Goal: Transaction & Acquisition: Subscribe to service/newsletter

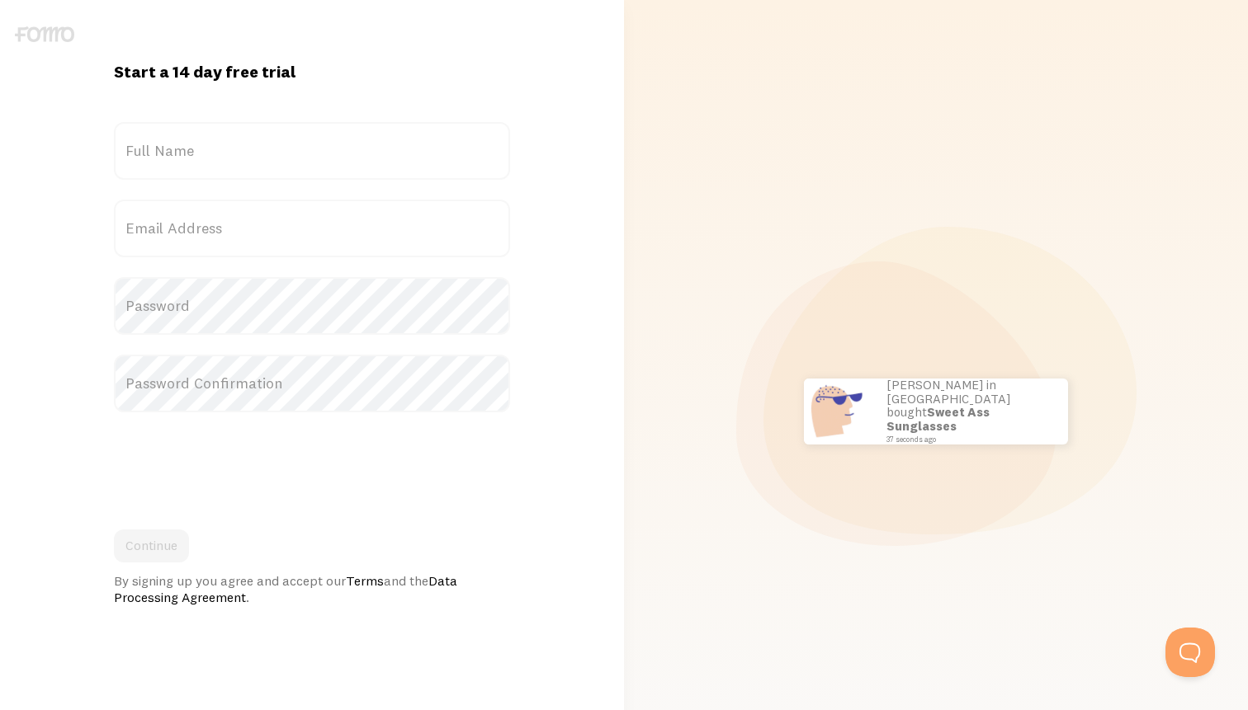
click at [50, 29] on img at bounding box center [44, 34] width 59 height 16
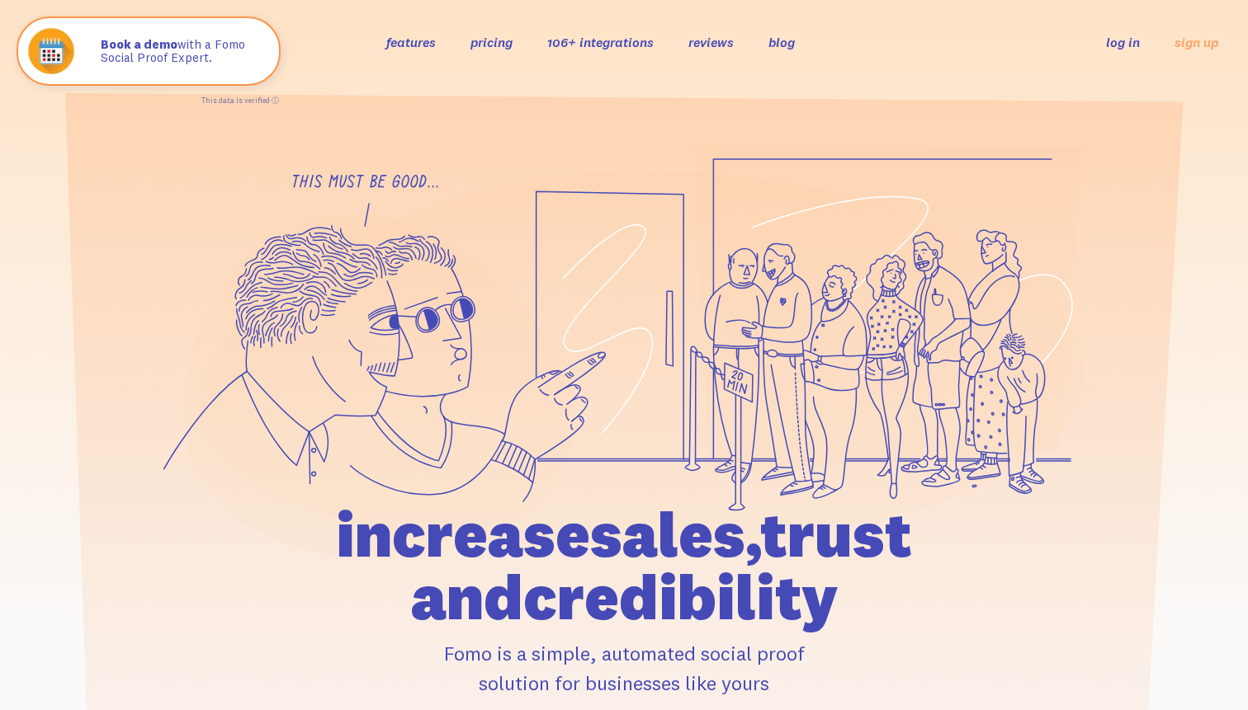
click at [489, 39] on link "pricing" at bounding box center [491, 42] width 42 height 17
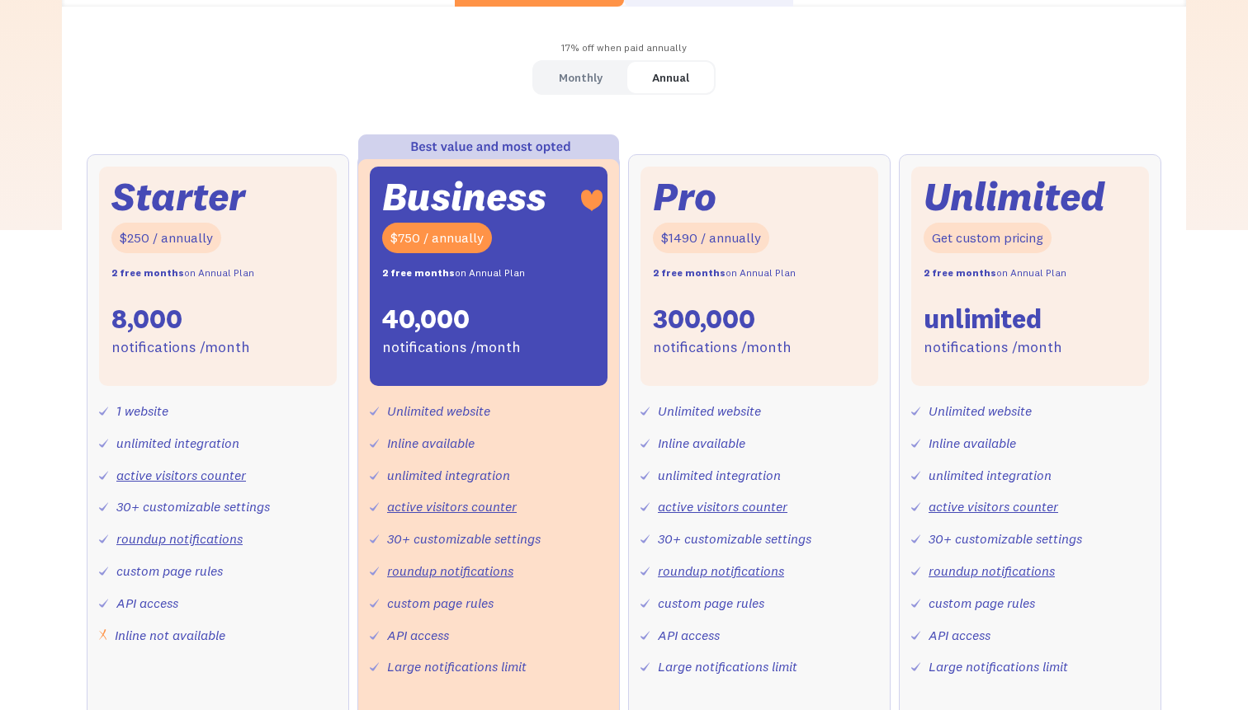
scroll to position [518, 0]
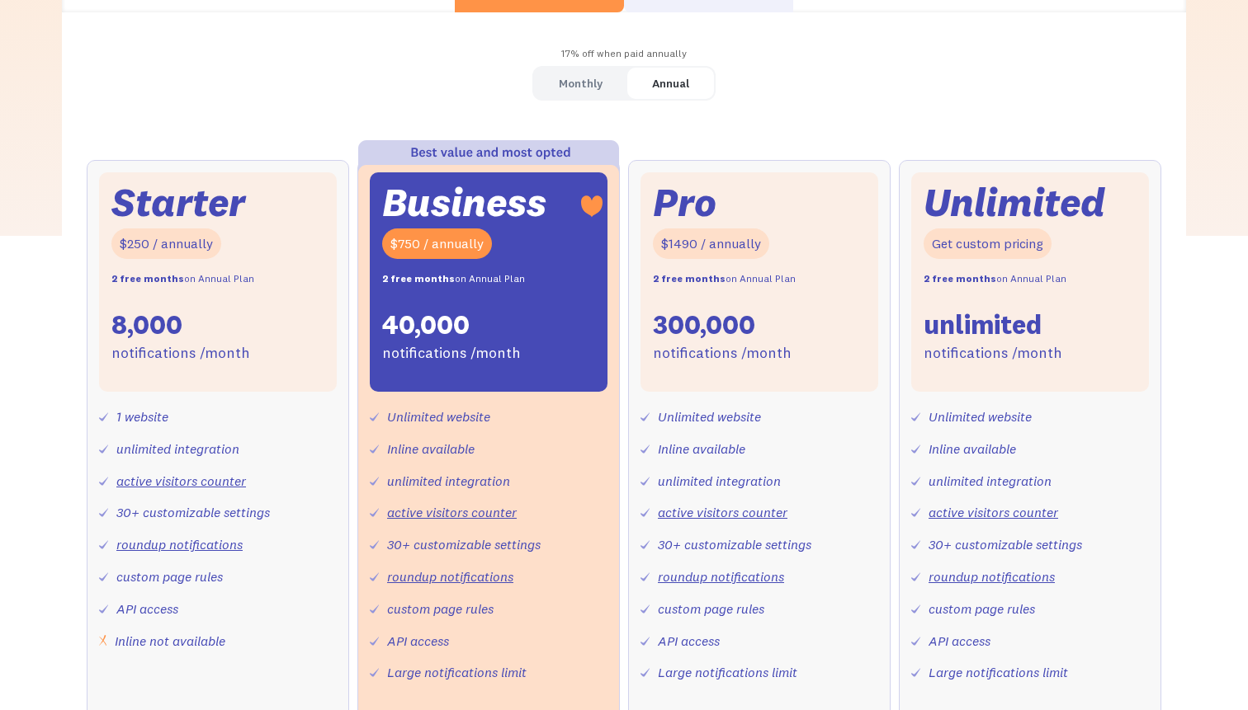
click at [583, 90] on div "Monthly" at bounding box center [581, 84] width 44 height 24
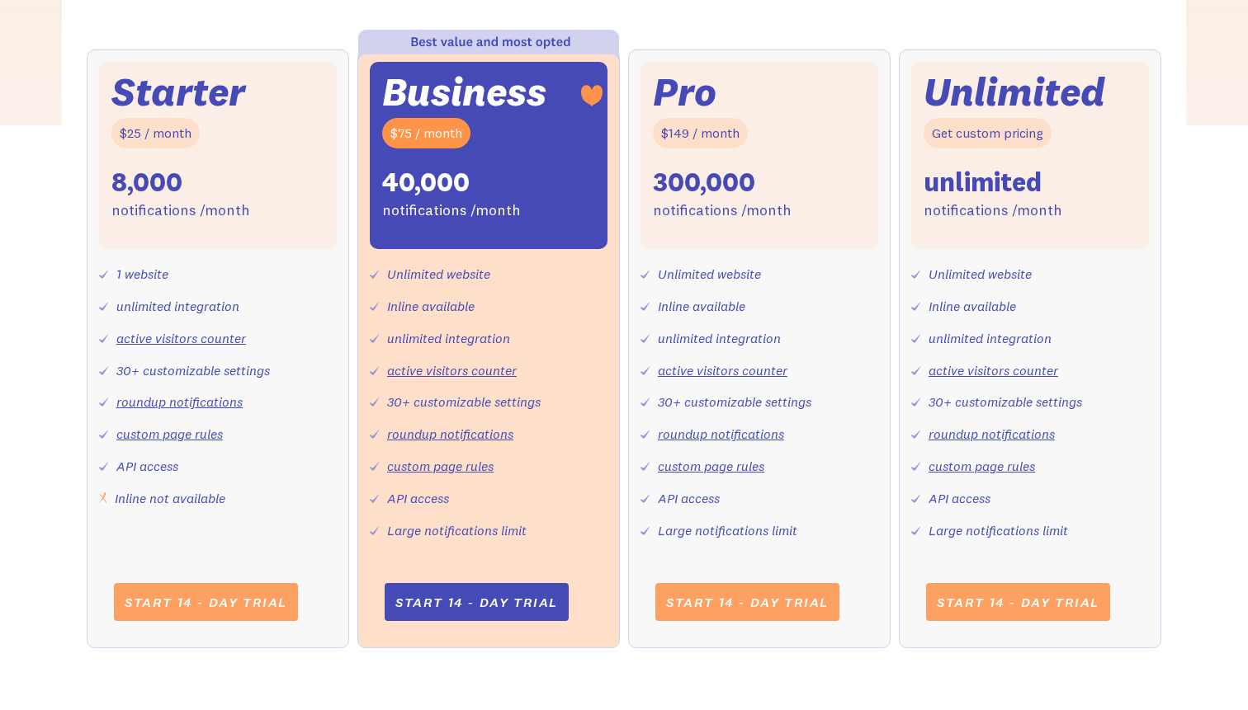
scroll to position [630, 0]
drag, startPoint x: 115, startPoint y: 300, endPoint x: 243, endPoint y: 300, distance: 127.9
click at [243, 300] on div "1 website unlimited integration active visitors counter 30+ customizable settin…" at bounding box center [218, 378] width 238 height 261
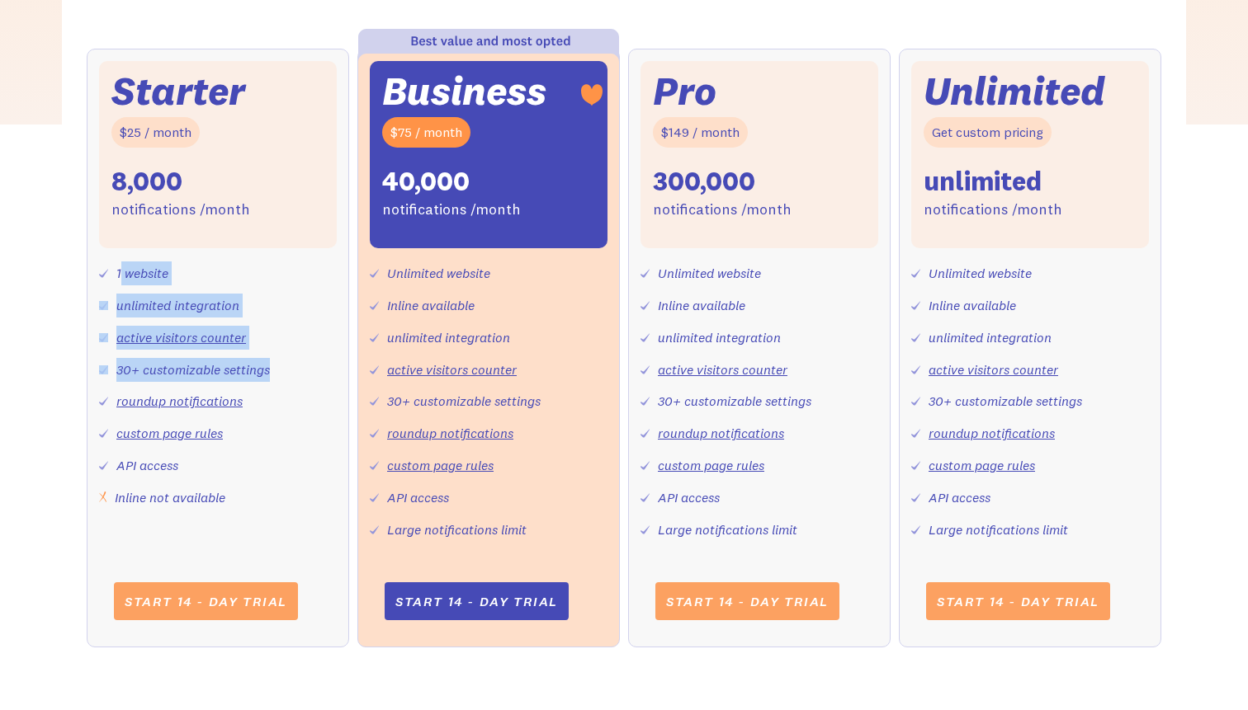
drag, startPoint x: 278, startPoint y: 374, endPoint x: 119, endPoint y: 268, distance: 191.1
click at [119, 268] on div "1 website unlimited integration active visitors counter 30+ customizable settin…" at bounding box center [218, 378] width 238 height 261
click at [247, 520] on div "Starter $25 / month 8,000 notifications /month 1 website unlimited integration …" at bounding box center [218, 348] width 262 height 599
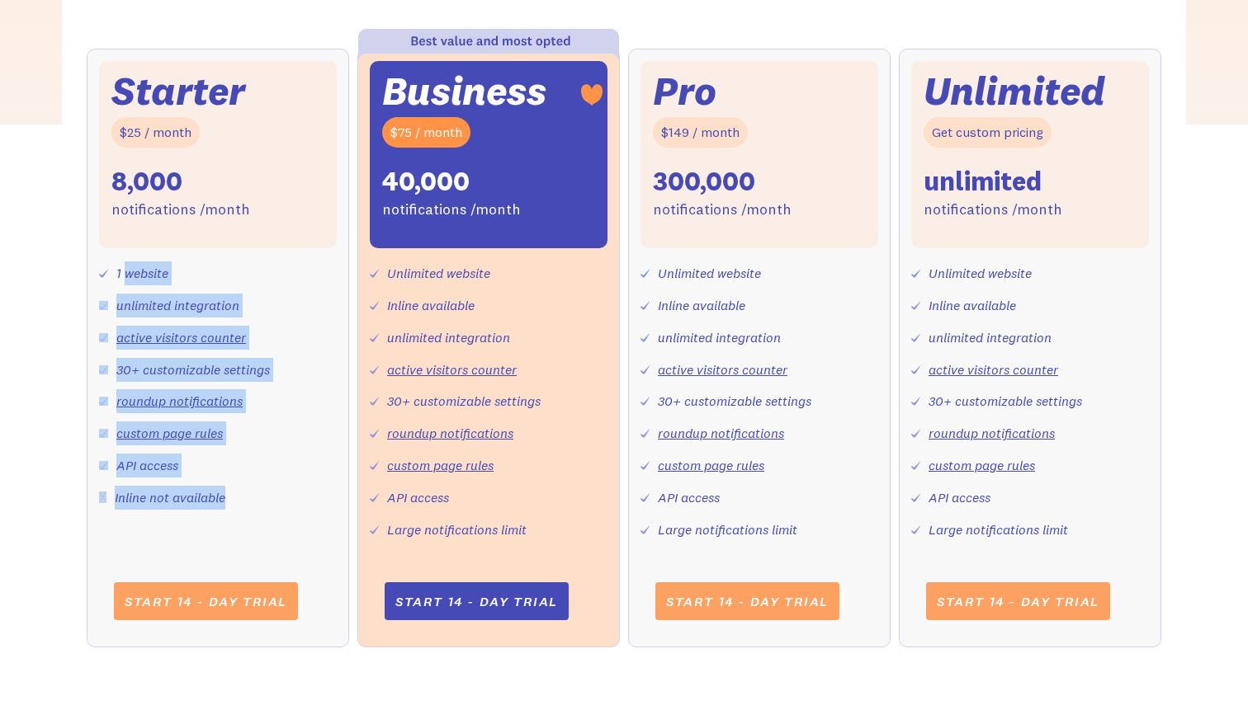
drag, startPoint x: 247, startPoint y: 520, endPoint x: 127, endPoint y: 264, distance: 282.4
click at [127, 264] on div "Starter $25 / month 8,000 notifications /month 1 website unlimited integration …" at bounding box center [218, 348] width 262 height 599
click at [302, 531] on div "Starter $25 / month 8,000 notifications /month 1 website unlimited integration …" at bounding box center [218, 348] width 262 height 599
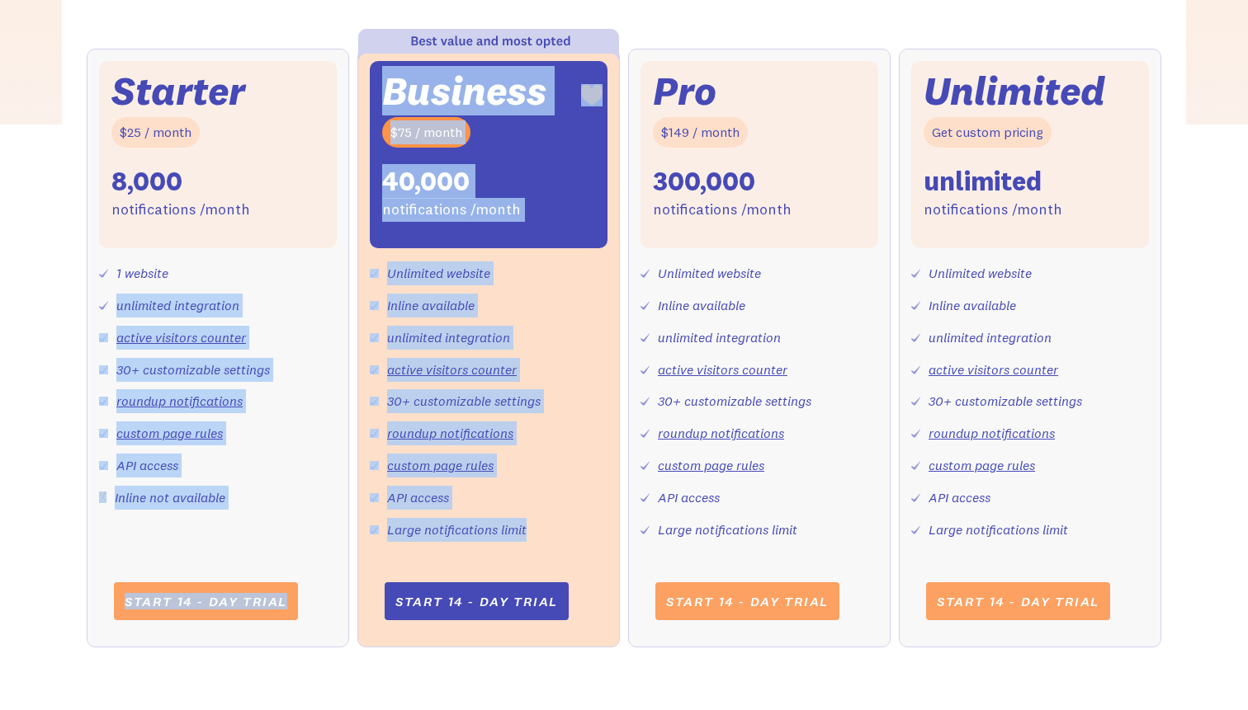
drag, startPoint x: 546, startPoint y: 526, endPoint x: 294, endPoint y: 284, distance: 349.6
click at [294, 284] on div "Starter $25 / month 8,000 notifications /month 1 website unlimited integration …" at bounding box center [624, 365] width 1074 height 632
click at [299, 490] on div "1 website unlimited integration active visitors counter 30+ customizable settin…" at bounding box center [218, 378] width 238 height 261
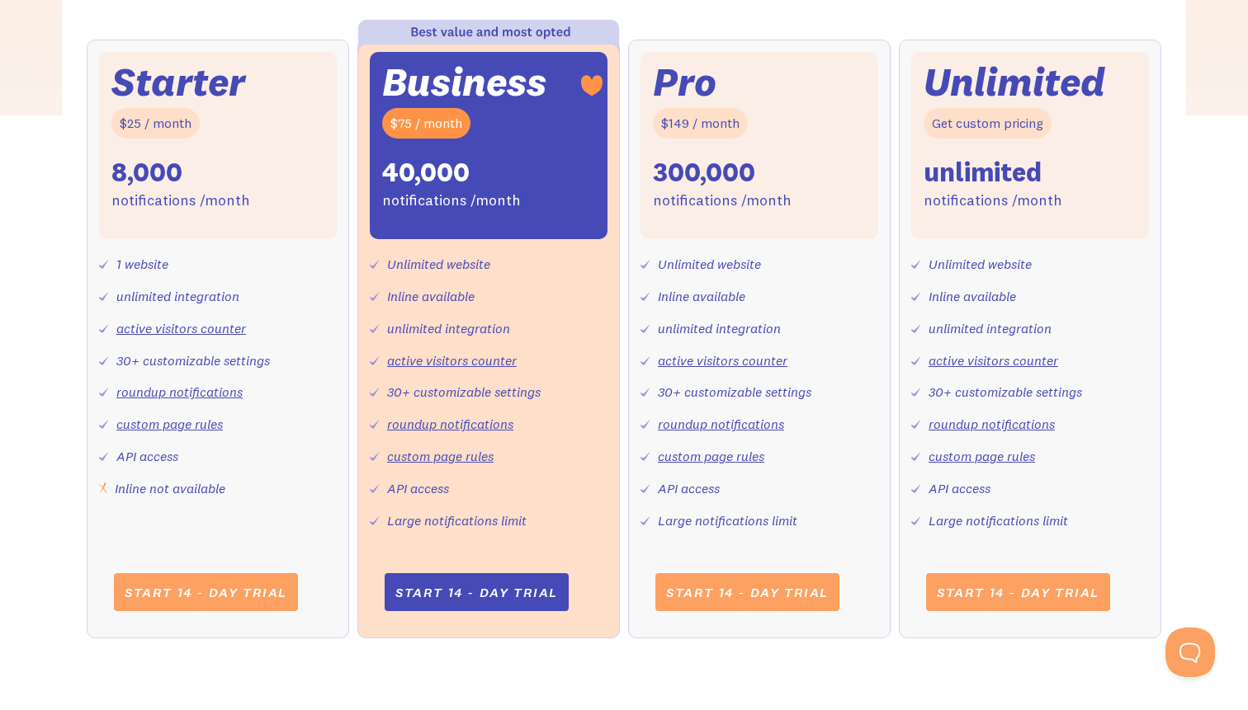
scroll to position [640, 0]
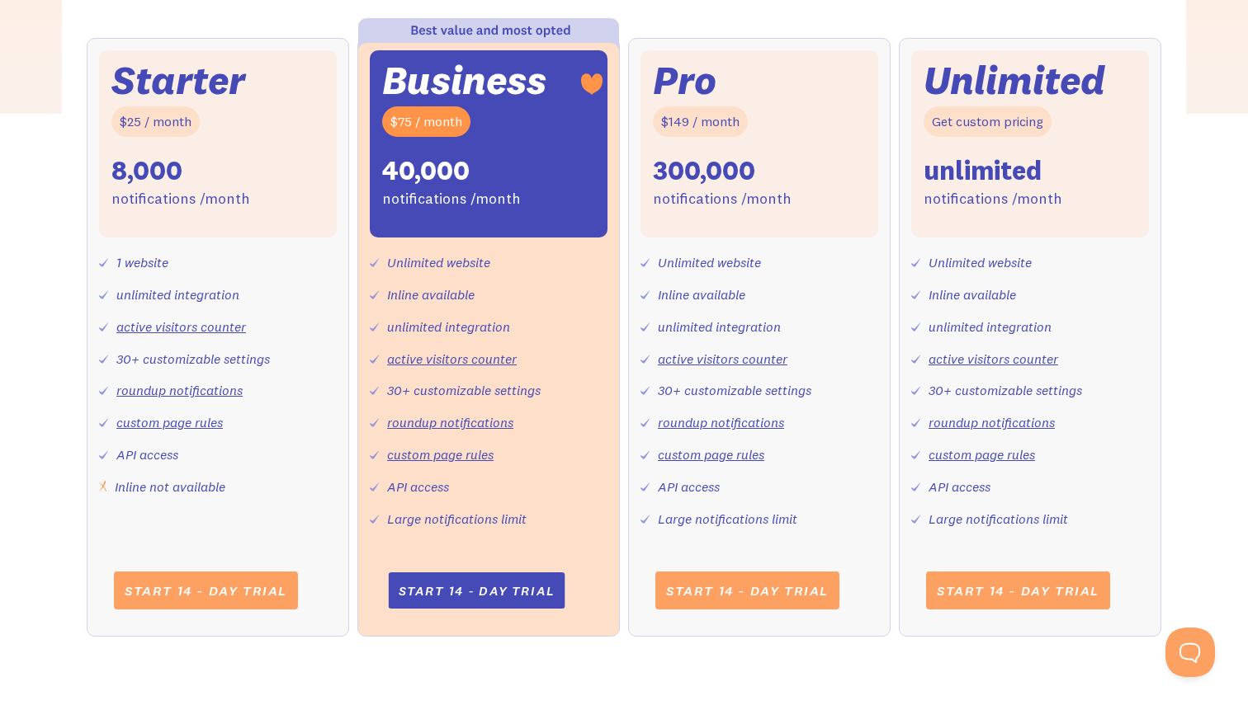
click at [512, 590] on link "Start 14 - day trial" at bounding box center [476, 591] width 177 height 36
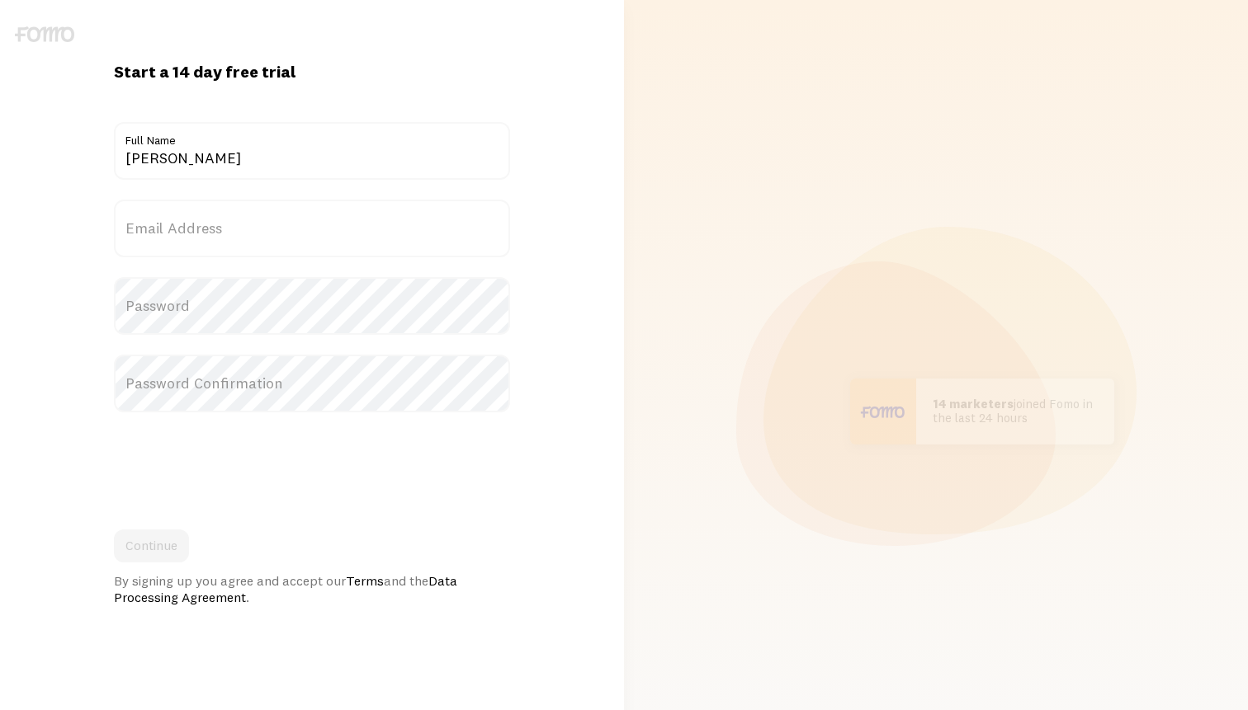
type input "shivang"
click at [301, 232] on label "Email Address" at bounding box center [312, 229] width 396 height 58
click at [301, 232] on input "Email Address" at bounding box center [312, 229] width 396 height 58
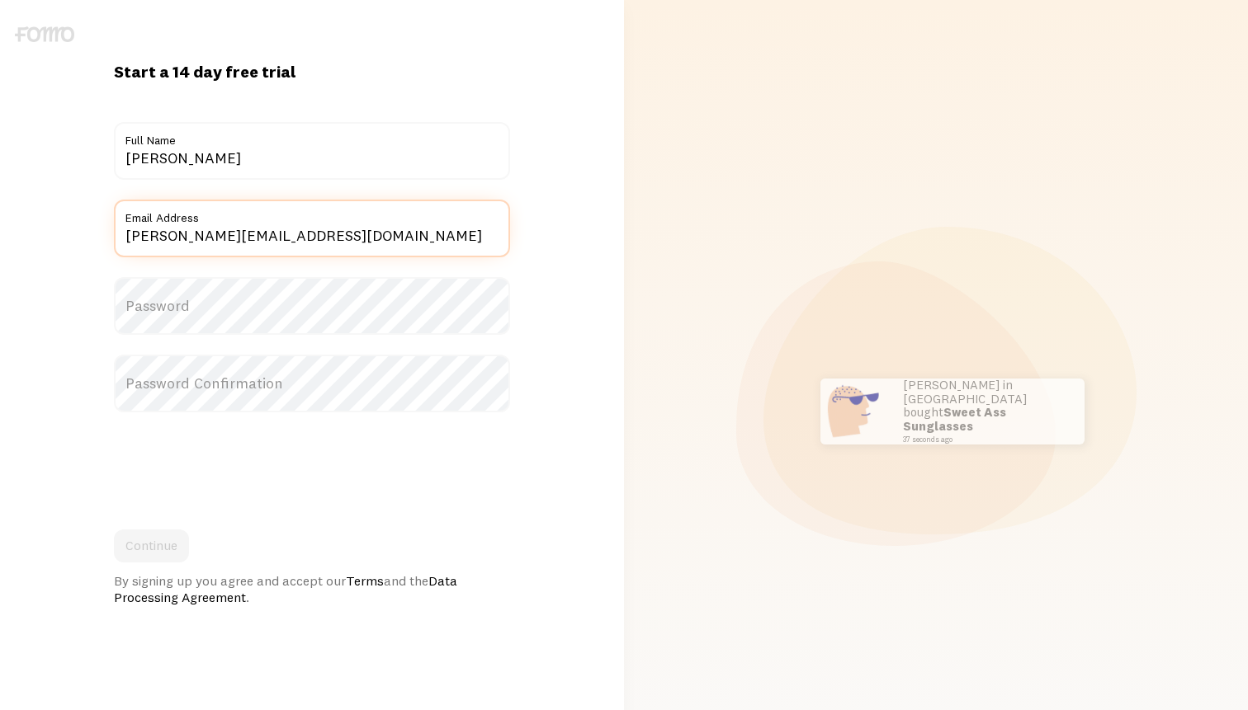
type input "shivang@beat22.in"
click at [252, 313] on label "Password" at bounding box center [312, 306] width 396 height 58
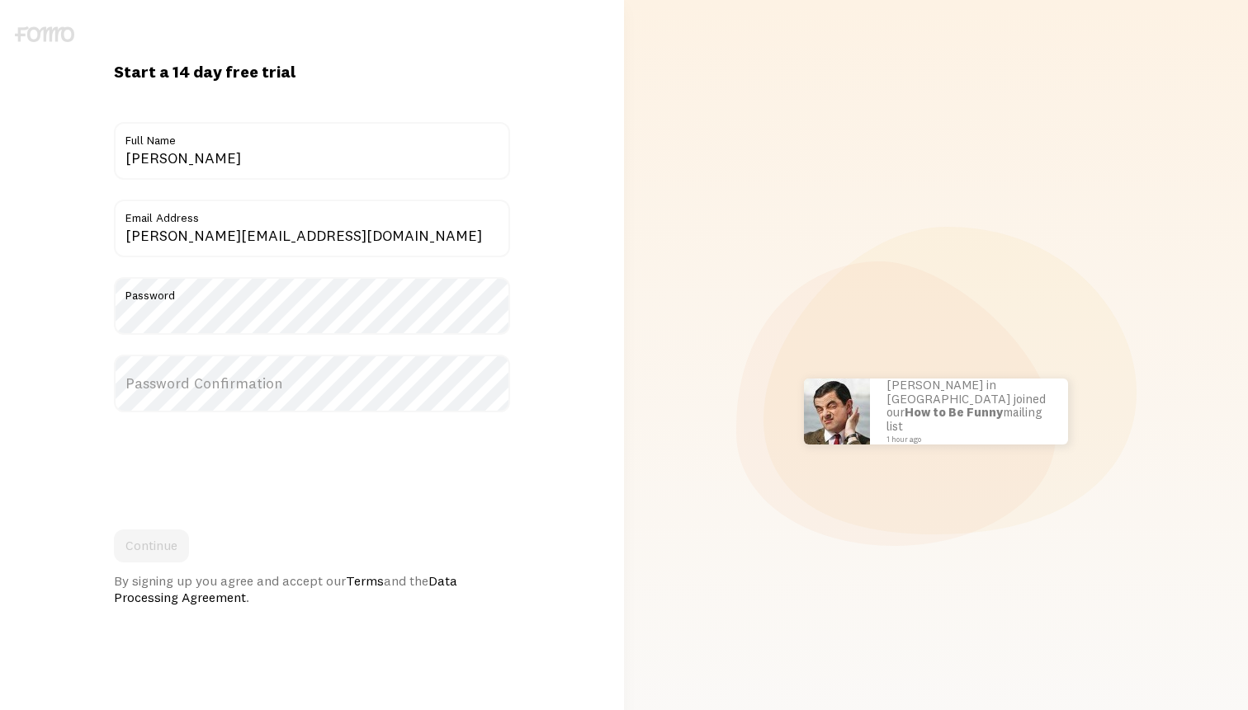
click at [255, 396] on label "Password Confirmation" at bounding box center [312, 384] width 396 height 58
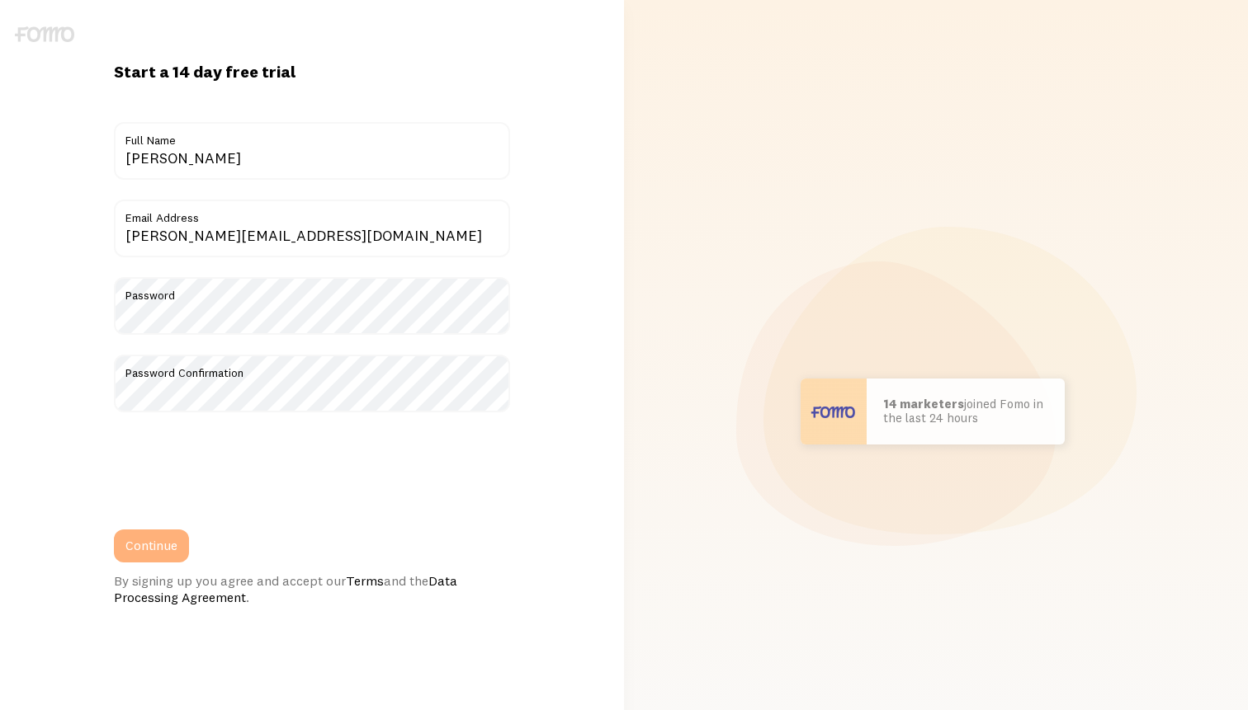
click at [155, 552] on button "Continue" at bounding box center [151, 546] width 75 height 33
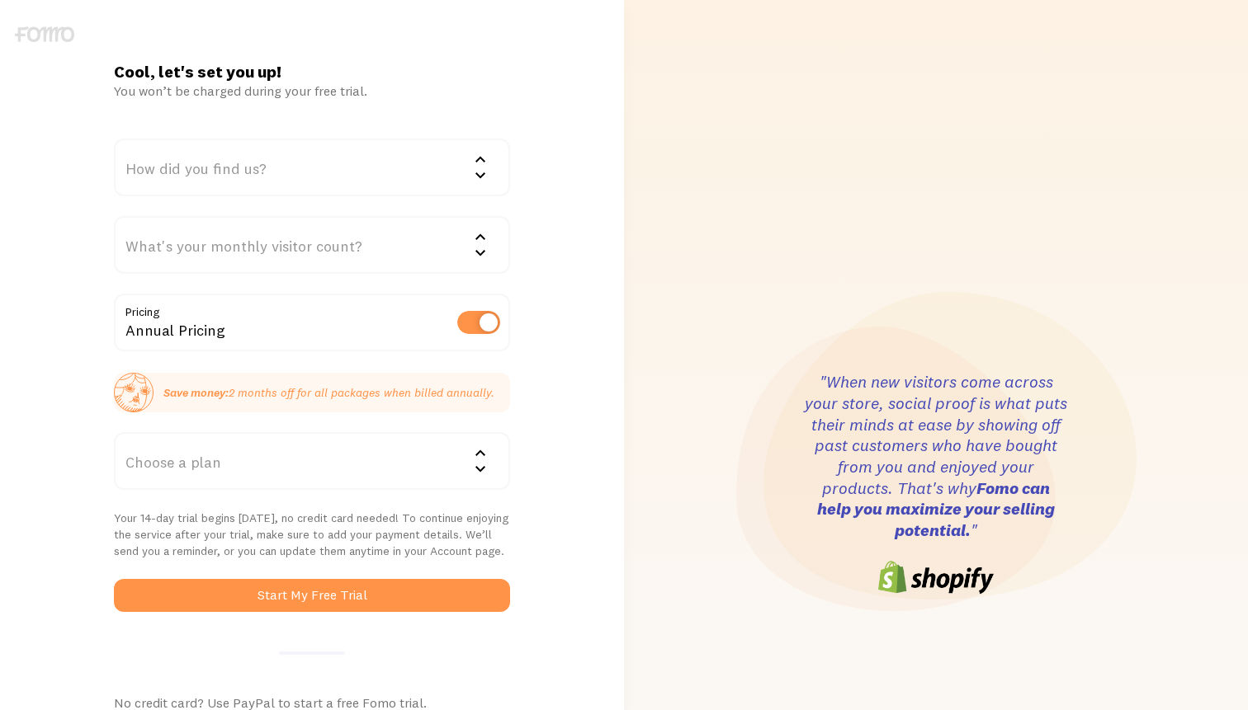
click at [206, 176] on div "How did you find us?" at bounding box center [312, 168] width 396 height 58
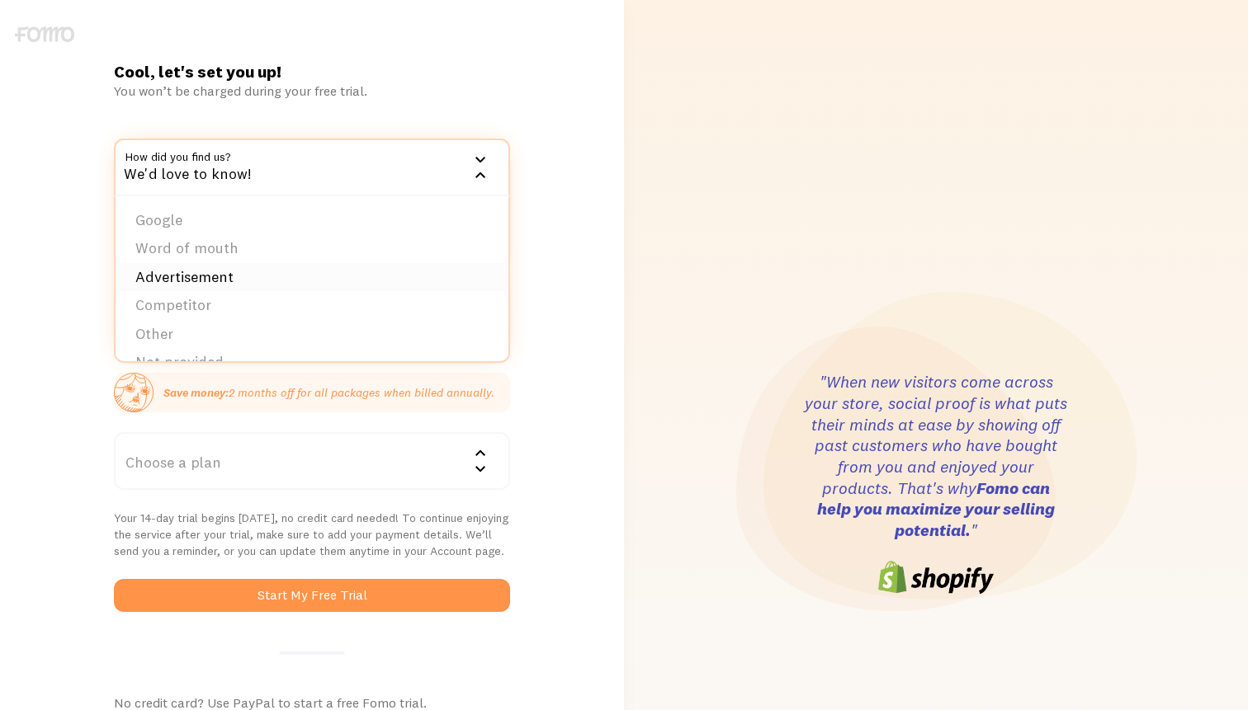
click at [211, 271] on li "Advertisement" at bounding box center [312, 277] width 393 height 29
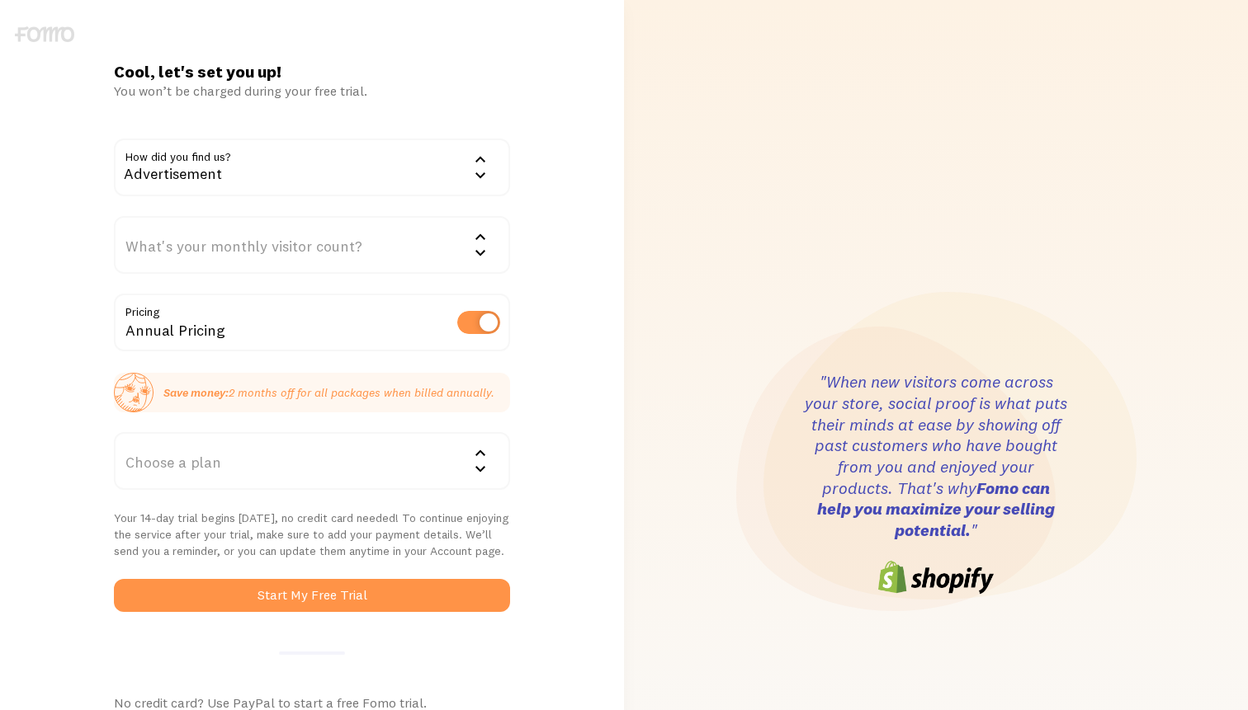
click at [483, 315] on label at bounding box center [478, 322] width 43 height 23
click at [483, 315] on input "checkbox" at bounding box center [478, 322] width 43 height 23
checkbox input "false"
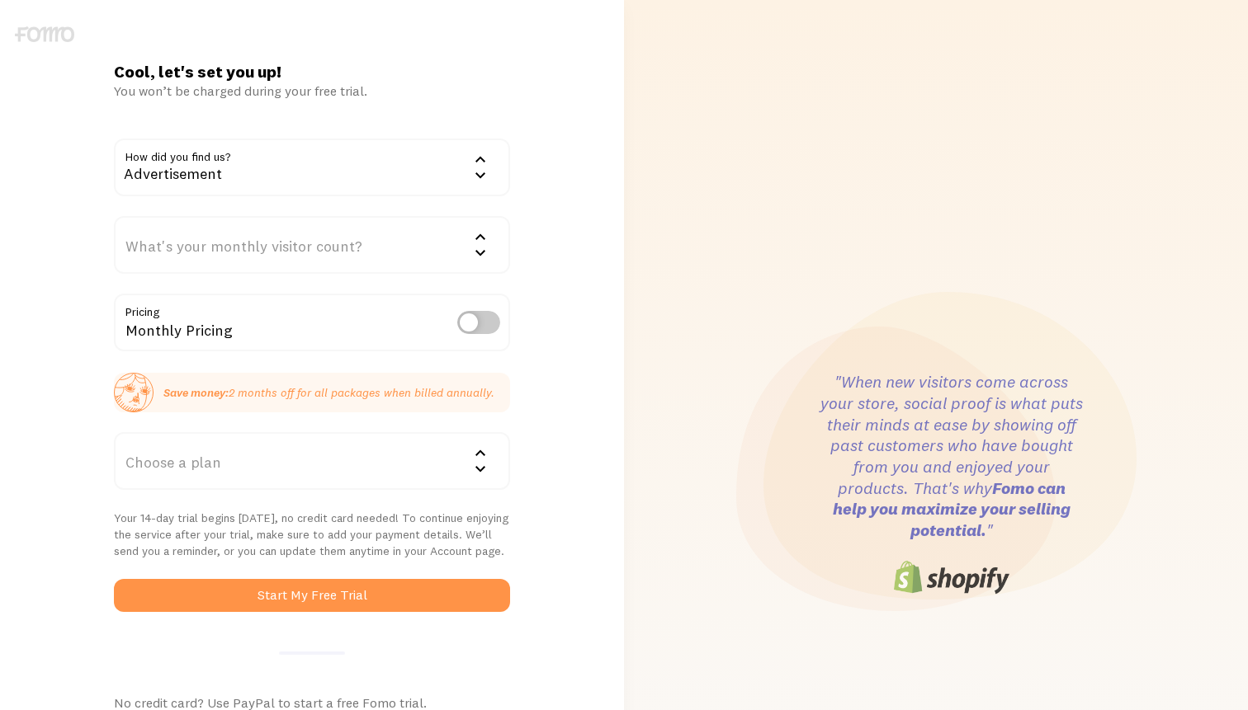
click at [446, 243] on div "What's your monthly visitor count?" at bounding box center [312, 245] width 396 height 58
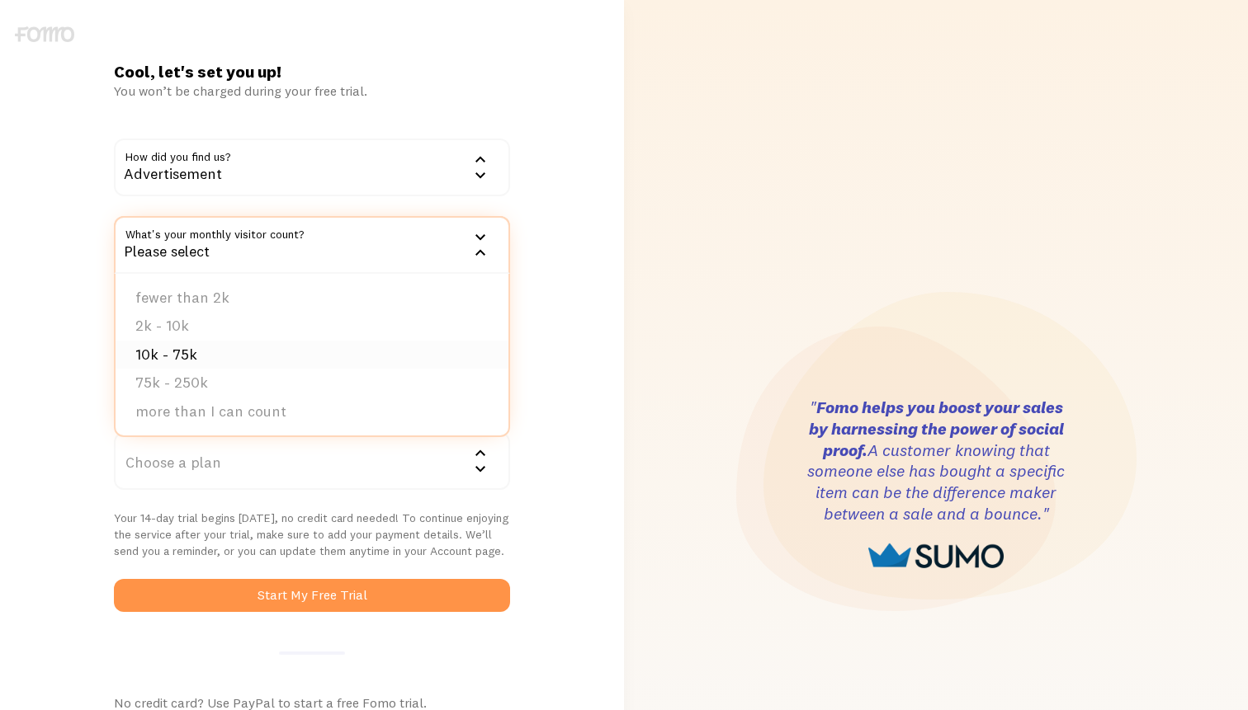
click at [156, 356] on li "10k - 75k" at bounding box center [312, 355] width 393 height 29
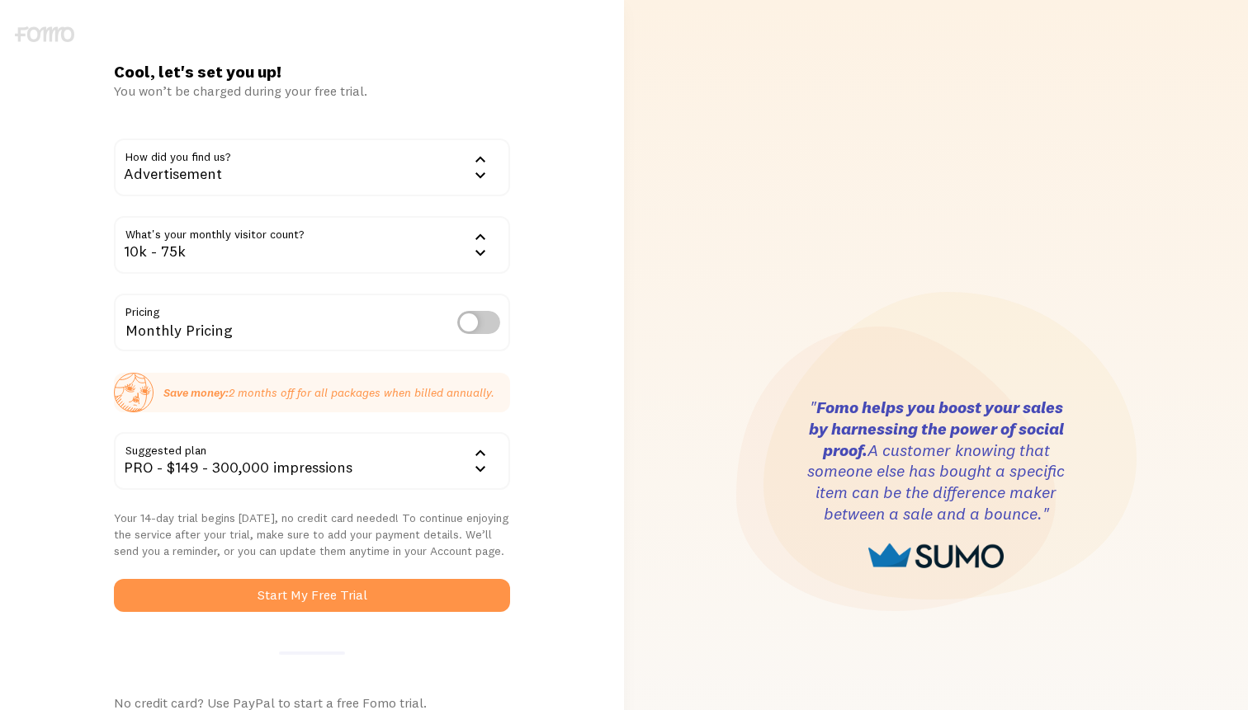
click at [64, 470] on div "Cool, let's set you up! You won’t be charged during your free trial. How did yo…" at bounding box center [312, 484] width 624 height 847
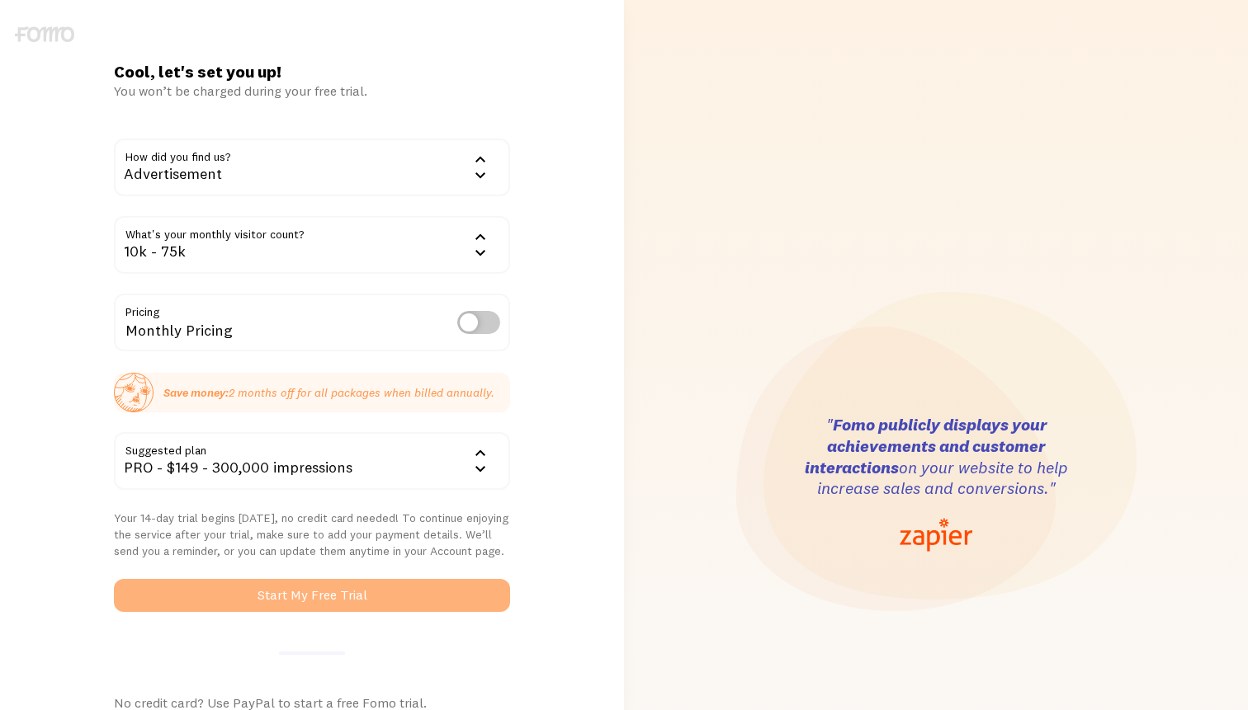
click at [428, 589] on button "Start My Free Trial" at bounding box center [312, 595] width 396 height 33
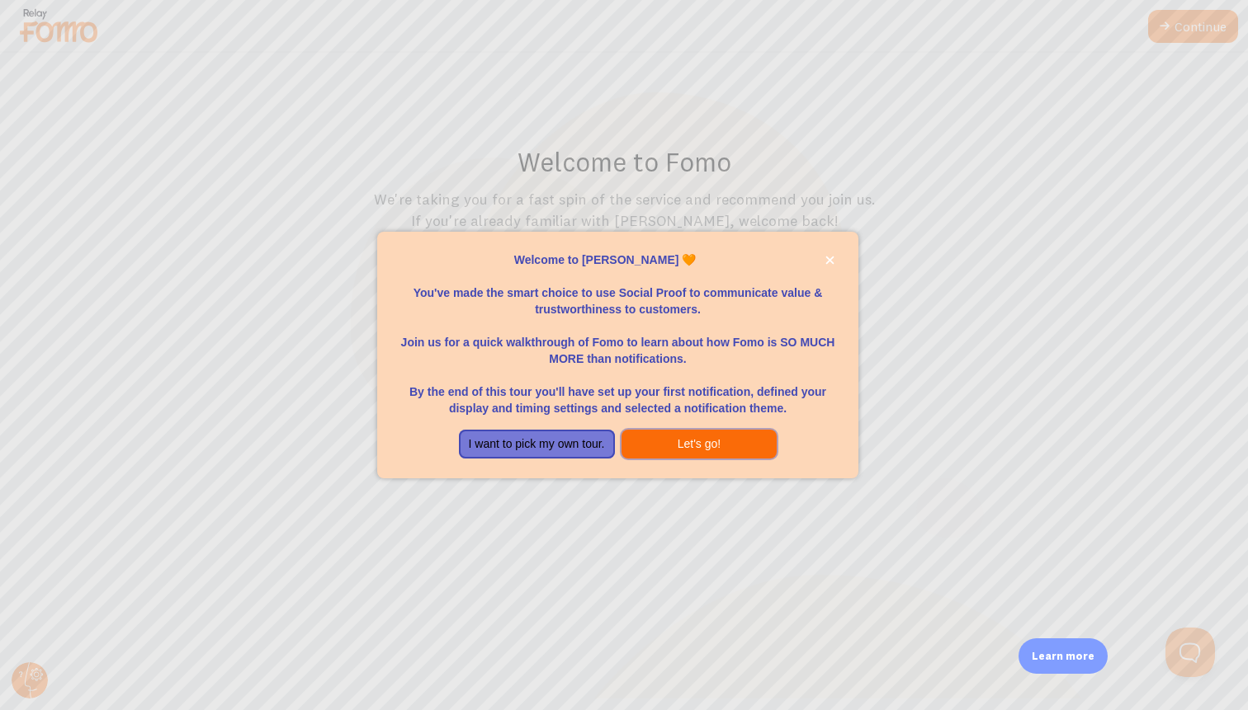
click at [718, 437] on button "Let's go!" at bounding box center [699, 445] width 156 height 30
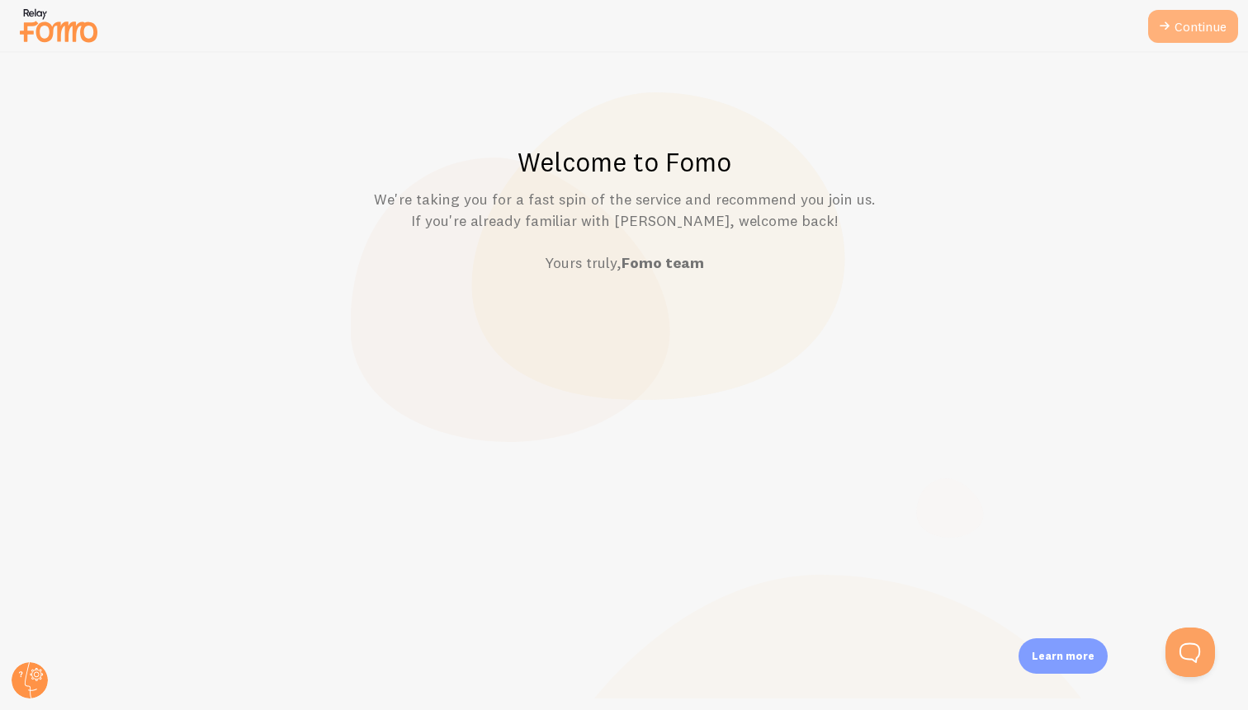
click at [1181, 23] on link "Continue" at bounding box center [1193, 26] width 90 height 33
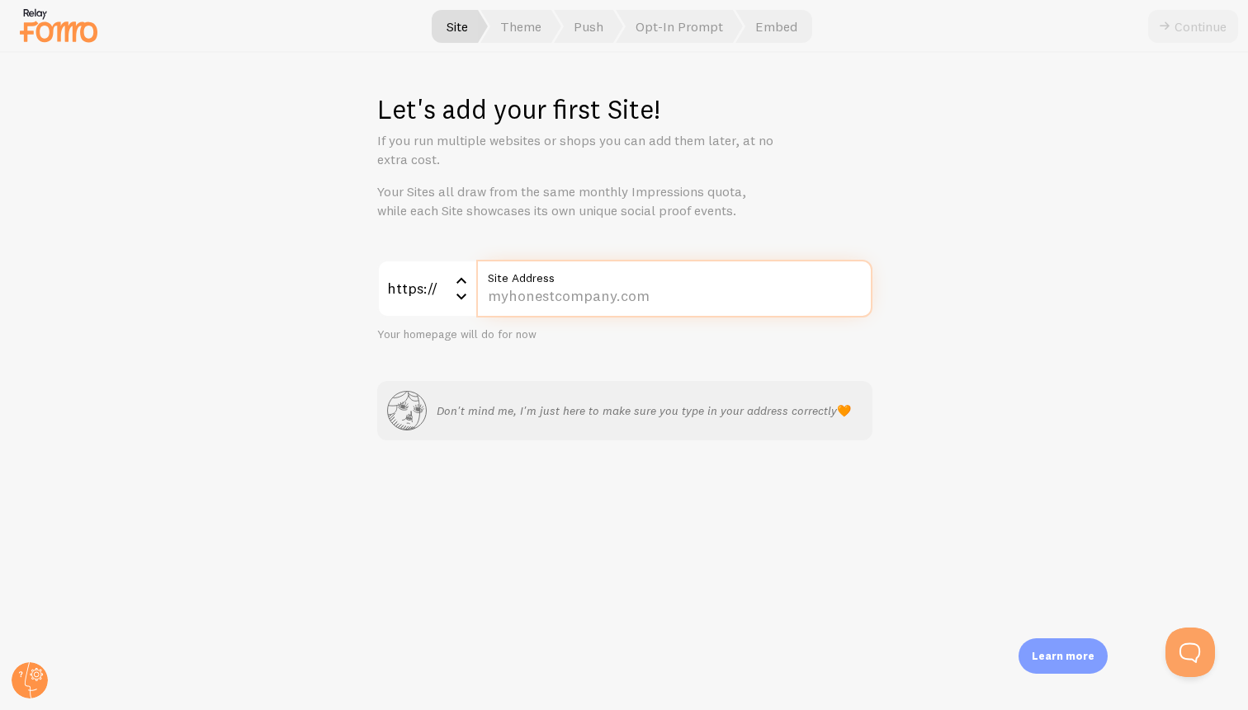
click at [635, 292] on input "Site Address" at bounding box center [674, 289] width 396 height 58
type input "[DOMAIN_NAME]"
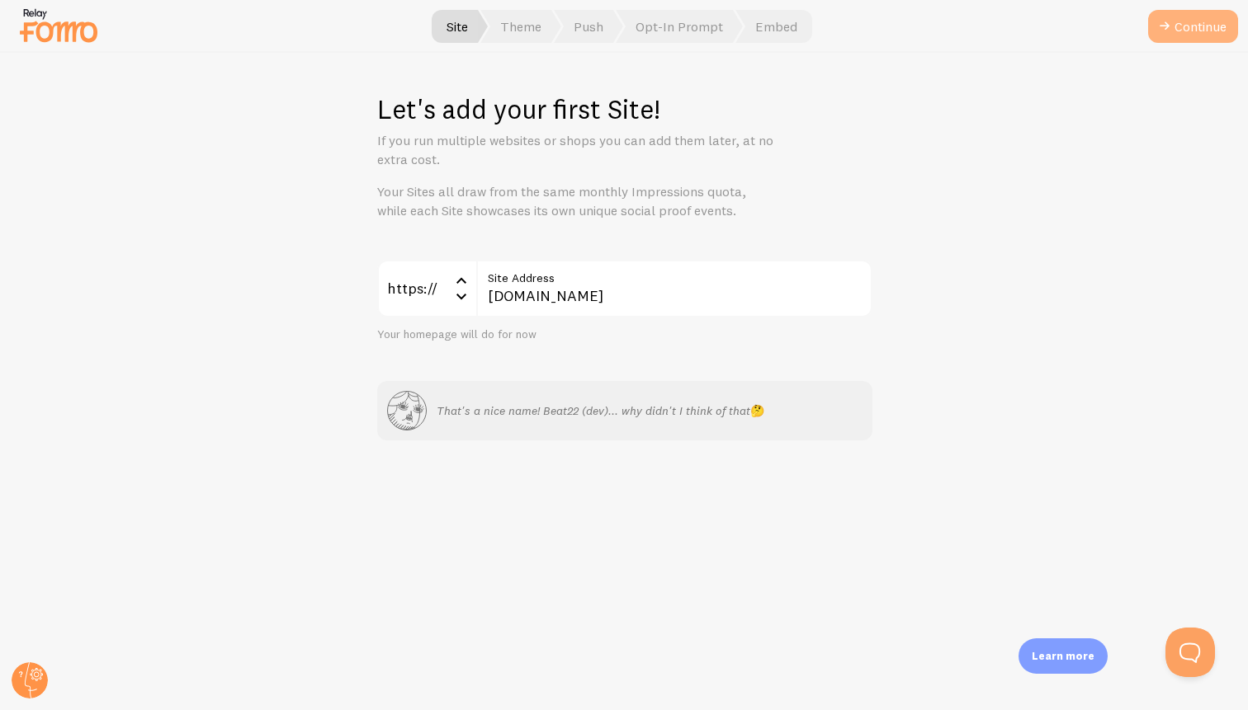
click at [1178, 33] on button "Continue" at bounding box center [1193, 26] width 90 height 33
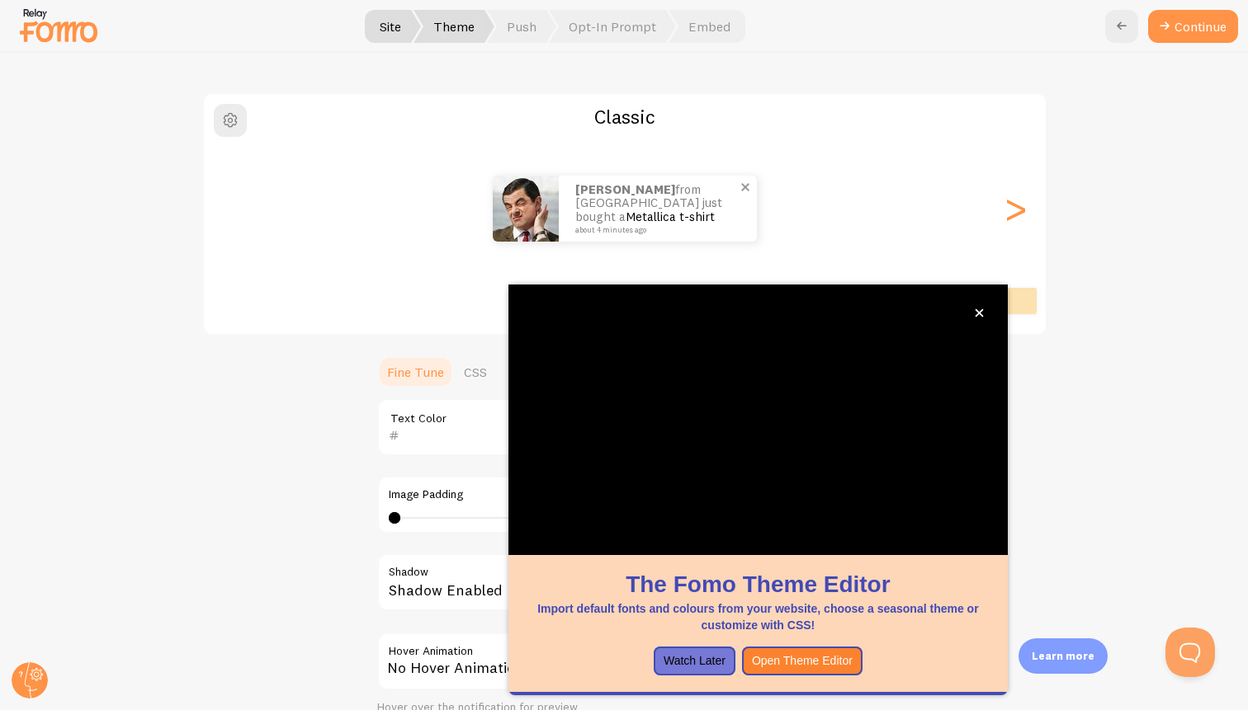
scroll to position [87, 0]
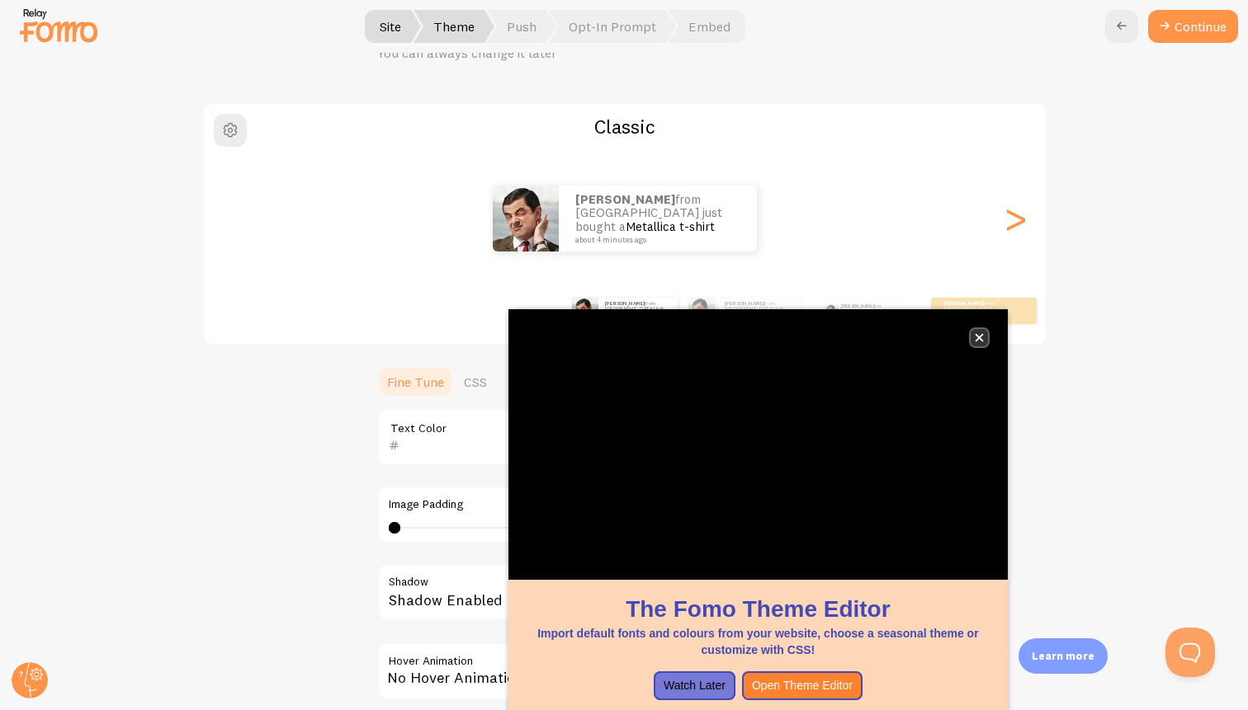
click at [980, 335] on icon "close," at bounding box center [979, 338] width 8 height 8
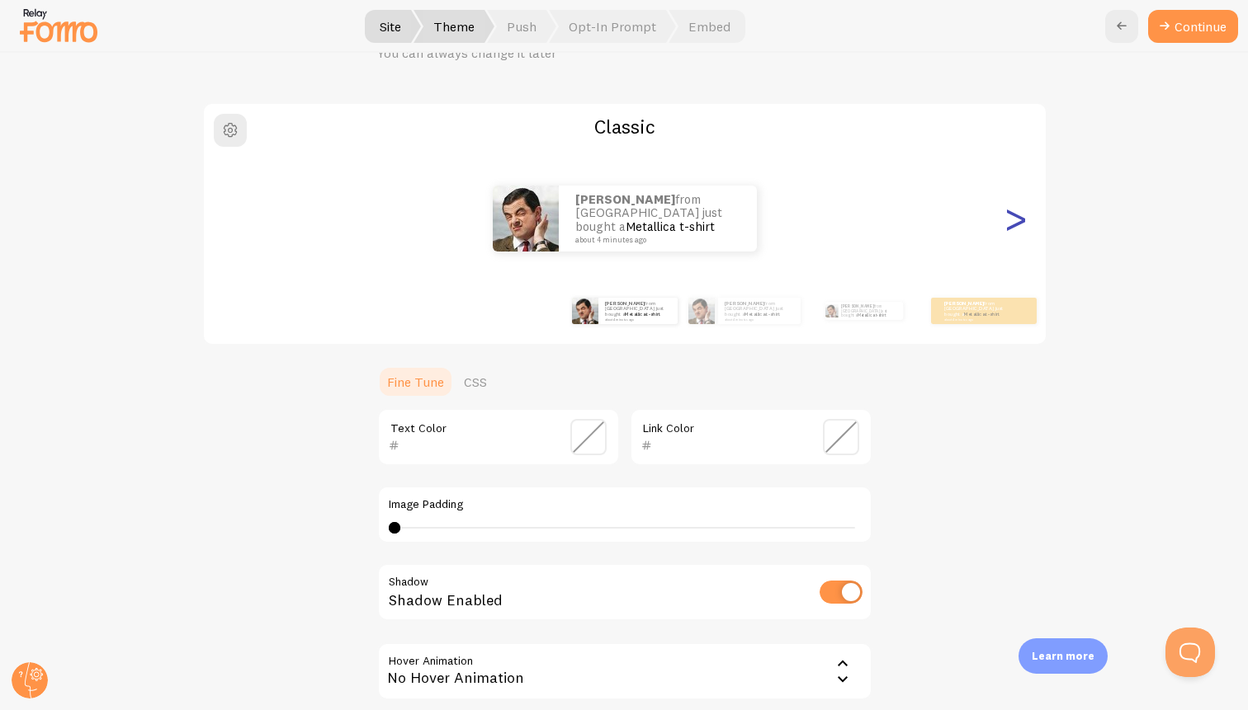
click at [1020, 229] on div ">" at bounding box center [1016, 218] width 20 height 119
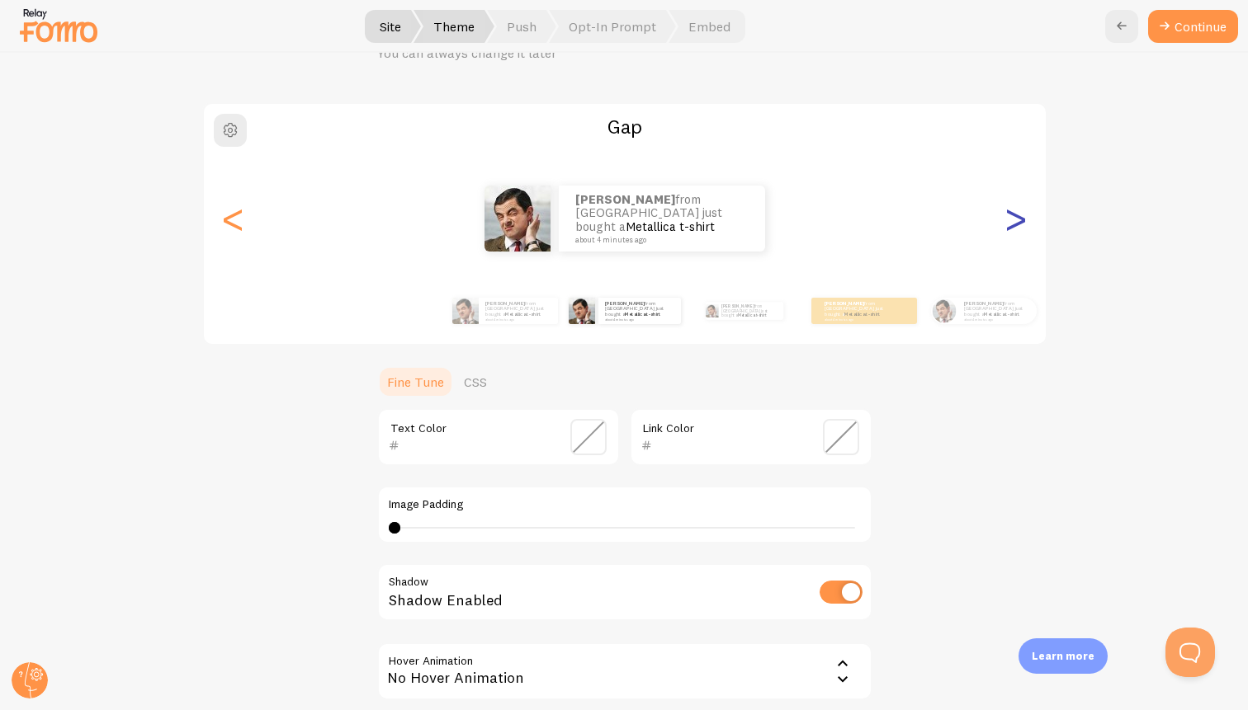
click at [1020, 229] on div ">" at bounding box center [1016, 218] width 20 height 119
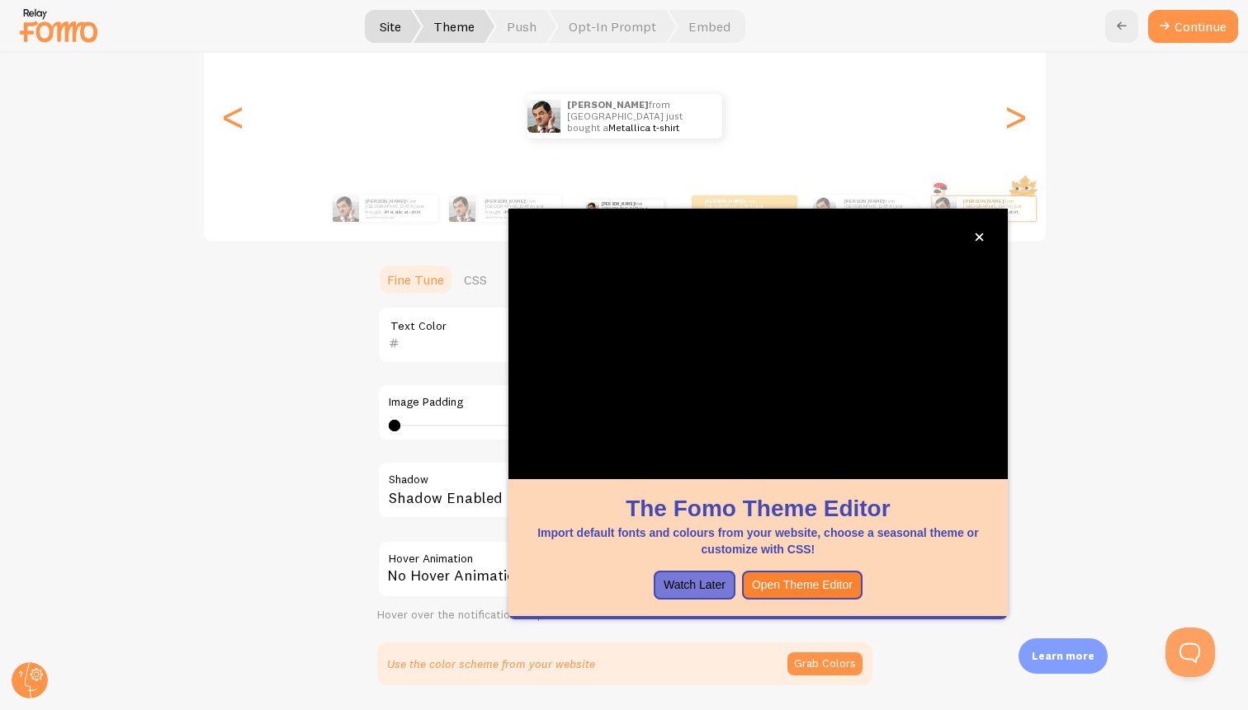
scroll to position [194, 0]
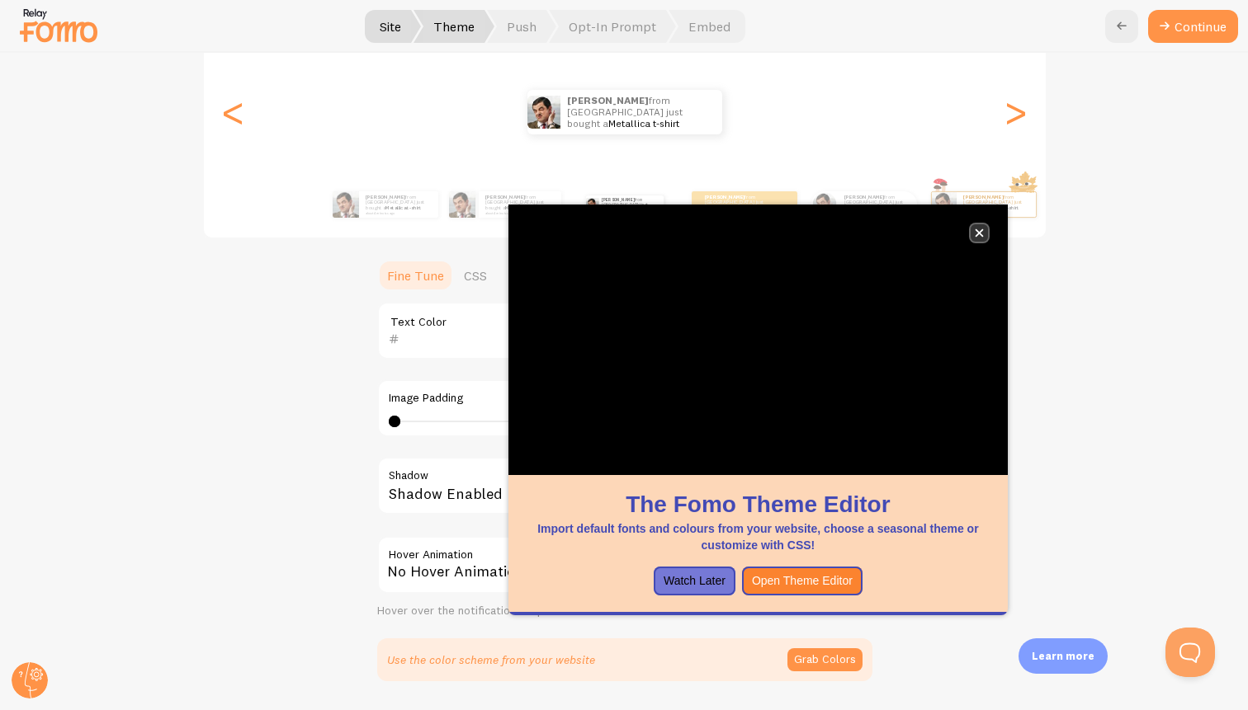
click at [980, 229] on icon "close," at bounding box center [979, 233] width 9 height 9
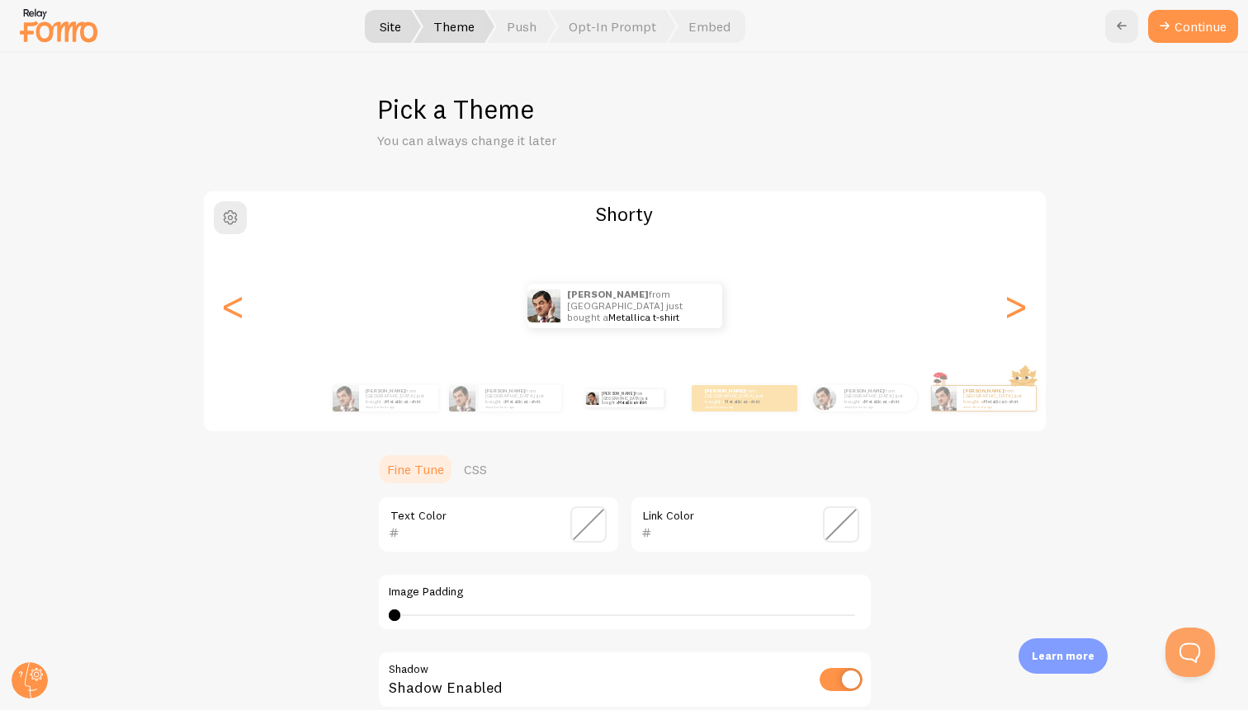
scroll to position [43, 0]
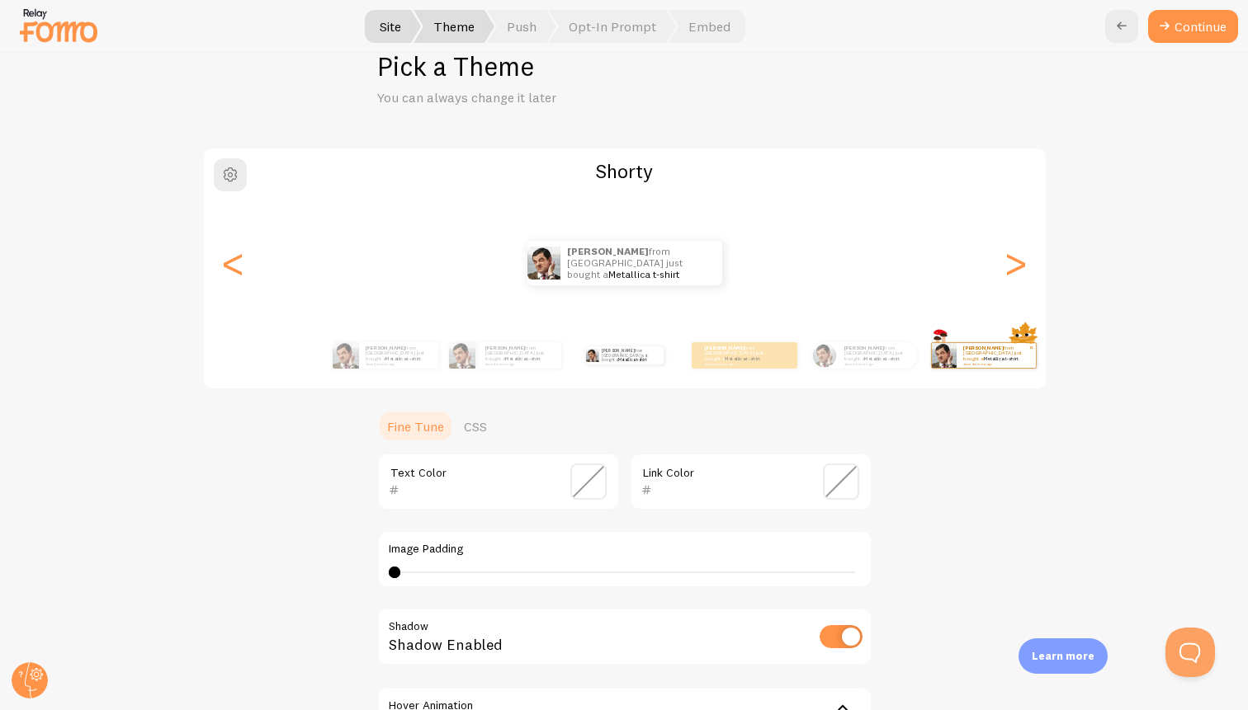
click at [938, 355] on img at bounding box center [944, 355] width 25 height 25
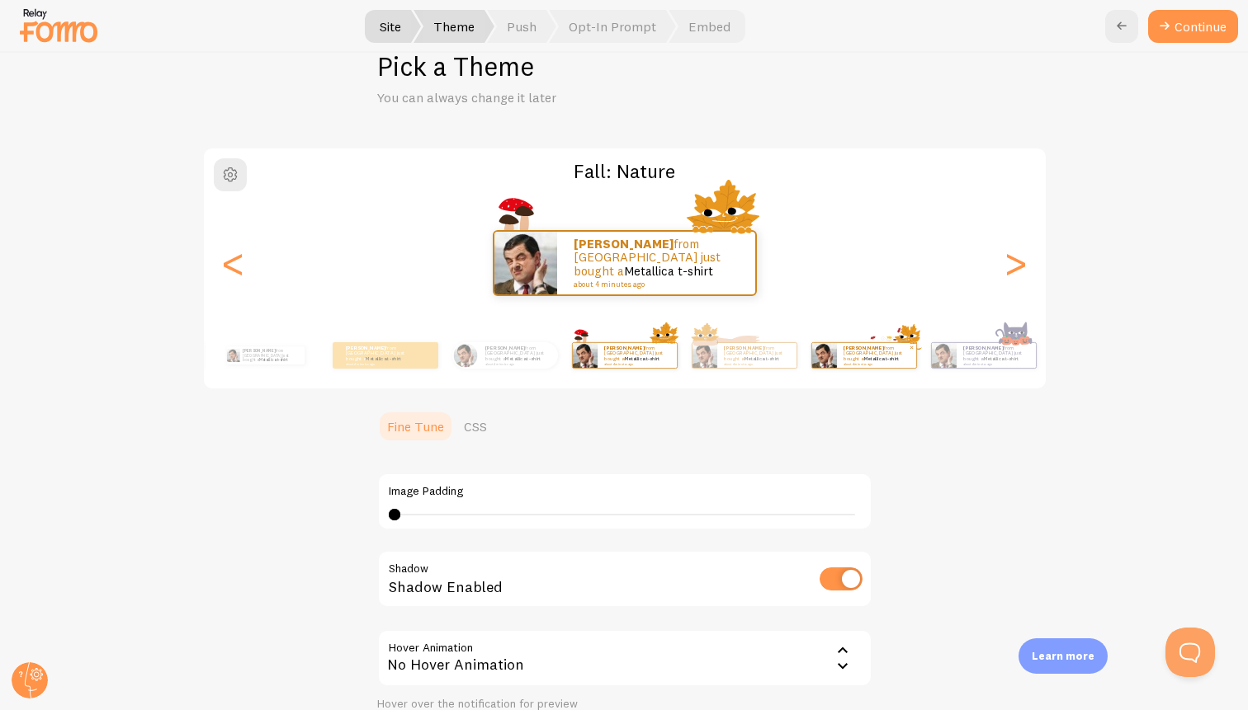
click at [890, 359] on p "shivang from India just bought a Metallica t-shirt about 4 minutes ago" at bounding box center [876, 355] width 66 height 21
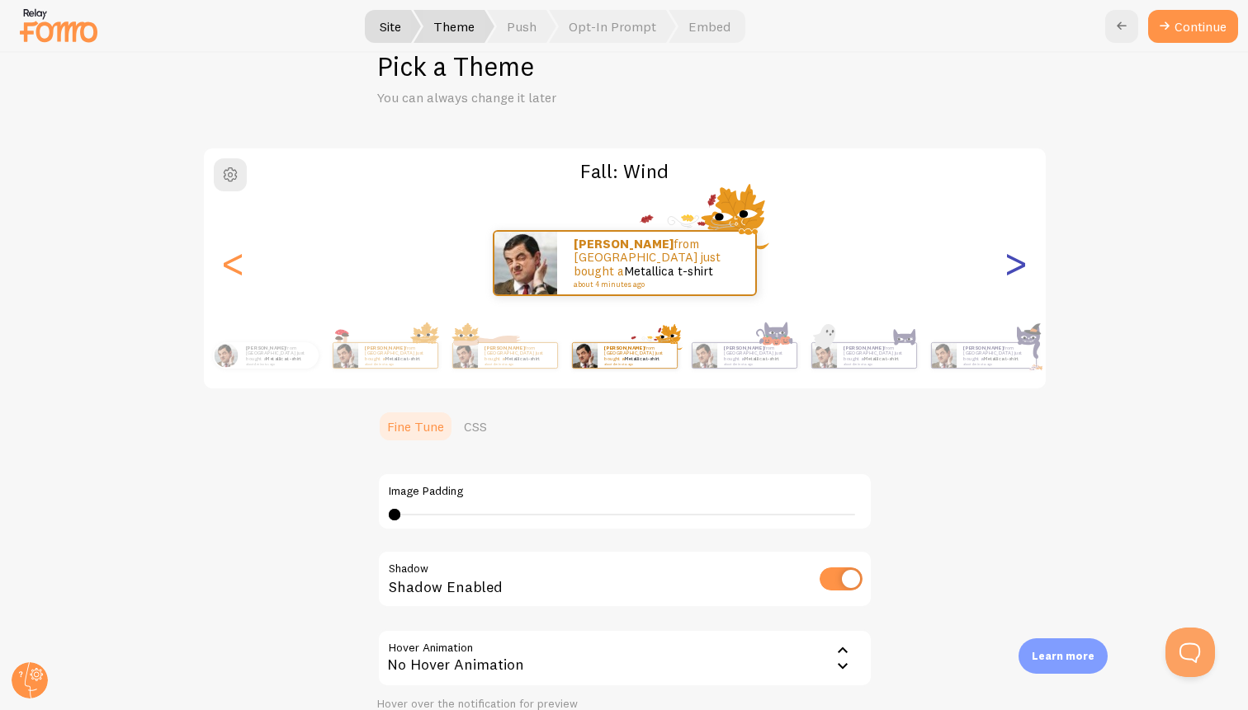
click at [1022, 253] on div ">" at bounding box center [1016, 263] width 20 height 119
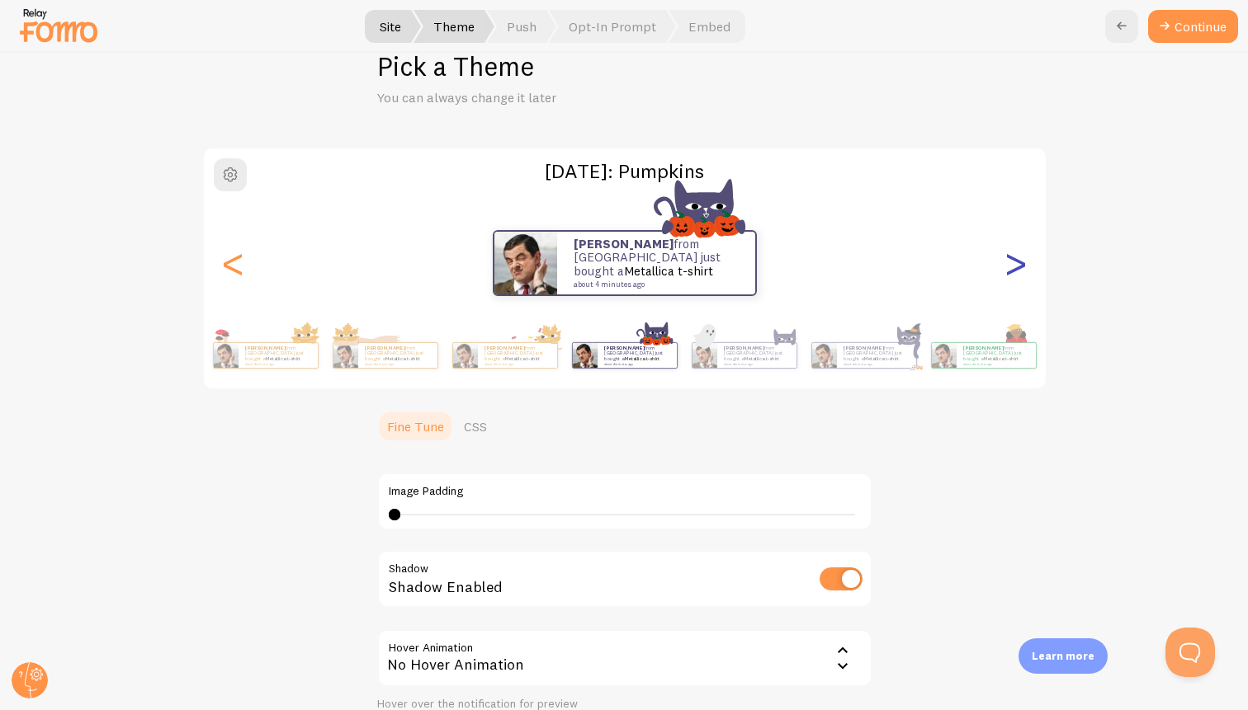
click at [1022, 253] on div ">" at bounding box center [1016, 263] width 20 height 119
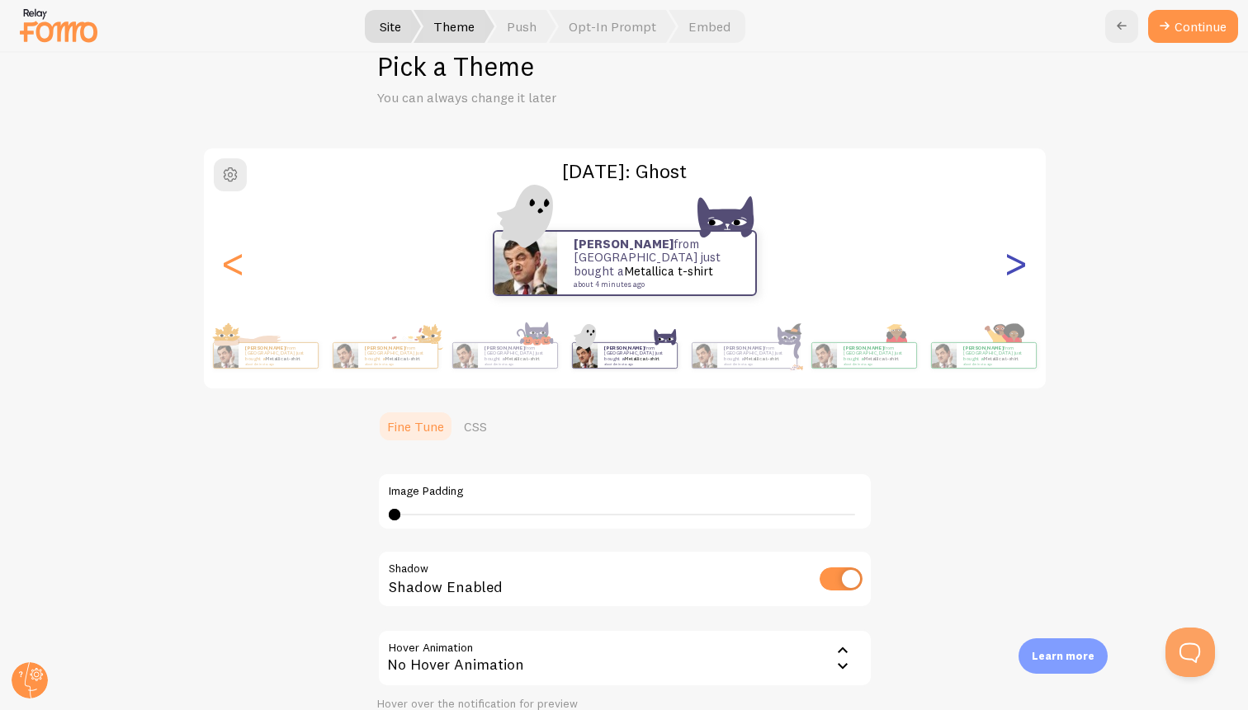
click at [1022, 253] on div ">" at bounding box center [1016, 263] width 20 height 119
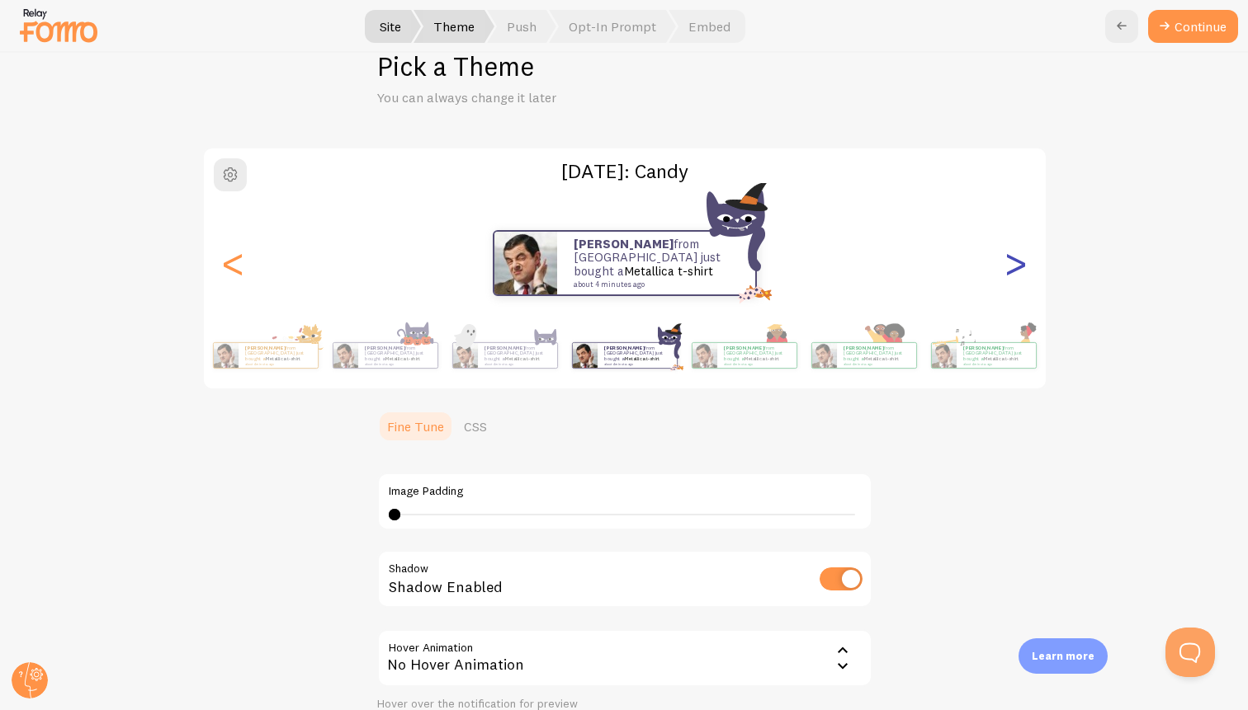
click at [1022, 253] on div ">" at bounding box center [1016, 263] width 20 height 119
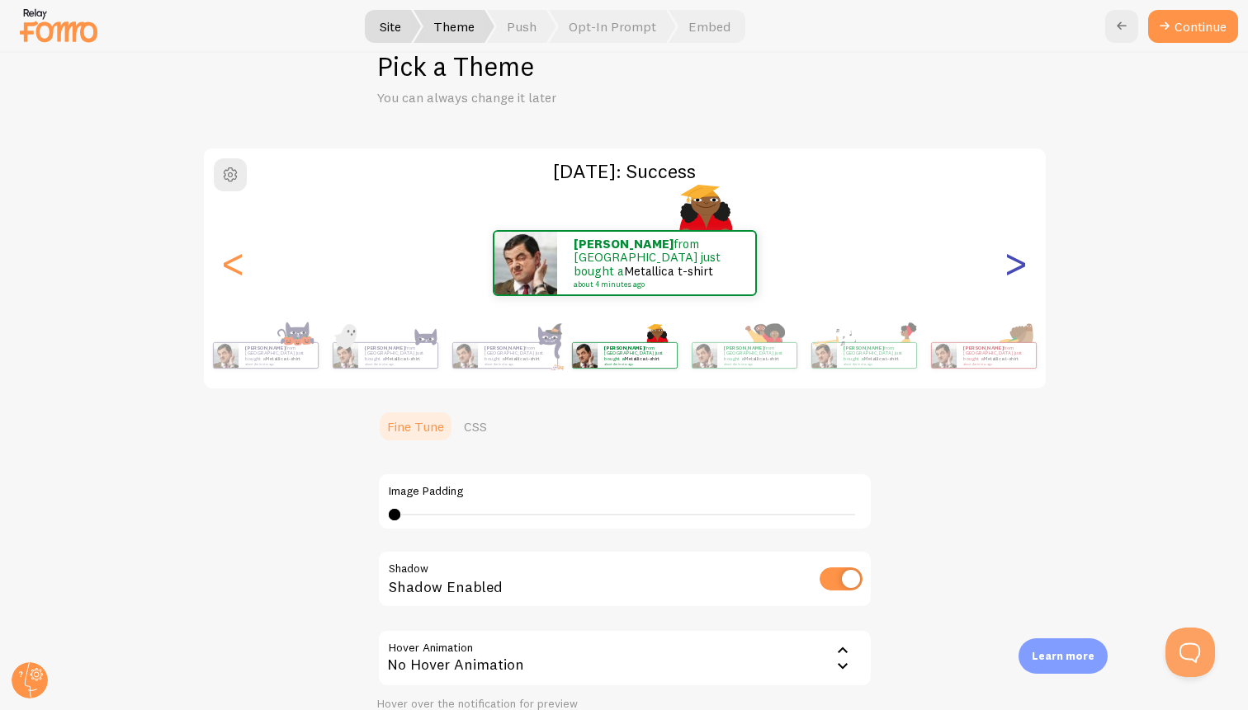
click at [1022, 253] on div ">" at bounding box center [1016, 263] width 20 height 119
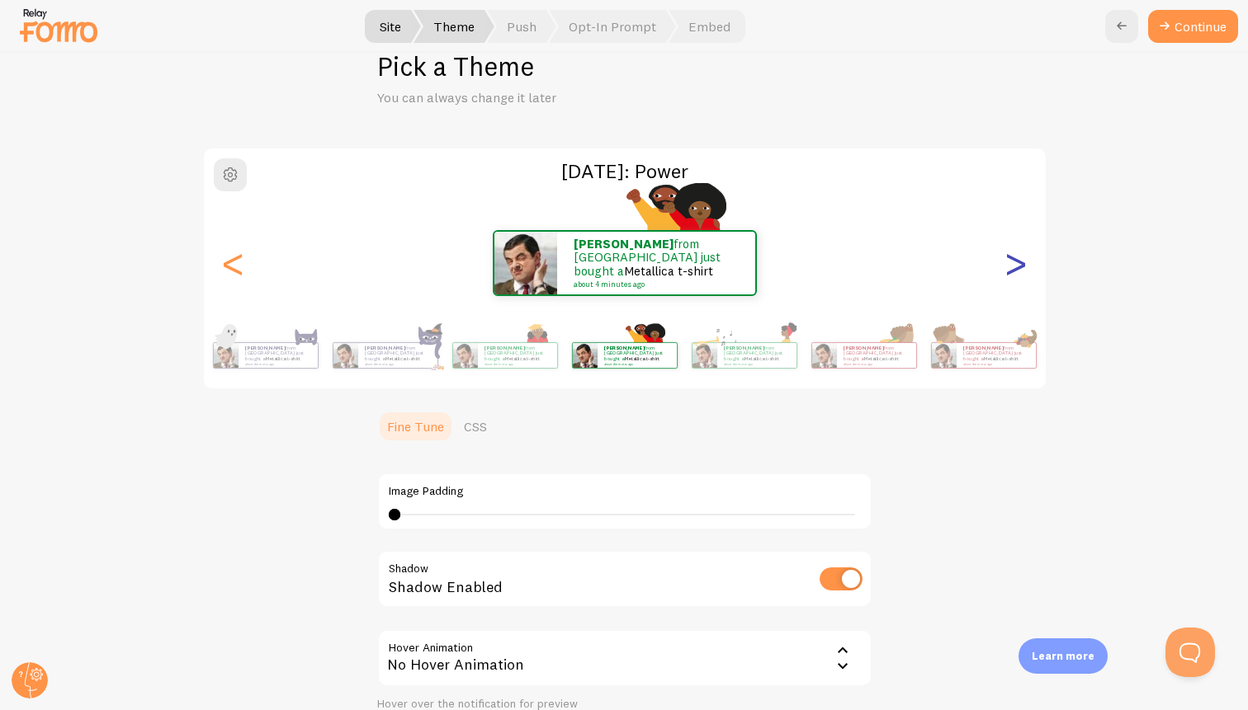
click at [1022, 253] on div ">" at bounding box center [1016, 263] width 20 height 119
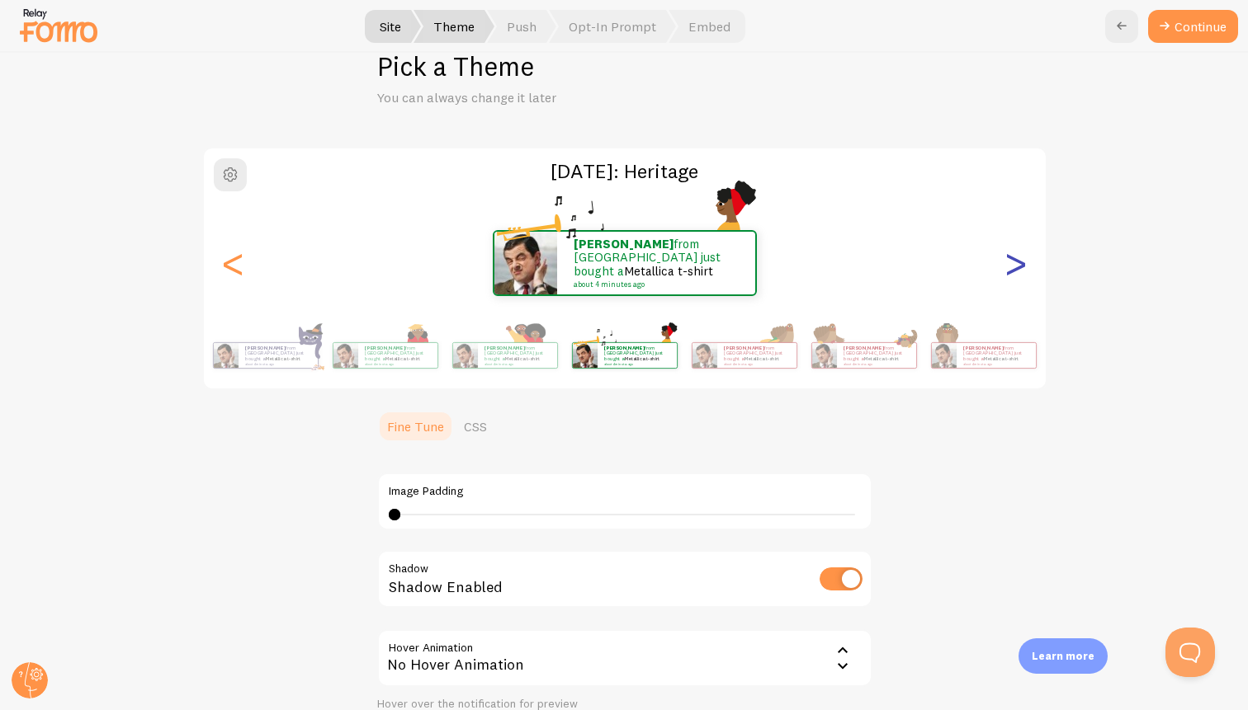
click at [1022, 253] on div ">" at bounding box center [1016, 263] width 20 height 119
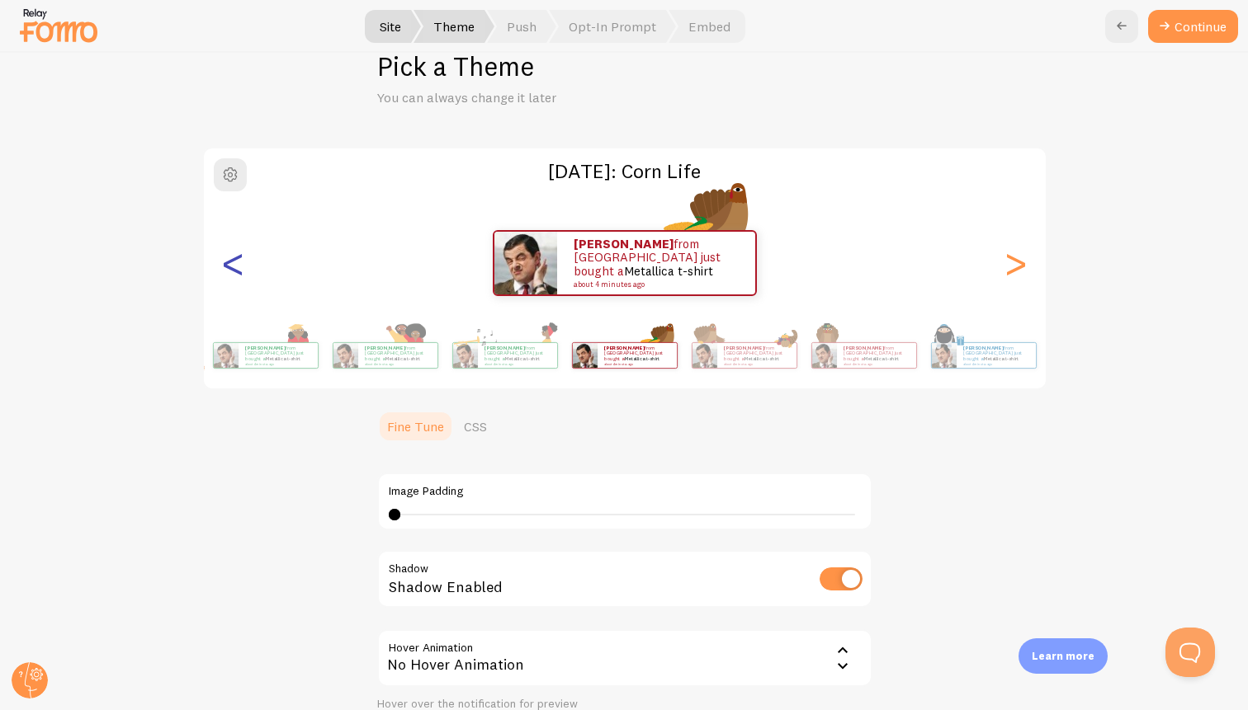
click at [225, 267] on div "<" at bounding box center [234, 263] width 20 height 119
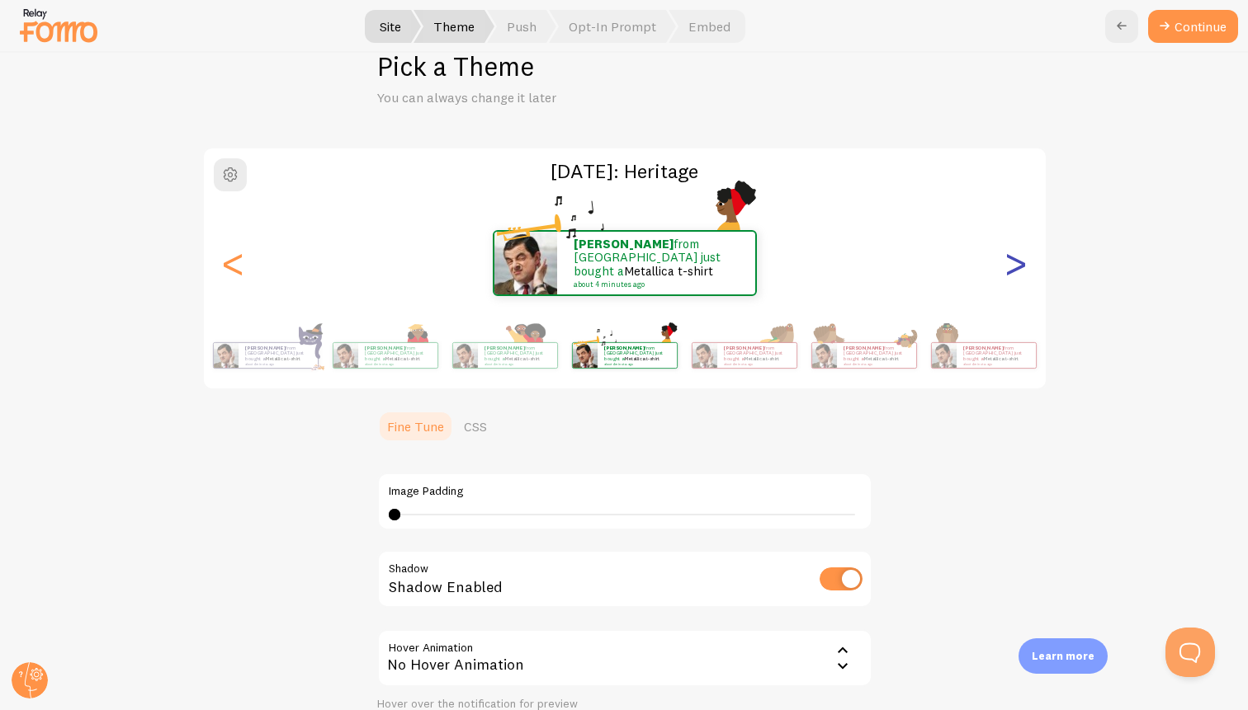
click at [1008, 286] on div ">" at bounding box center [1016, 263] width 20 height 119
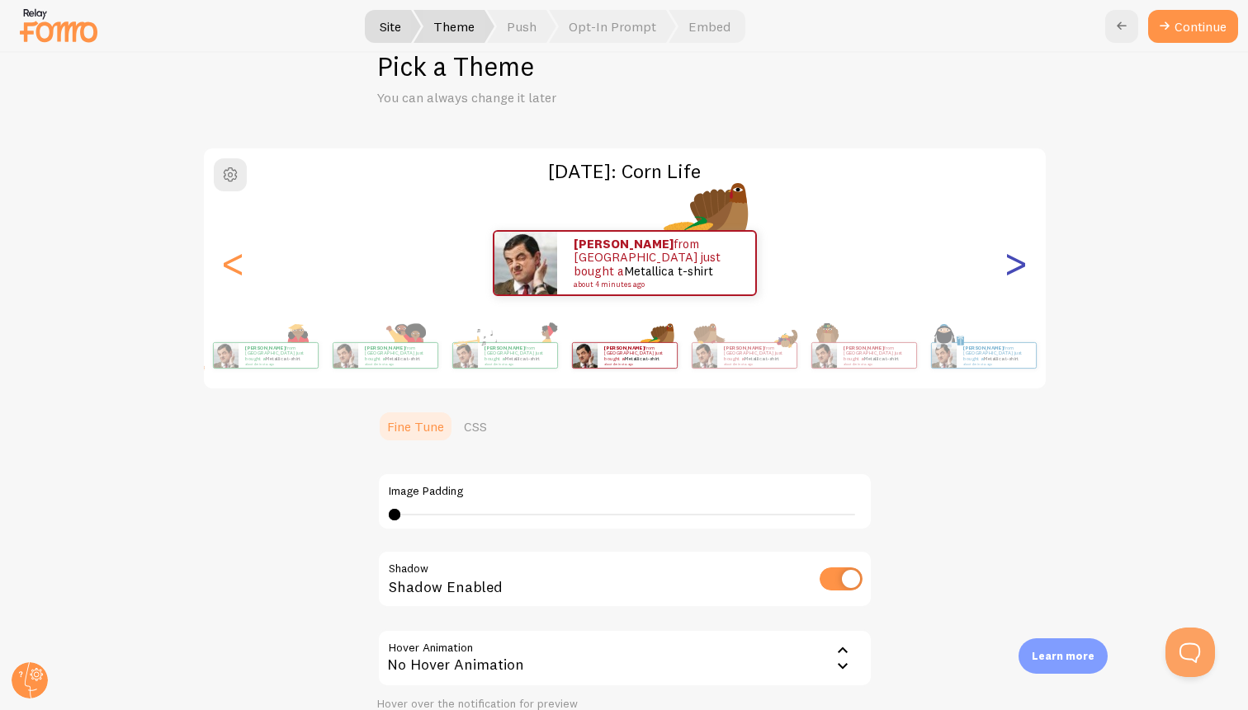
click at [1008, 286] on div ">" at bounding box center [1016, 263] width 20 height 119
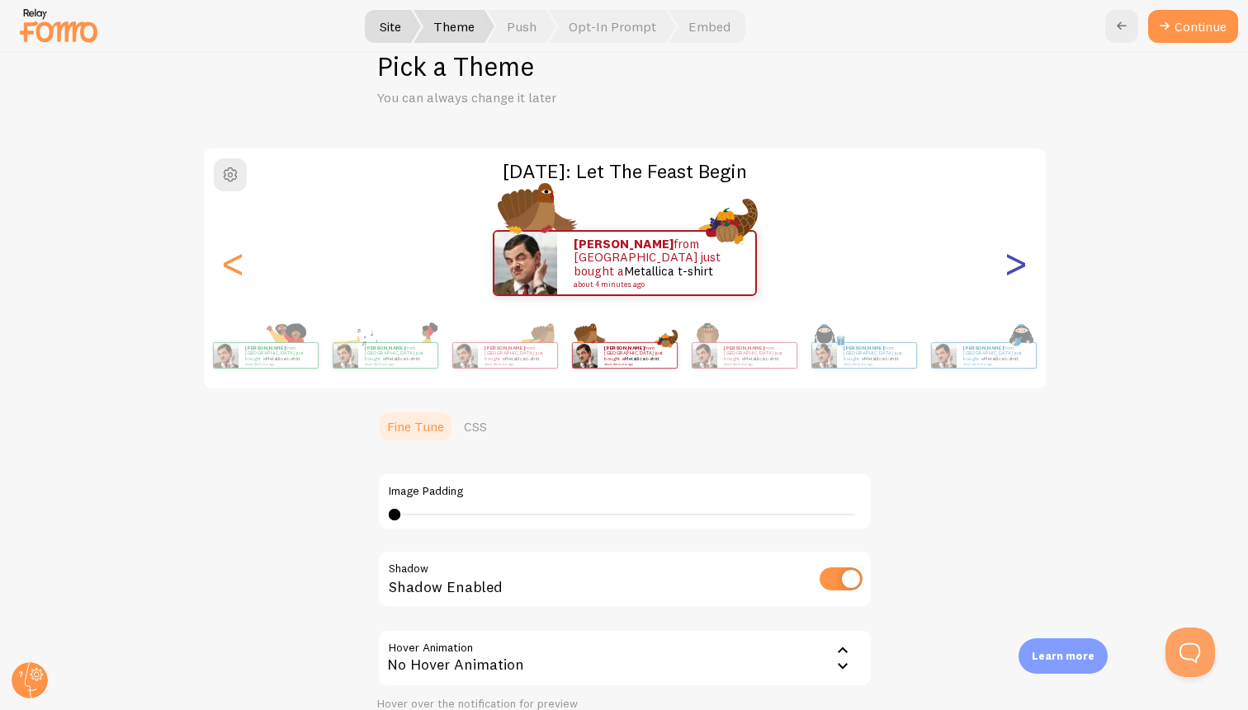
click at [1008, 286] on div ">" at bounding box center [1016, 263] width 20 height 119
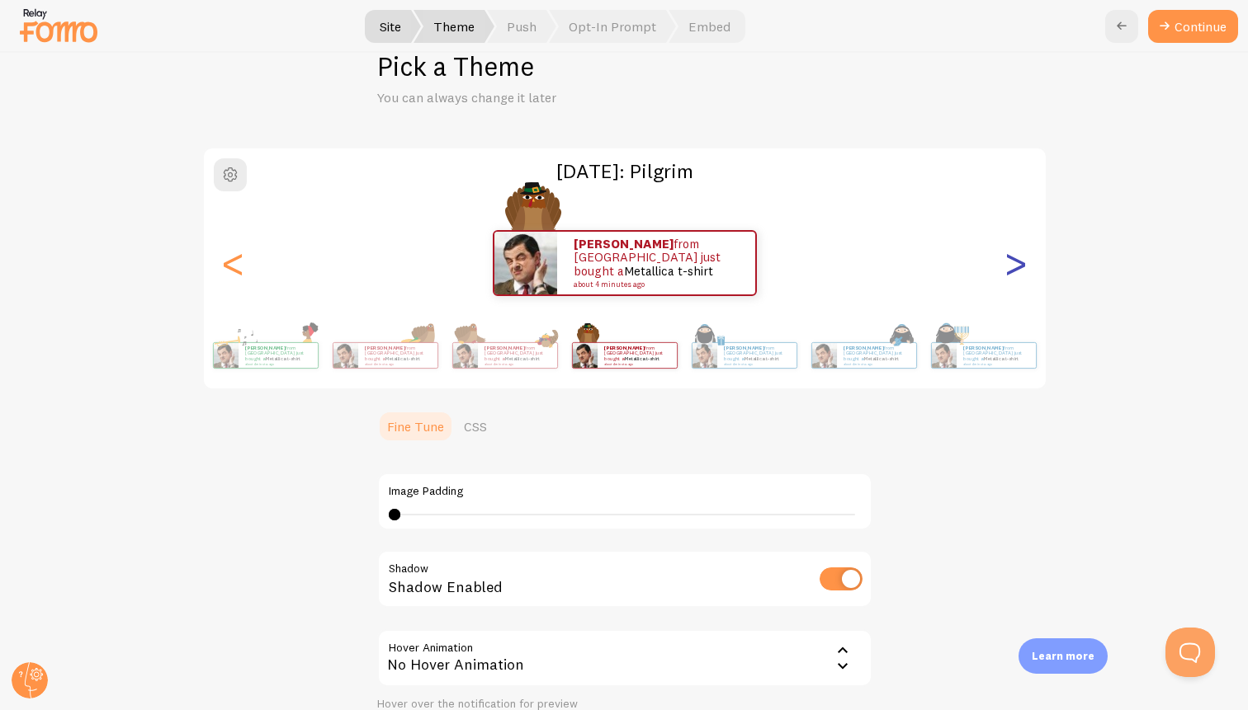
click at [1008, 286] on div ">" at bounding box center [1016, 263] width 20 height 119
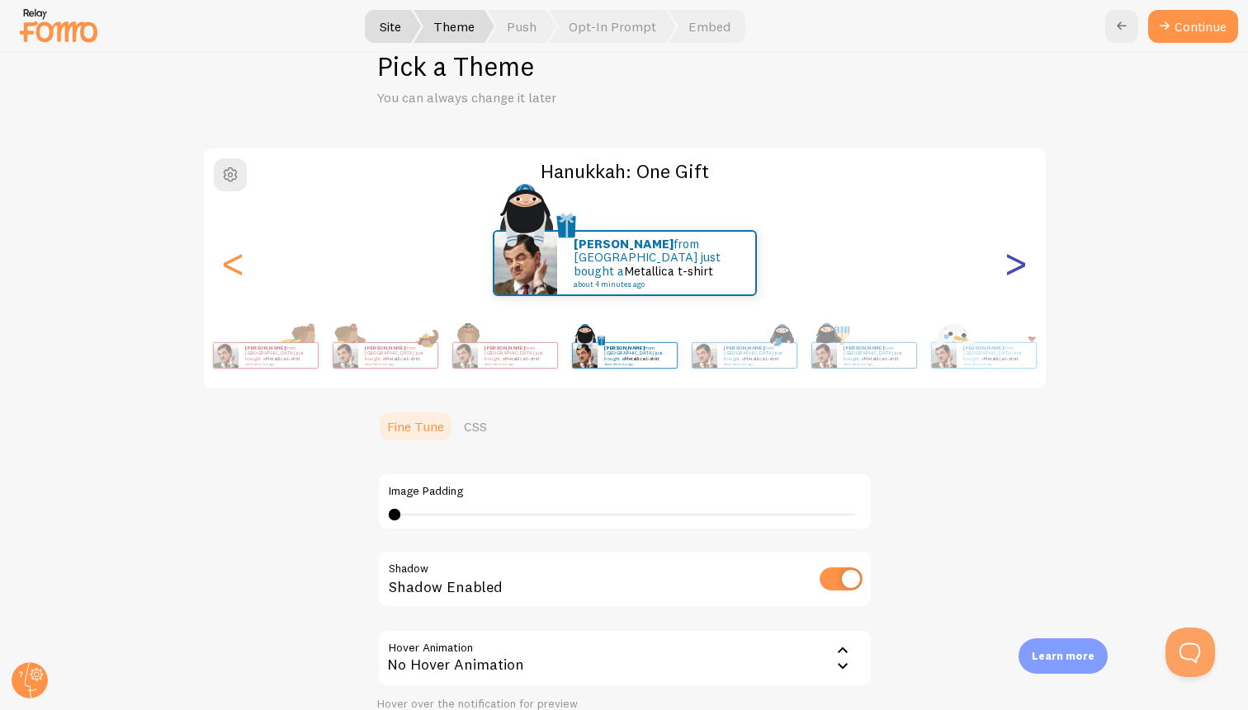
click at [1008, 286] on div ">" at bounding box center [1016, 263] width 20 height 119
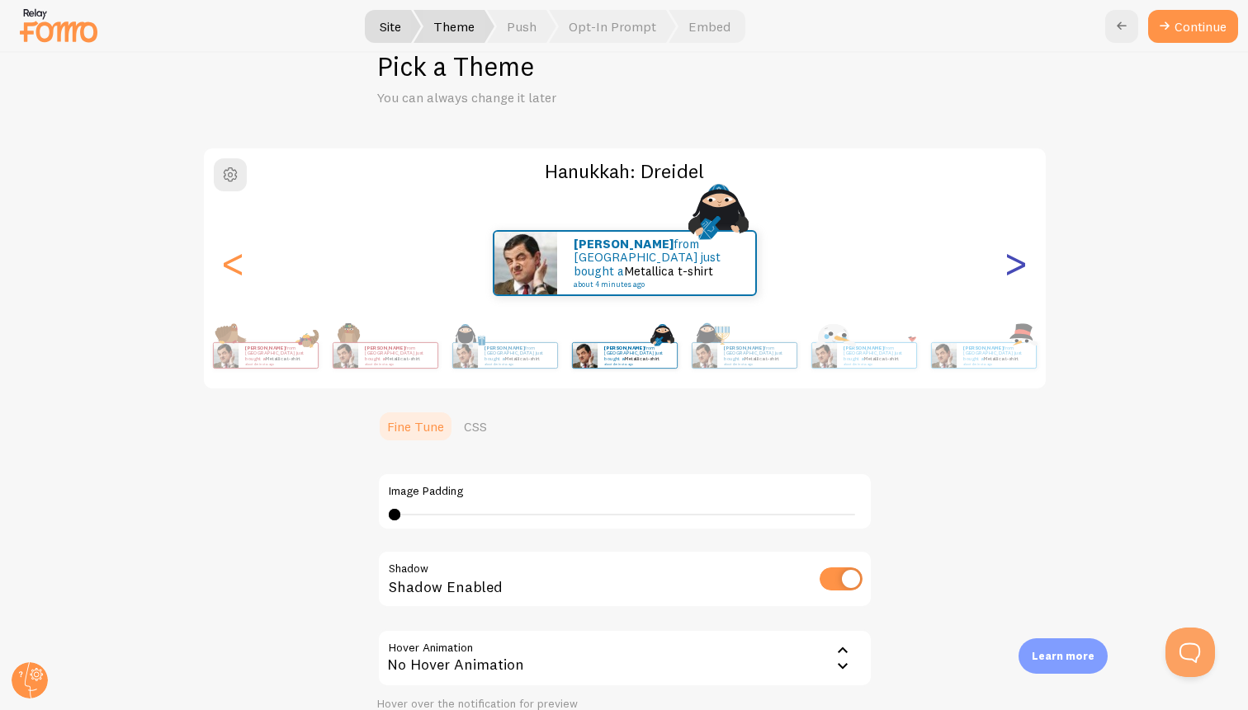
click at [1008, 286] on div ">" at bounding box center [1016, 263] width 20 height 119
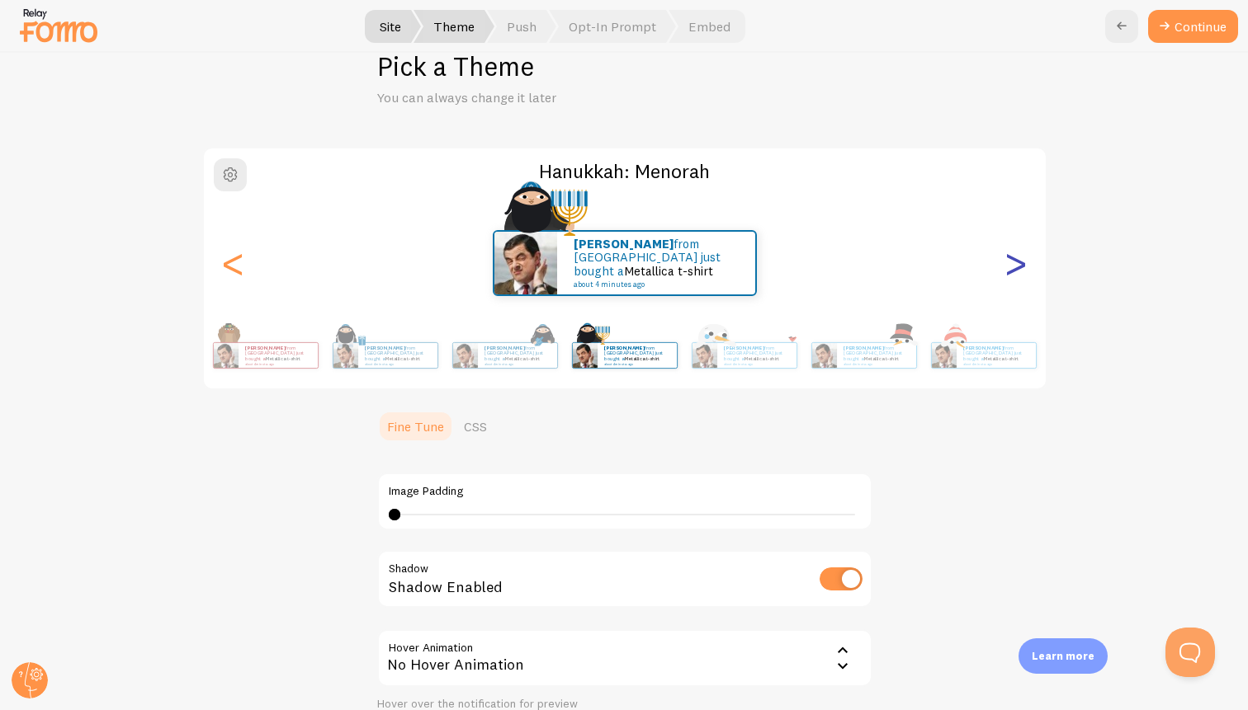
click at [1008, 286] on div ">" at bounding box center [1016, 263] width 20 height 119
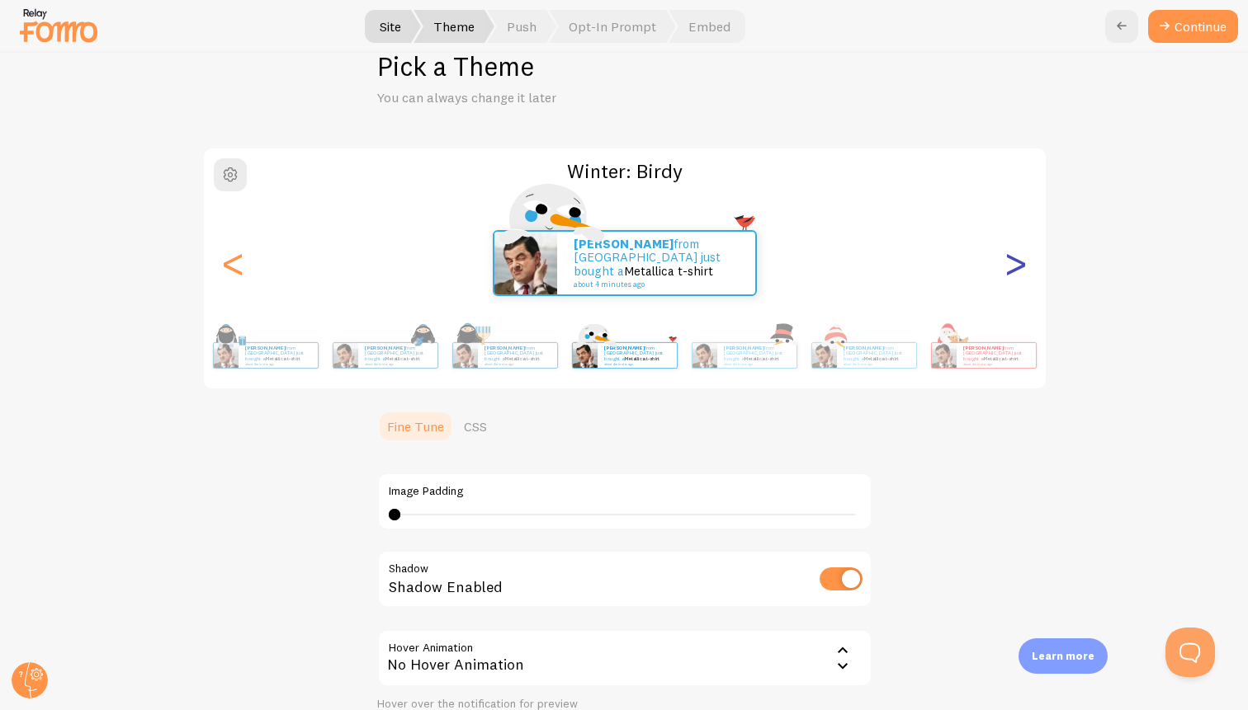
click at [1017, 261] on div ">" at bounding box center [1016, 263] width 20 height 119
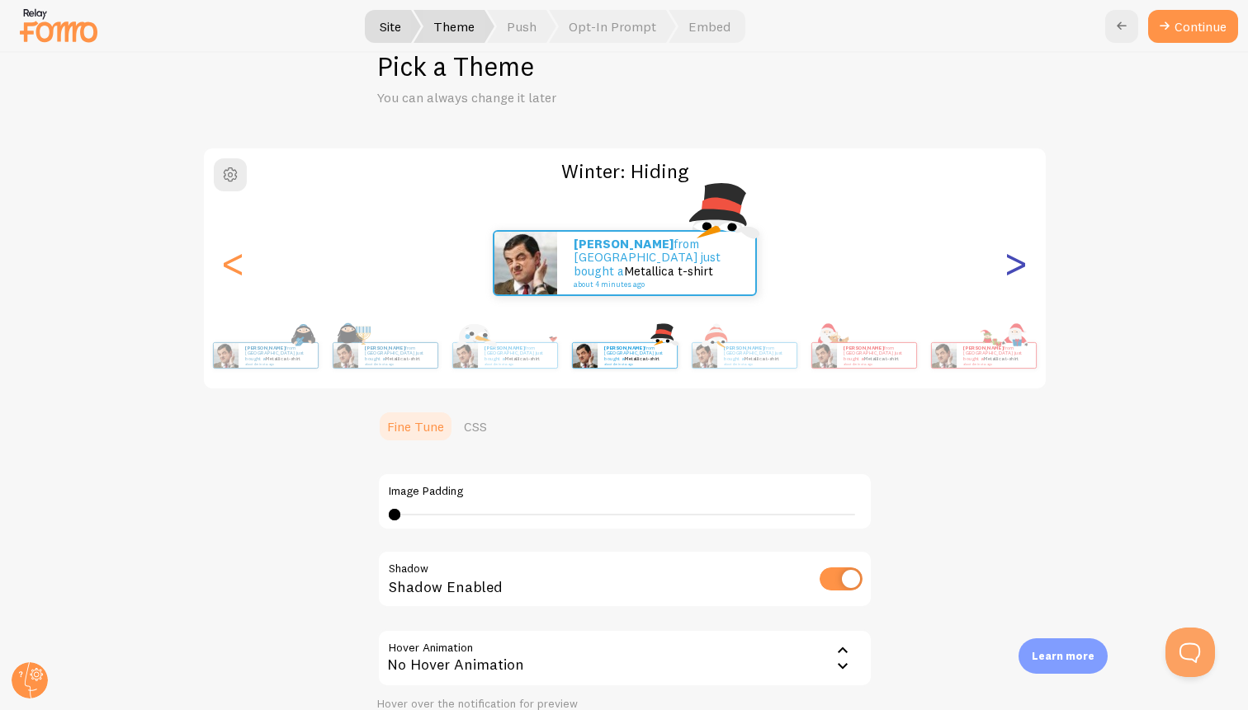
click at [1017, 261] on div ">" at bounding box center [1016, 263] width 20 height 119
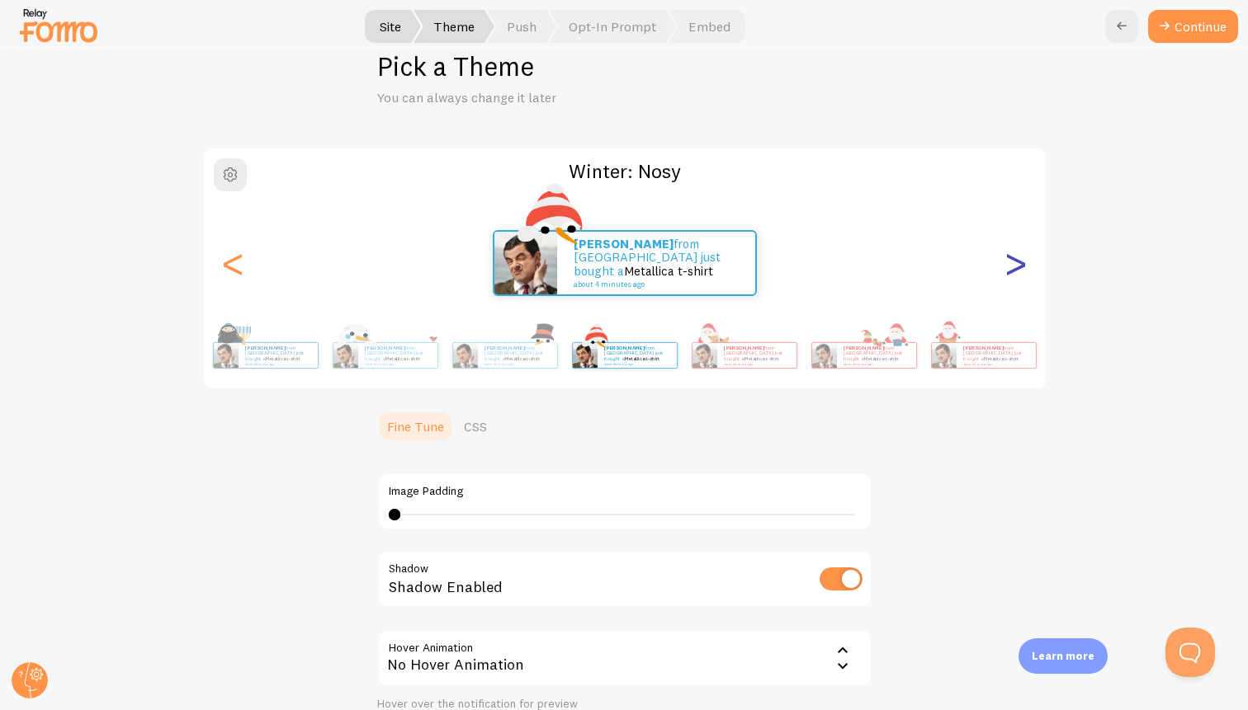
click at [1017, 261] on div ">" at bounding box center [1016, 263] width 20 height 119
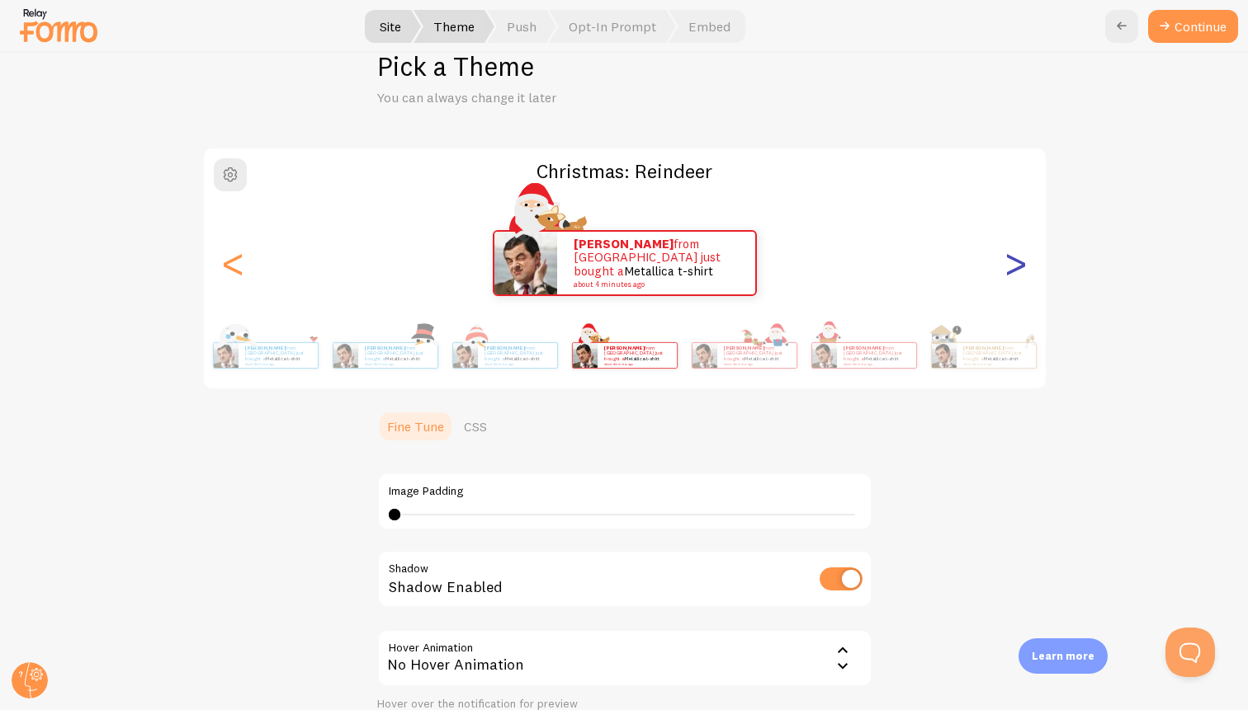
click at [1017, 261] on div ">" at bounding box center [1016, 263] width 20 height 119
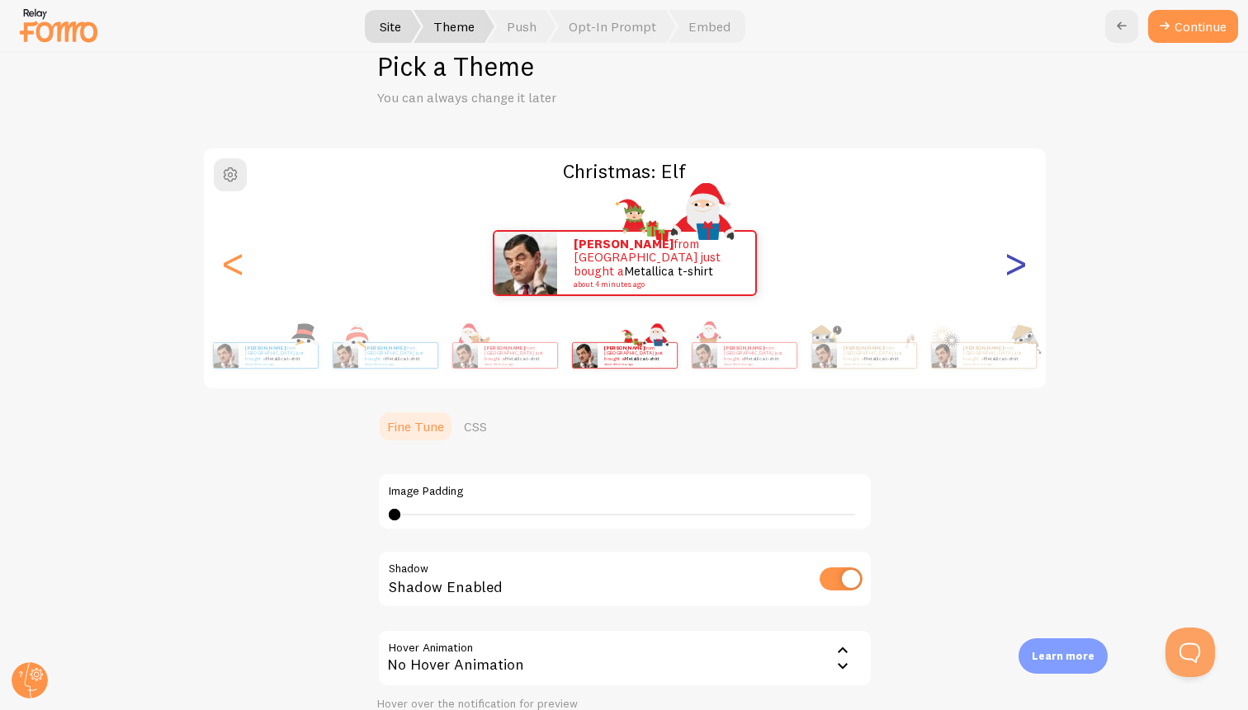
click at [1017, 261] on div ">" at bounding box center [1016, 263] width 20 height 119
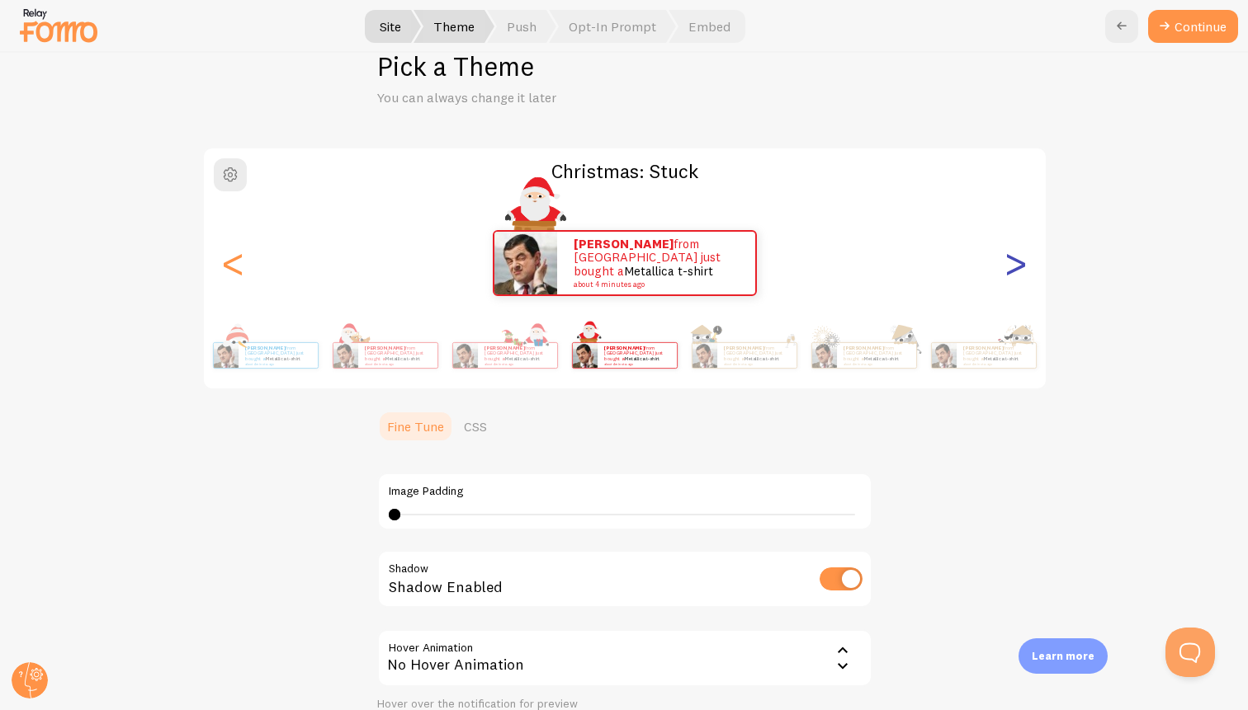
click at [1017, 261] on div ">" at bounding box center [1016, 263] width 20 height 119
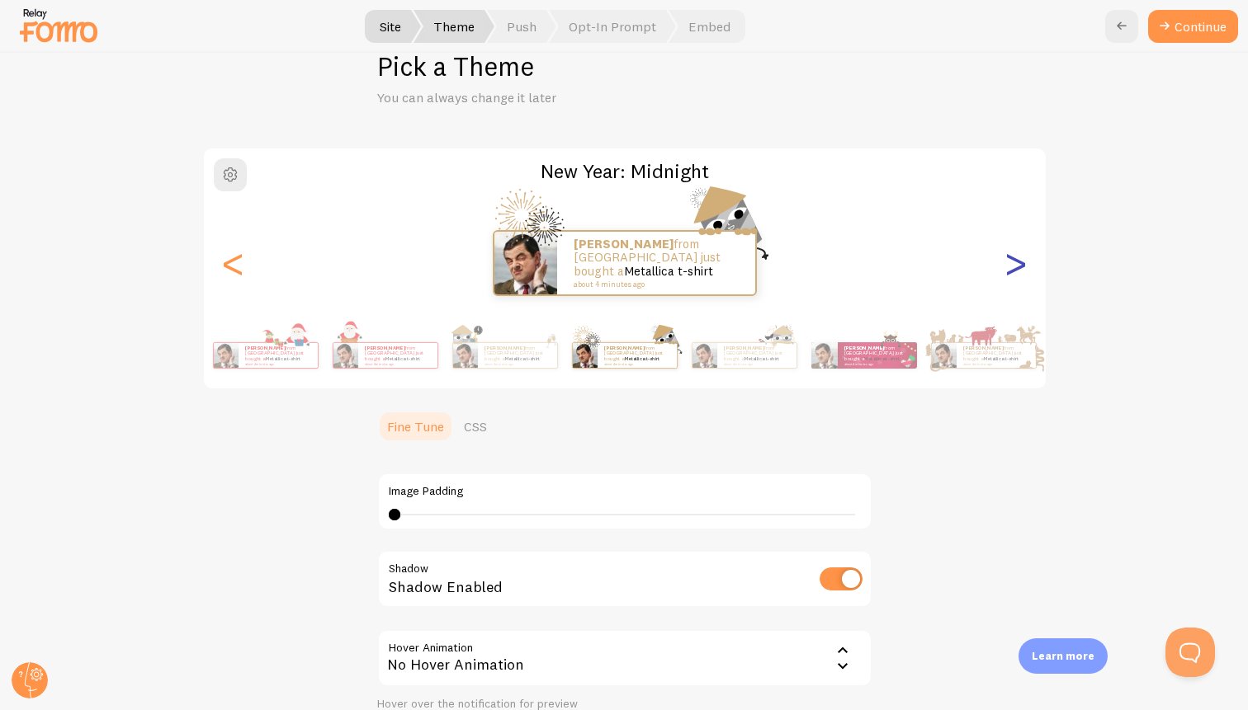
click at [1017, 261] on div ">" at bounding box center [1016, 263] width 20 height 119
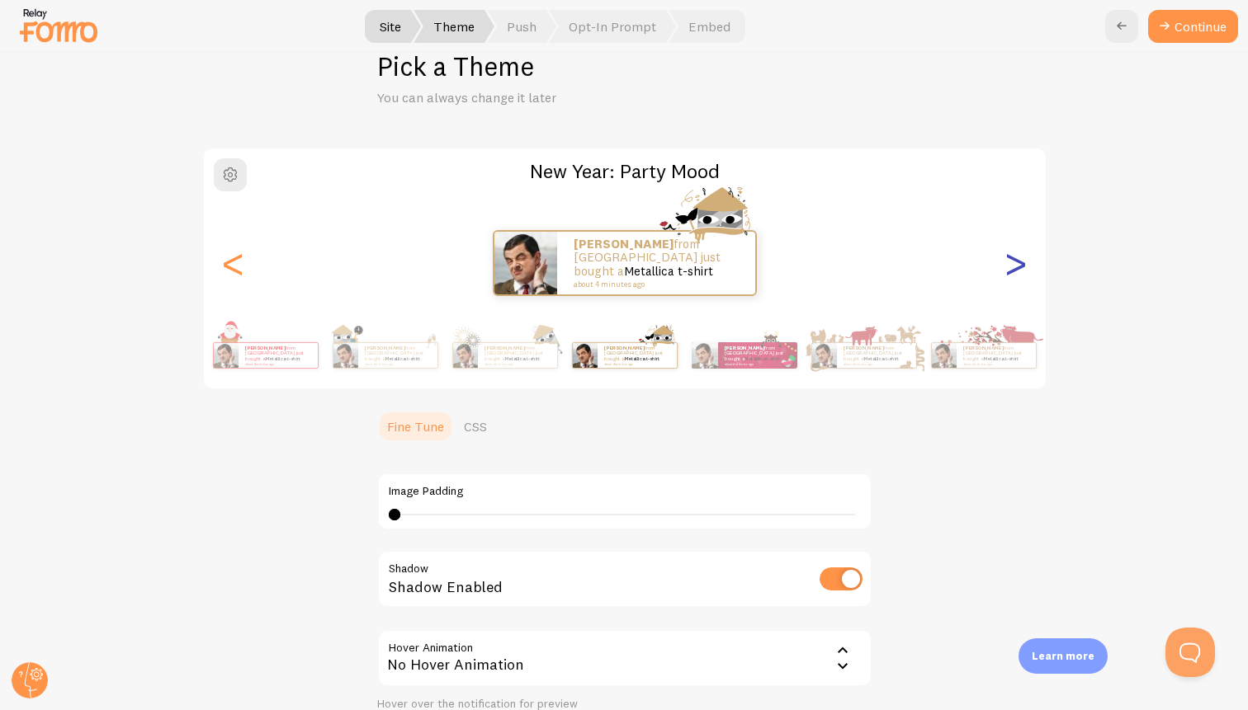
click at [1017, 261] on div ">" at bounding box center [1016, 263] width 20 height 119
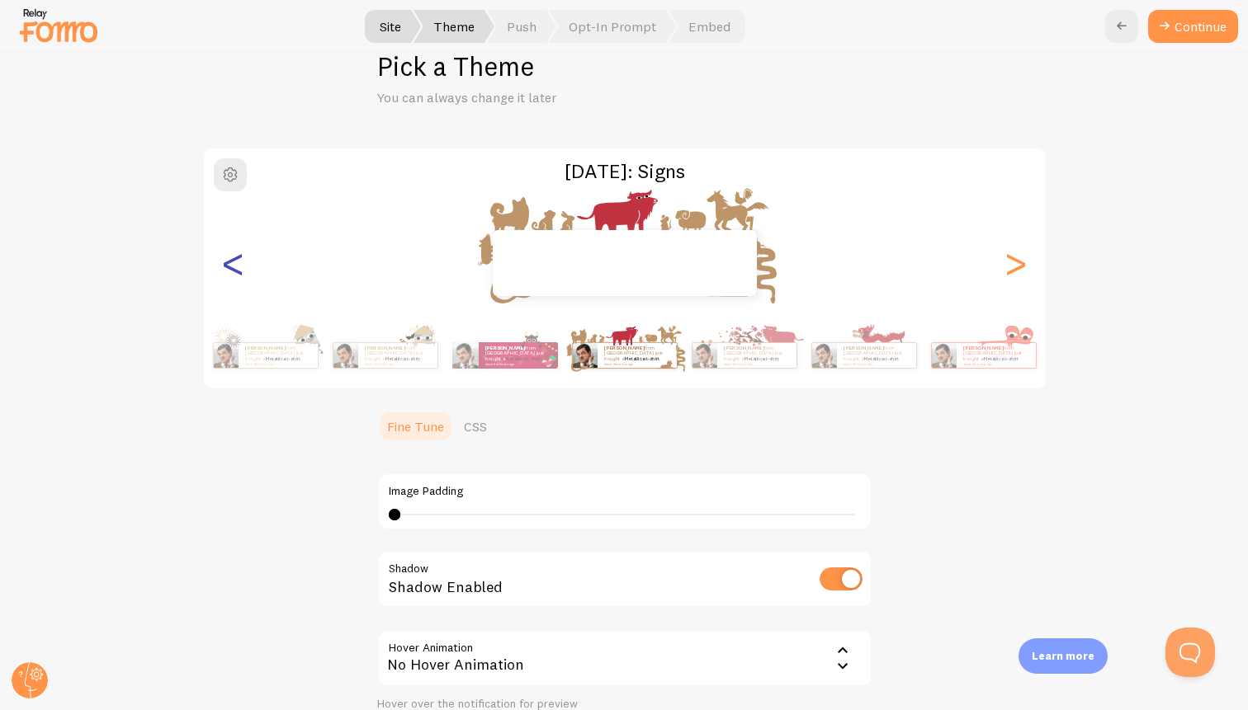
click at [236, 263] on div "<" at bounding box center [234, 263] width 20 height 119
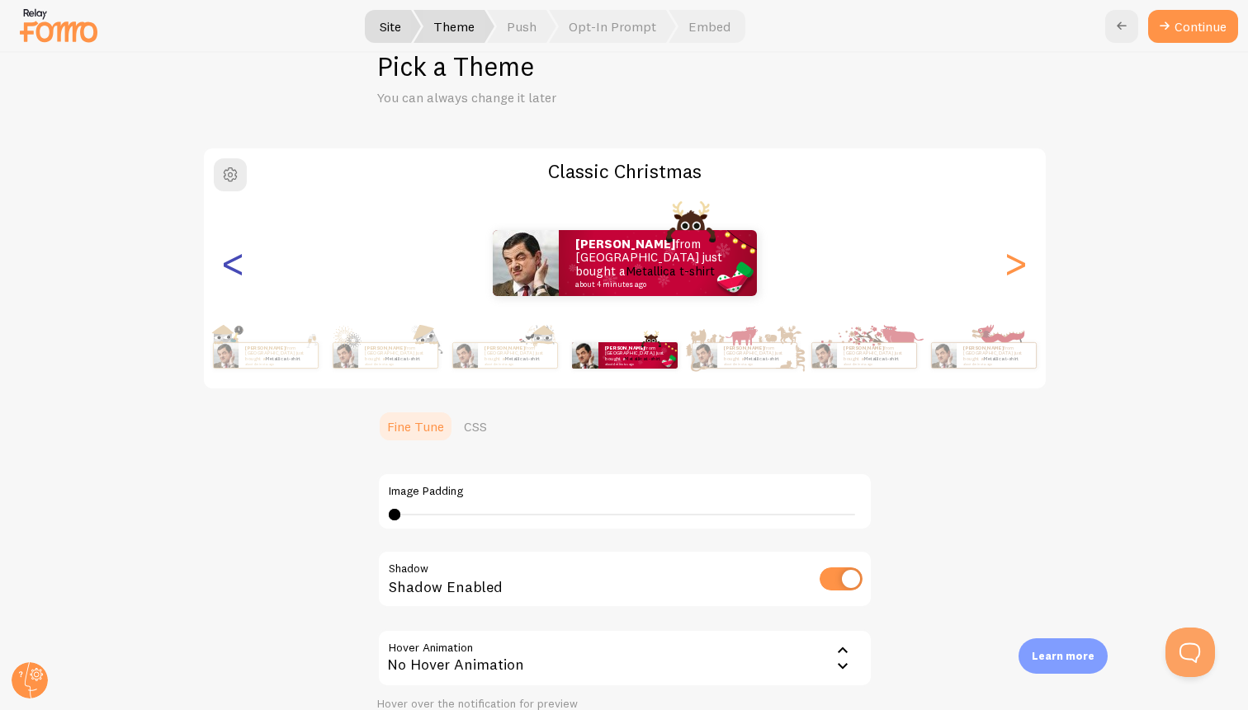
click at [236, 263] on div "<" at bounding box center [234, 263] width 20 height 119
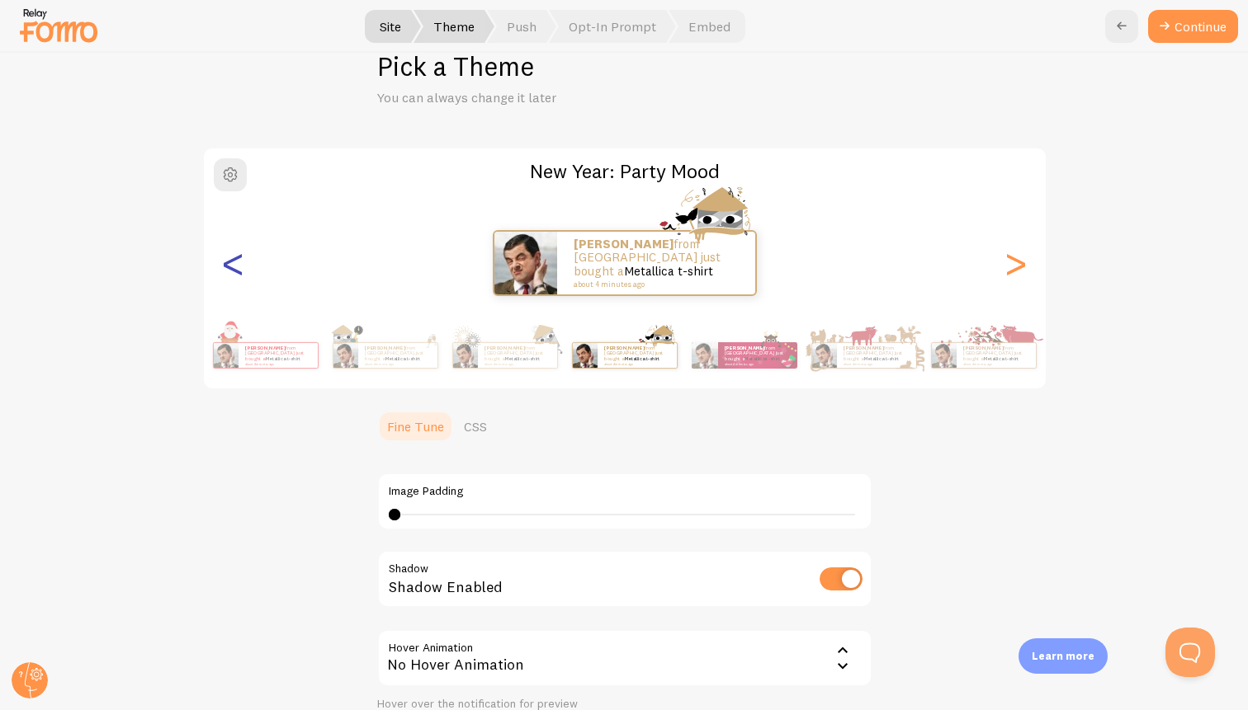
click at [236, 263] on div "<" at bounding box center [234, 263] width 20 height 119
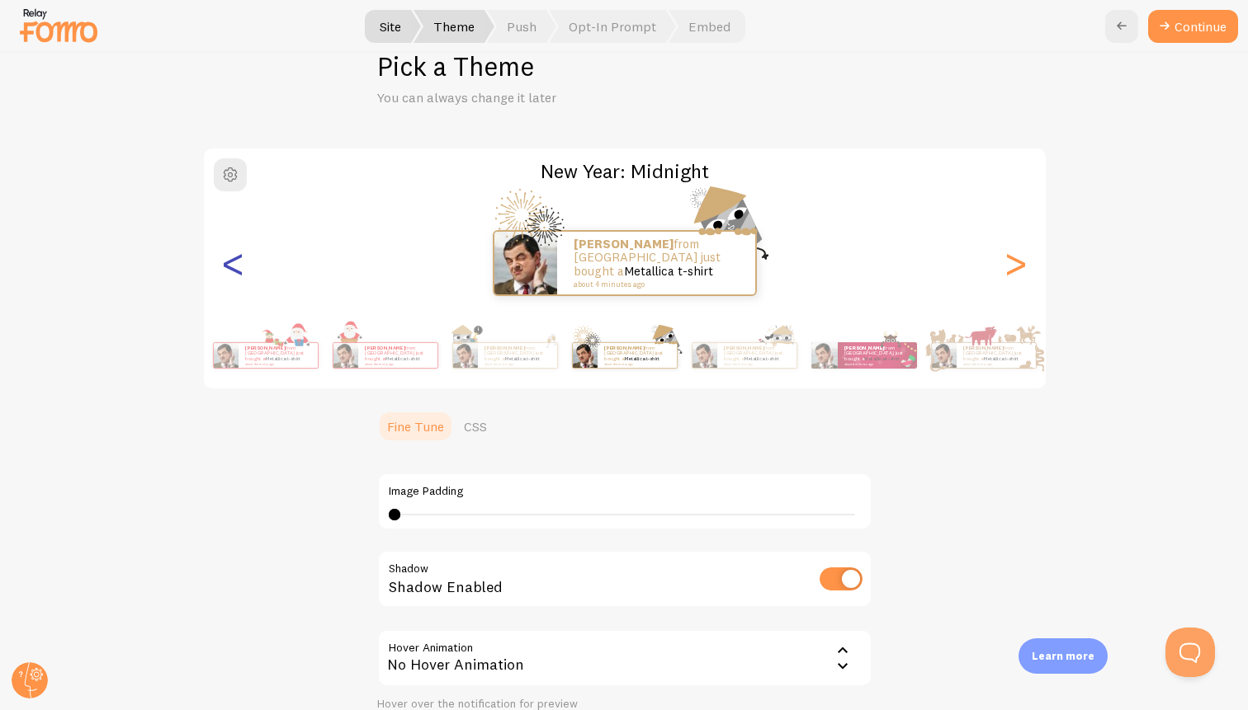
click at [236, 263] on div "<" at bounding box center [234, 263] width 20 height 119
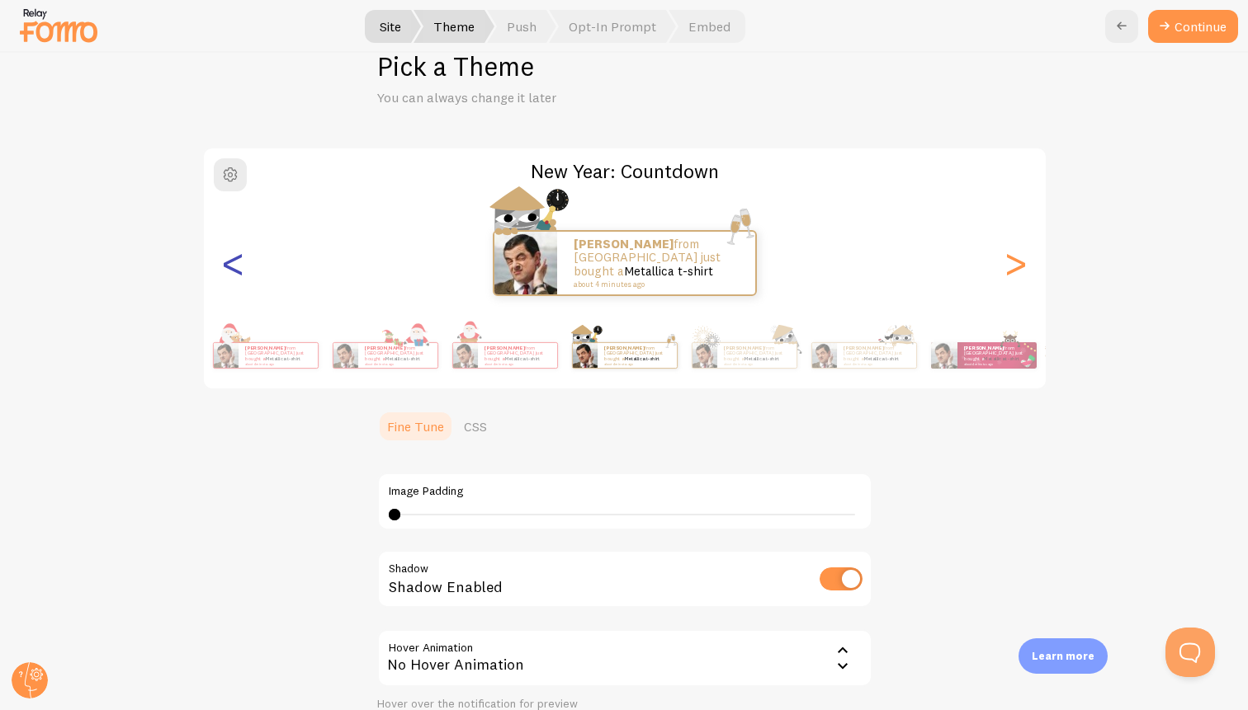
click at [236, 263] on div "<" at bounding box center [234, 263] width 20 height 119
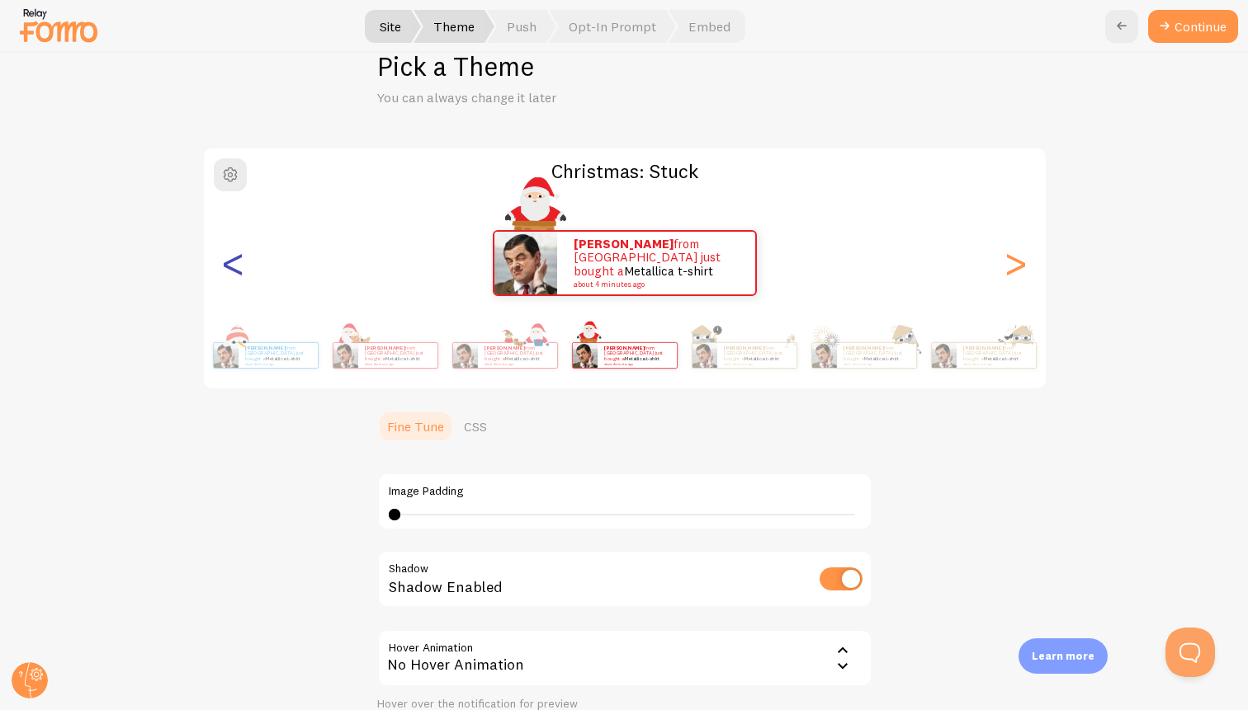
click at [236, 263] on div "<" at bounding box center [234, 263] width 20 height 119
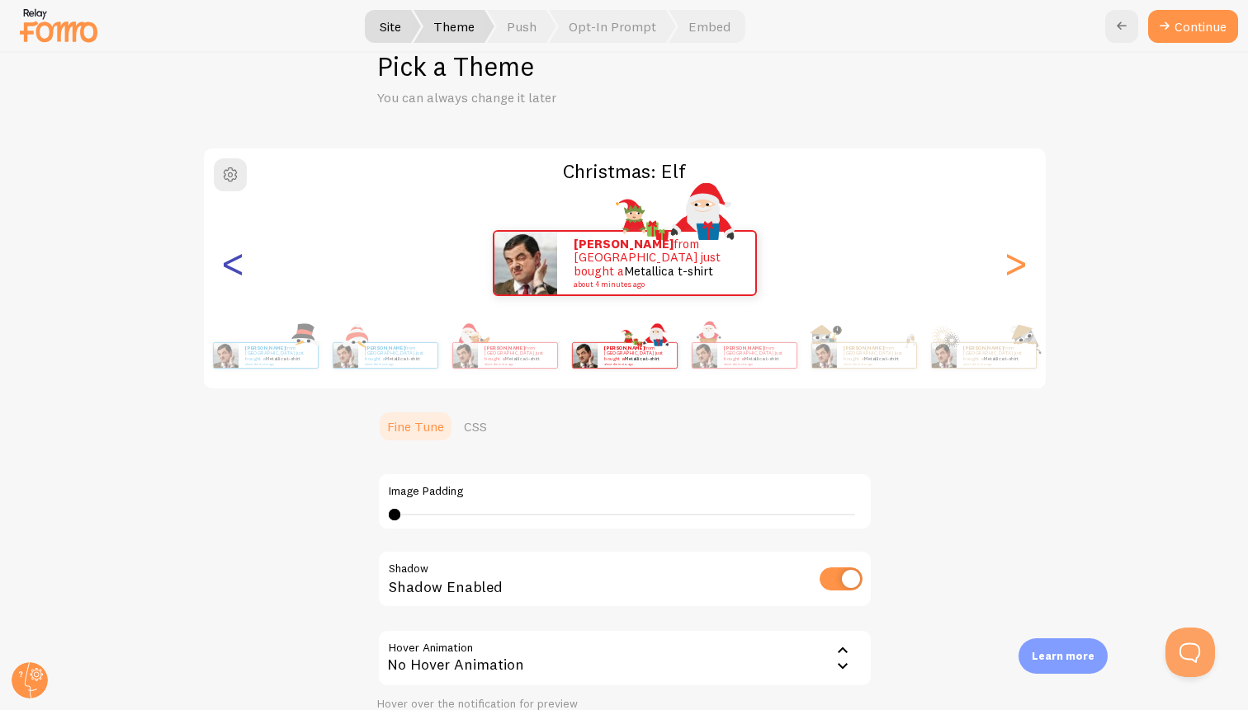
click at [236, 263] on div "<" at bounding box center [234, 263] width 20 height 119
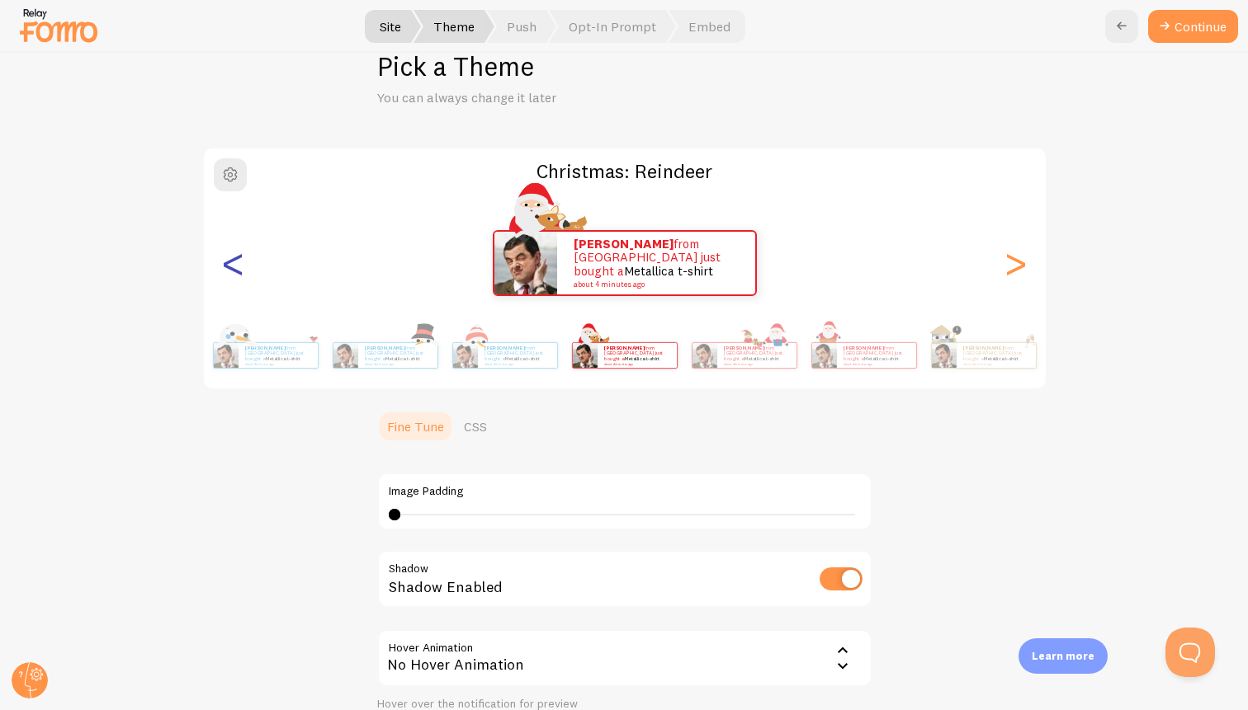
click at [236, 263] on div "<" at bounding box center [234, 263] width 20 height 119
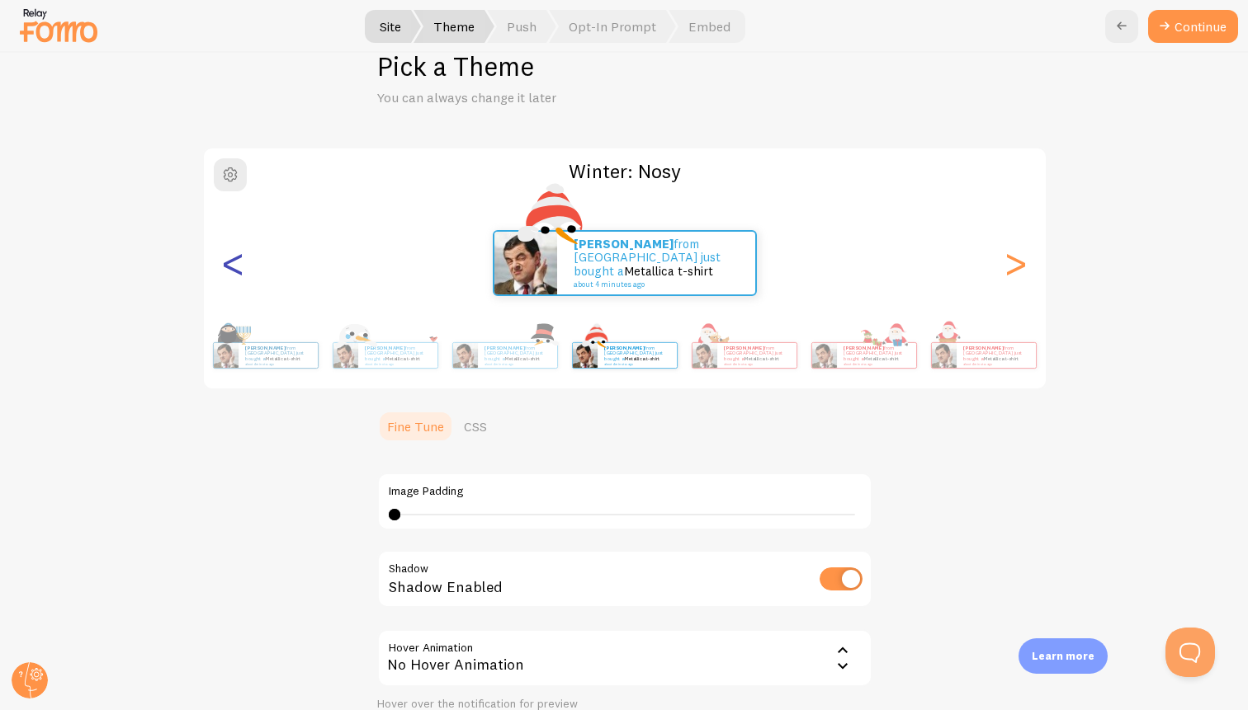
click at [236, 263] on div "<" at bounding box center [234, 263] width 20 height 119
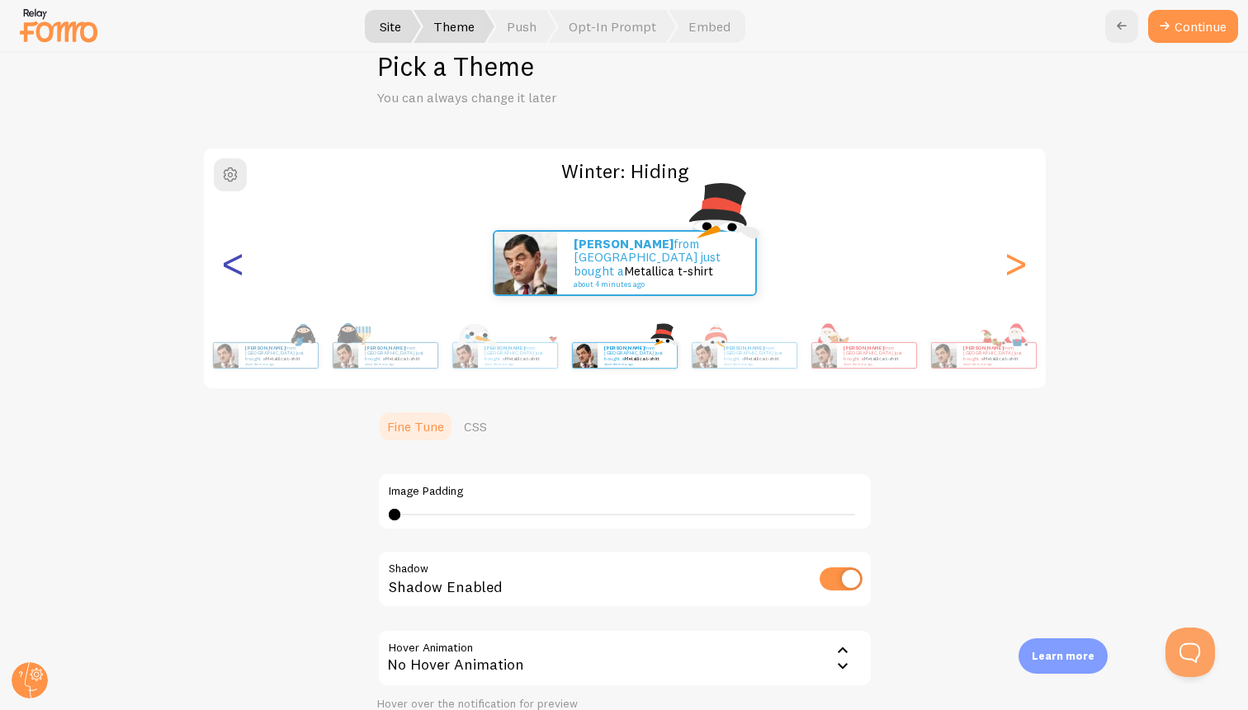
click at [236, 263] on div "<" at bounding box center [234, 263] width 20 height 119
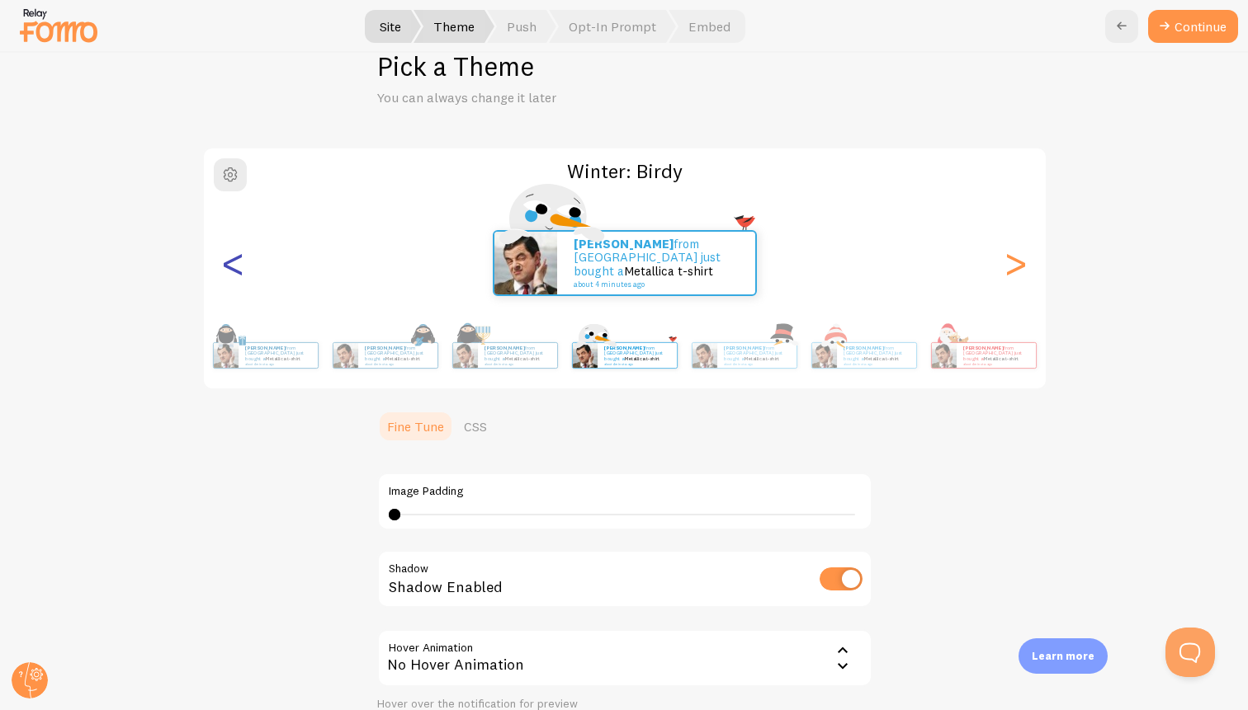
click at [236, 263] on div "<" at bounding box center [234, 263] width 20 height 119
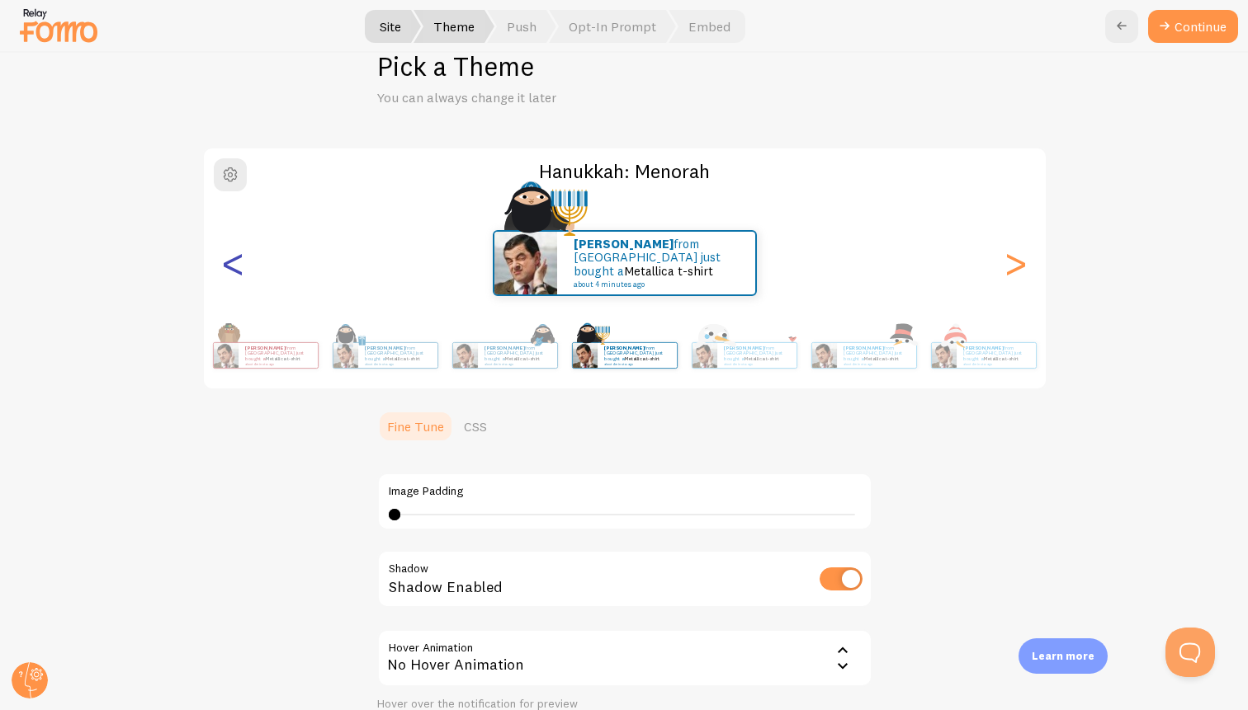
click at [236, 263] on div "<" at bounding box center [234, 263] width 20 height 119
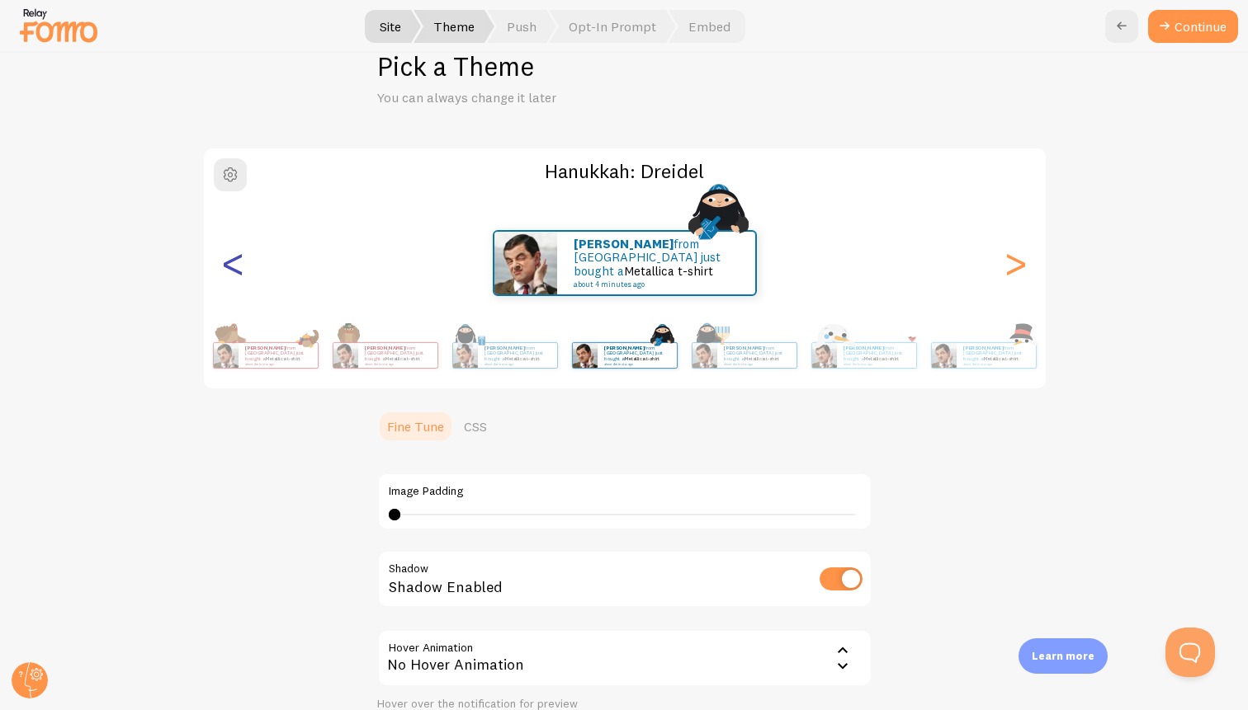
click at [236, 263] on div "<" at bounding box center [234, 263] width 20 height 119
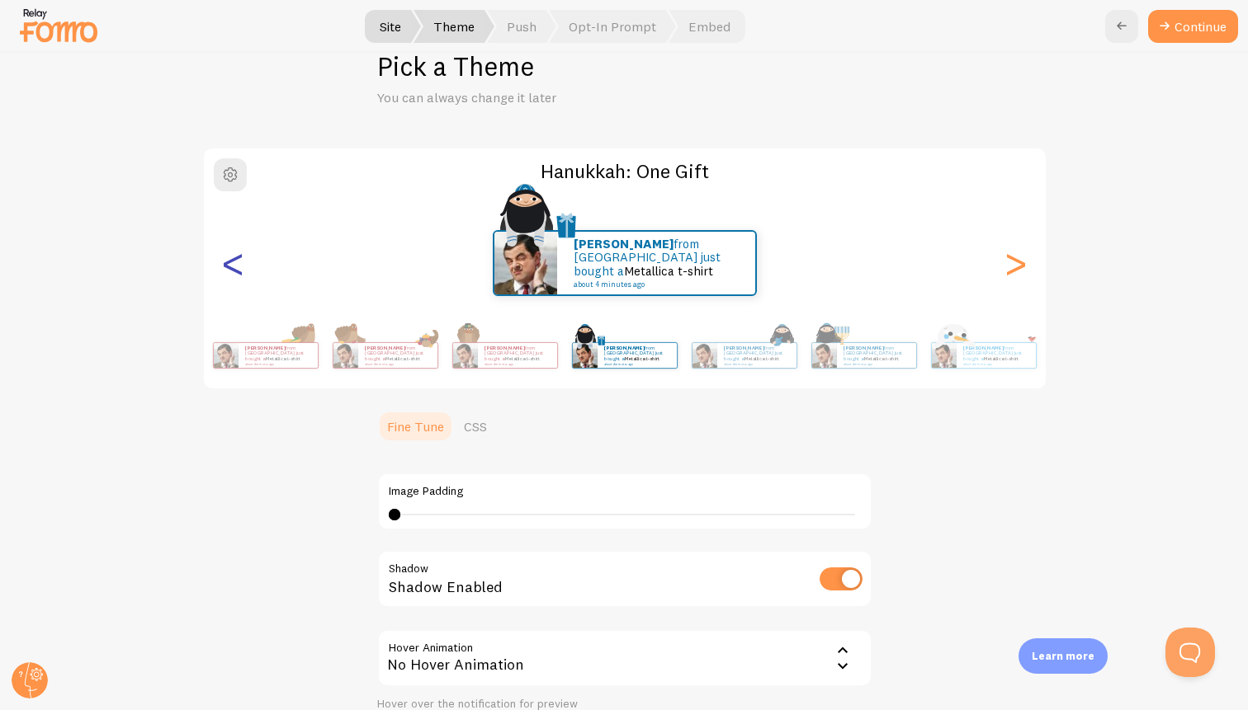
click at [236, 263] on div "<" at bounding box center [234, 263] width 20 height 119
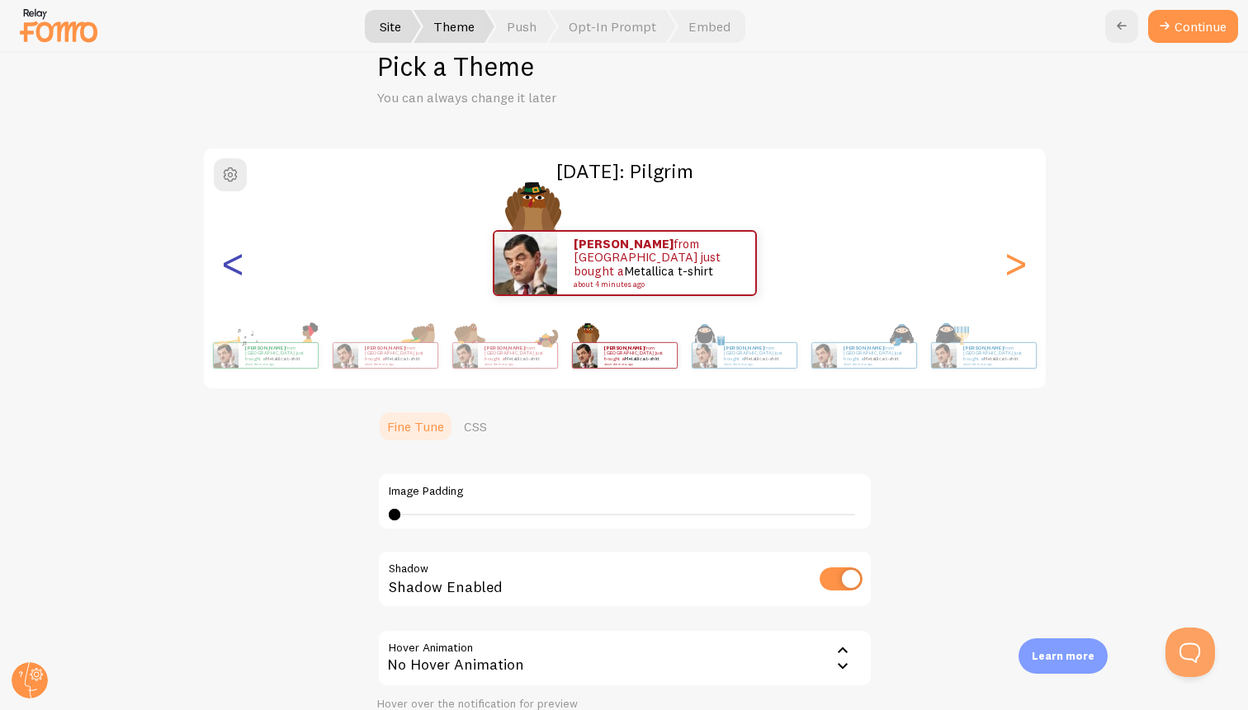
click at [236, 263] on div "<" at bounding box center [234, 263] width 20 height 119
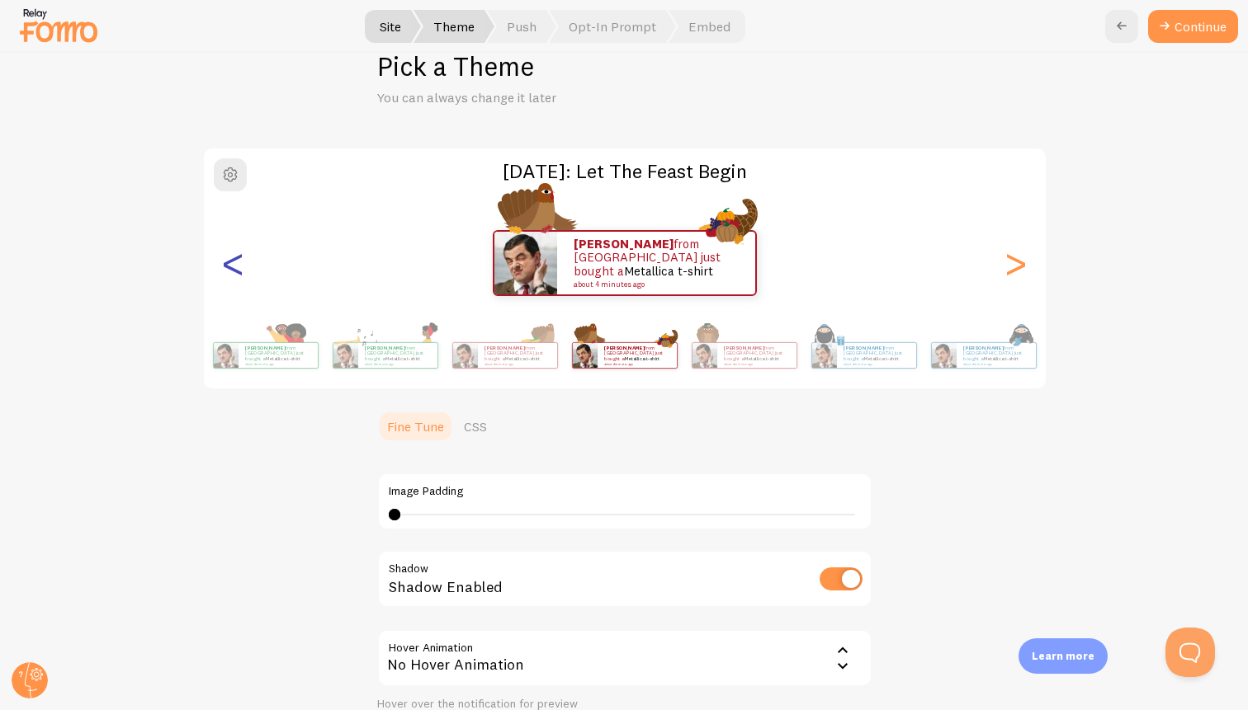
click at [236, 263] on div "<" at bounding box center [234, 263] width 20 height 119
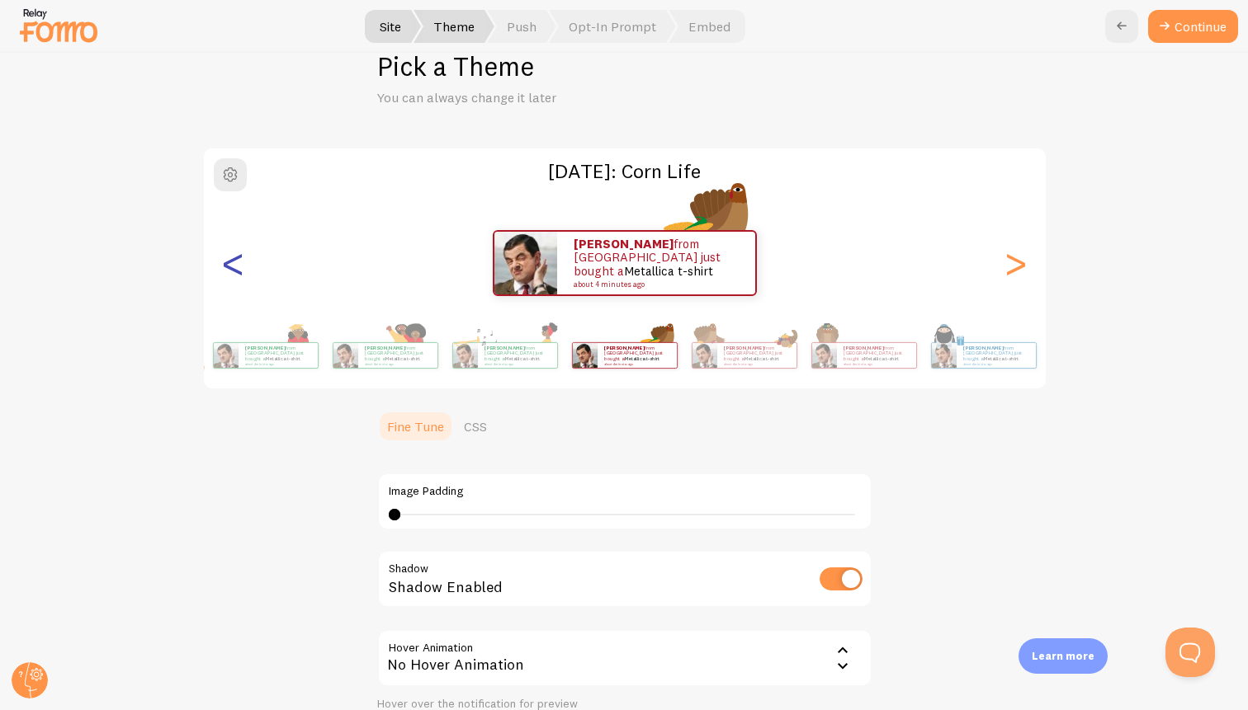
click at [236, 263] on div "<" at bounding box center [234, 263] width 20 height 119
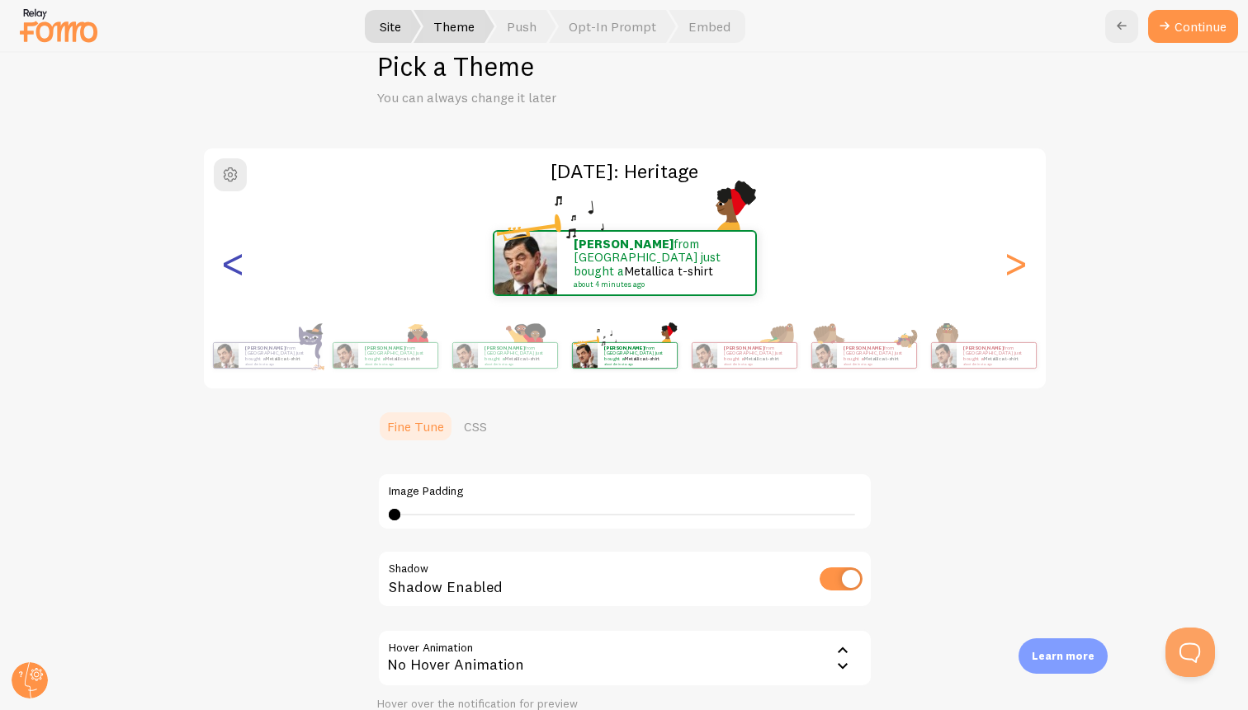
click at [236, 263] on div "<" at bounding box center [234, 263] width 20 height 119
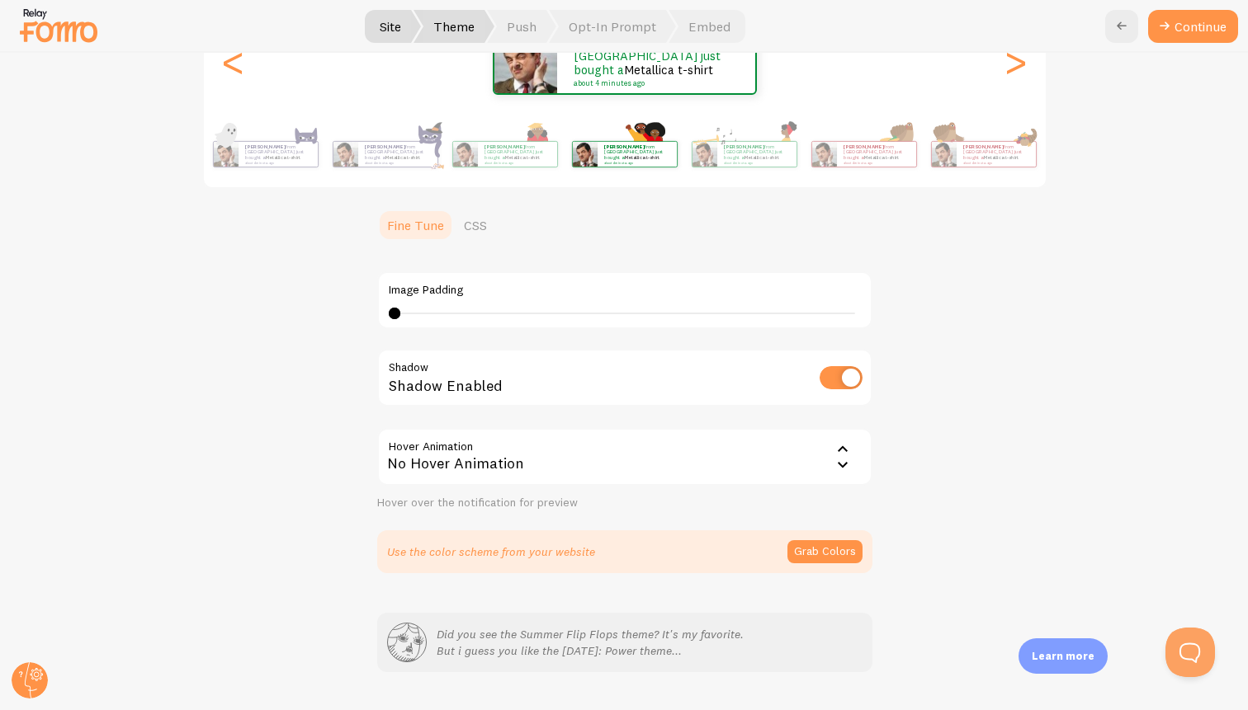
scroll to position [273, 0]
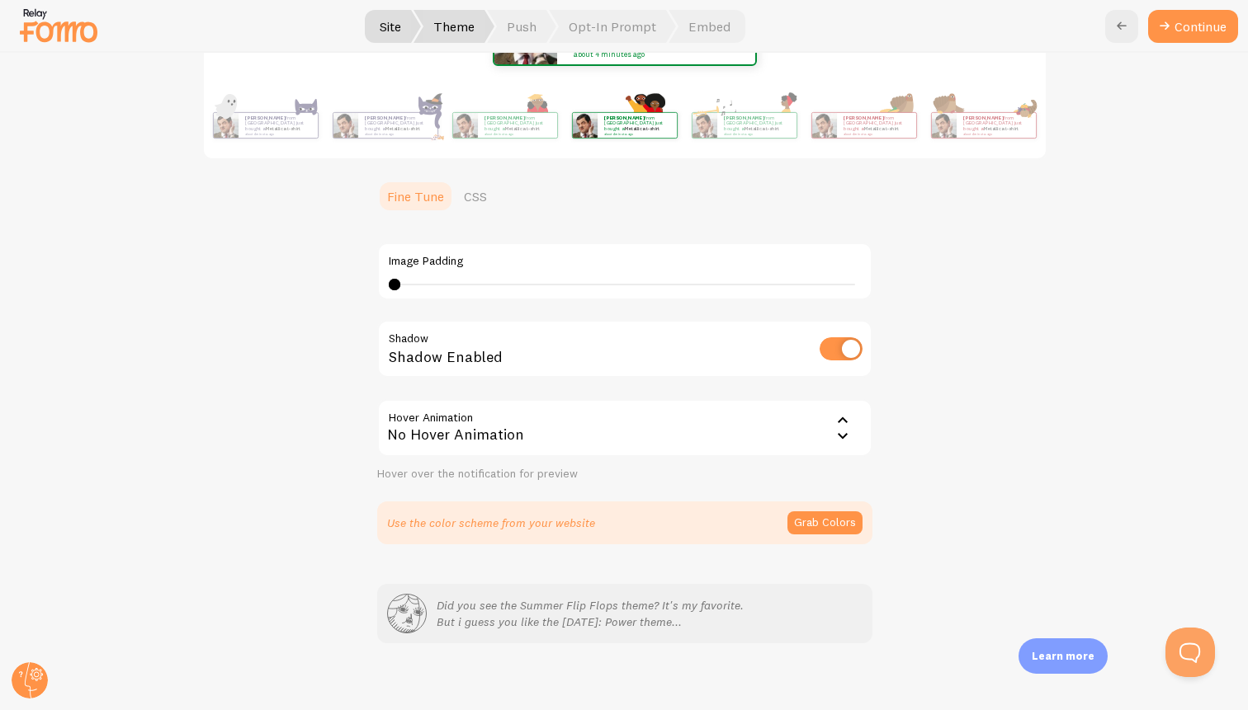
click at [654, 431] on div "No Hover Animation" at bounding box center [624, 428] width 495 height 58
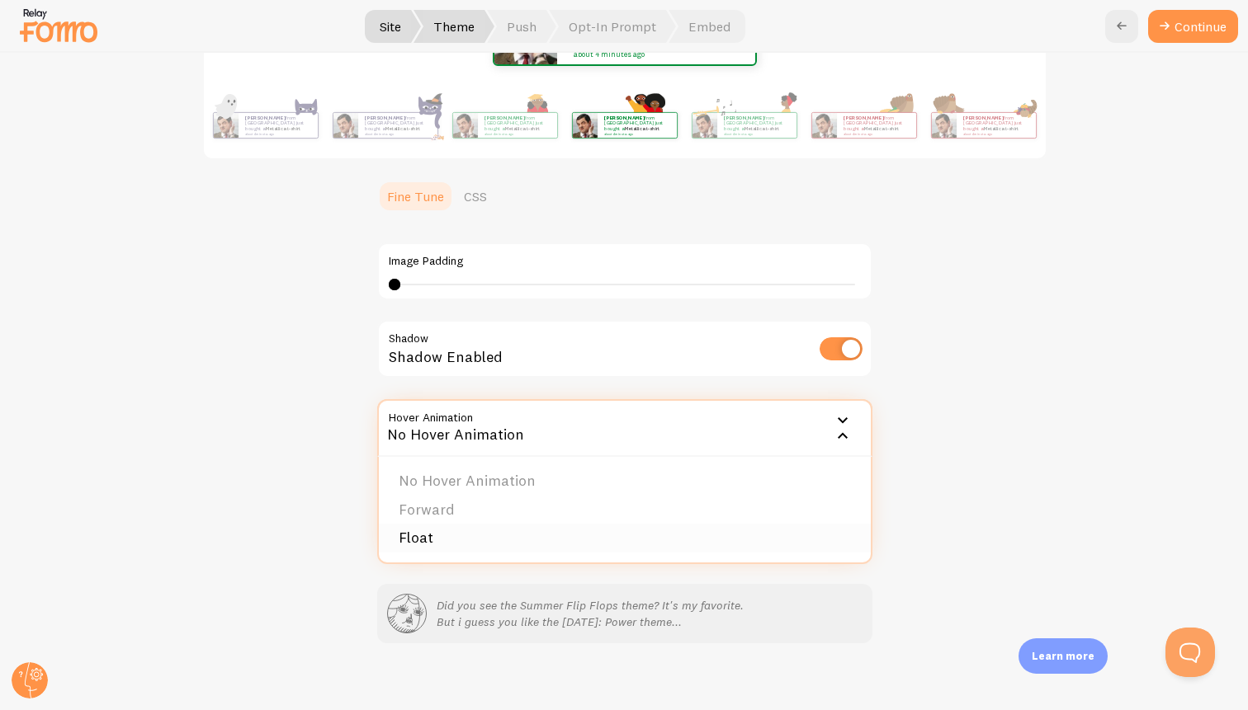
click at [602, 535] on li "Float" at bounding box center [625, 538] width 492 height 29
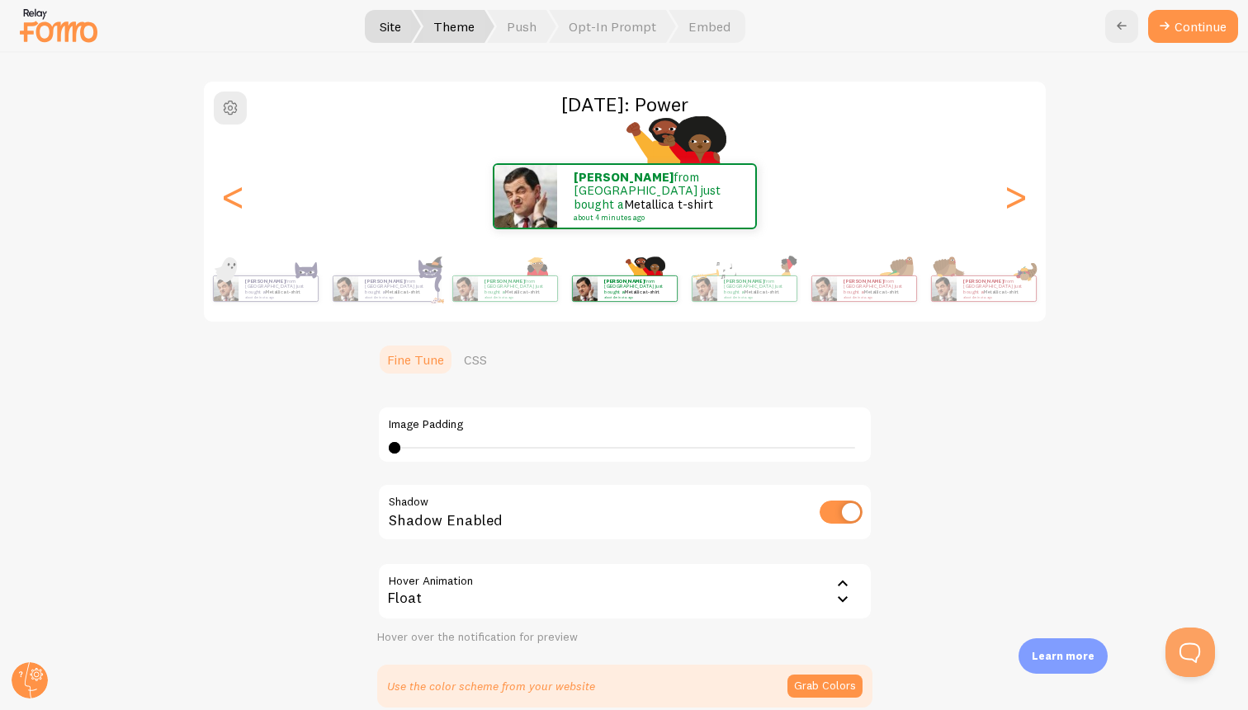
scroll to position [286, 0]
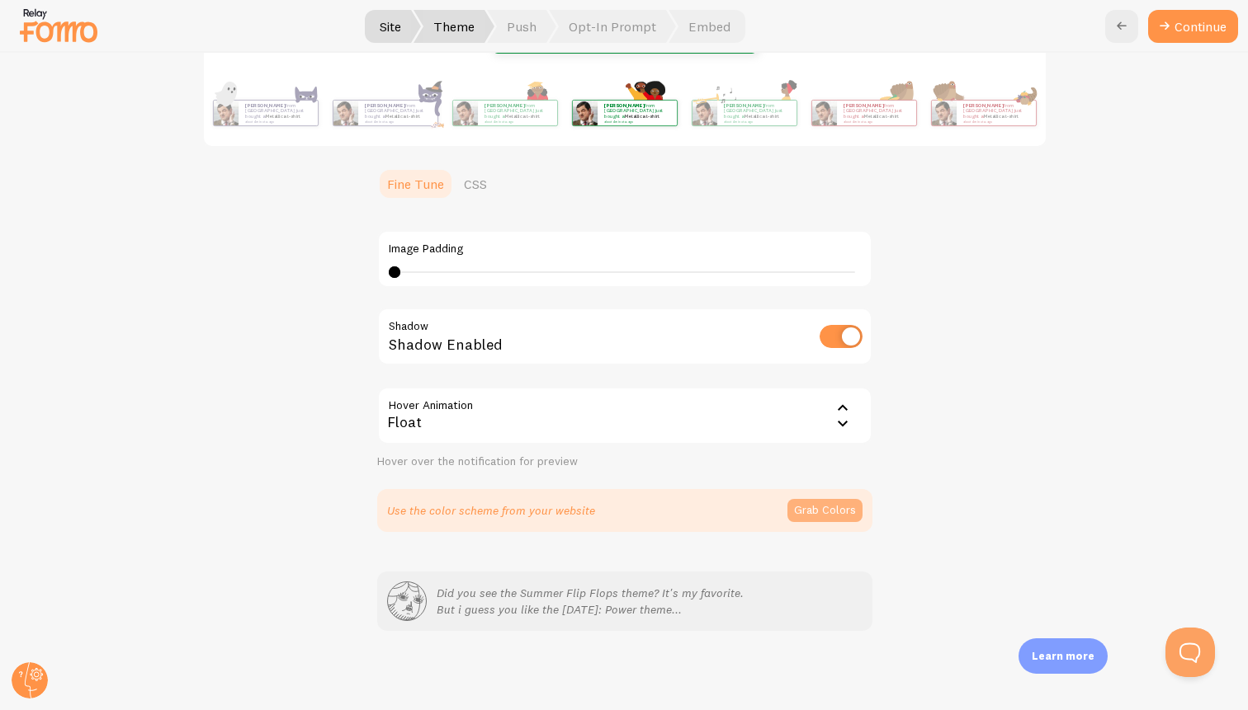
click at [832, 515] on button "Grab Colors" at bounding box center [824, 510] width 75 height 23
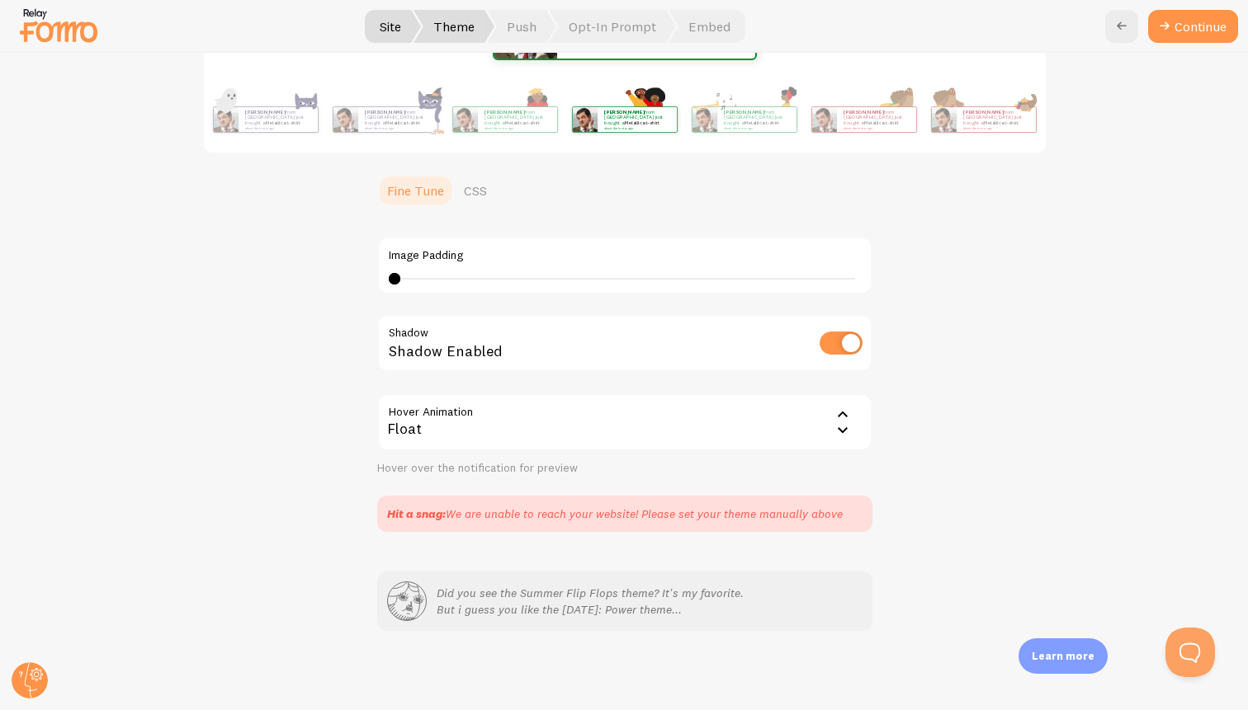
scroll to position [0, 0]
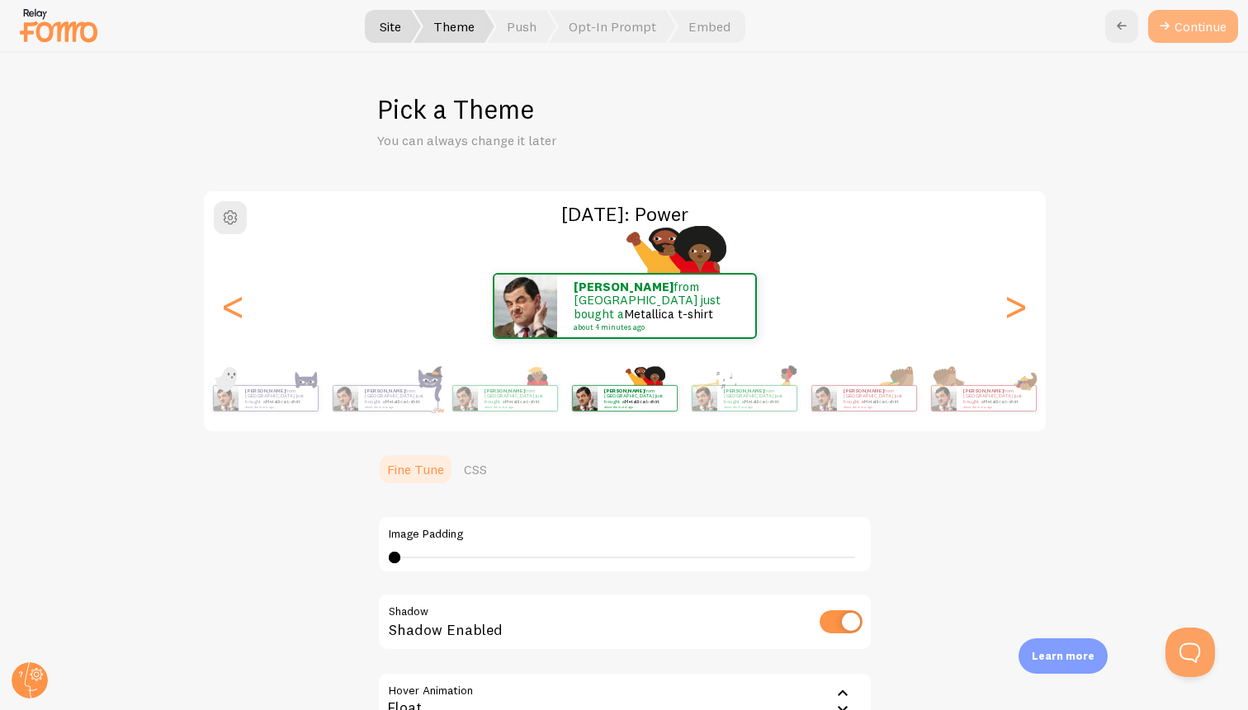
click at [1180, 35] on button "Continue" at bounding box center [1193, 26] width 90 height 33
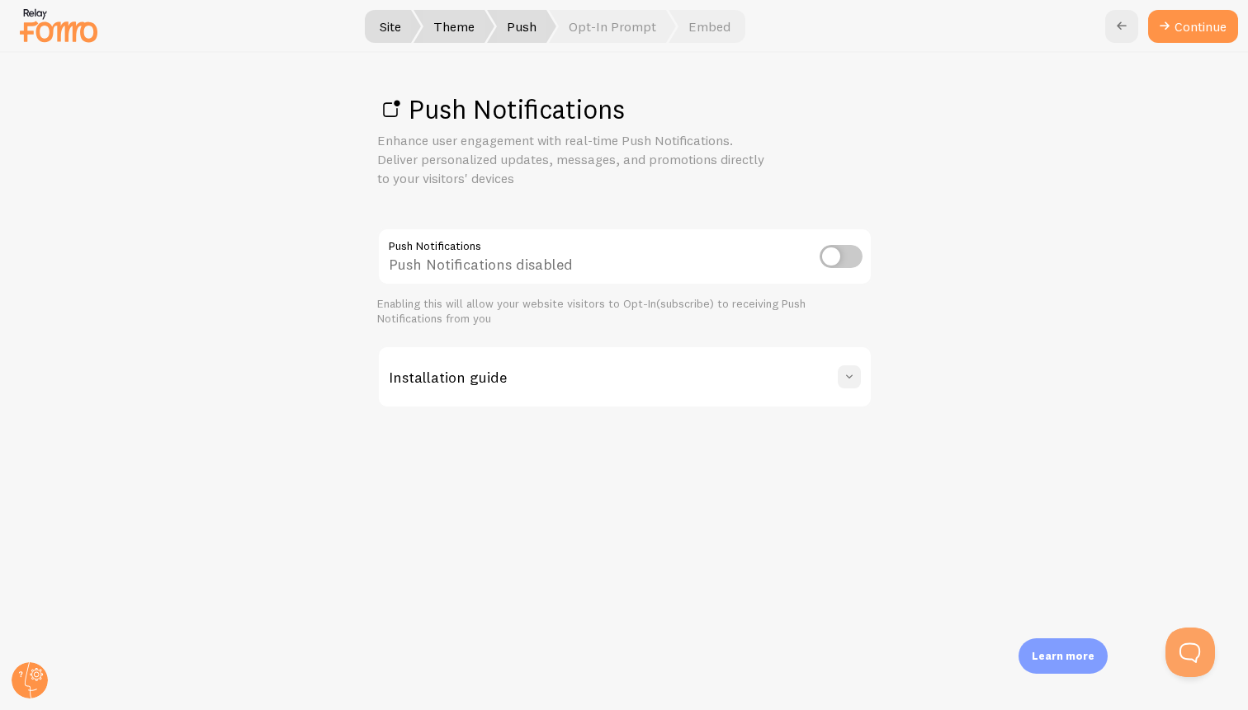
click at [850, 380] on span at bounding box center [849, 377] width 17 height 17
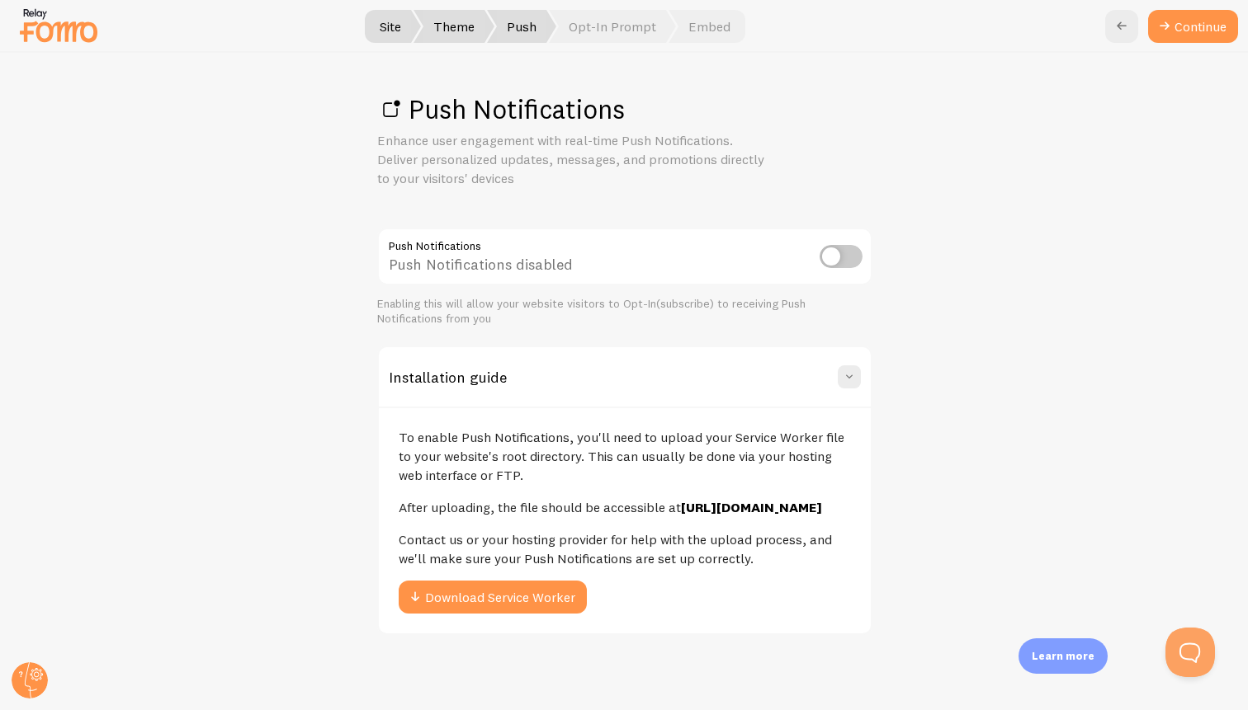
click at [460, 22] on span "Theme" at bounding box center [453, 26] width 81 height 33
click at [838, 251] on input "checkbox" at bounding box center [840, 256] width 43 height 23
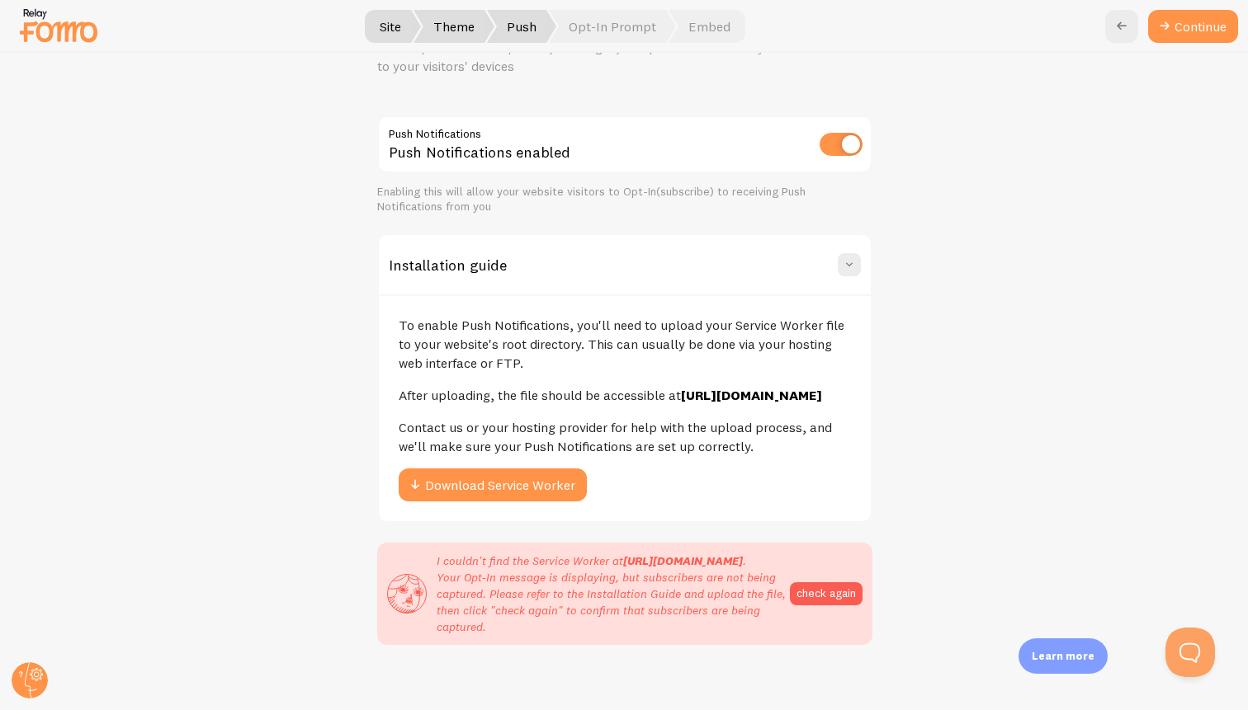
scroll to position [106, 0]
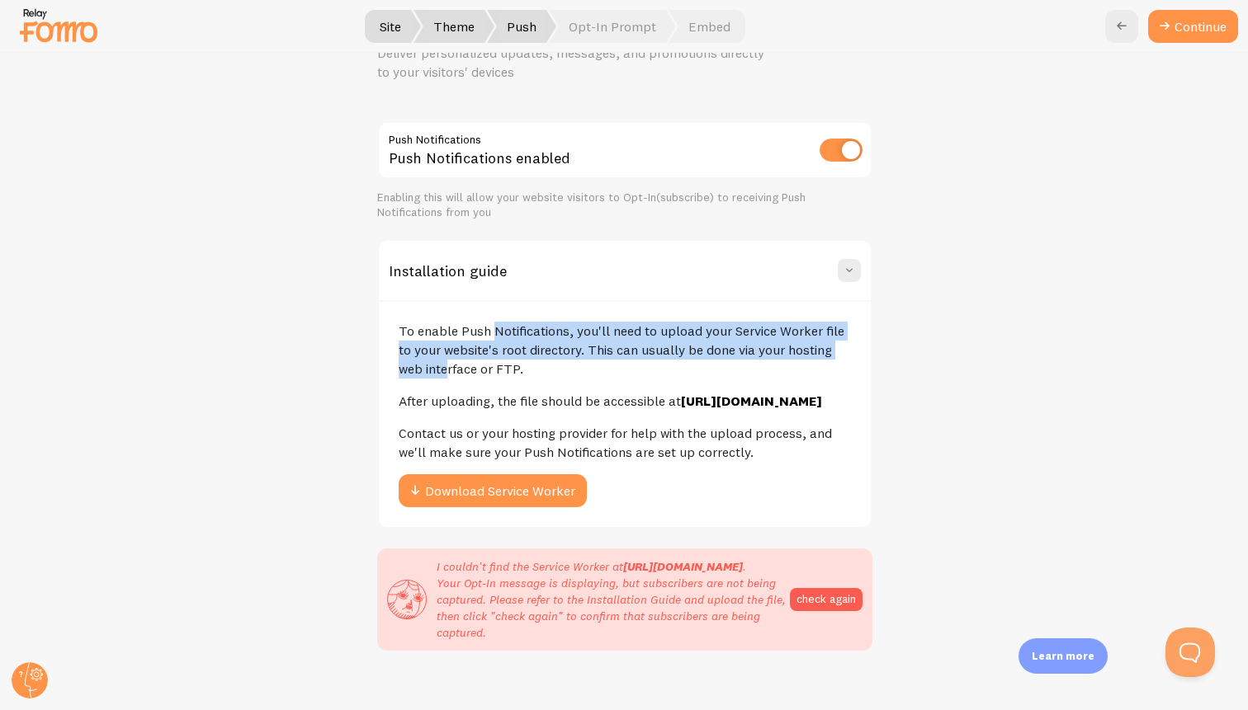
drag, startPoint x: 411, startPoint y: 331, endPoint x: 808, endPoint y: 341, distance: 397.0
click at [807, 341] on p "To enable Push Notifications, you'll need to upload your Service Worker file to…" at bounding box center [625, 350] width 452 height 57
click at [825, 332] on p "To enable Push Notifications, you'll need to upload your Service Worker file to…" at bounding box center [625, 350] width 452 height 57
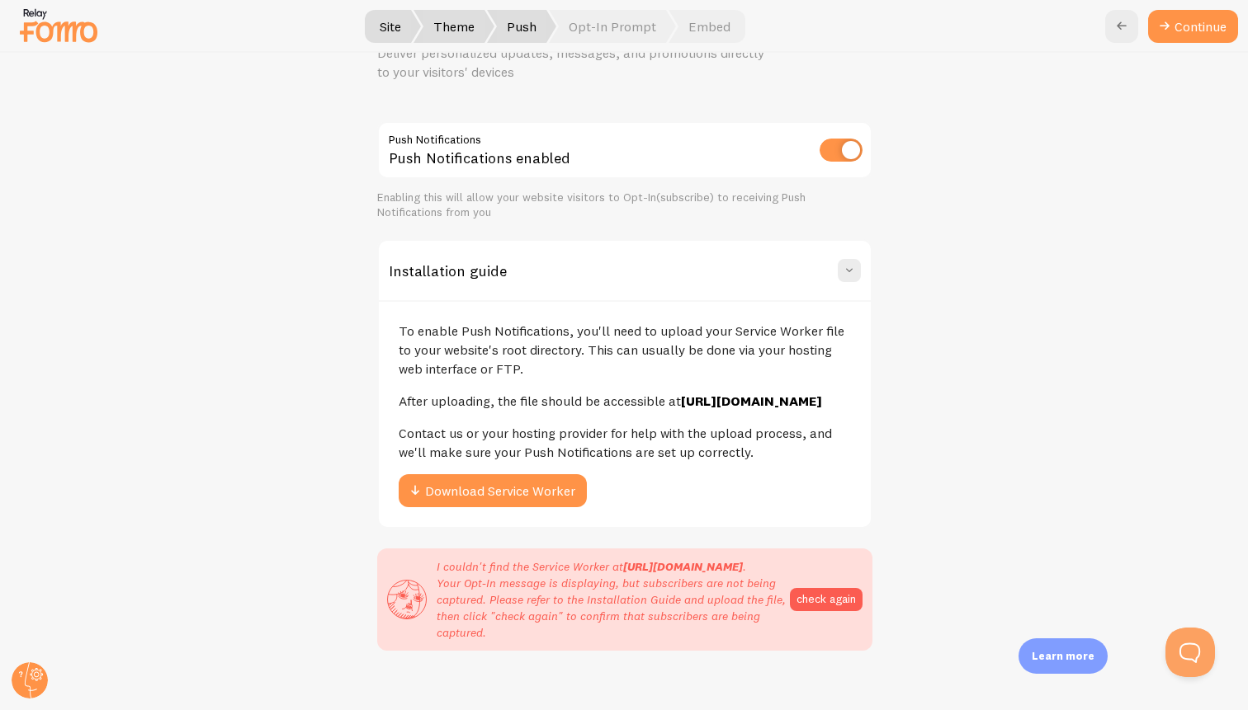
drag, startPoint x: 391, startPoint y: 344, endPoint x: 513, endPoint y: 368, distance: 124.4
click at [513, 368] on div "To enable Push Notifications, you'll need to upload your Service Worker file to…" at bounding box center [625, 413] width 492 height 227
click at [607, 409] on p "After uploading, the file should be accessible at https://dev.beat22.com/fireba…" at bounding box center [625, 401] width 452 height 19
click at [550, 498] on button "Download Service Worker" at bounding box center [493, 490] width 188 height 33
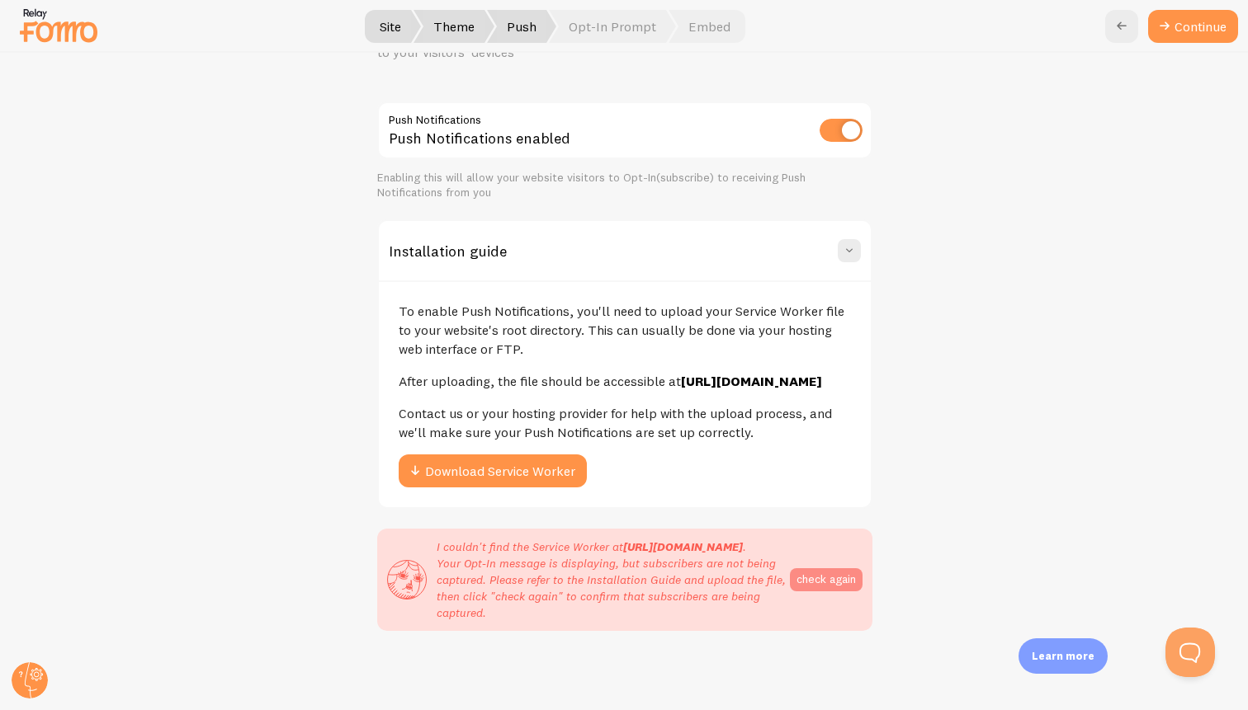
click at [828, 569] on button "check again" at bounding box center [826, 580] width 73 height 23
click at [851, 119] on input "checkbox" at bounding box center [840, 130] width 43 height 23
checkbox input "false"
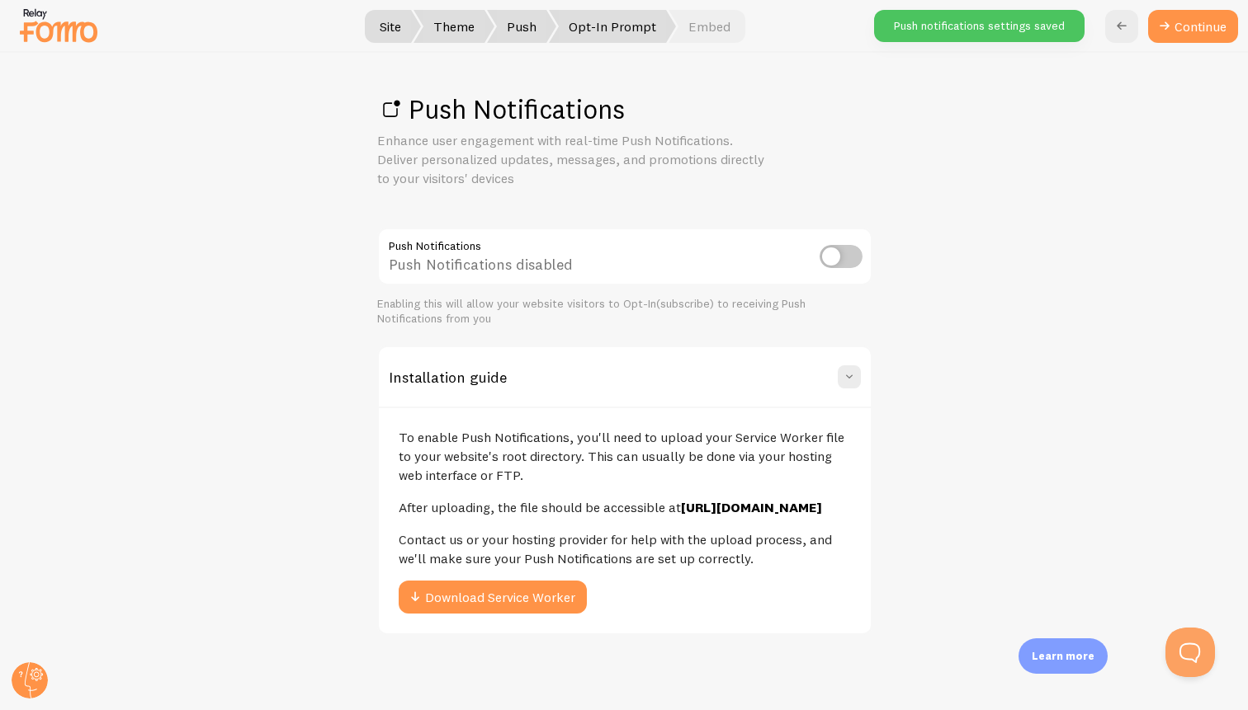
click at [601, 23] on span "Opt-In Prompt" at bounding box center [612, 26] width 127 height 33
click at [517, 16] on span "Push" at bounding box center [521, 26] width 69 height 33
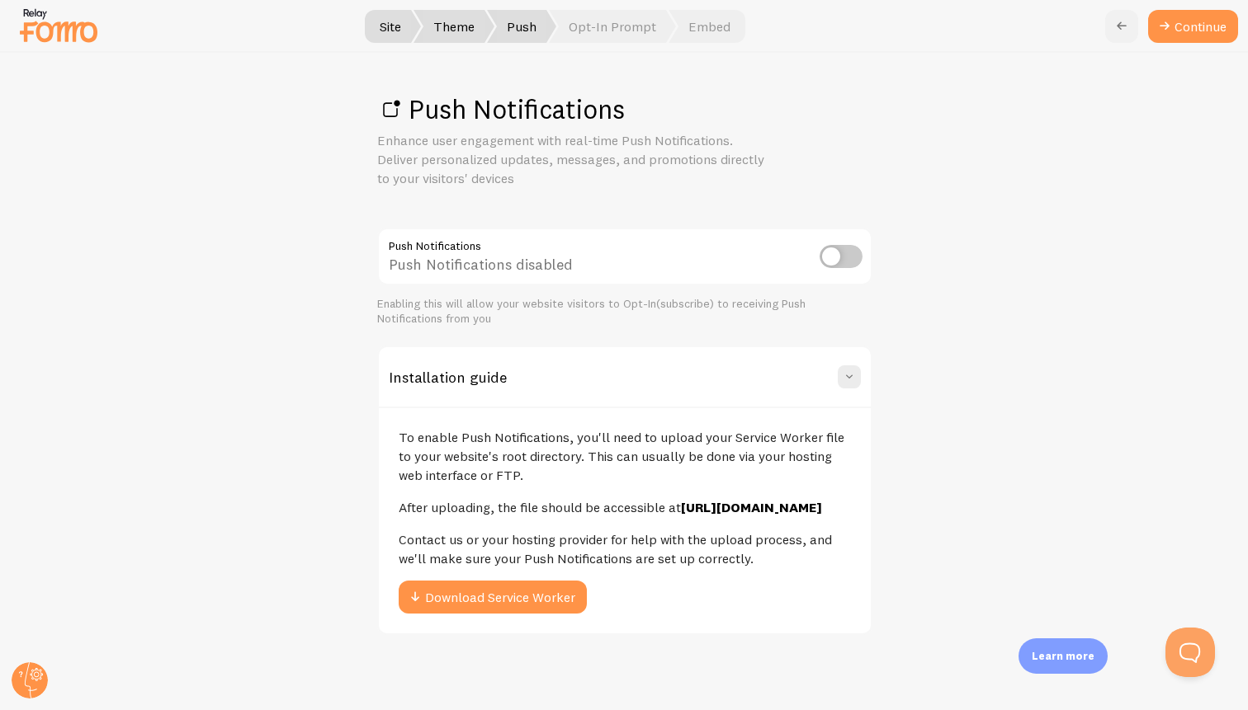
click at [1119, 25] on icon at bounding box center [1122, 27] width 20 height 20
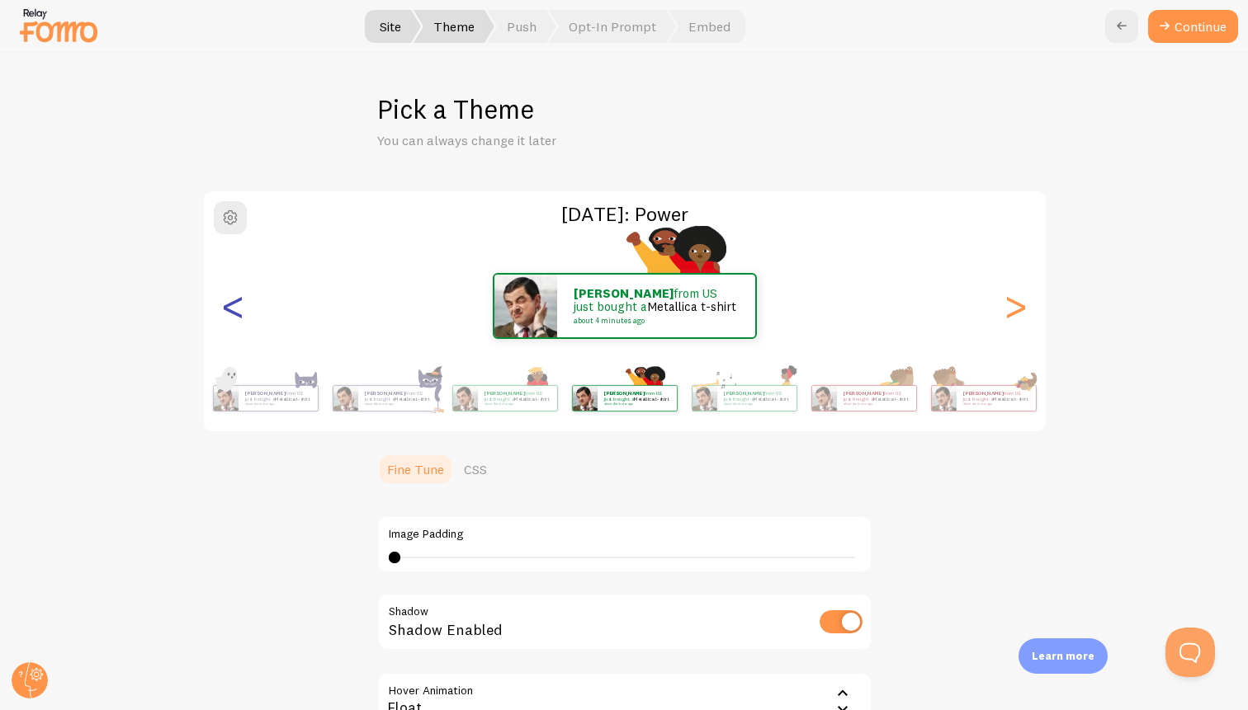
click at [239, 316] on div "<" at bounding box center [234, 306] width 20 height 119
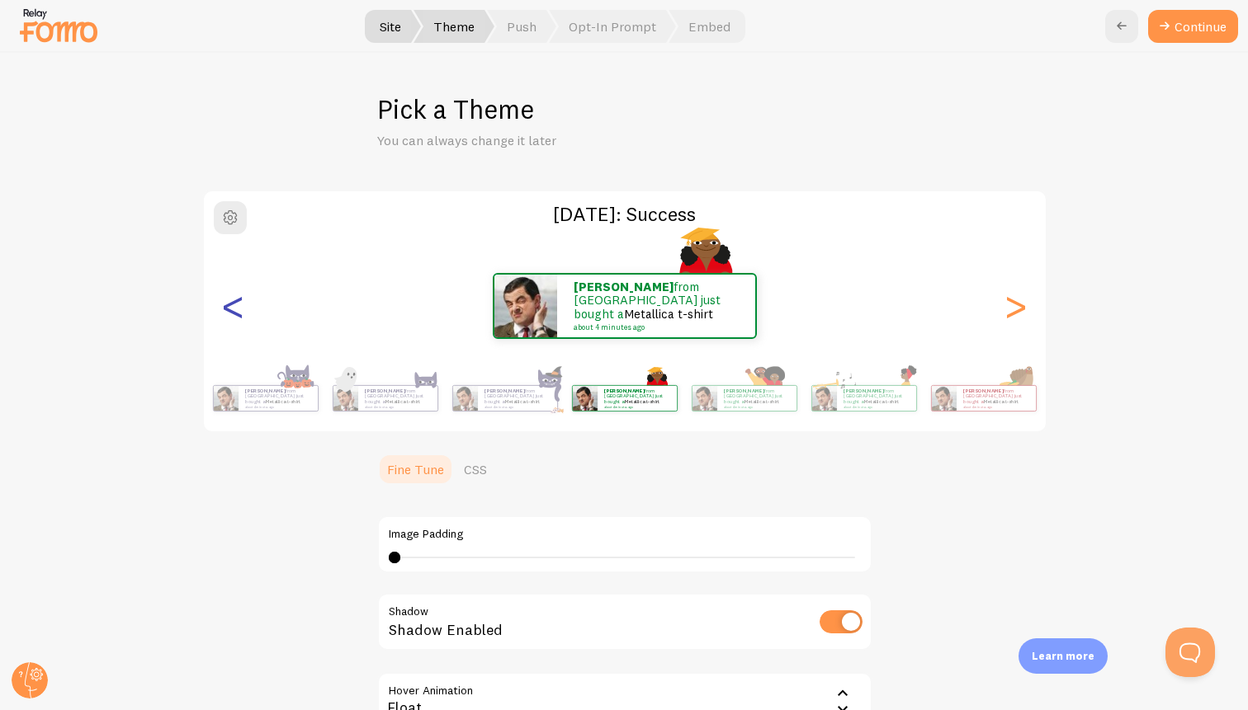
click at [239, 316] on div "<" at bounding box center [234, 306] width 20 height 119
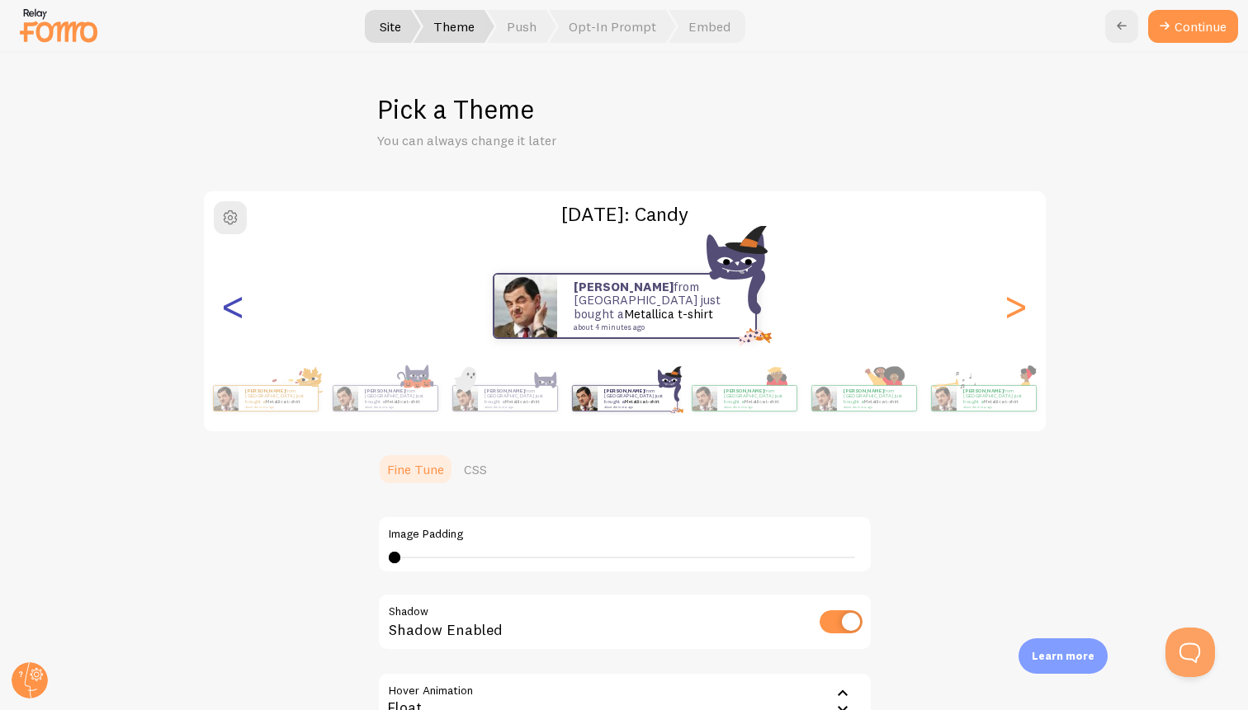
click at [239, 316] on div "<" at bounding box center [234, 306] width 20 height 119
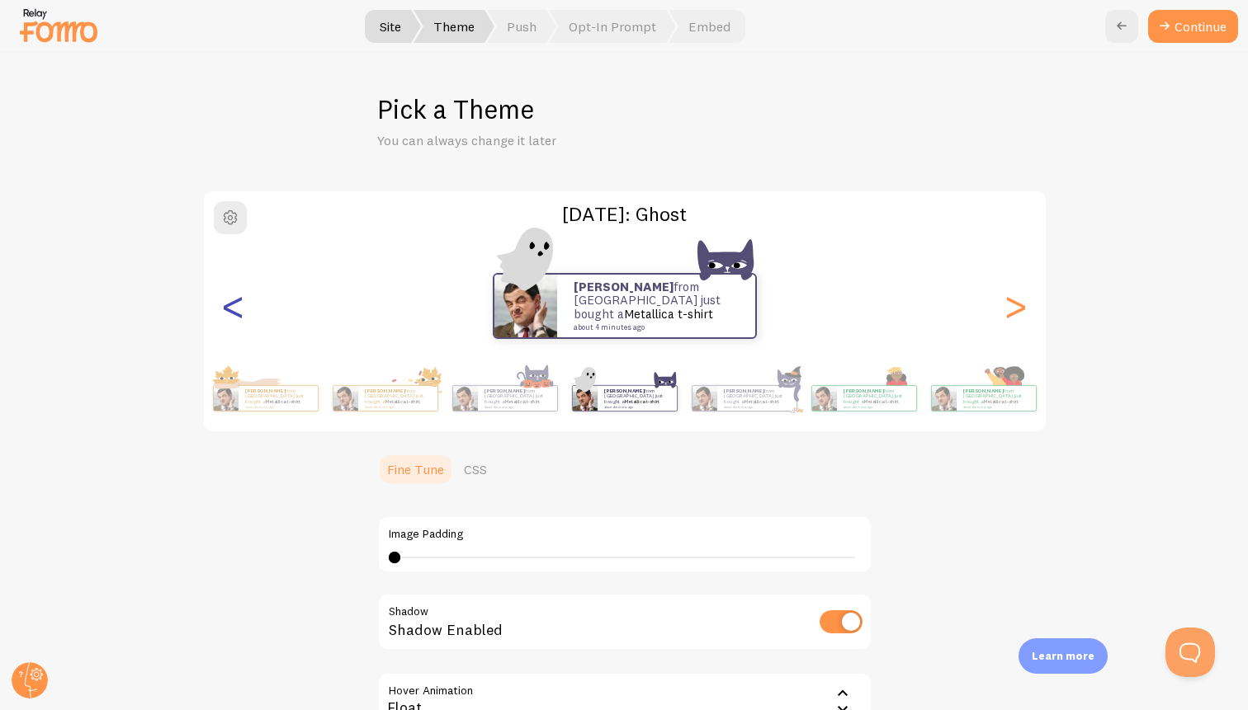
click at [239, 316] on div "<" at bounding box center [234, 306] width 20 height 119
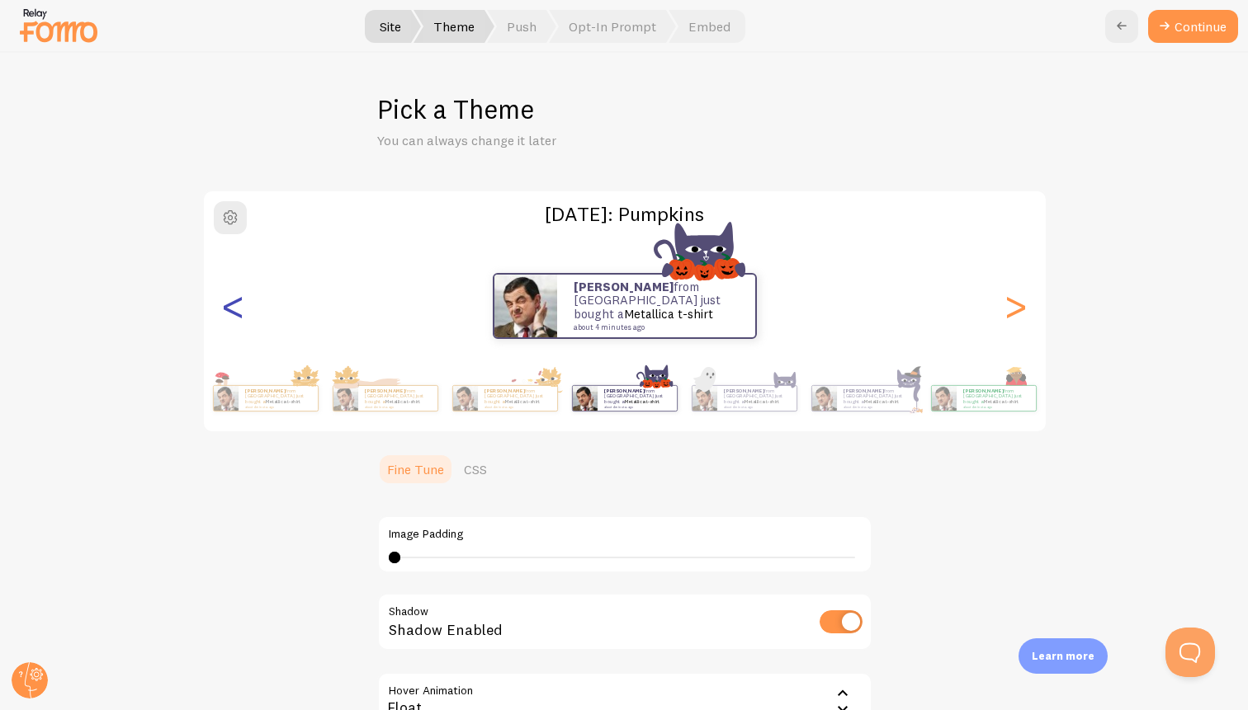
click at [239, 316] on div "<" at bounding box center [234, 306] width 20 height 119
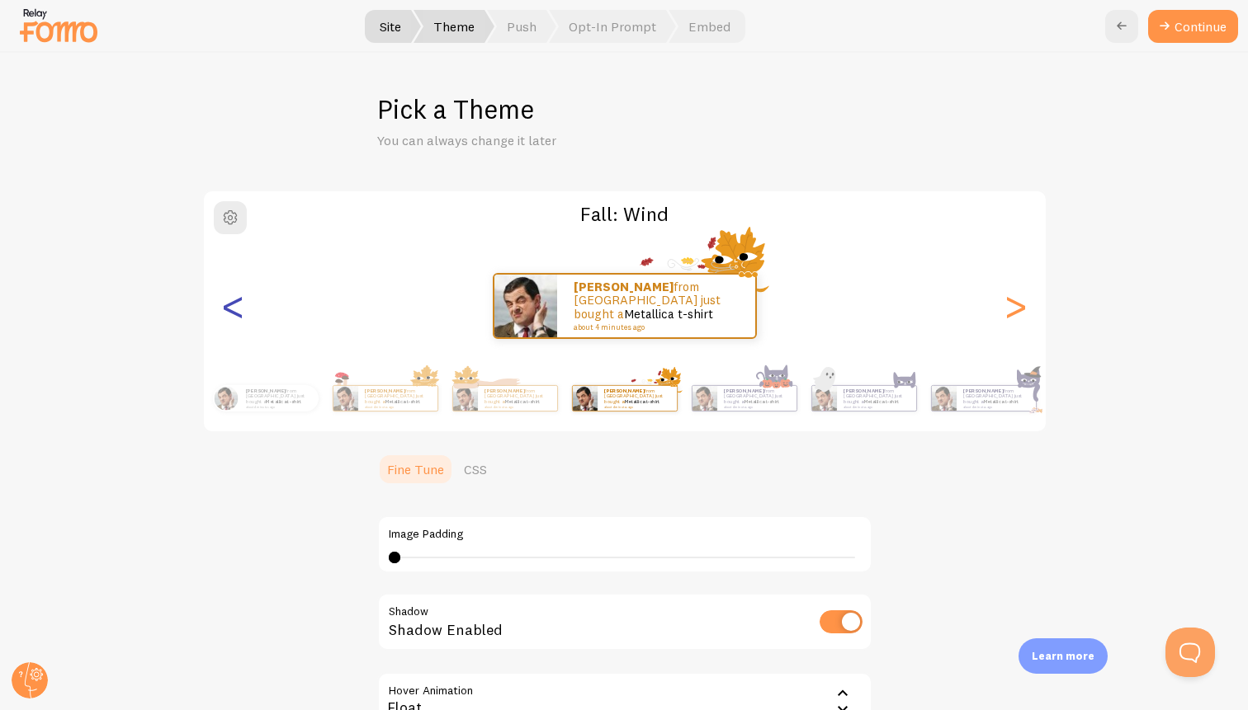
click at [239, 316] on div "<" at bounding box center [234, 306] width 20 height 119
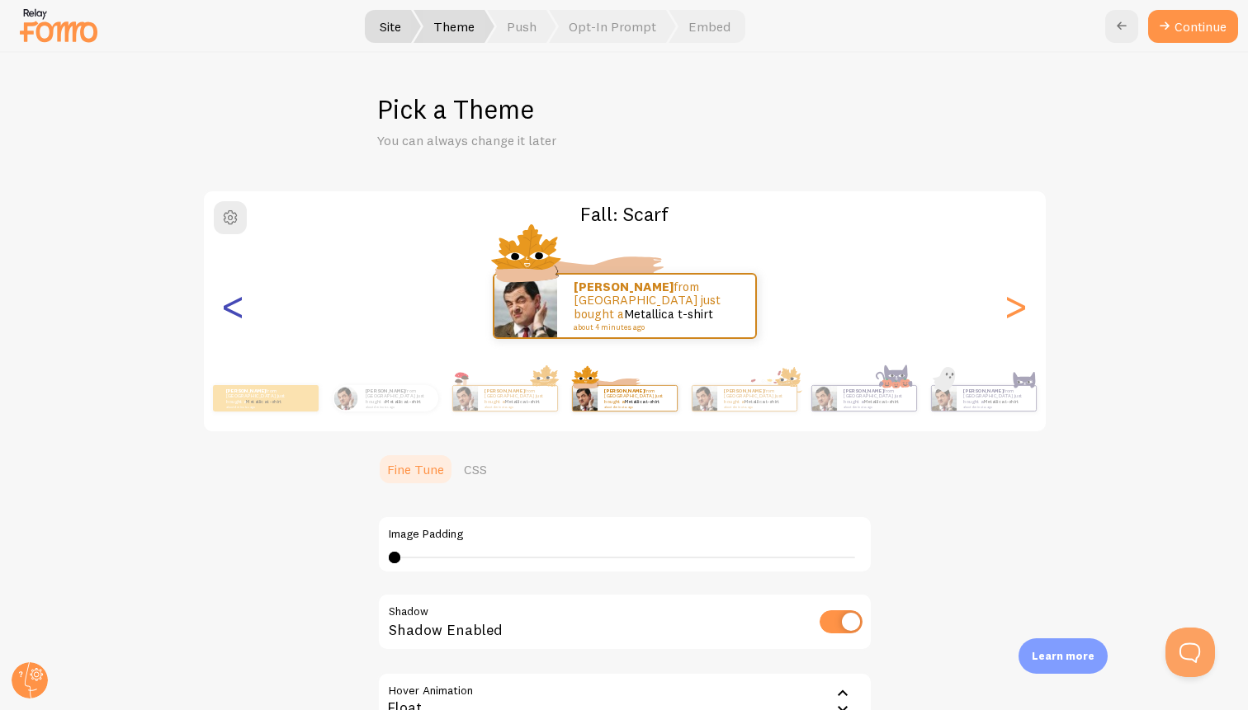
click at [239, 316] on div "<" at bounding box center [234, 306] width 20 height 119
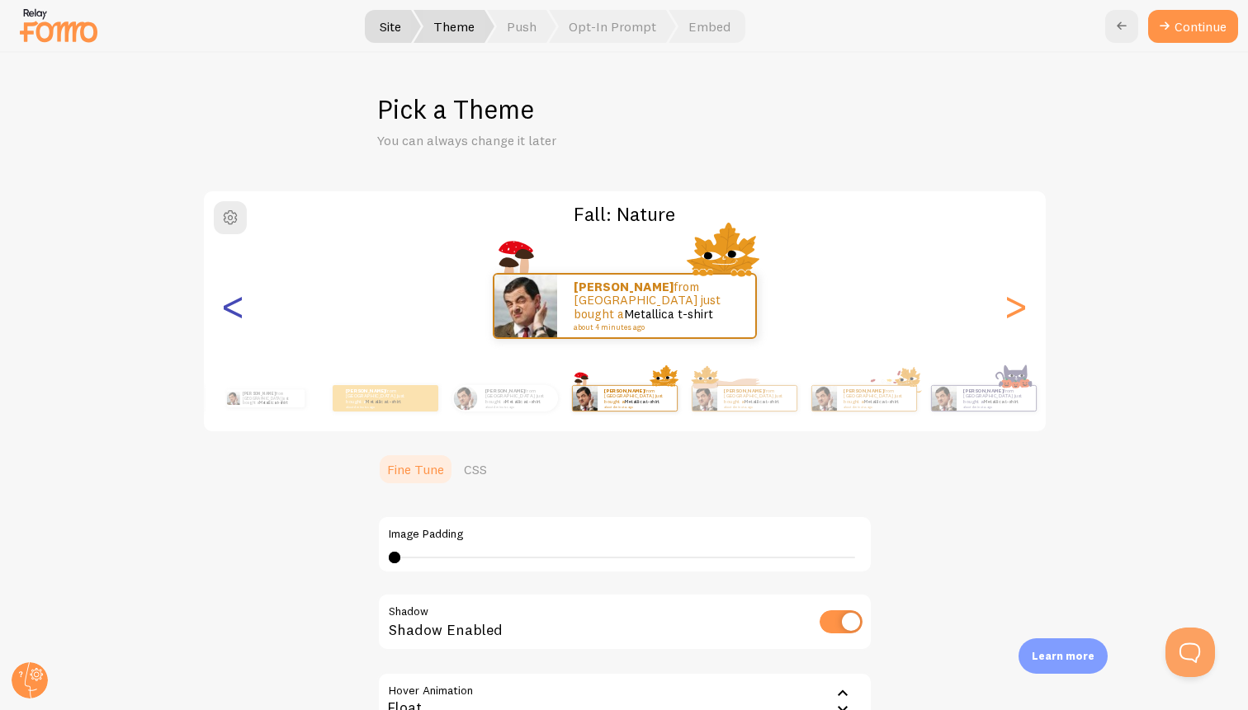
click at [239, 316] on div "<" at bounding box center [234, 306] width 20 height 119
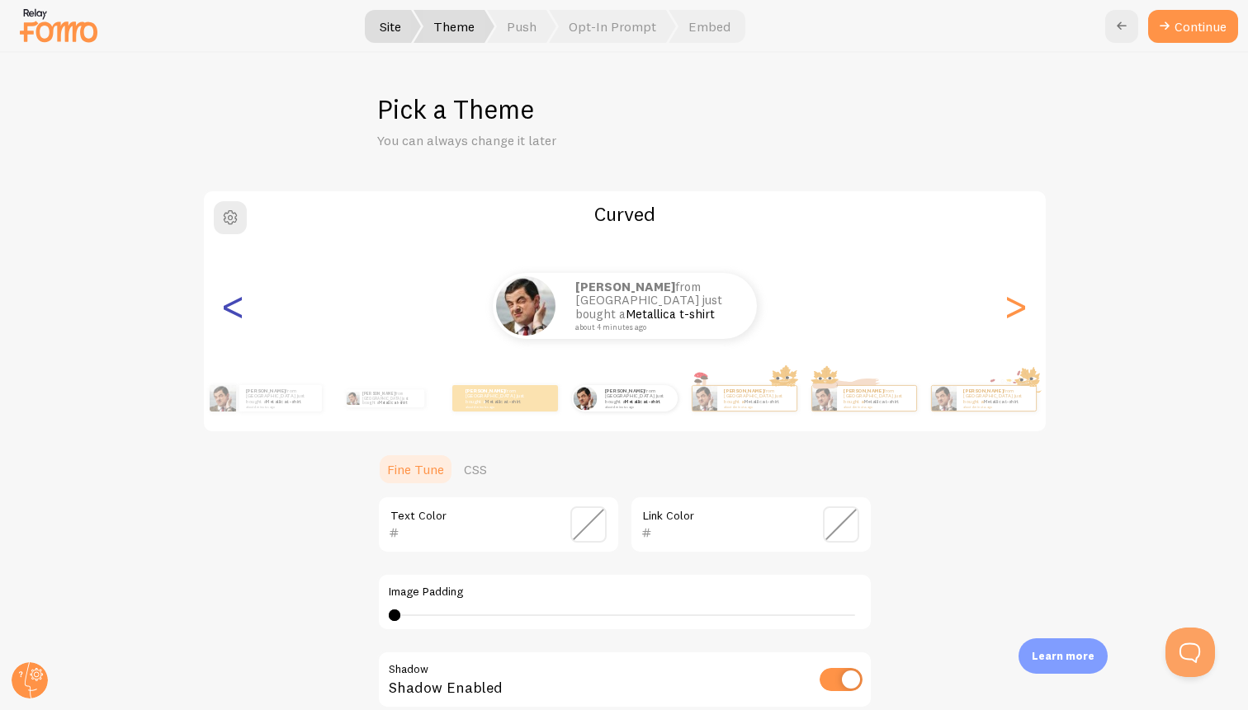
click at [239, 316] on div "<" at bounding box center [234, 306] width 20 height 119
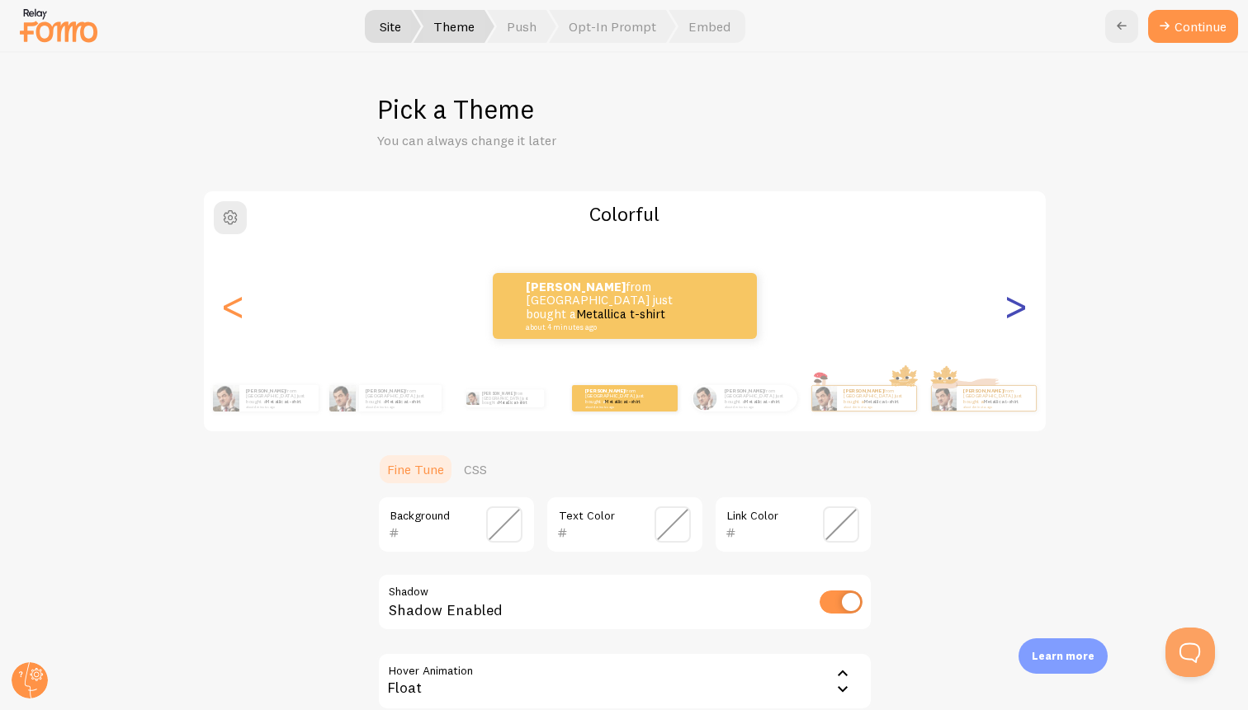
click at [1024, 300] on div ">" at bounding box center [1016, 306] width 20 height 119
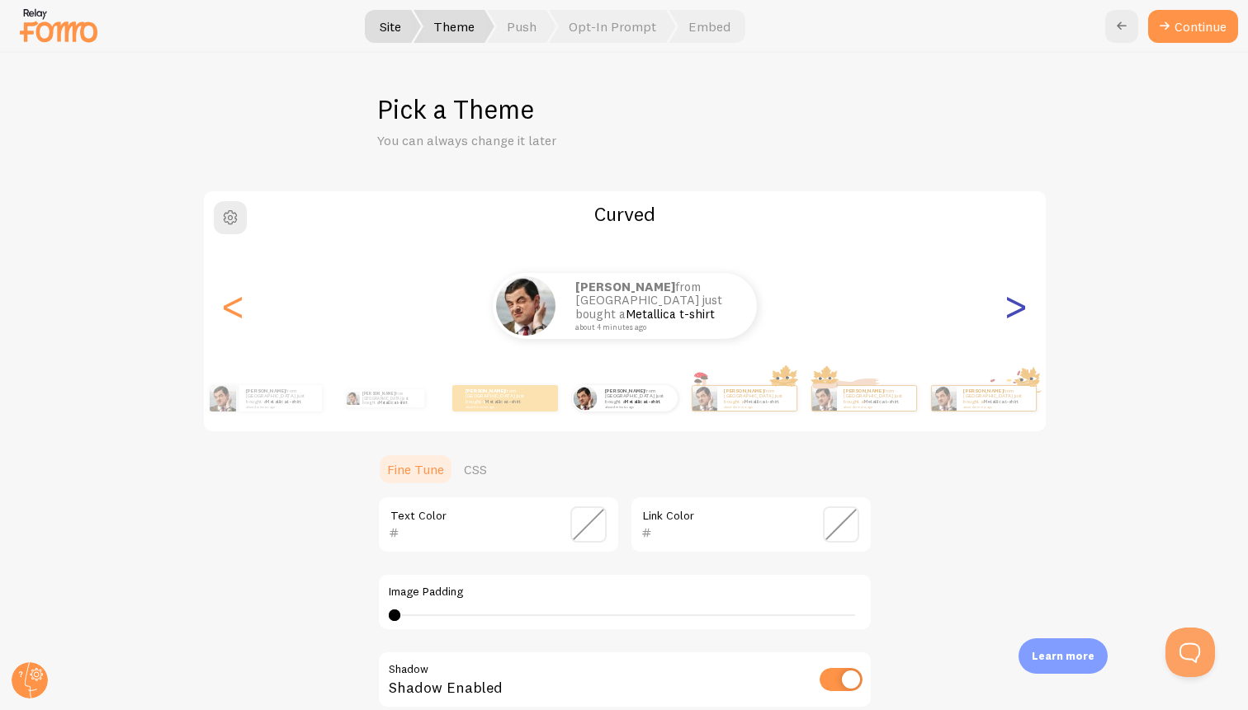
click at [1024, 300] on div ">" at bounding box center [1016, 306] width 20 height 119
type input "0"
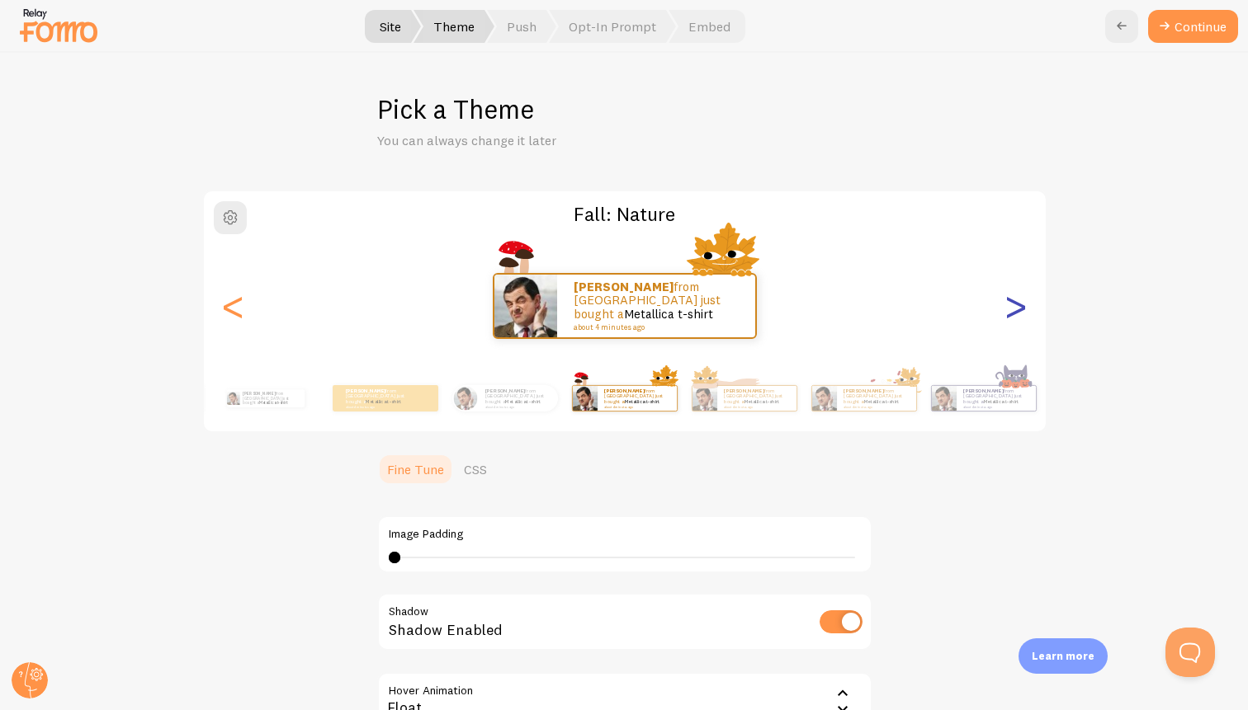
click at [1024, 300] on div ">" at bounding box center [1016, 306] width 20 height 119
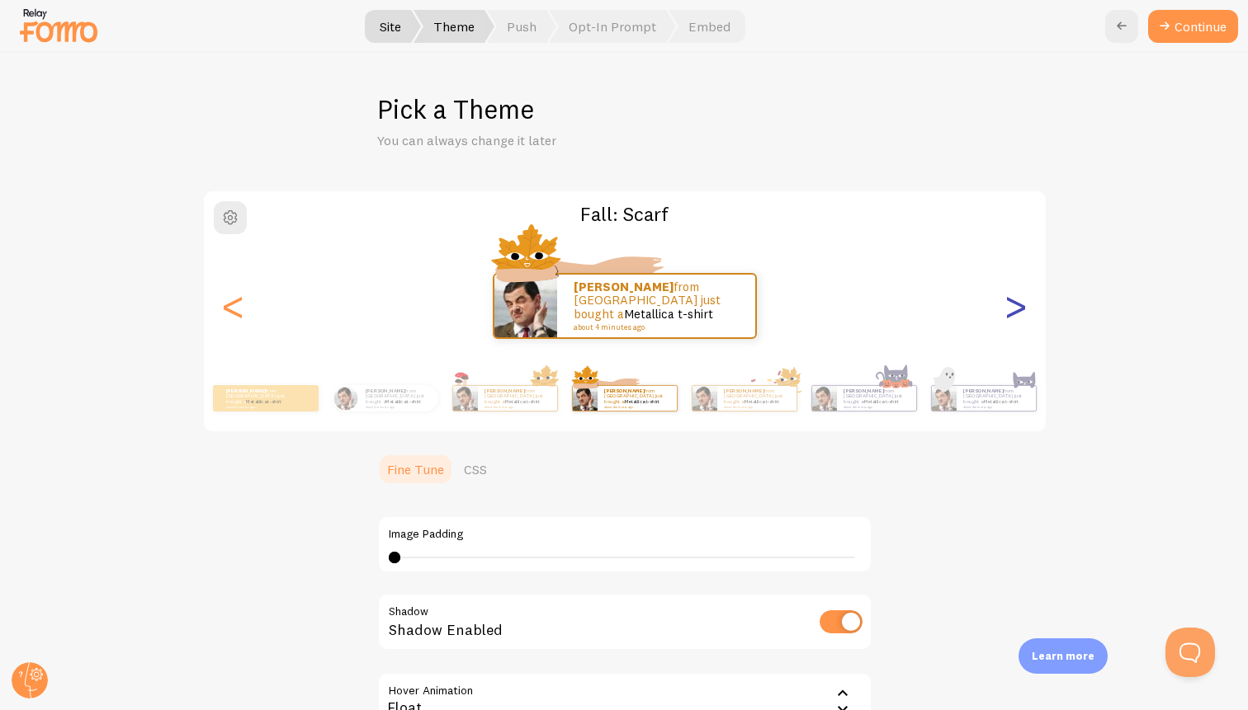
click at [1024, 300] on div ">" at bounding box center [1016, 306] width 20 height 119
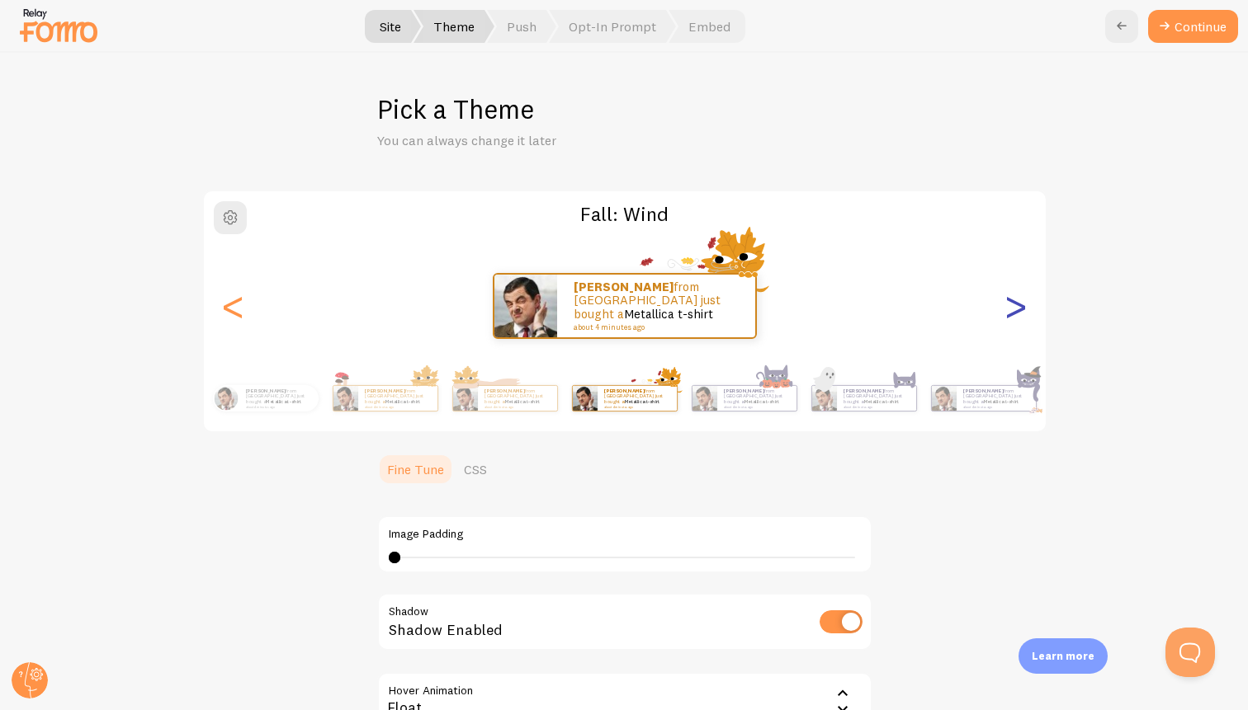
click at [1024, 300] on div ">" at bounding box center [1016, 306] width 20 height 119
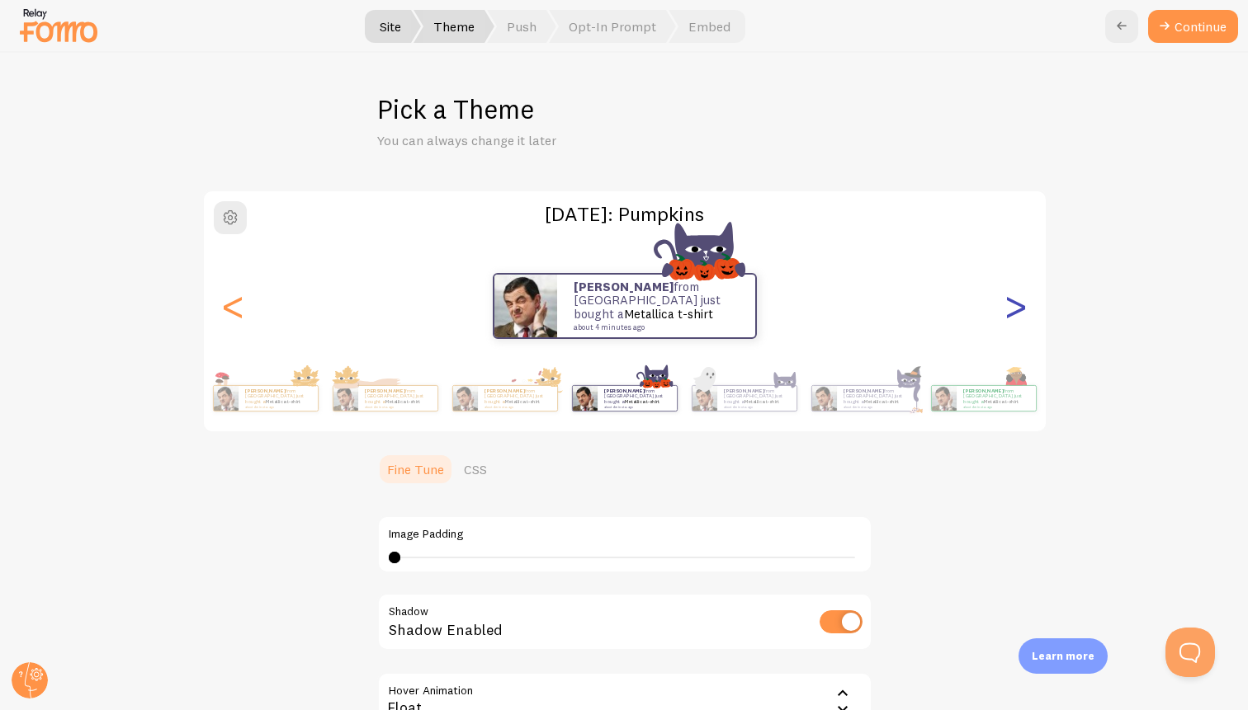
click at [1024, 300] on div ">" at bounding box center [1016, 306] width 20 height 119
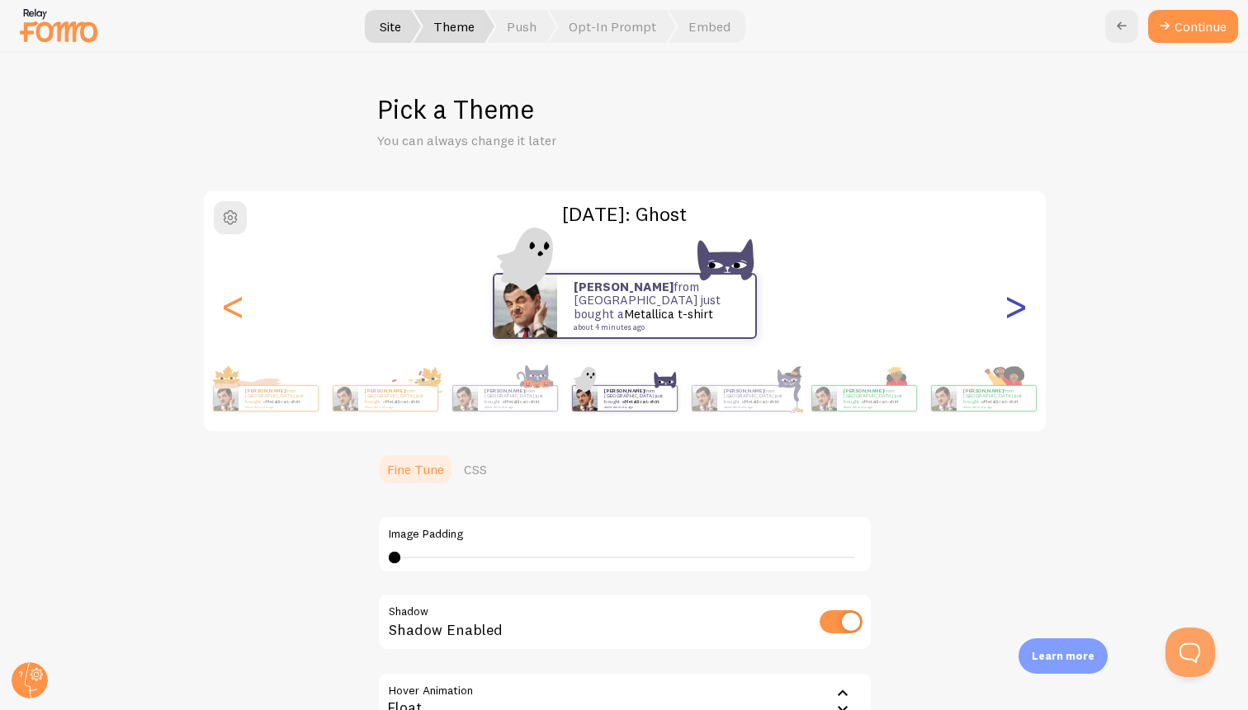
click at [1024, 300] on div ">" at bounding box center [1016, 306] width 20 height 119
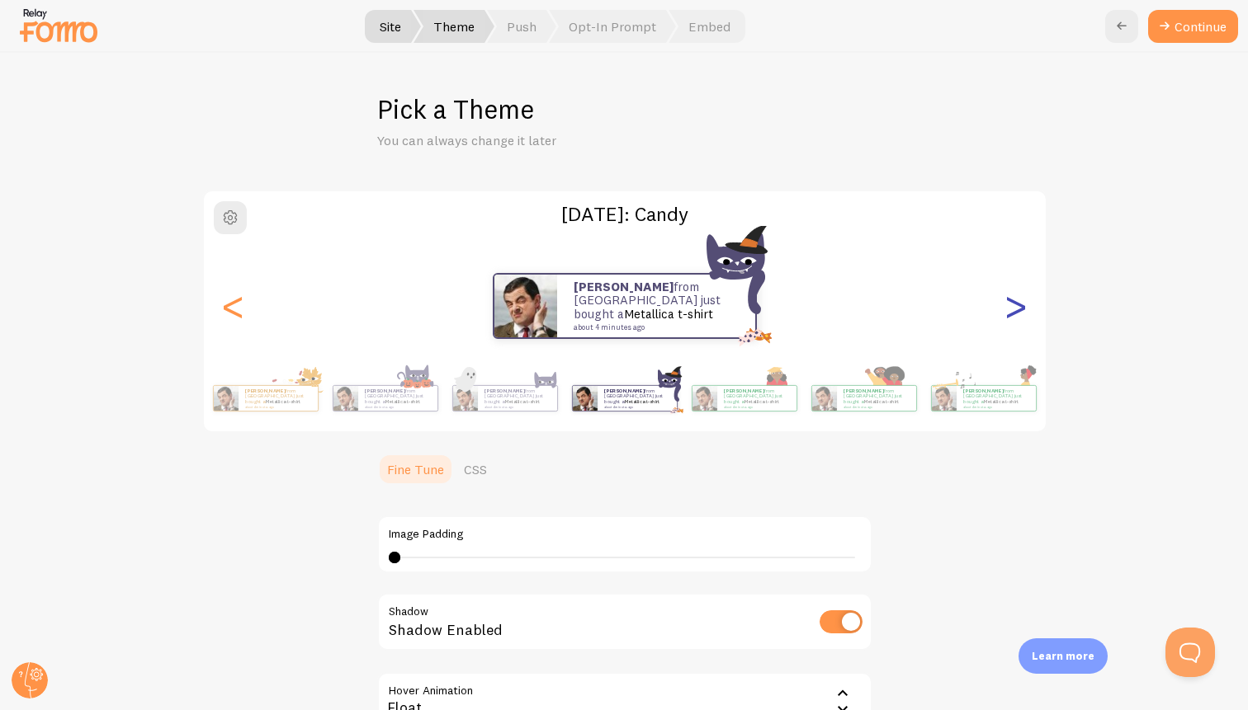
click at [1024, 300] on div ">" at bounding box center [1016, 306] width 20 height 119
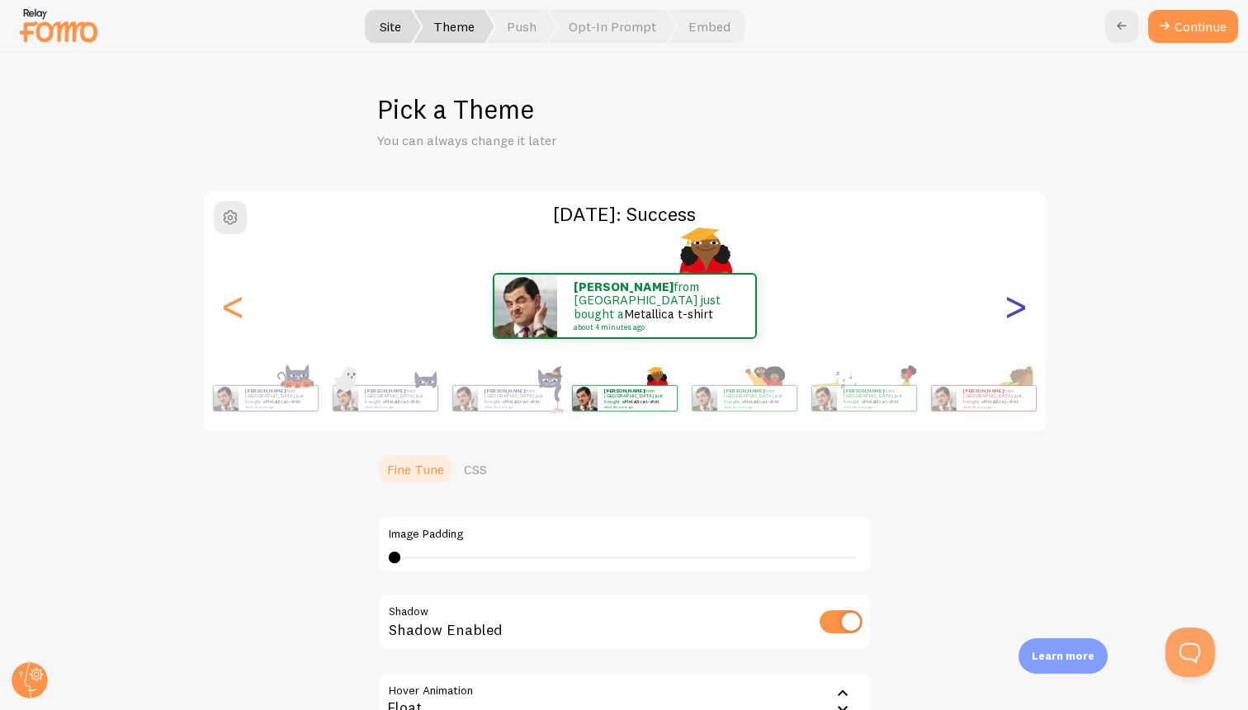
click at [1024, 300] on div ">" at bounding box center [1016, 306] width 20 height 119
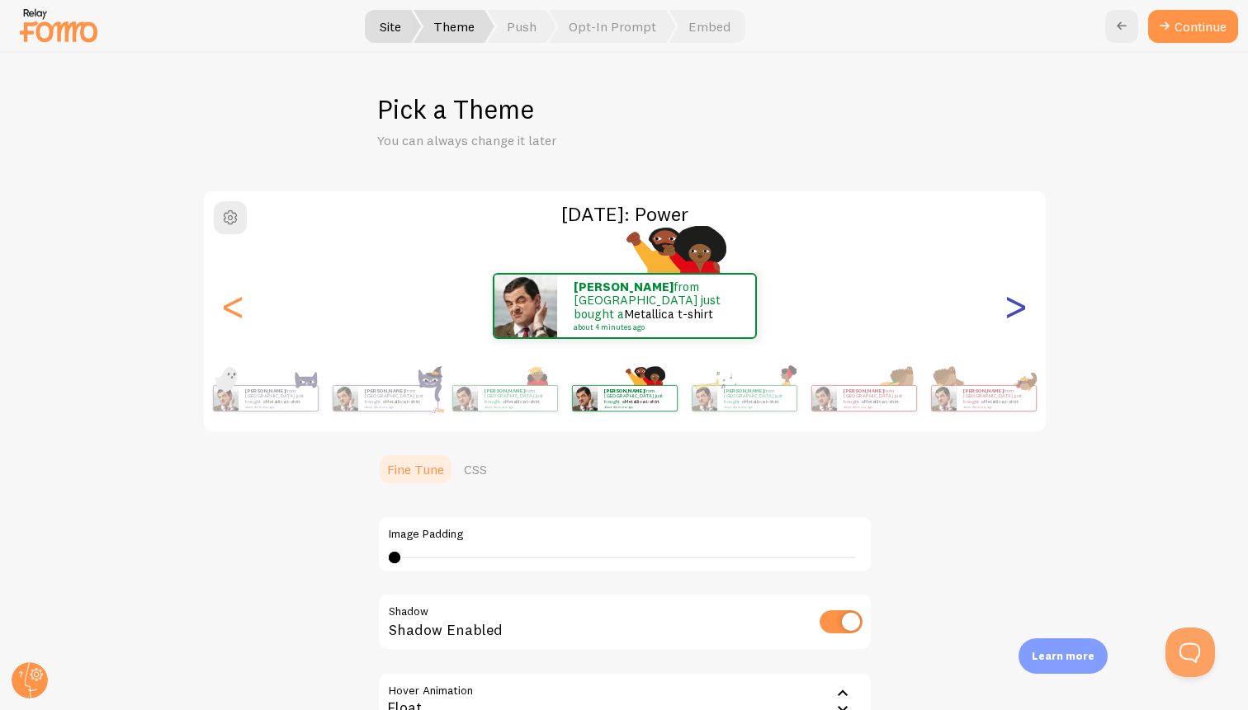
click at [1024, 300] on div ">" at bounding box center [1016, 306] width 20 height 119
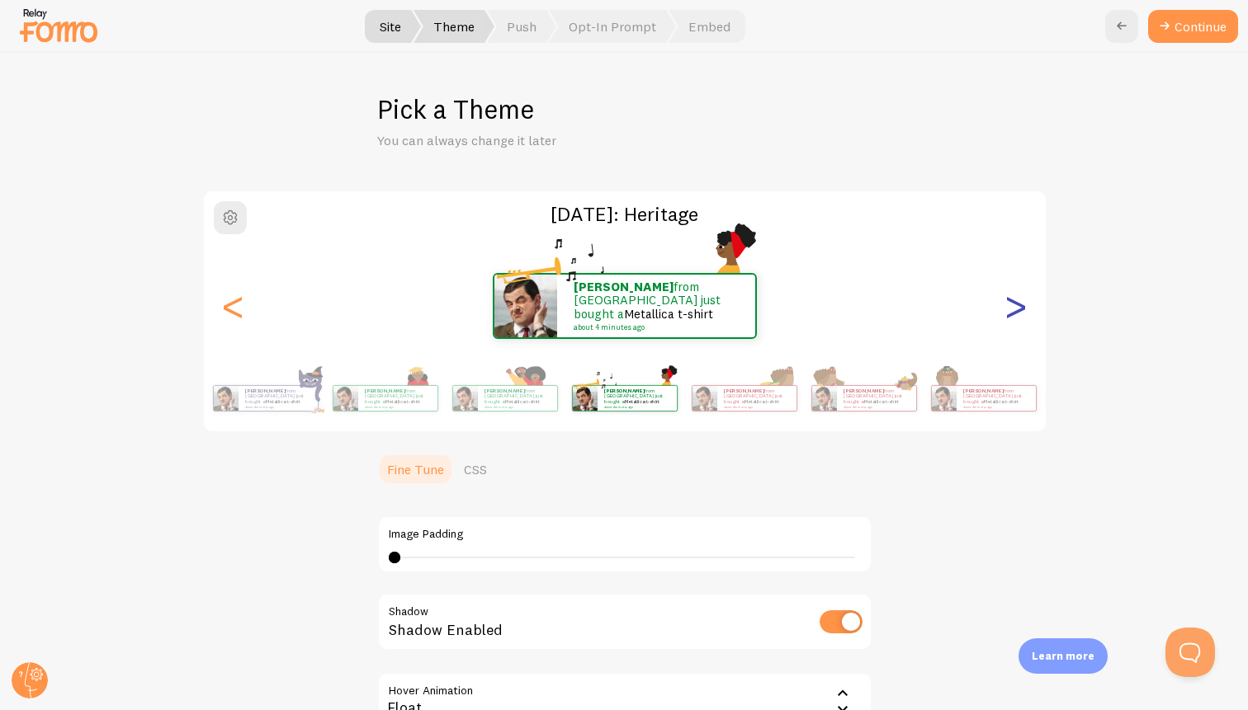
click at [1024, 300] on div ">" at bounding box center [1016, 306] width 20 height 119
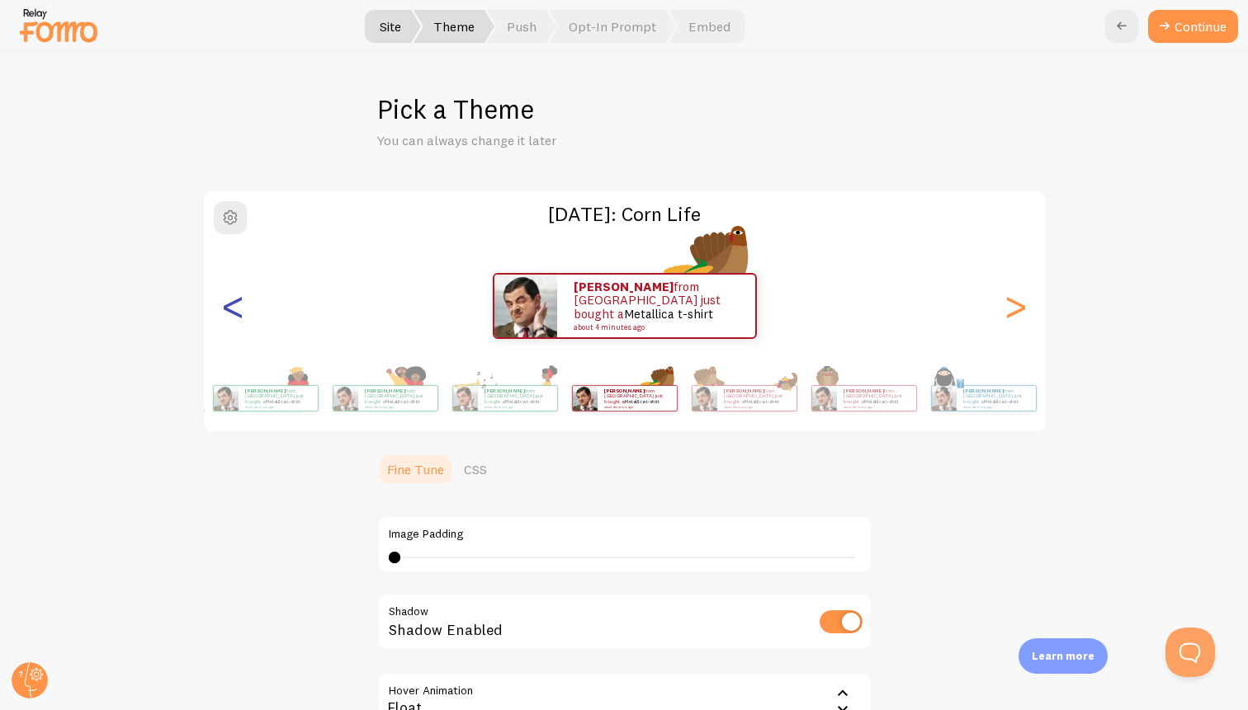
click at [230, 307] on div "<" at bounding box center [234, 306] width 20 height 119
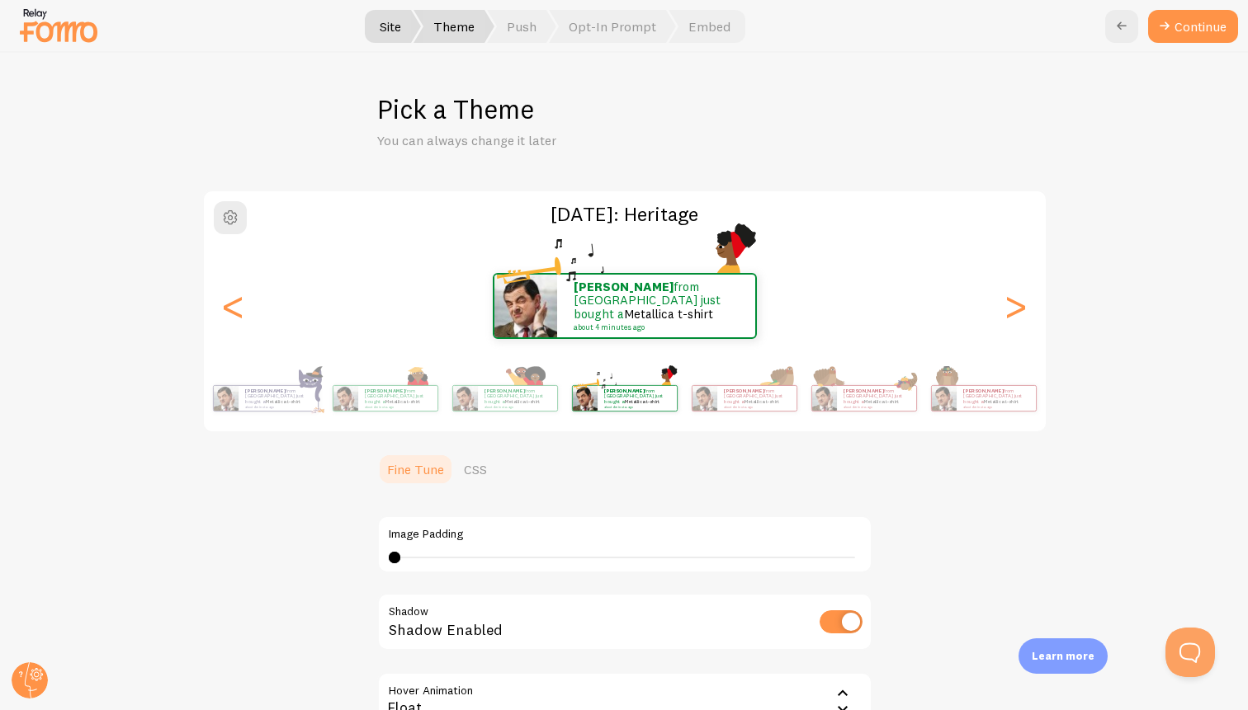
click at [448, 460] on link "Fine Tune" at bounding box center [415, 469] width 77 height 33
click at [469, 464] on link "CSS" at bounding box center [475, 469] width 43 height 33
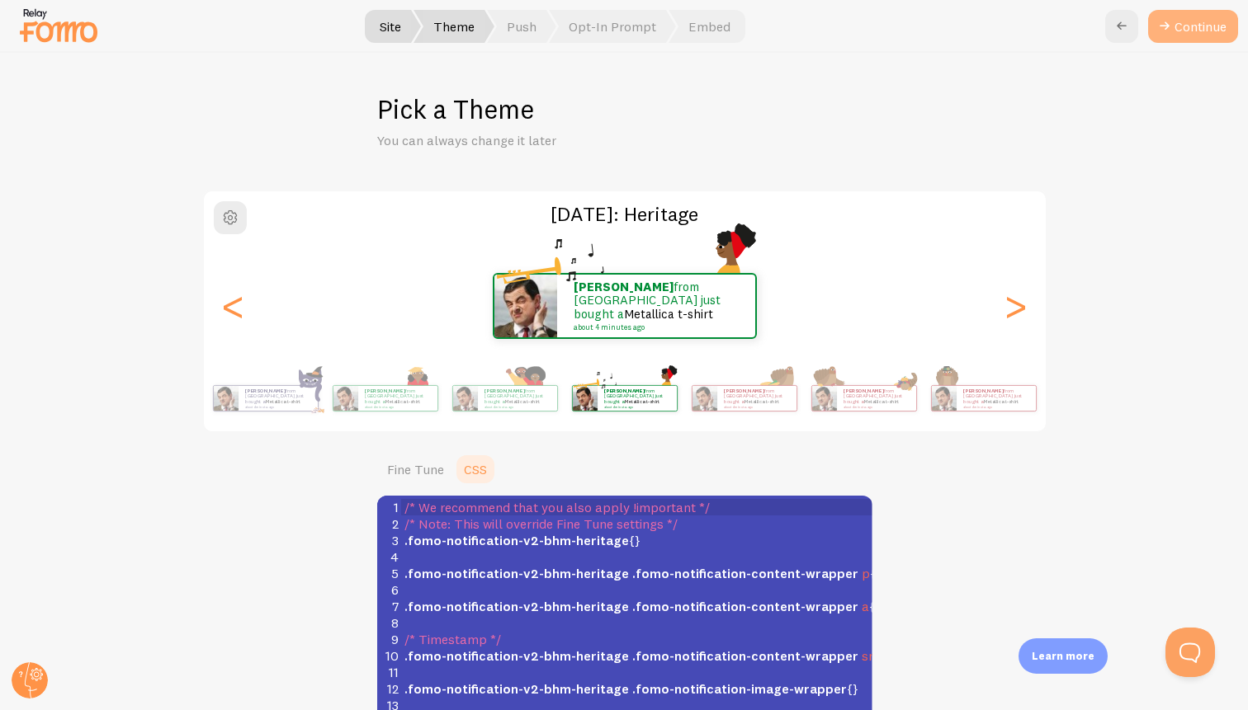
click at [1190, 20] on button "Continue" at bounding box center [1193, 26] width 90 height 33
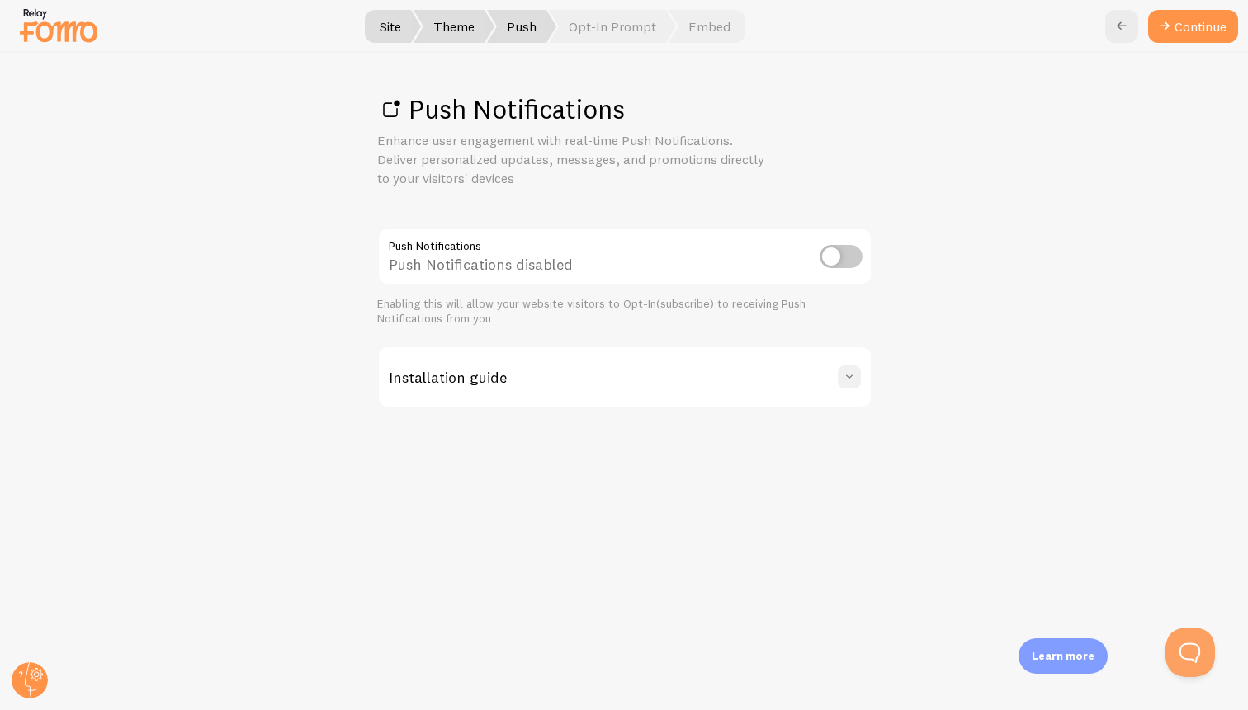
click at [838, 378] on button at bounding box center [849, 377] width 23 height 23
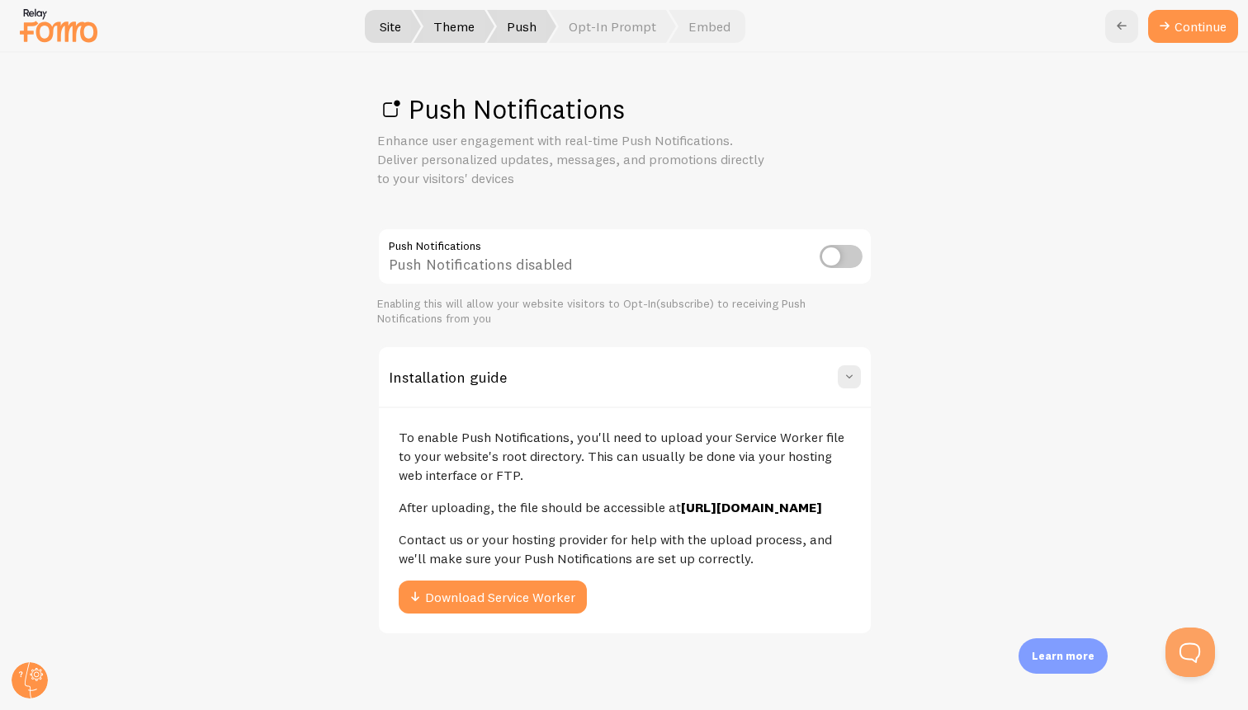
click at [80, 32] on img at bounding box center [58, 25] width 83 height 42
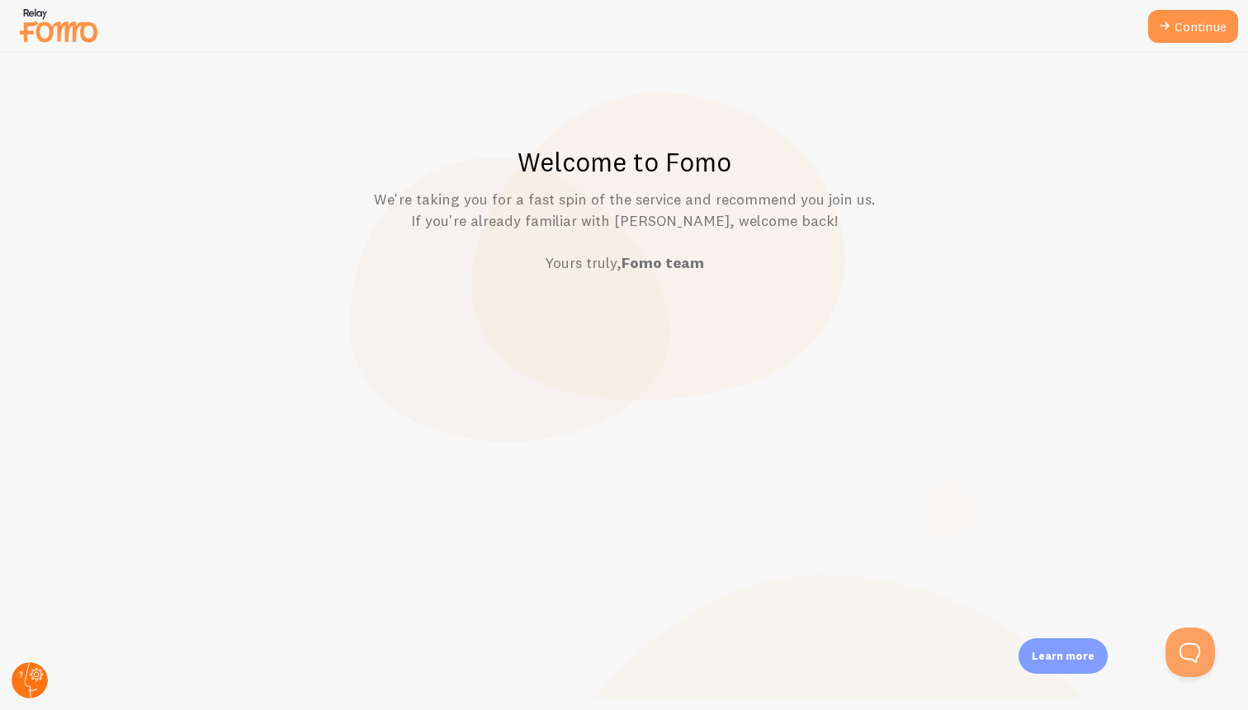
click at [33, 673] on circle at bounding box center [30, 681] width 36 height 36
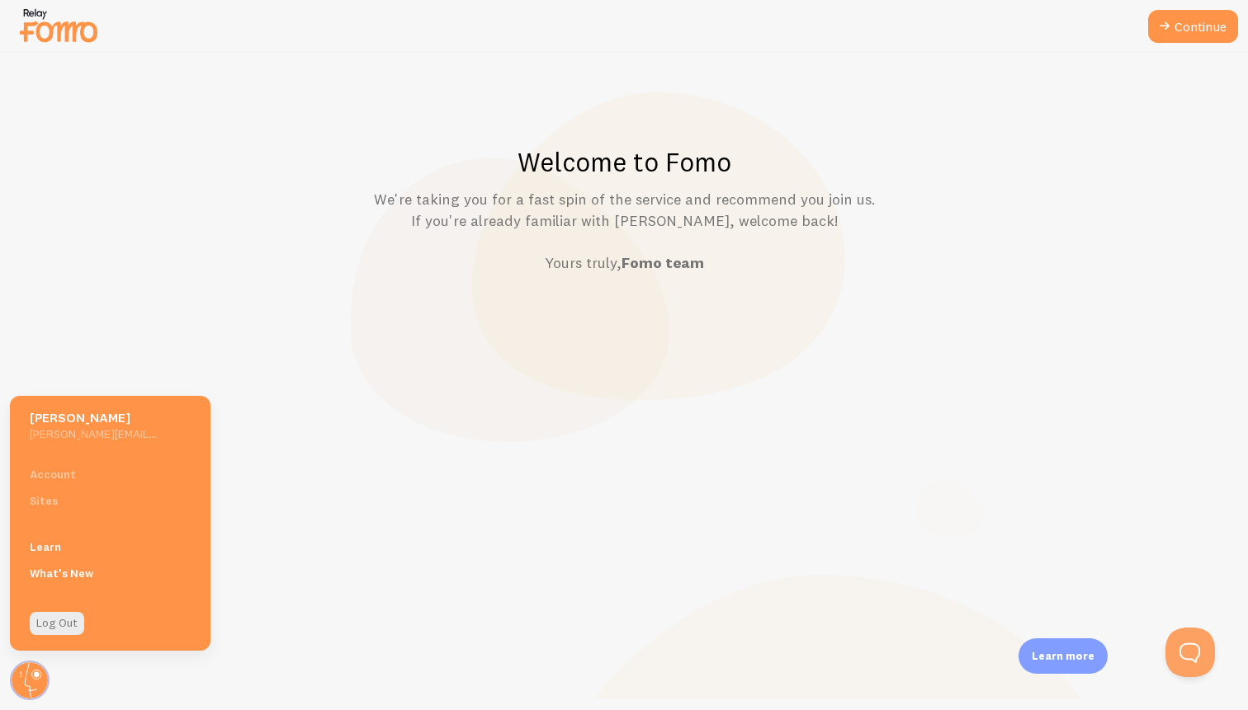
click at [470, 268] on p "We're taking you for a fast spin of the service and recommend you join us. If y…" at bounding box center [624, 231] width 1168 height 85
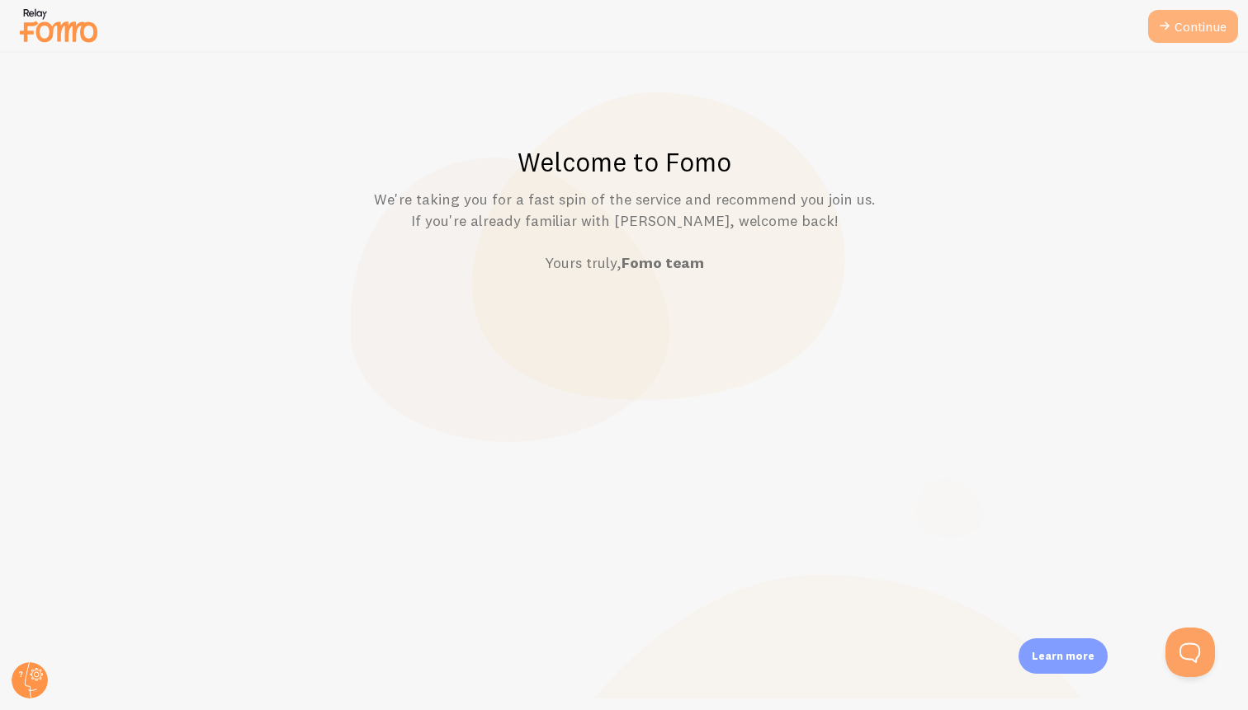
click at [1209, 41] on link "Continue" at bounding box center [1193, 26] width 90 height 33
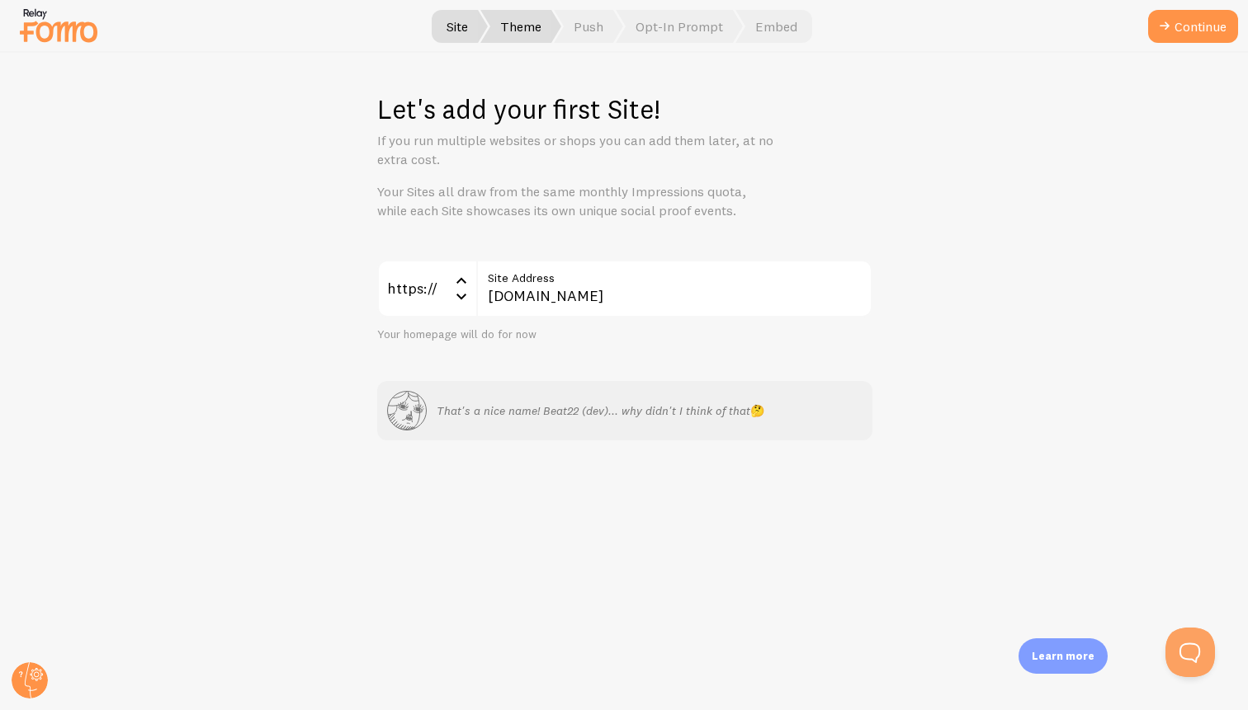
click at [515, 32] on span "Theme" at bounding box center [520, 26] width 81 height 33
click at [520, 36] on span "Theme" at bounding box center [520, 26] width 81 height 33
click at [1215, 30] on button "Continue" at bounding box center [1193, 26] width 90 height 33
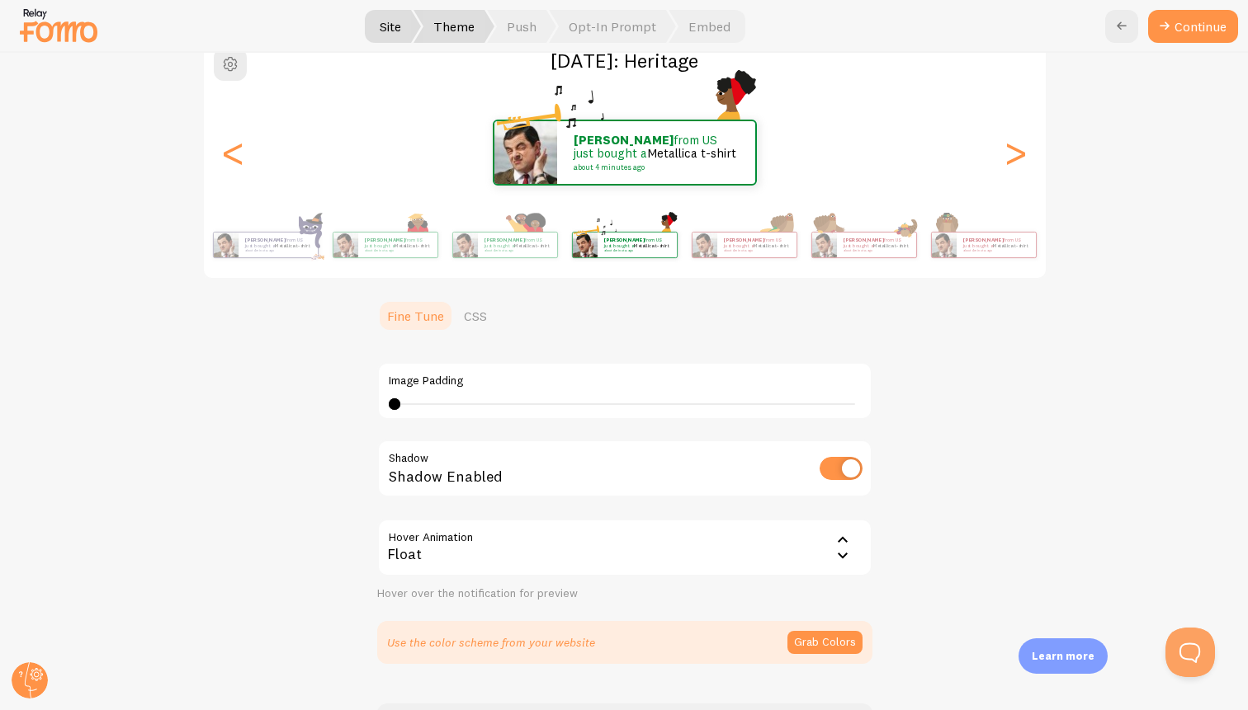
scroll to position [286, 0]
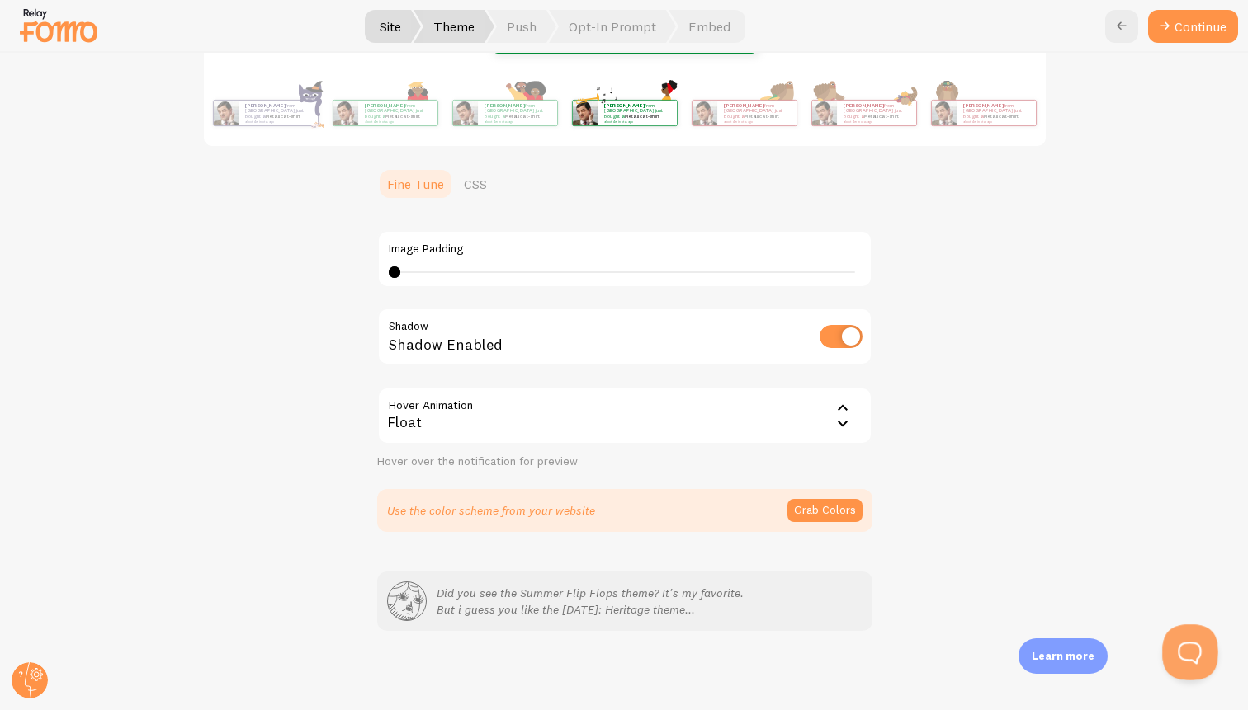
click at [1177, 659] on button "Open Beacon popover" at bounding box center [1187, 650] width 50 height 50
click at [1178, 654] on button "Open Beacon popover" at bounding box center [1187, 650] width 50 height 50
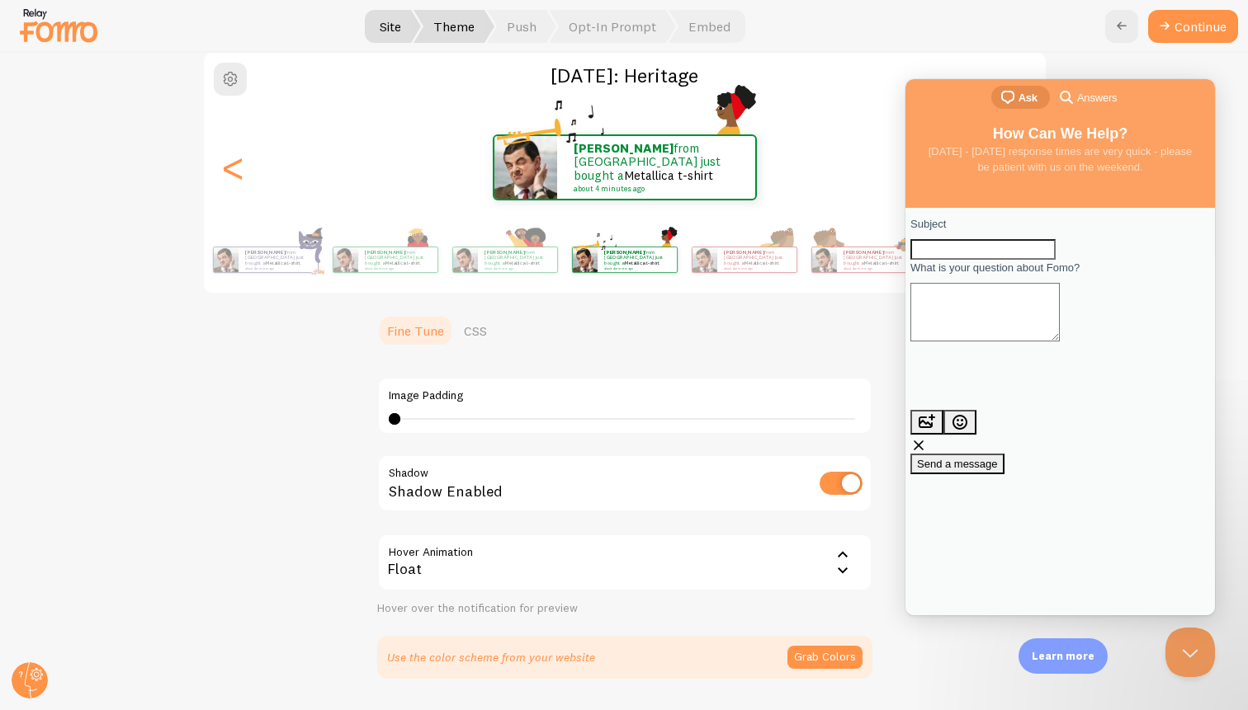
scroll to position [103, 0]
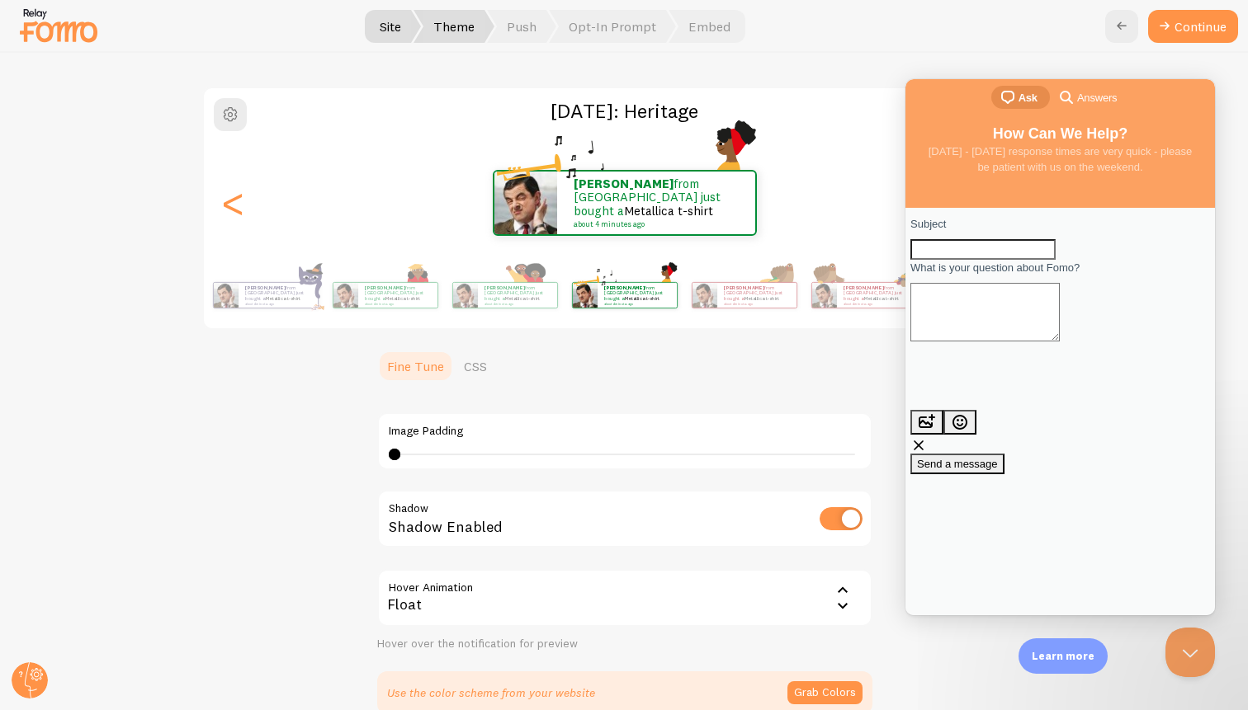
click at [1088, 103] on span "Answers" at bounding box center [1097, 98] width 40 height 17
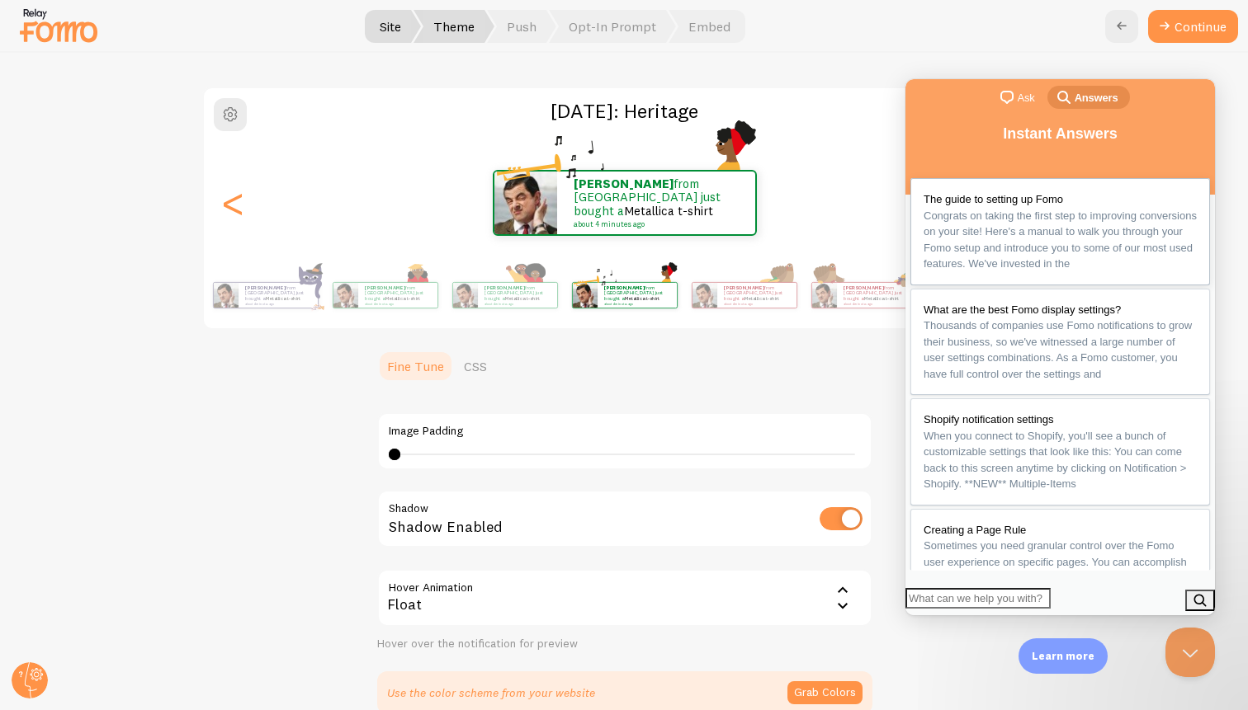
click at [975, 193] on span "The guide to setting up Fomo" at bounding box center [992, 199] width 139 height 12
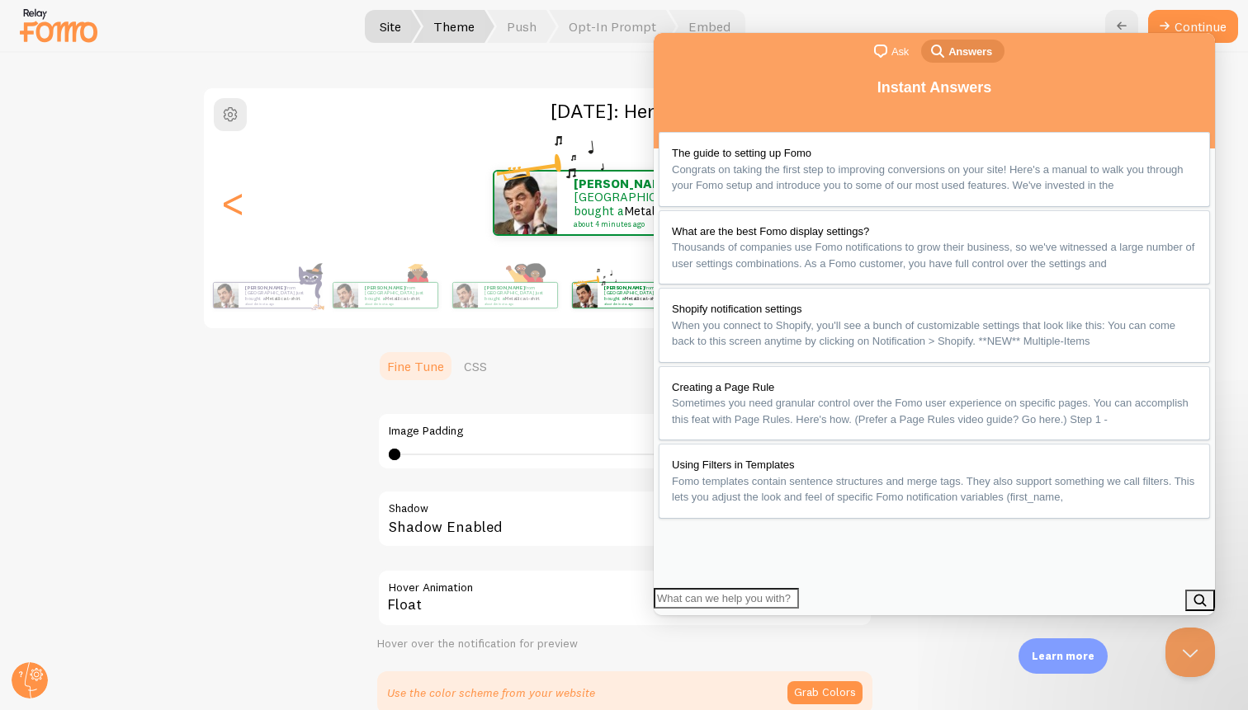
scroll to position [281, 0]
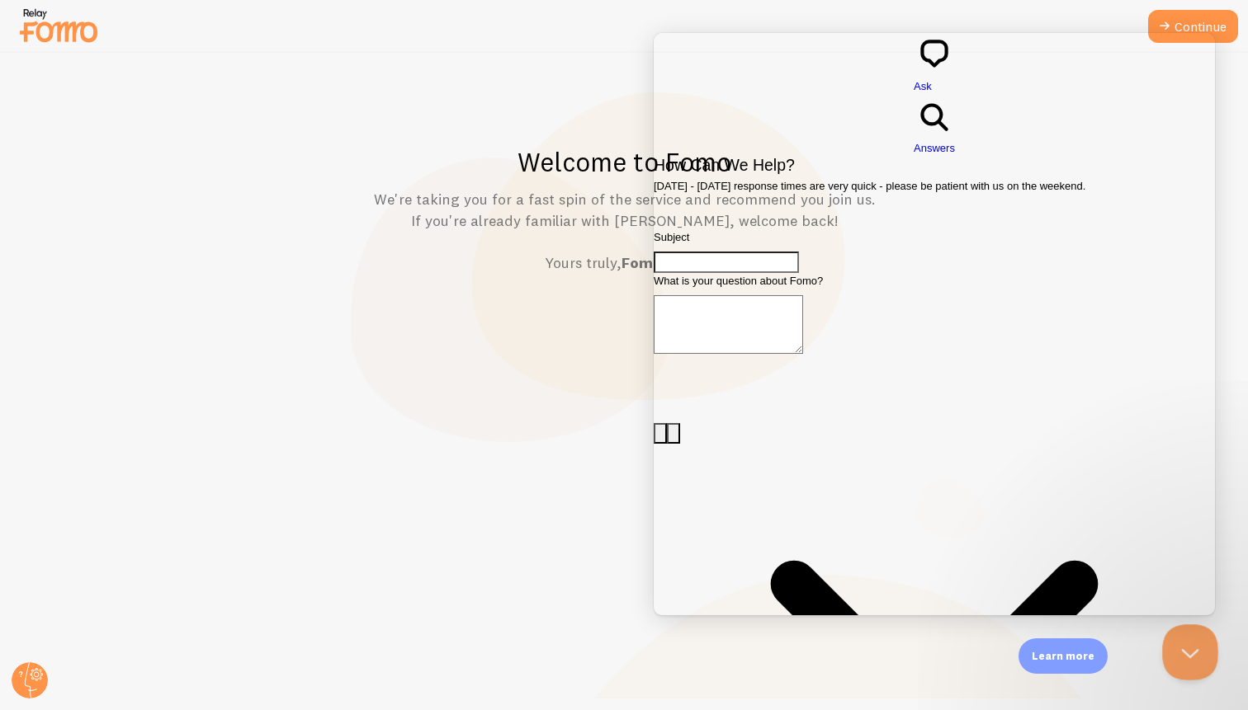
click at [1194, 640] on button "Close Beacon popover" at bounding box center [1187, 650] width 50 height 50
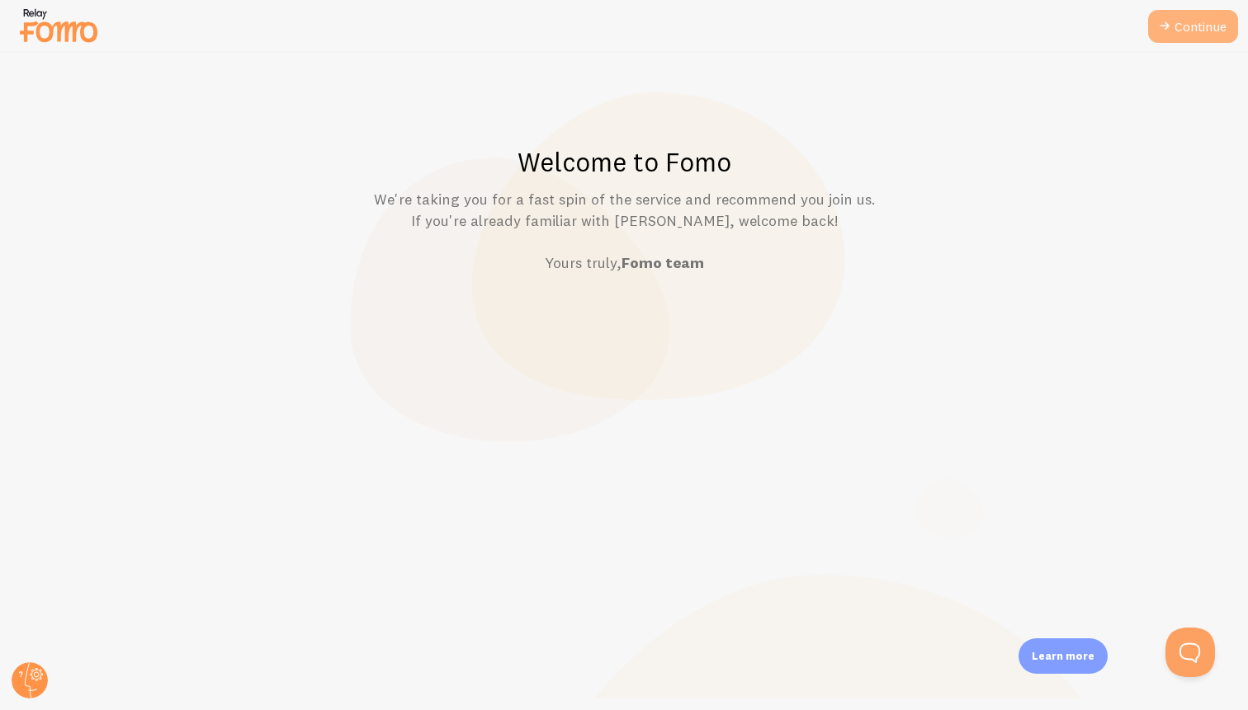
click at [1201, 31] on link "Continue" at bounding box center [1193, 26] width 90 height 33
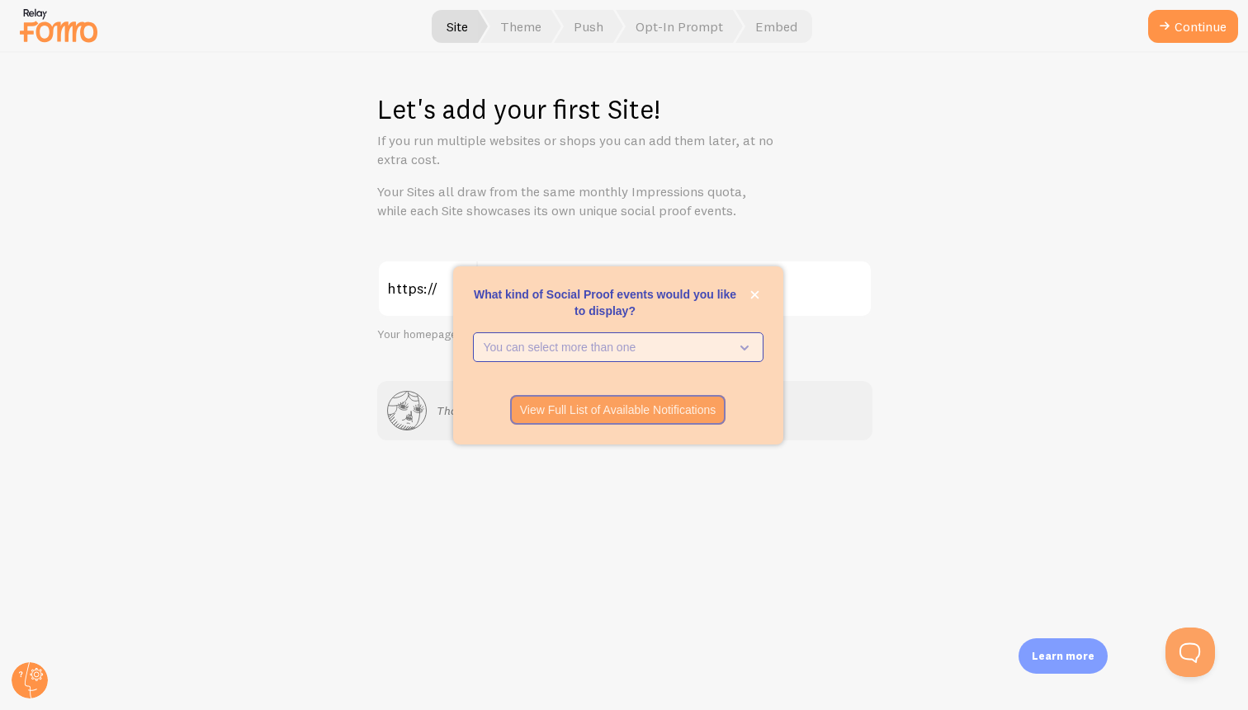
click at [626, 350] on p "You can select more than one" at bounding box center [607, 347] width 246 height 17
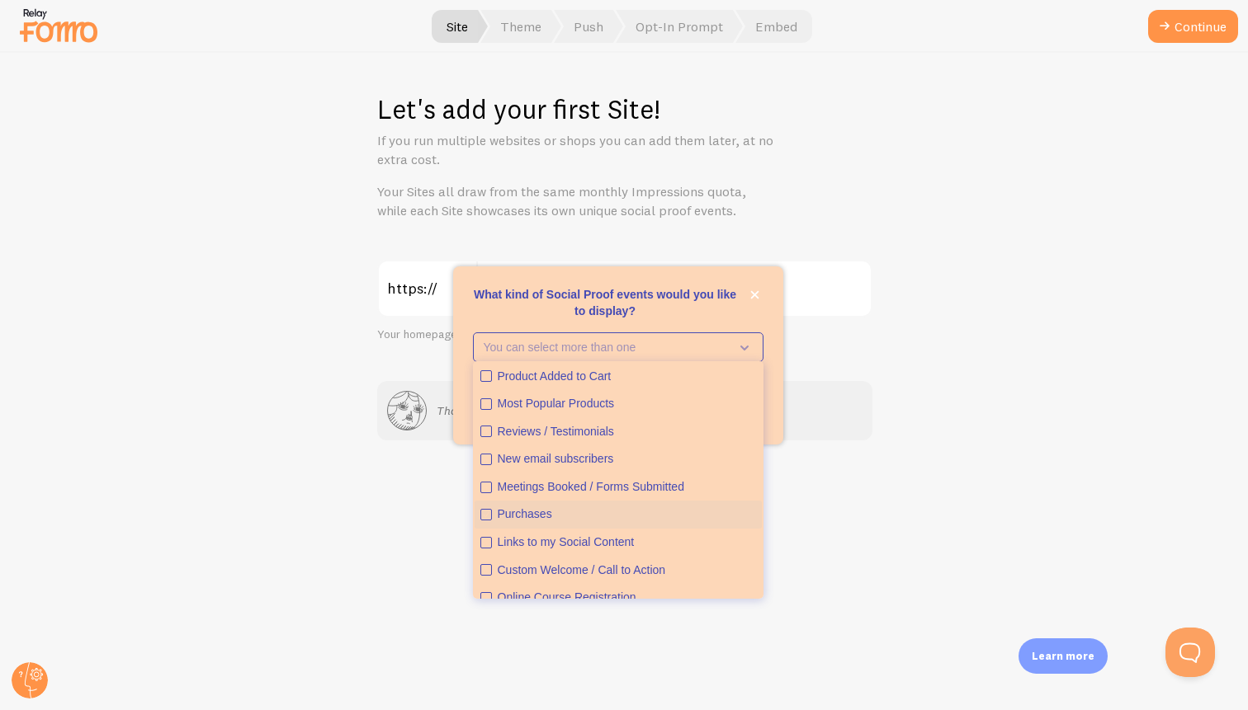
click at [560, 505] on button "Purchases" at bounding box center [617, 515] width 287 height 28
click at [814, 509] on div "Let's add your first Site! If you run multiple websites or shops you can add th…" at bounding box center [624, 382] width 1247 height 658
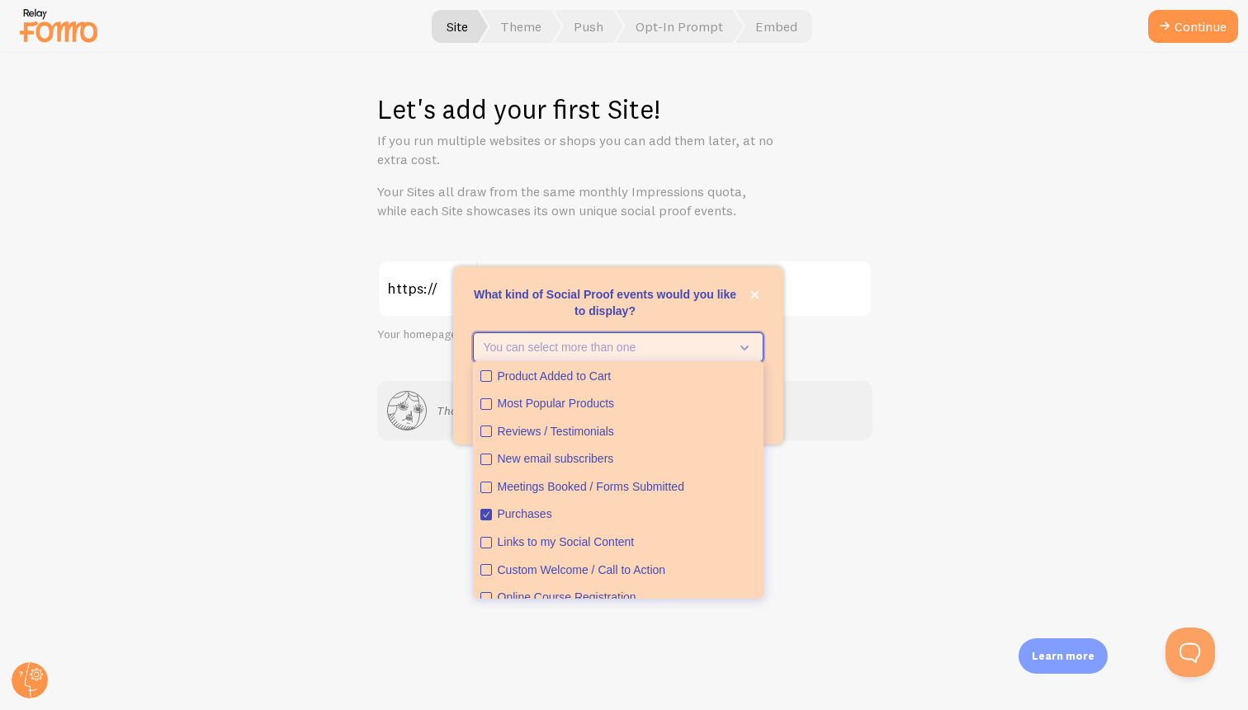
click at [743, 348] on icon "What kind of Social Proof events would you like to display?" at bounding box center [744, 348] width 8 height 5
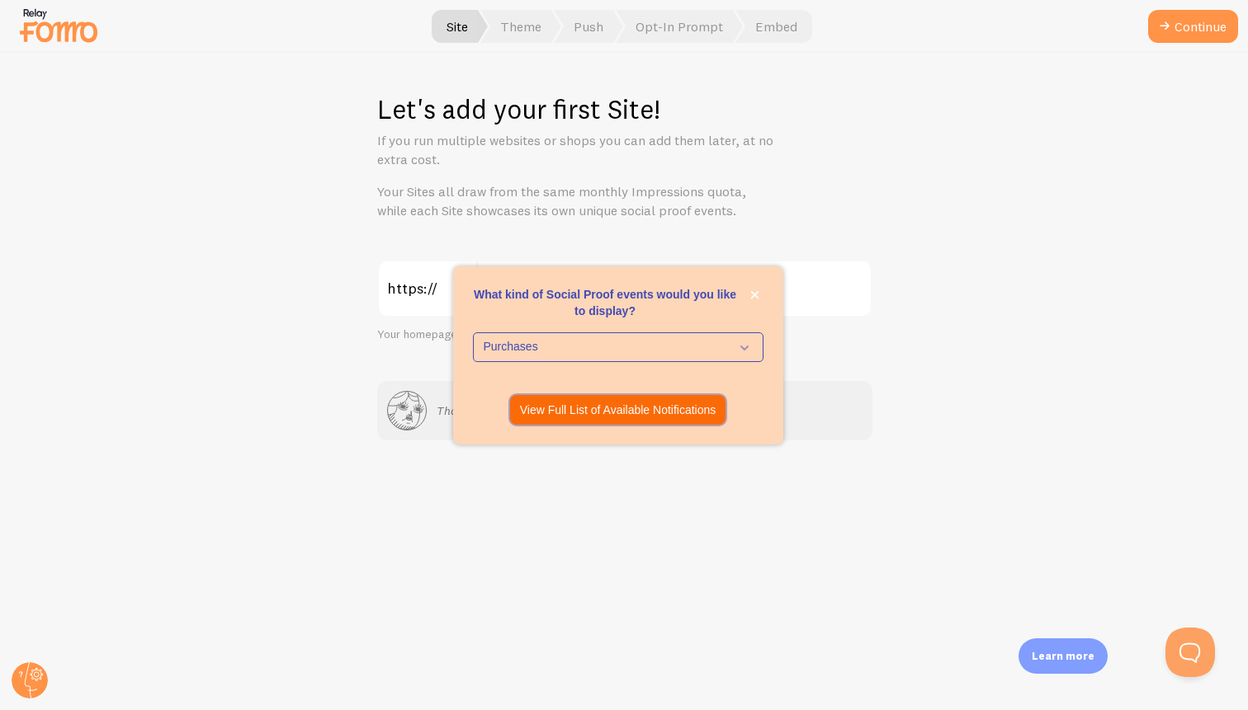
click at [679, 410] on p "View Full List of Available Notifications" at bounding box center [618, 410] width 196 height 17
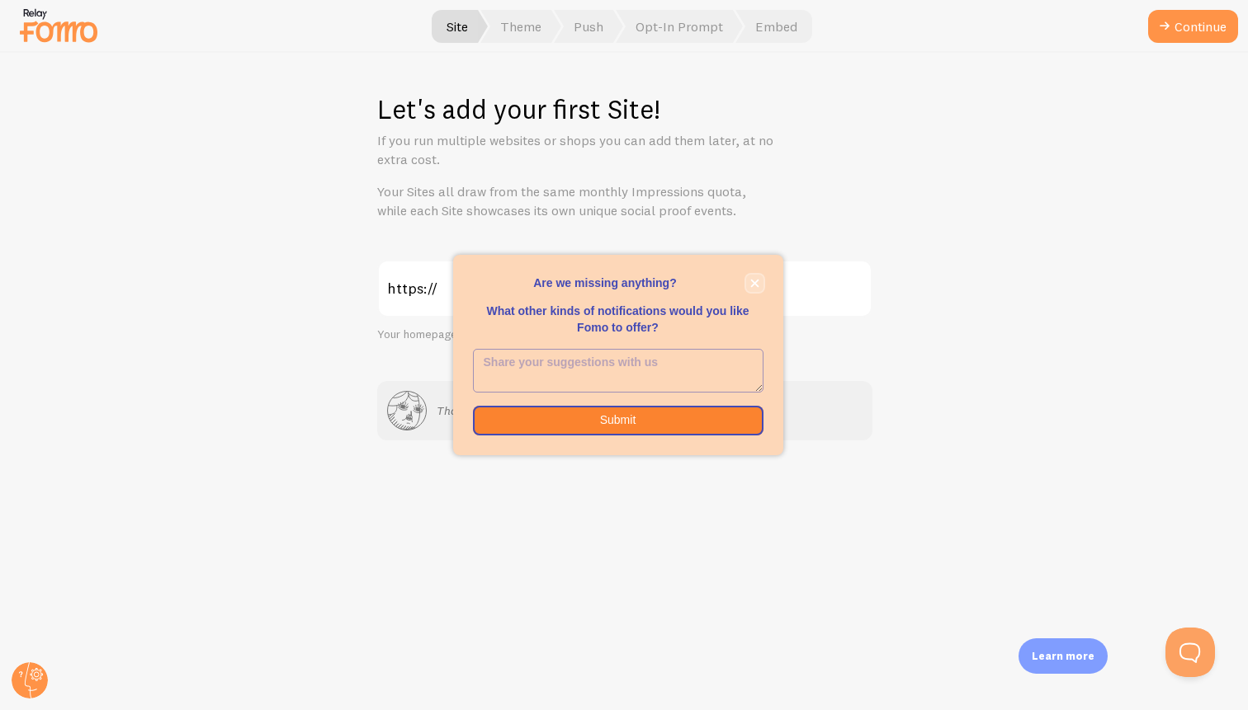
click at [751, 288] on button "close," at bounding box center [754, 283] width 17 height 17
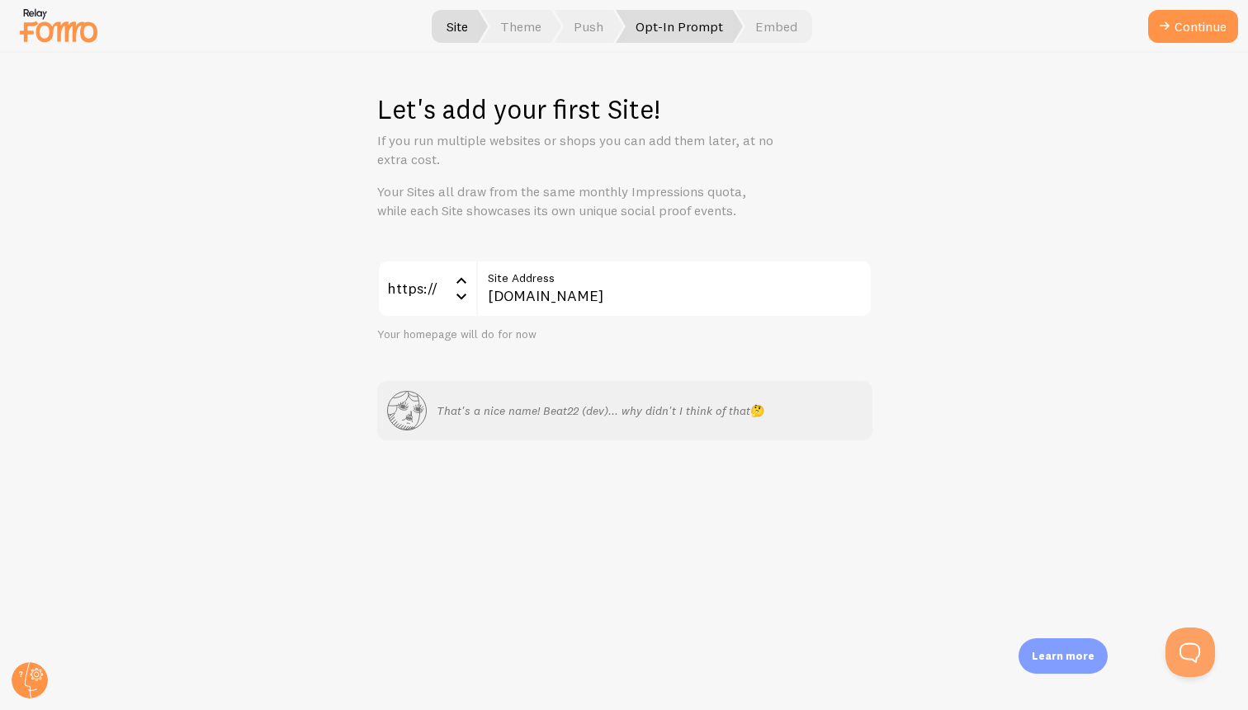
click at [680, 32] on span "Opt-In Prompt" at bounding box center [679, 26] width 127 height 33
click at [772, 31] on span "Embed" at bounding box center [773, 26] width 77 height 33
click at [1188, 37] on button "Continue" at bounding box center [1193, 26] width 90 height 33
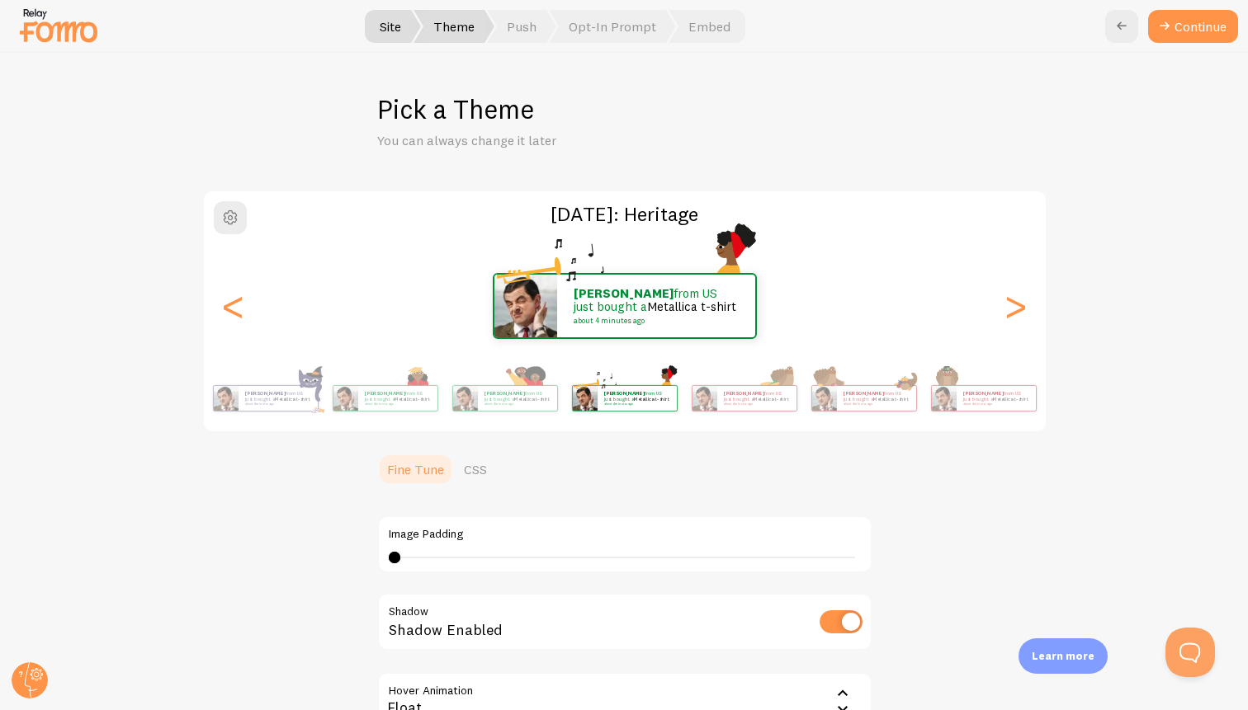
click at [1188, 37] on button "Continue" at bounding box center [1193, 26] width 90 height 33
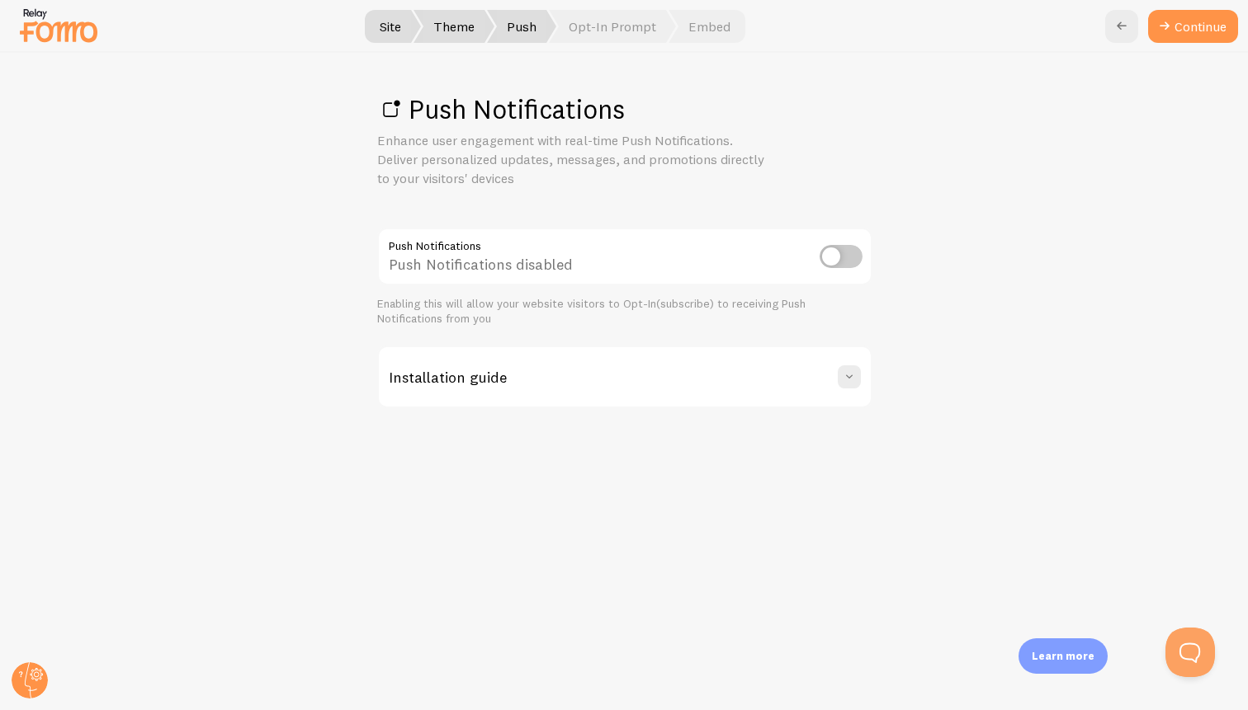
click at [1182, 45] on div at bounding box center [624, 26] width 1248 height 53
click at [1186, 32] on link "Continue" at bounding box center [1193, 26] width 90 height 33
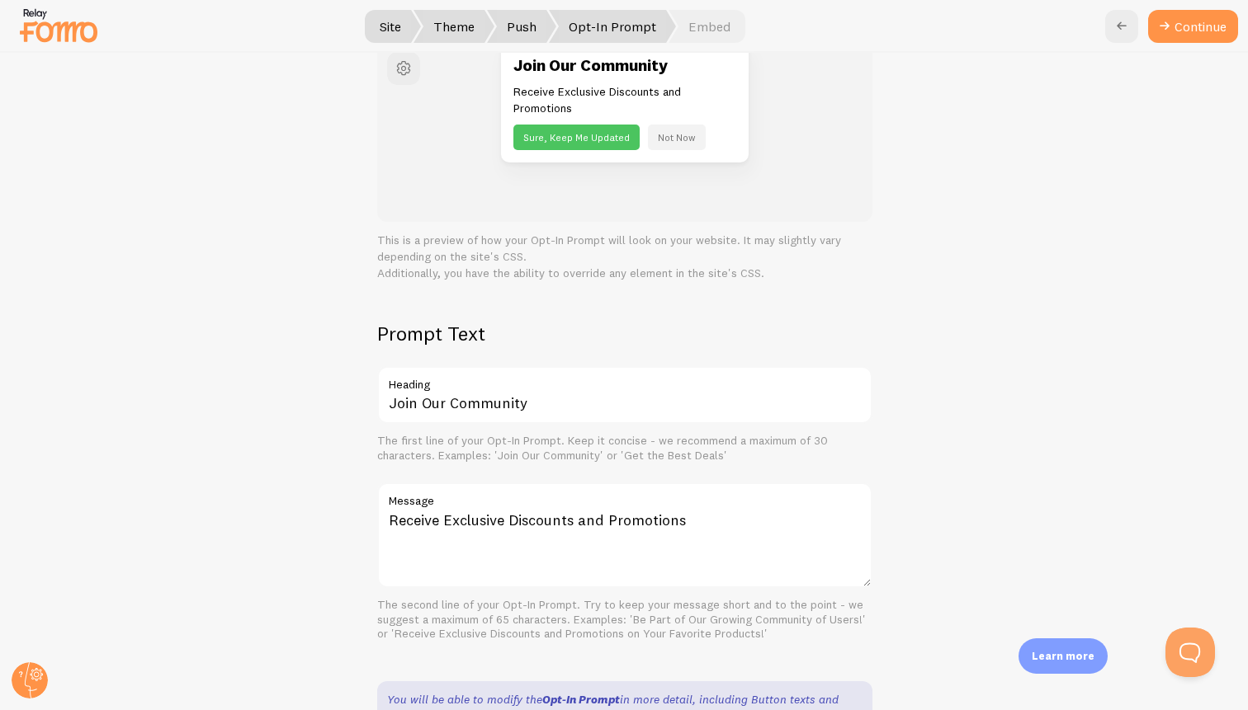
scroll to position [289, 0]
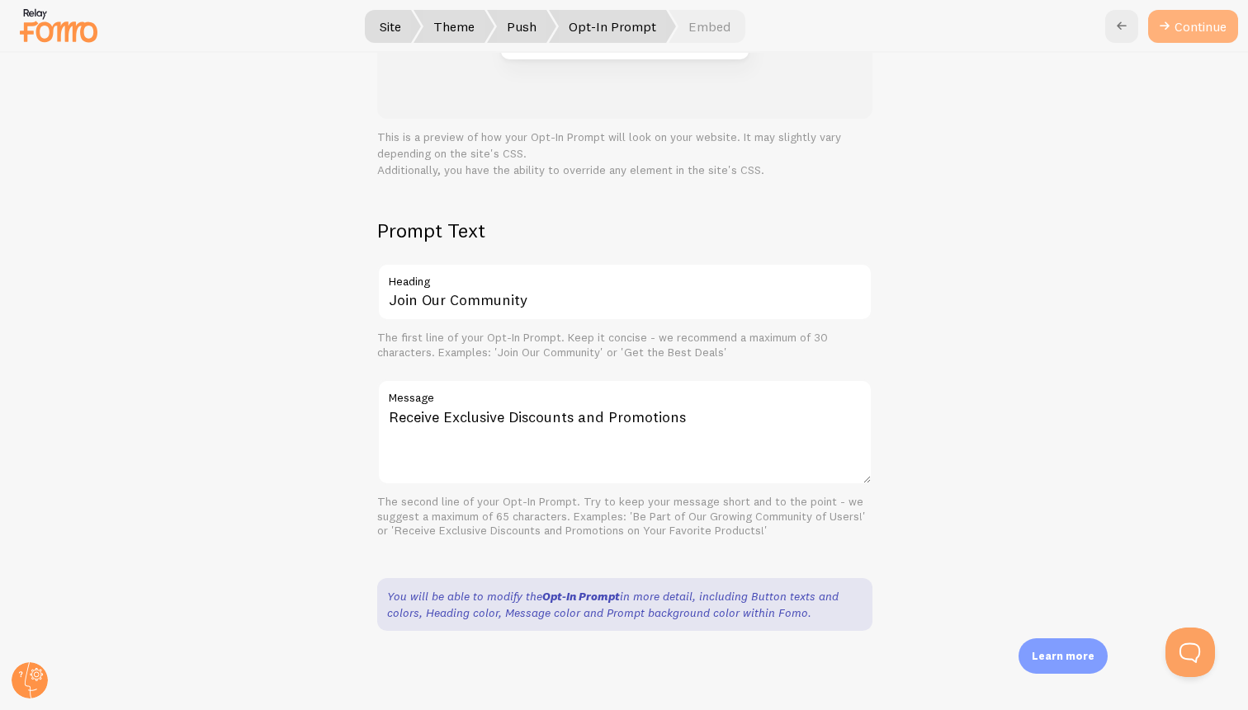
click at [1182, 26] on button "Continue" at bounding box center [1193, 26] width 90 height 33
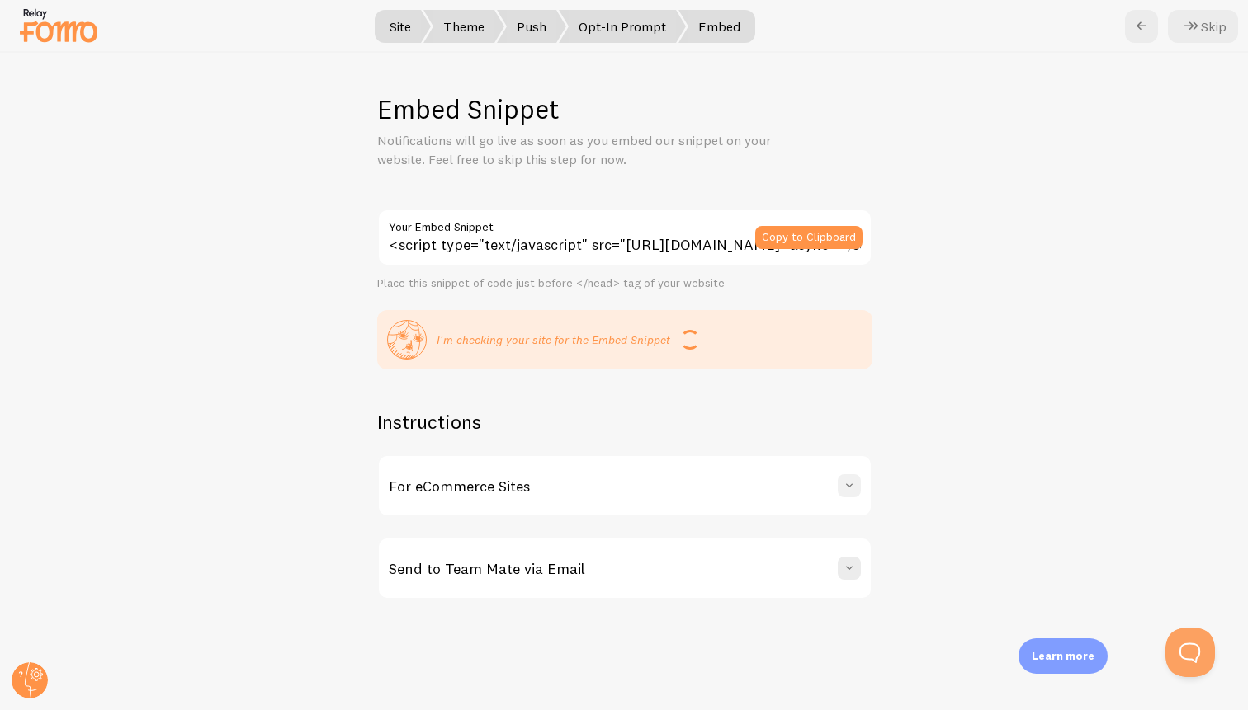
click at [857, 488] on span at bounding box center [849, 486] width 17 height 17
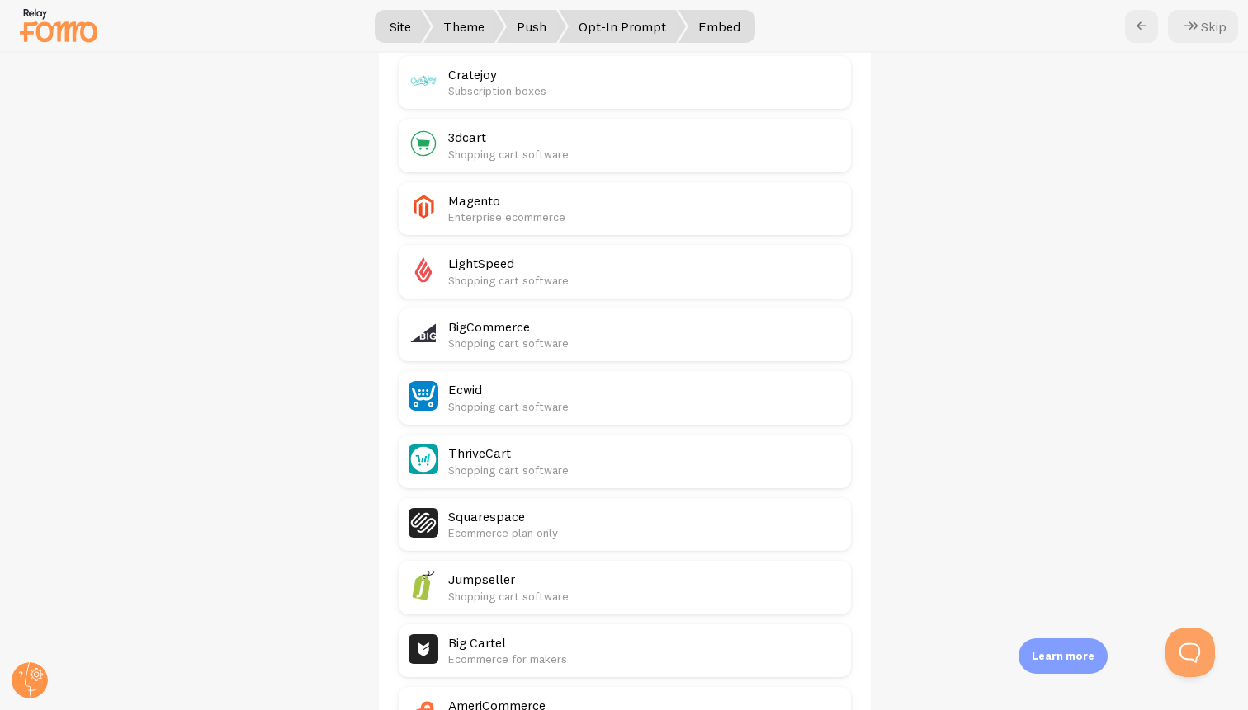
scroll to position [811, 0]
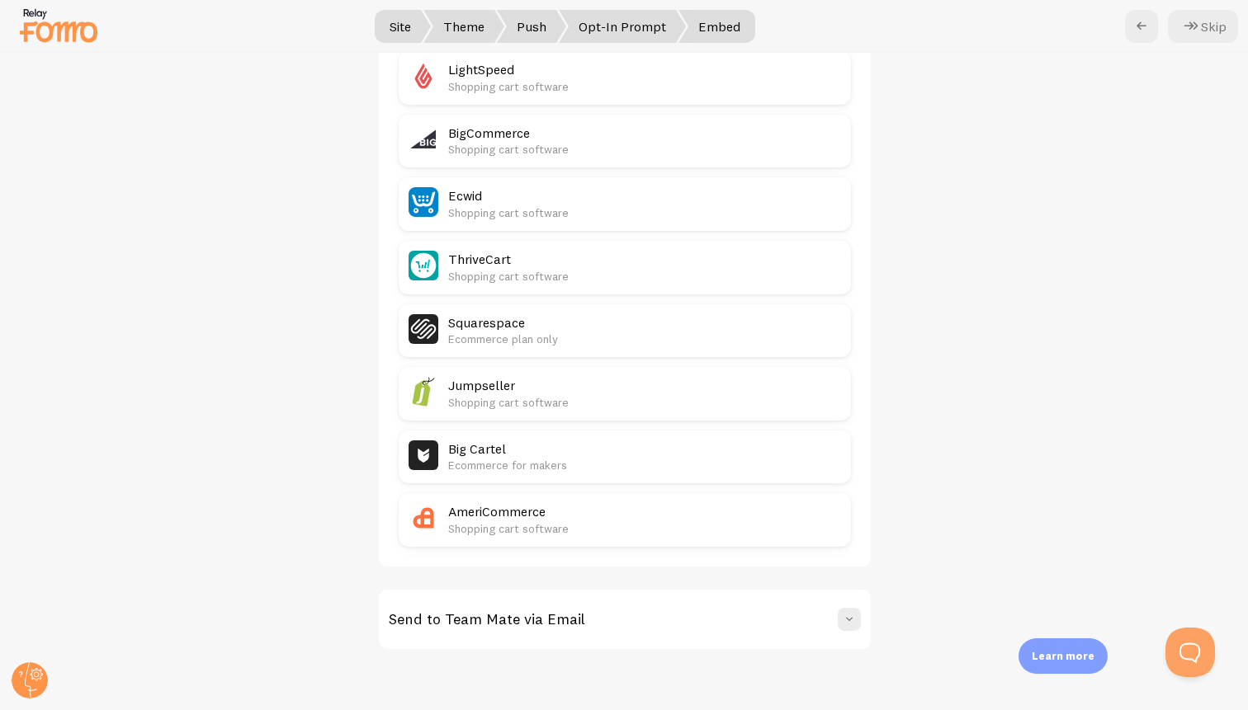
click at [862, 633] on div "Send to Team Mate via Email" at bounding box center [625, 619] width 492 height 59
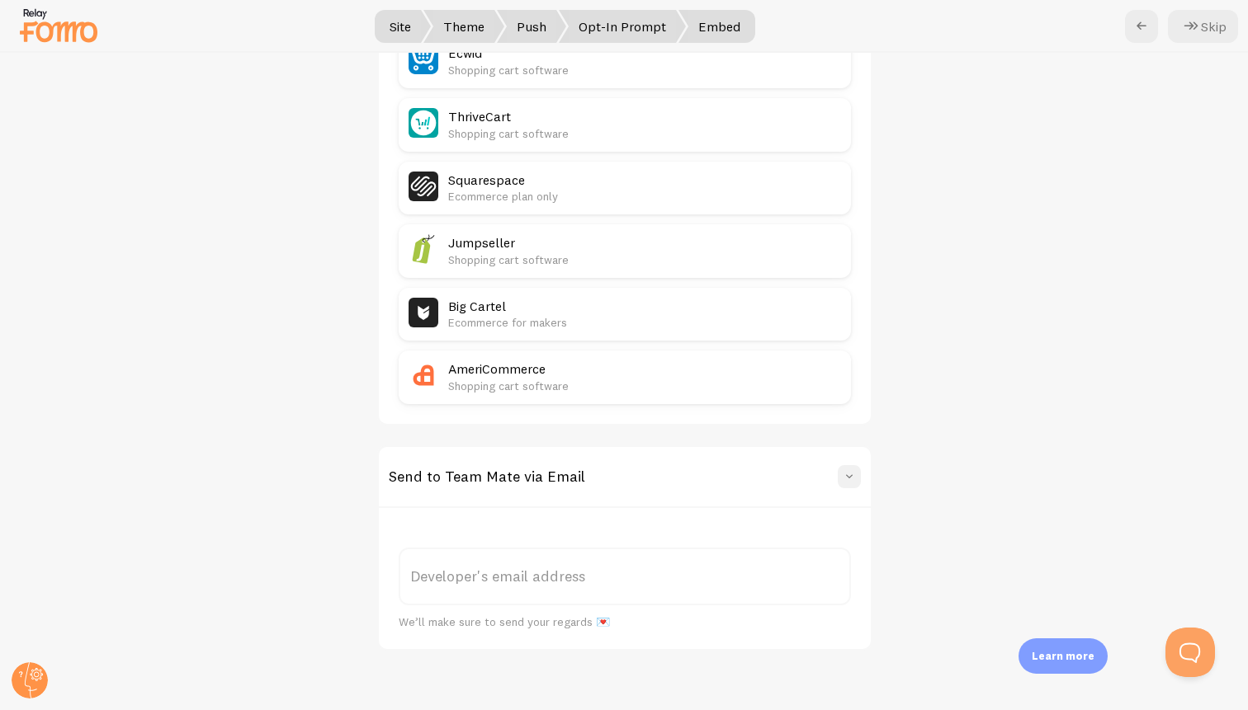
click at [843, 480] on span at bounding box center [849, 477] width 17 height 17
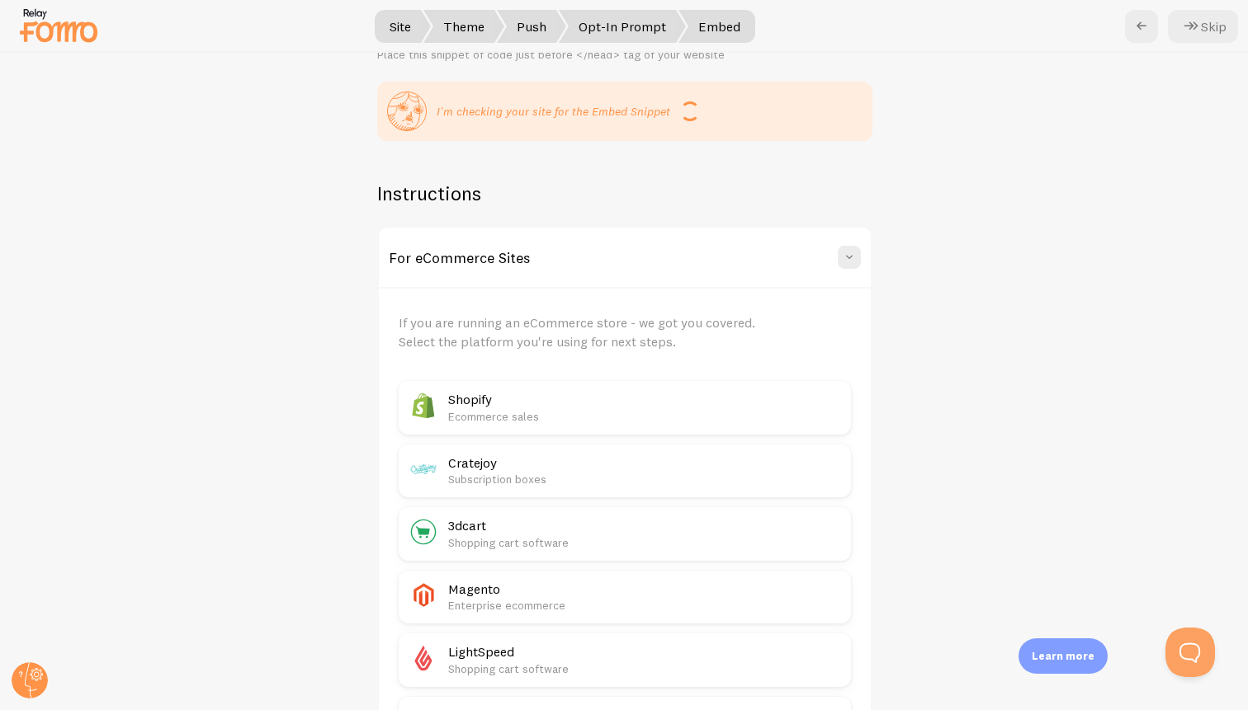
scroll to position [0, 0]
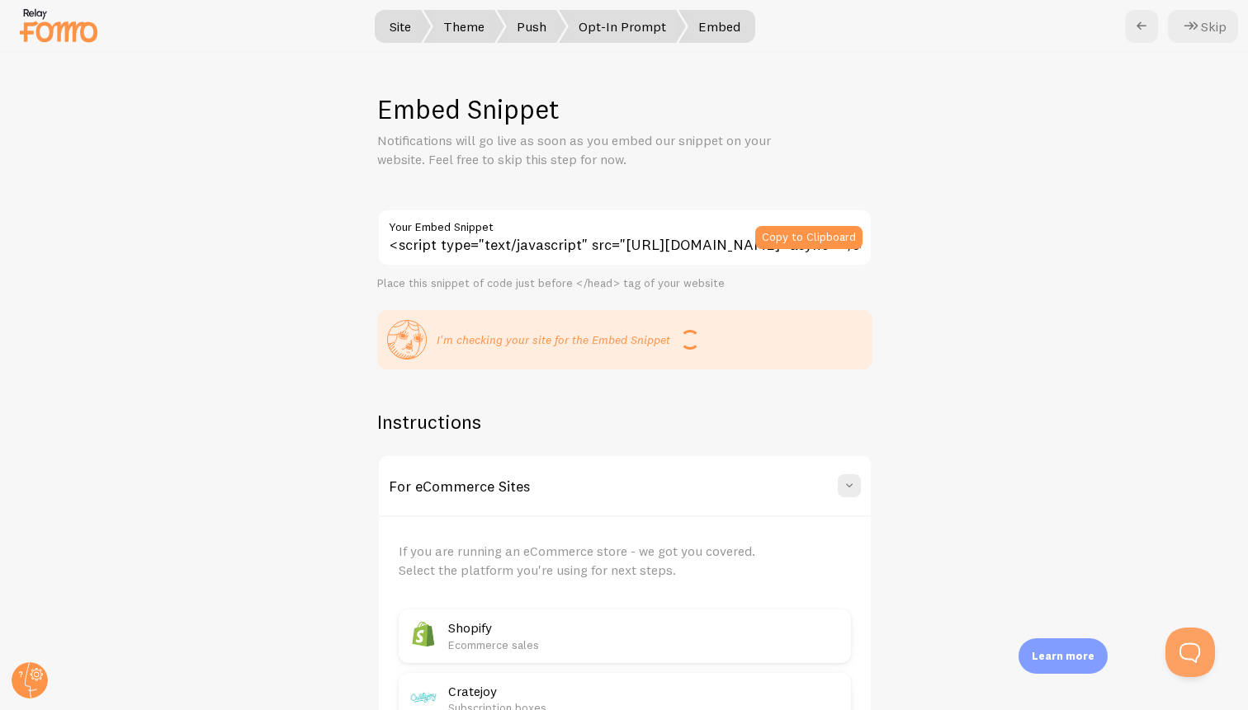
click at [397, 28] on span "Site" at bounding box center [400, 26] width 61 height 33
click at [405, 27] on span "Site" at bounding box center [400, 26] width 61 height 33
click at [1142, 24] on icon at bounding box center [1141, 27] width 20 height 20
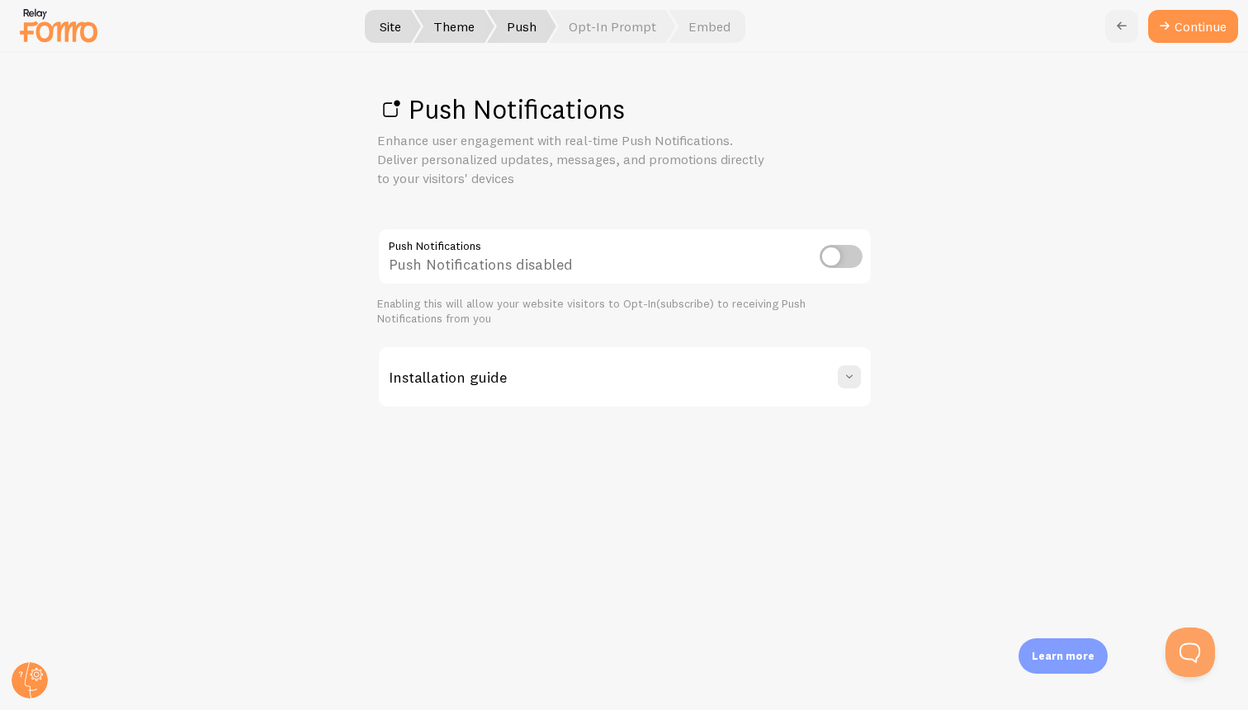
click at [1119, 31] on icon at bounding box center [1122, 27] width 20 height 20
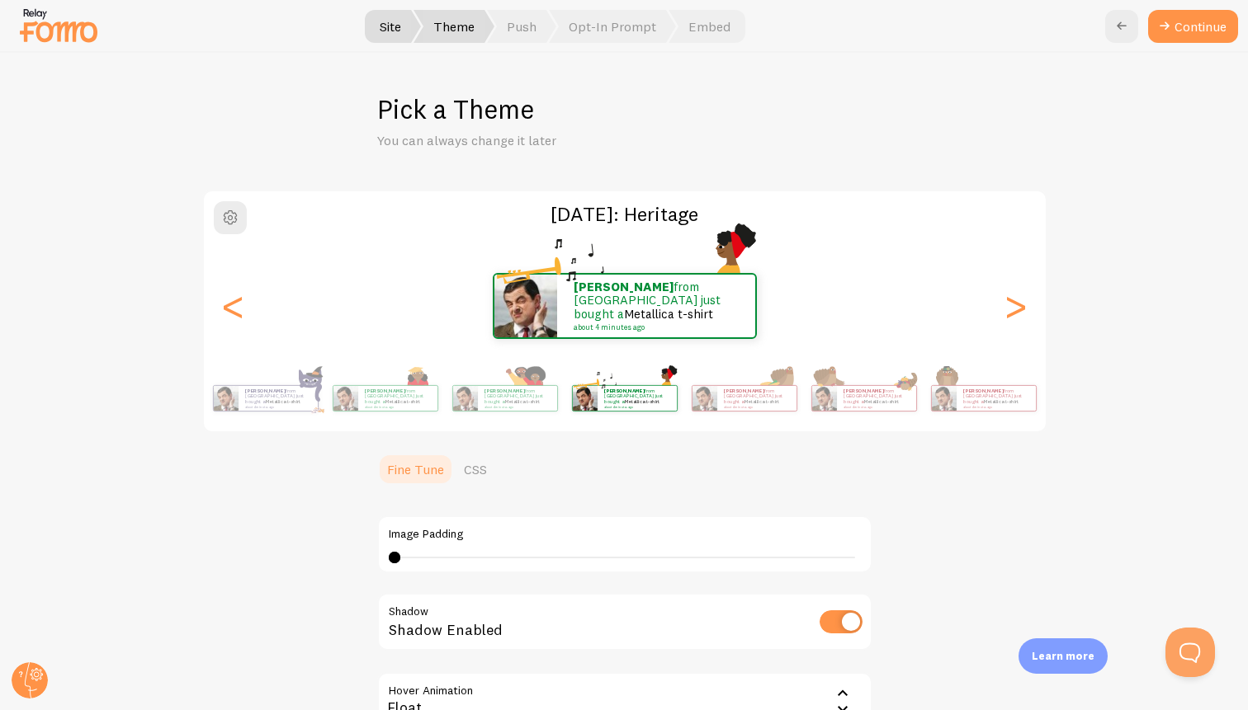
click at [1119, 31] on icon at bounding box center [1122, 27] width 20 height 20
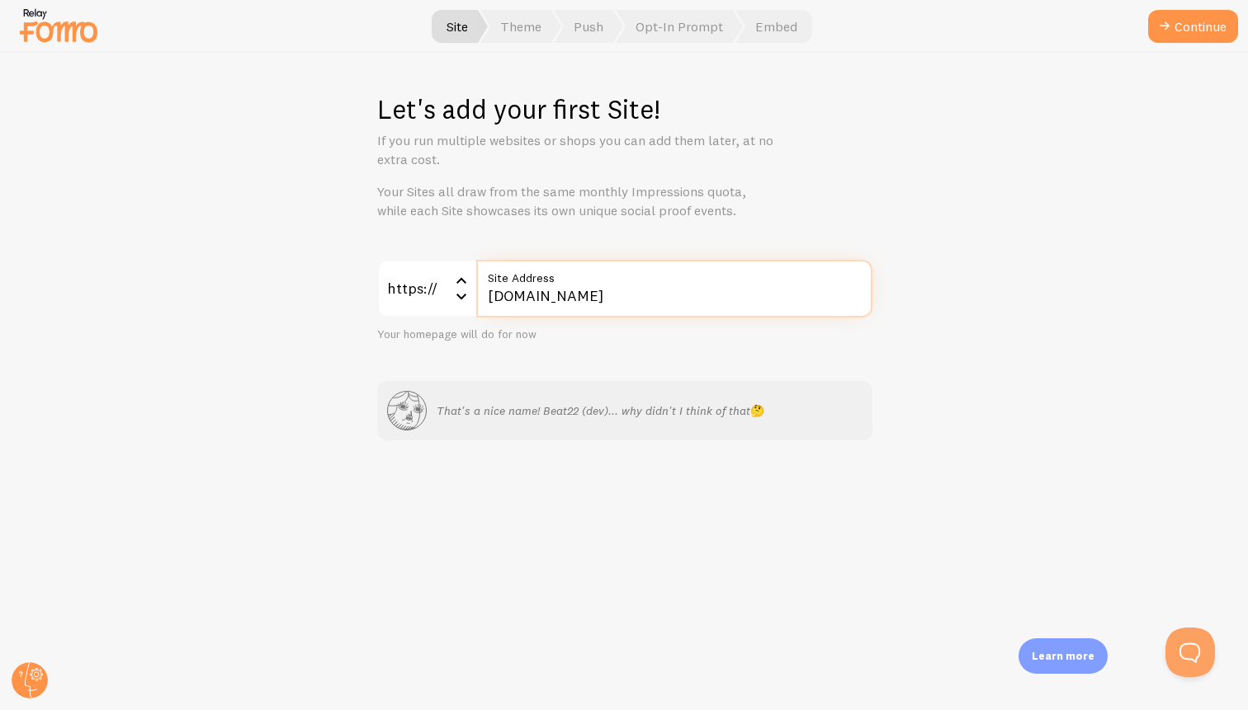
click at [605, 304] on input "[DOMAIN_NAME]" at bounding box center [674, 289] width 396 height 58
click at [451, 290] on icon at bounding box center [461, 281] width 20 height 20
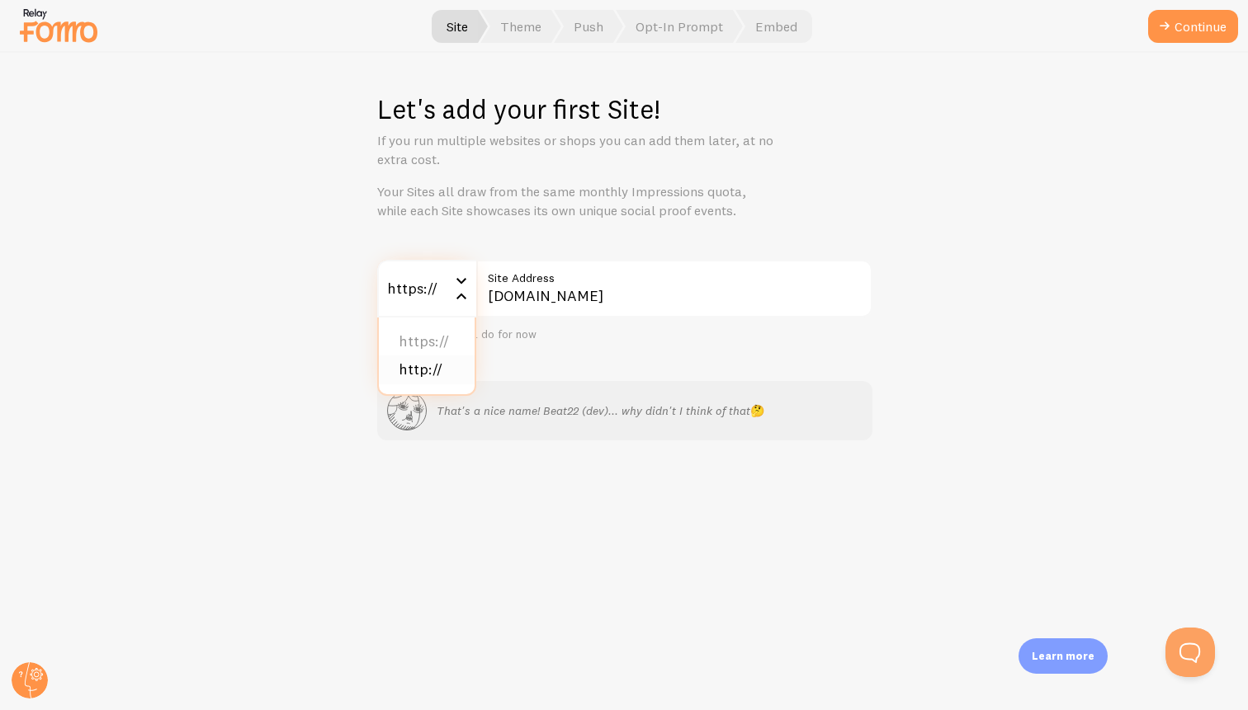
click at [440, 375] on li "http://" at bounding box center [427, 370] width 96 height 29
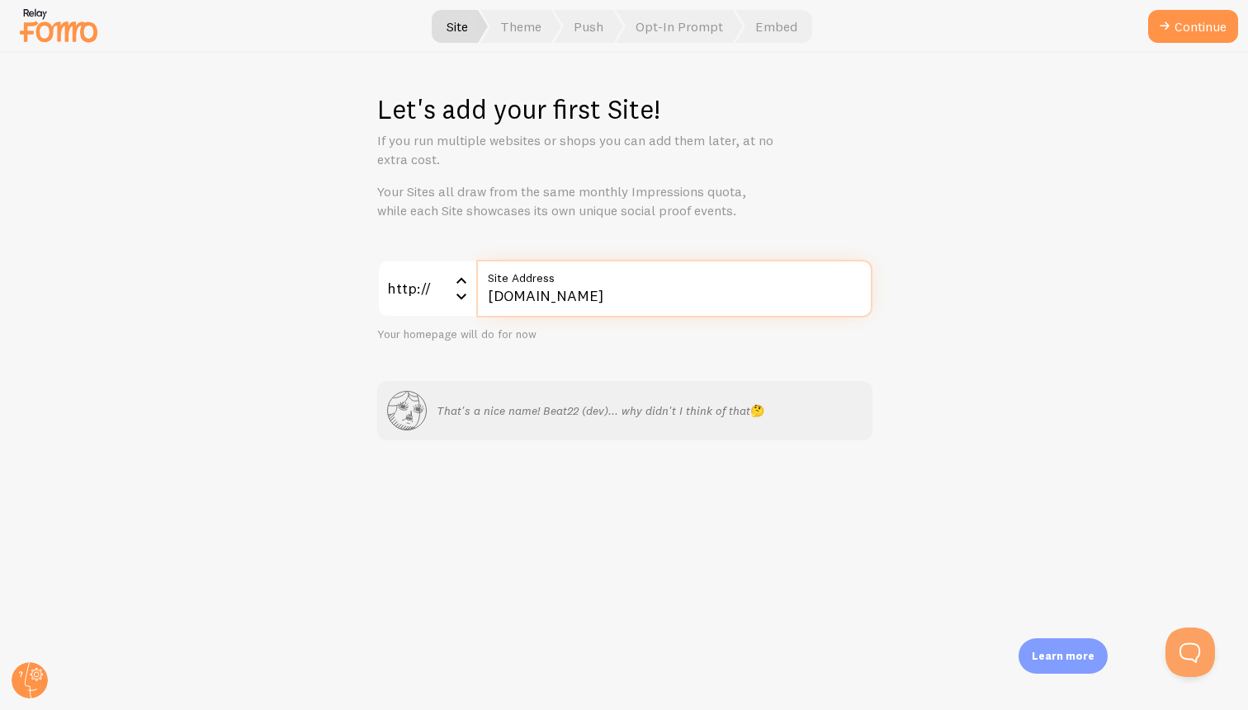
click at [615, 295] on input "[DOMAIN_NAME]" at bounding box center [674, 289] width 396 height 58
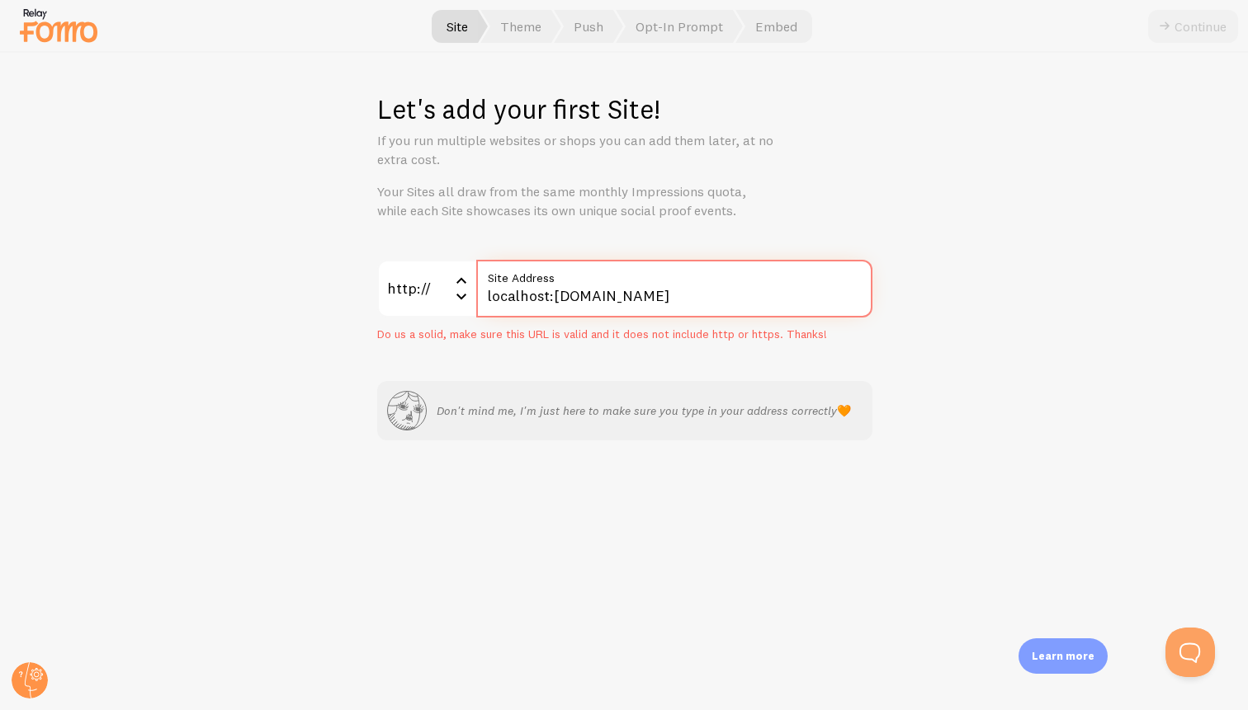
type input "localhost:[DOMAIN_NAME]"
click at [840, 371] on div "http:// http:// https:// http:// localhost:[DOMAIN_NAME] Site Address Do us a s…" at bounding box center [624, 351] width 495 height 182
click at [640, 299] on input "localhost:[DOMAIN_NAME]" at bounding box center [674, 289] width 396 height 58
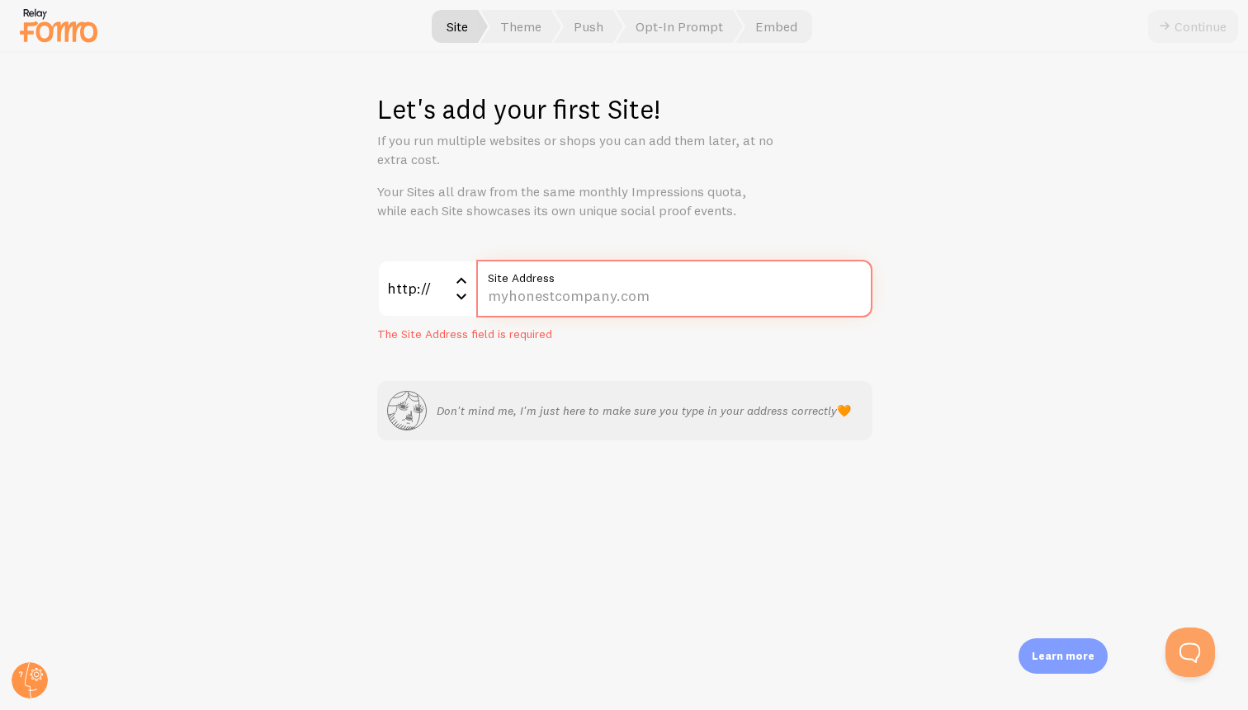
paste input "localhost:4200/"
type input "localhost:4200/"
click at [598, 300] on input "localhost:4200/" at bounding box center [674, 289] width 396 height 58
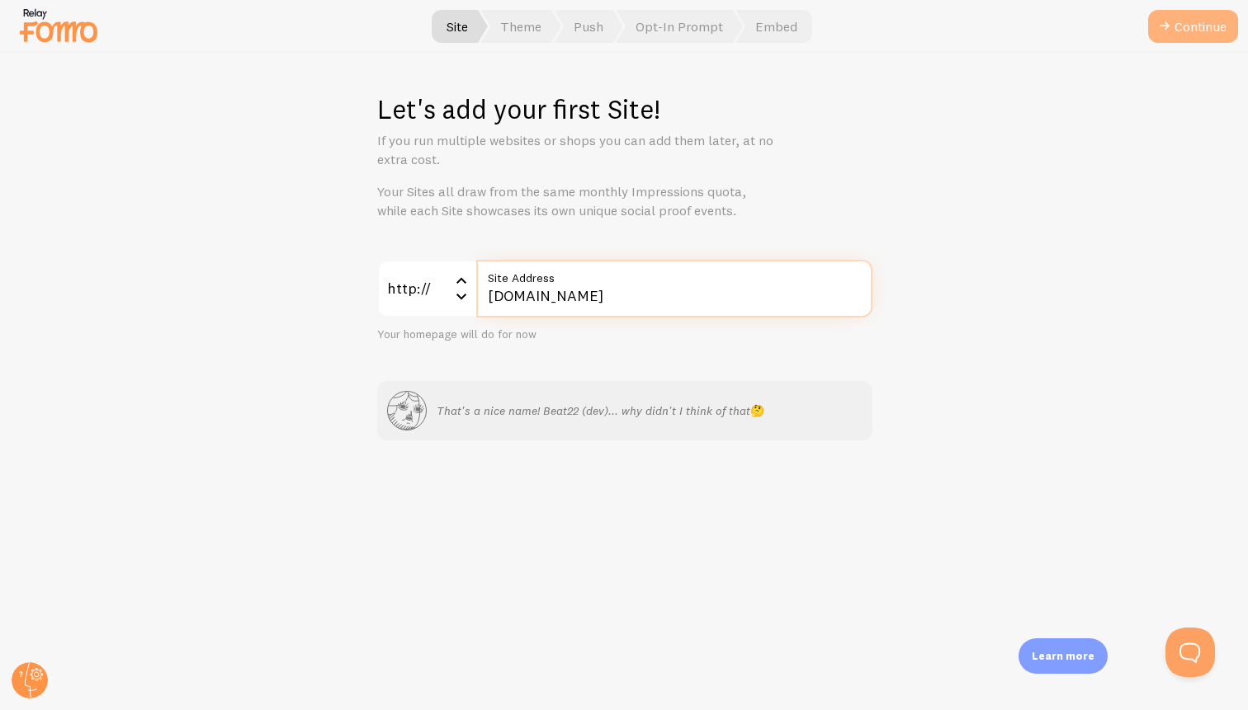
type input "[DOMAIN_NAME]"
click at [1188, 35] on button "Continue" at bounding box center [1193, 26] width 90 height 33
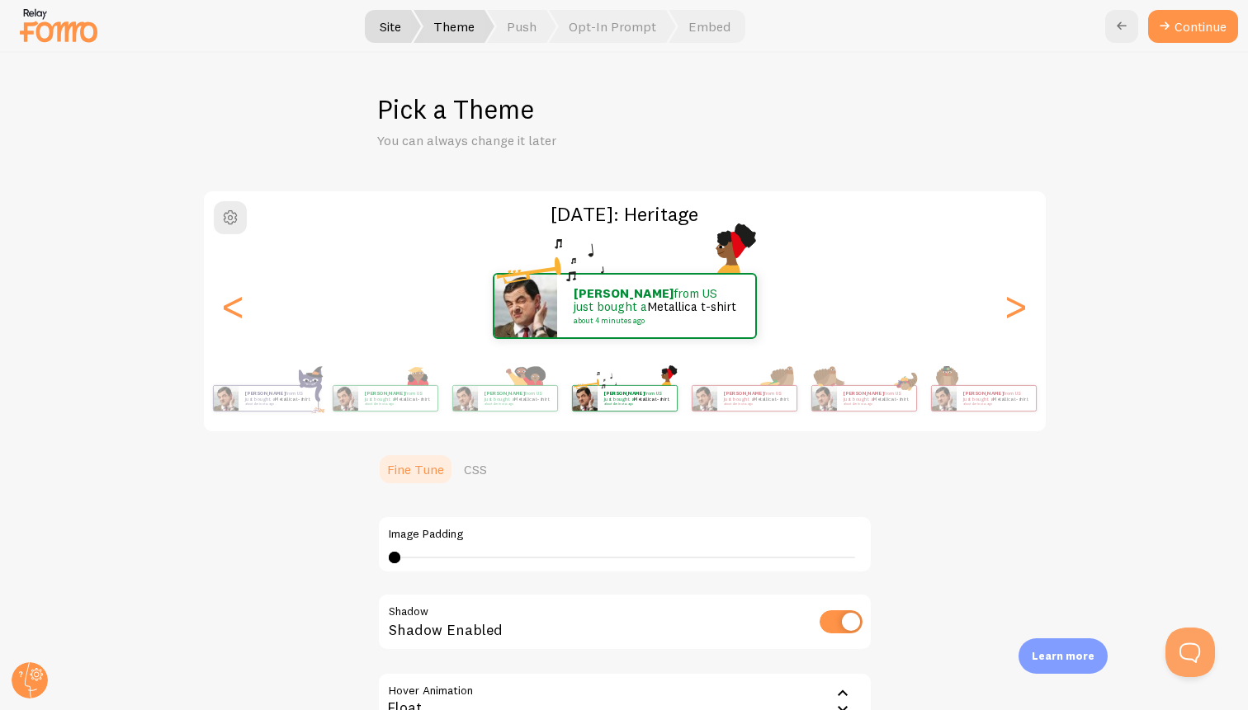
click at [1188, 35] on button "Continue" at bounding box center [1193, 26] width 90 height 33
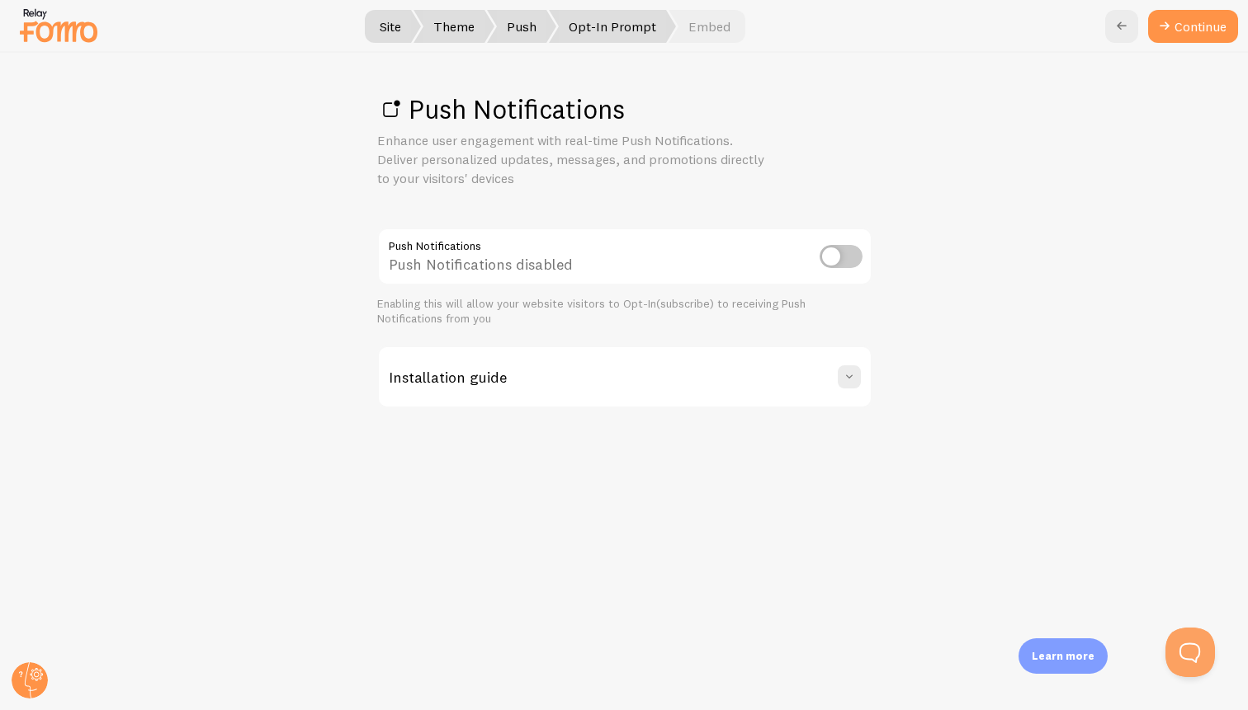
click at [644, 30] on span "Opt-In Prompt" at bounding box center [612, 26] width 127 height 33
click at [618, 32] on span "Opt-In Prompt" at bounding box center [612, 26] width 127 height 33
click at [1178, 12] on link "Continue" at bounding box center [1193, 26] width 90 height 33
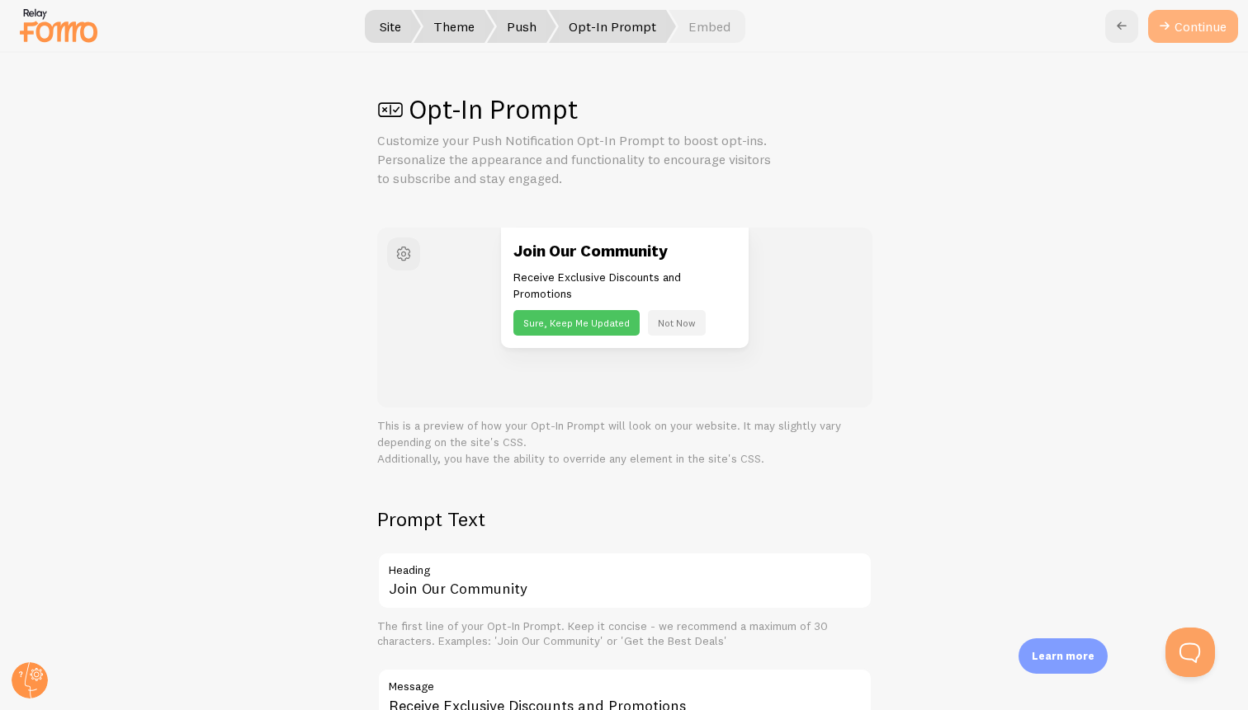
click at [1211, 32] on button "Continue" at bounding box center [1193, 26] width 90 height 33
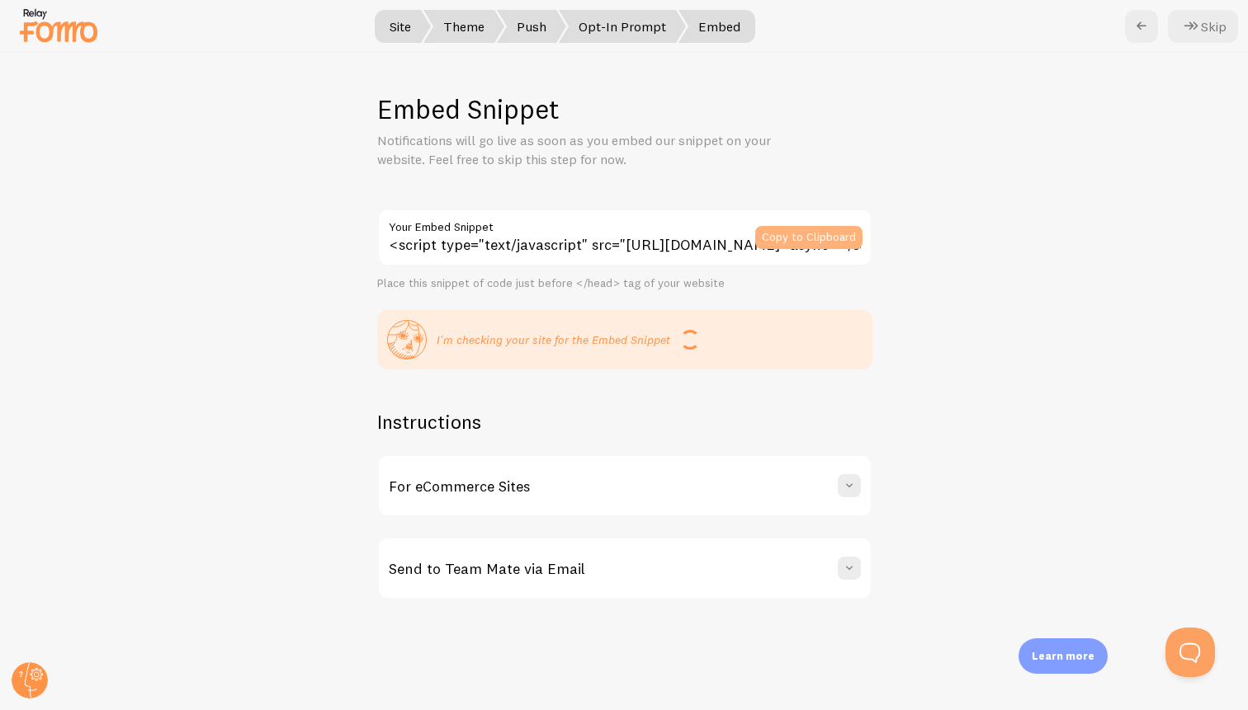
click at [808, 234] on button "Copy to Clipboard" at bounding box center [808, 237] width 107 height 23
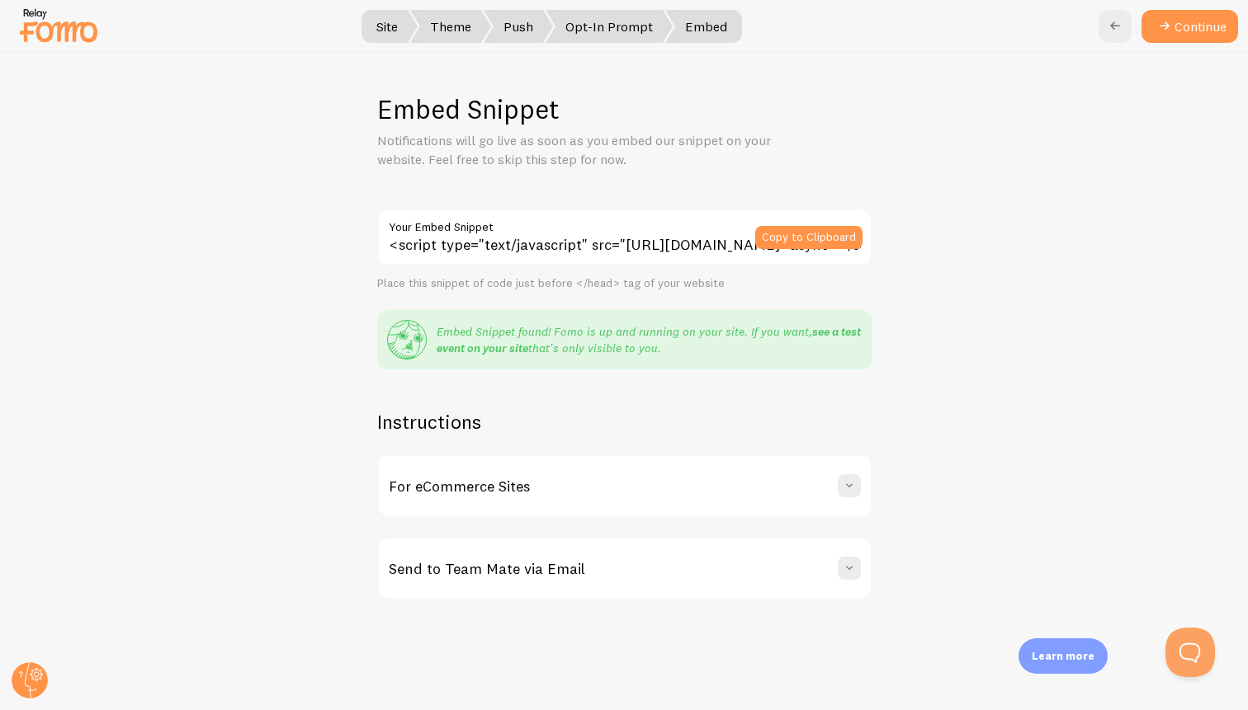
click at [825, 332] on link "see a test event on your site" at bounding box center [649, 339] width 424 height 31
click at [1191, 20] on button "Continue" at bounding box center [1189, 26] width 97 height 33
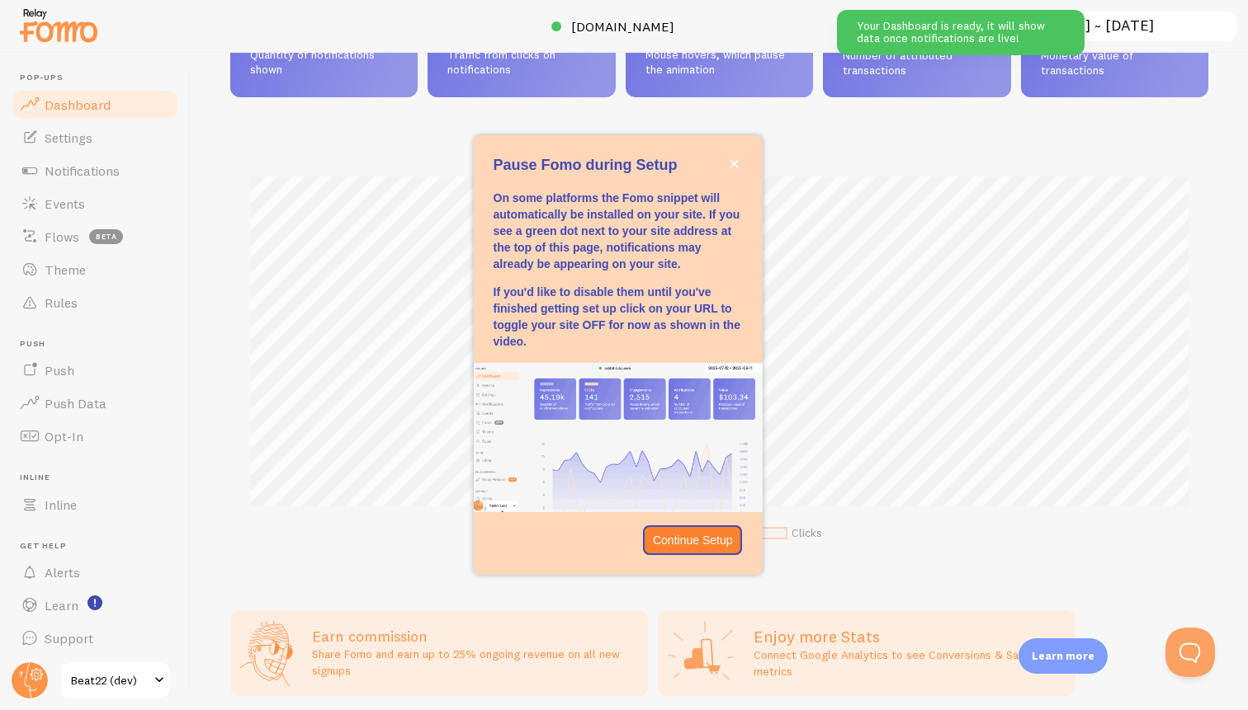
scroll to position [149, 0]
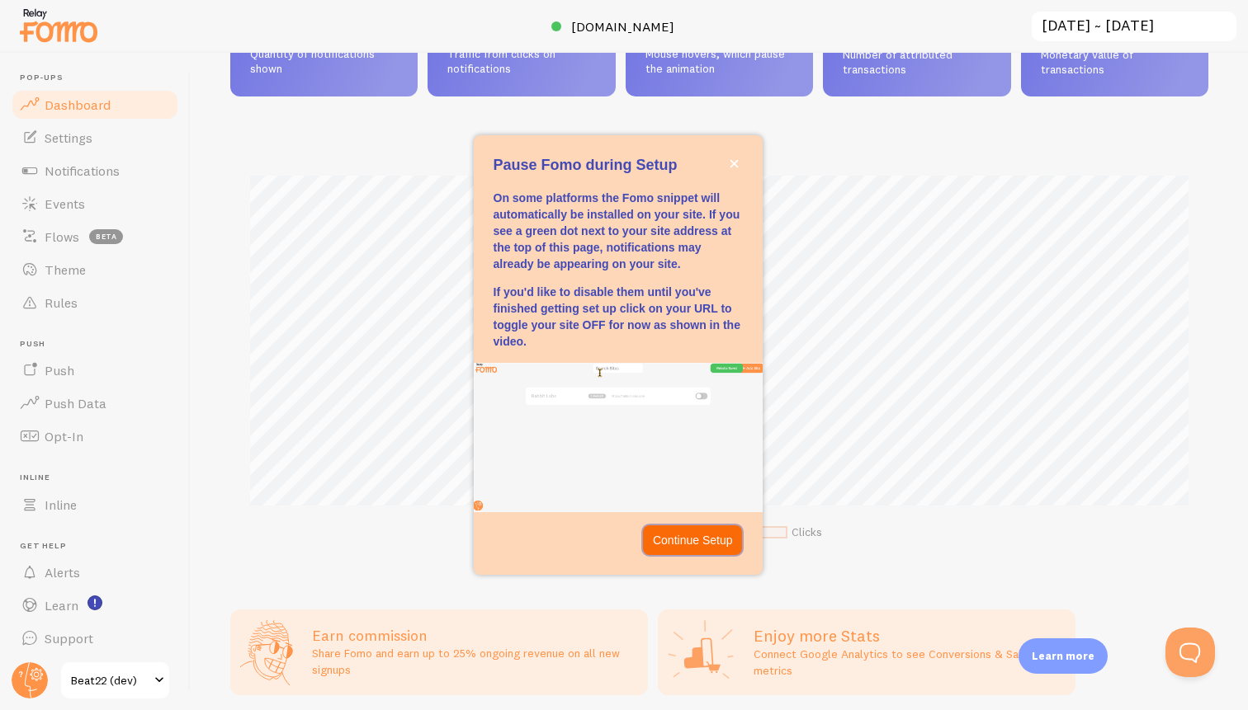
click at [691, 541] on p "Continue Setup" at bounding box center [693, 540] width 80 height 17
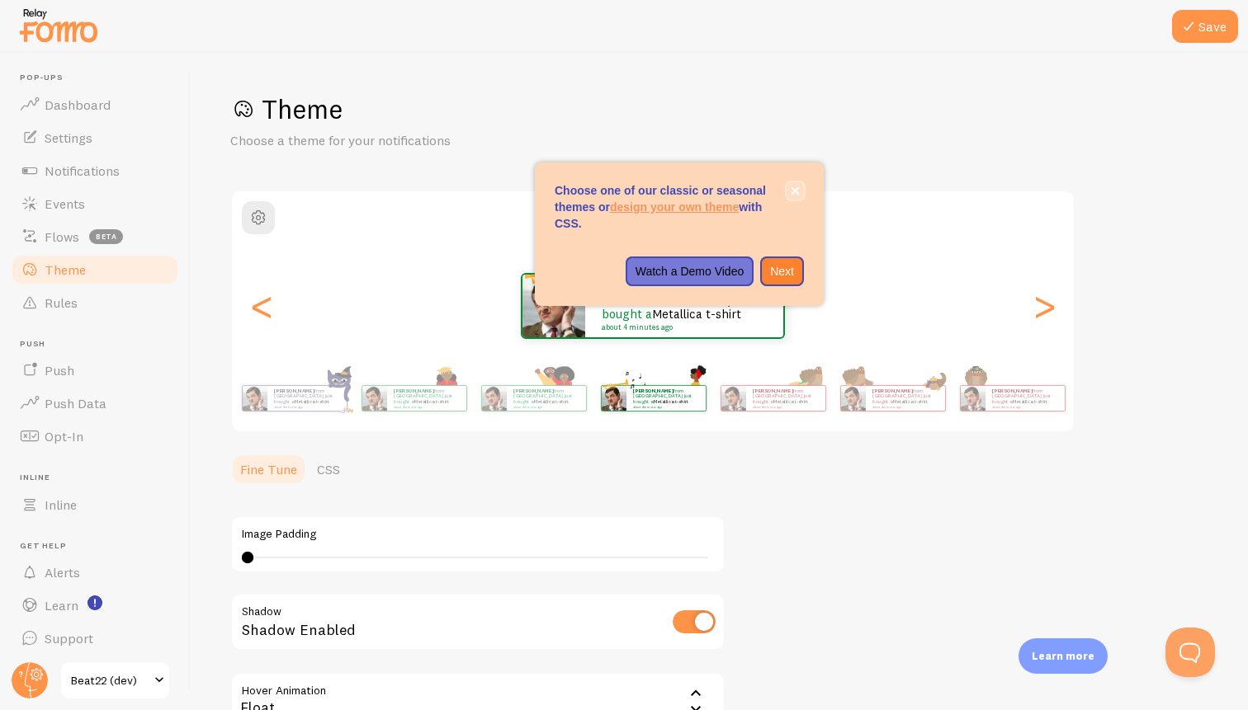
click at [795, 187] on icon "close," at bounding box center [795, 190] width 9 height 9
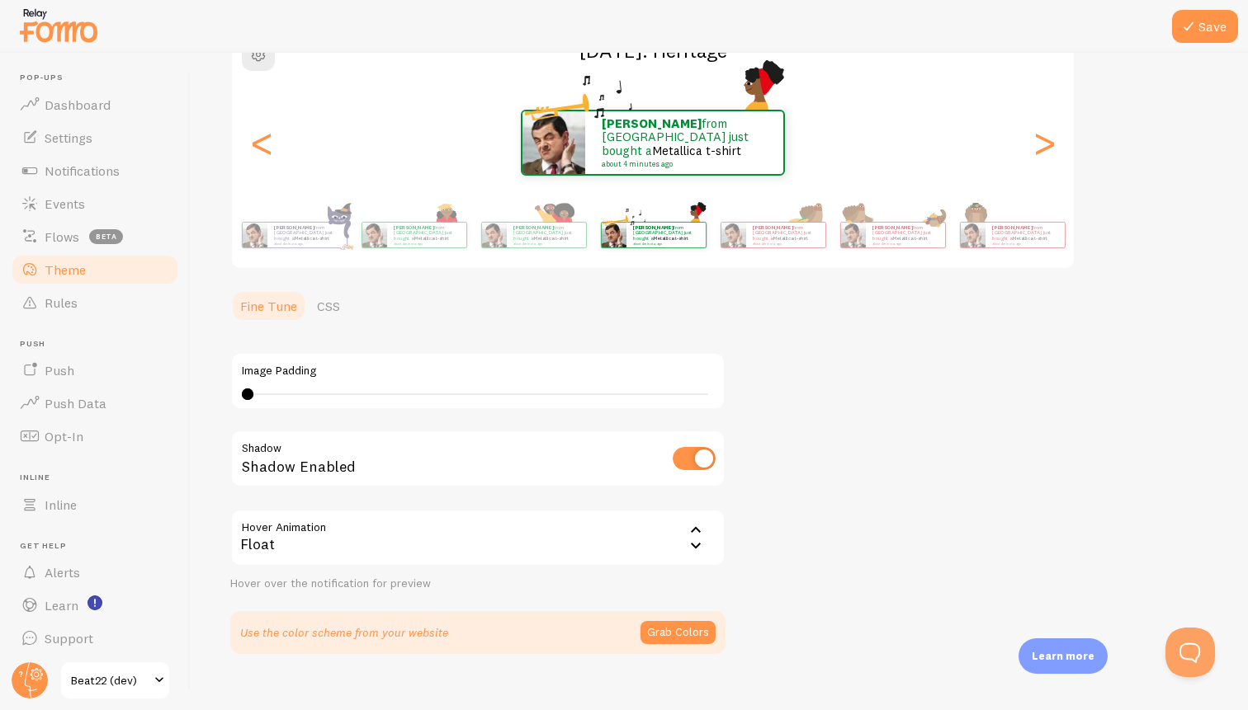
scroll to position [186, 0]
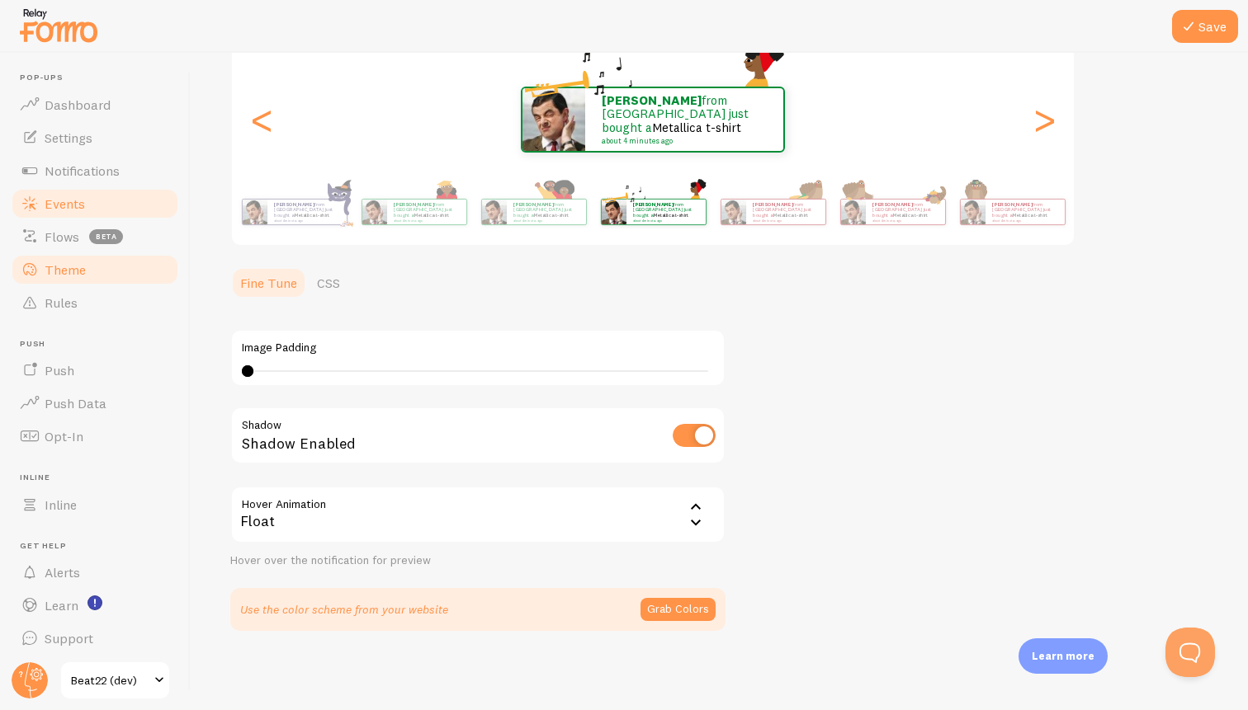
click at [81, 198] on span "Events" at bounding box center [65, 204] width 40 height 17
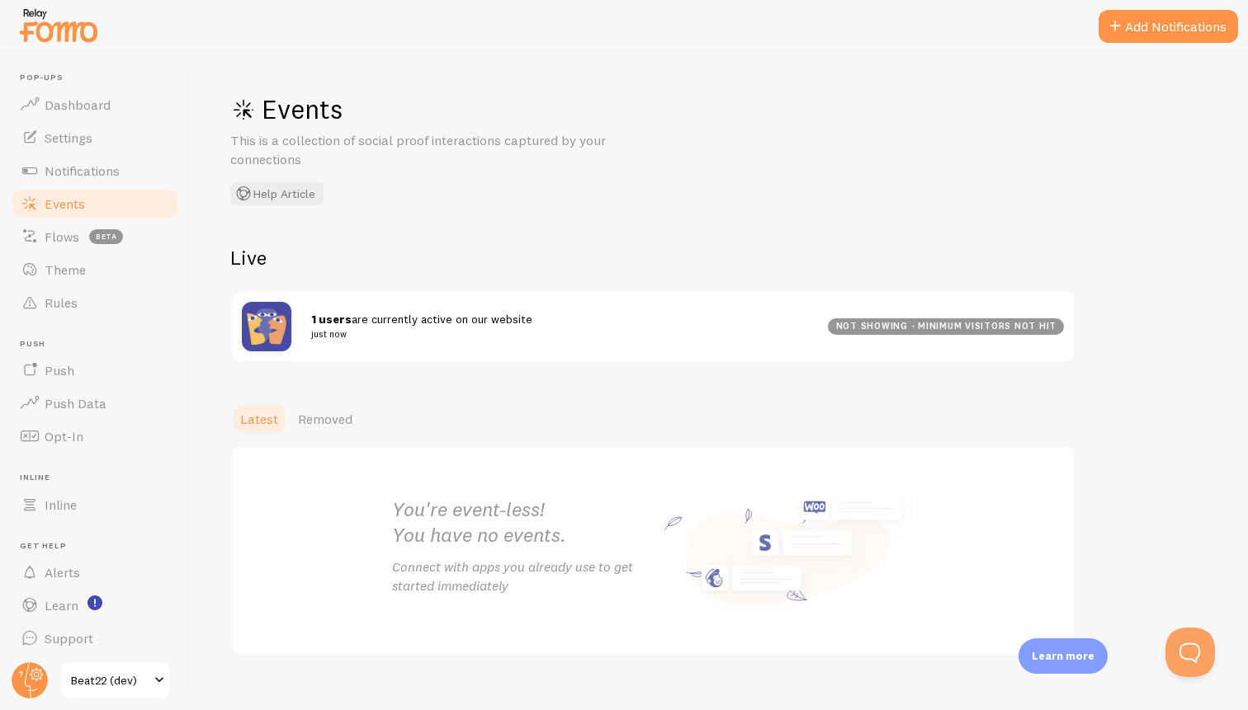
scroll to position [25, 0]
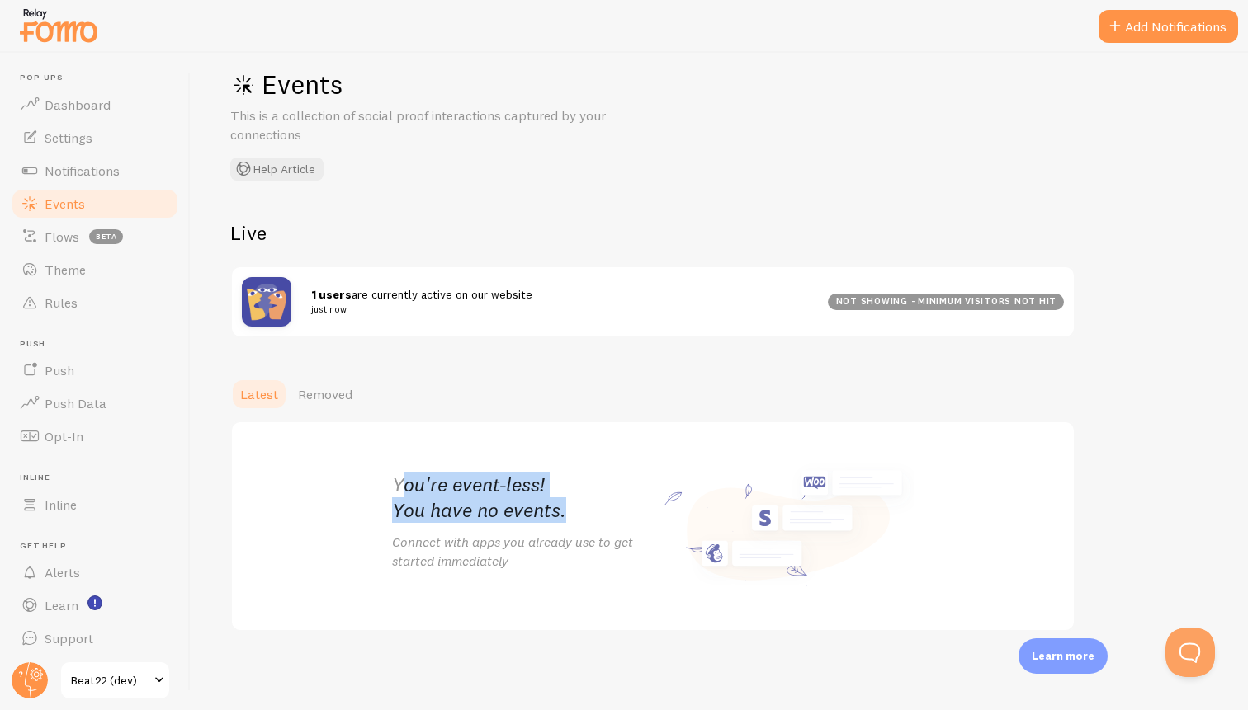
drag, startPoint x: 399, startPoint y: 484, endPoint x: 577, endPoint y: 516, distance: 180.2
click at [580, 511] on h2 "You're event-less! You have no events." at bounding box center [522, 497] width 261 height 51
click at [577, 516] on h2 "You're event-less! You have no events." at bounding box center [522, 497] width 261 height 51
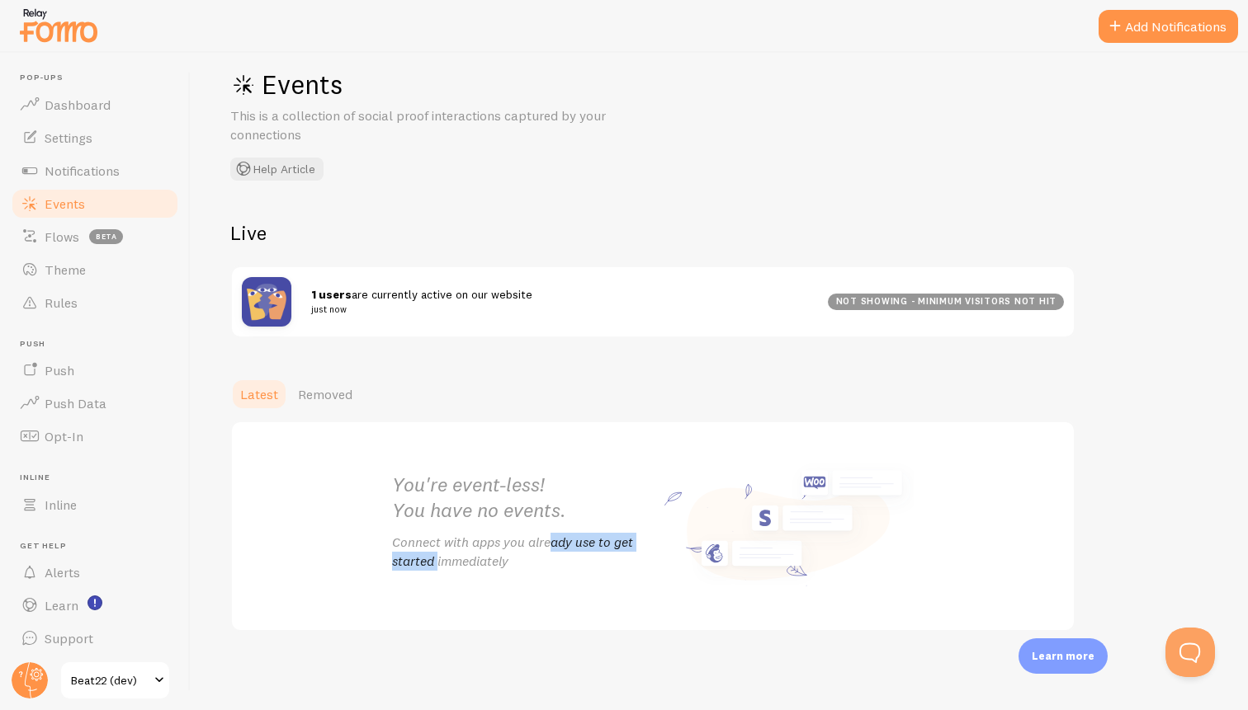
drag, startPoint x: 449, startPoint y: 541, endPoint x: 589, endPoint y: 550, distance: 140.6
click at [589, 550] on p "Connect with apps you already use to get started immediately" at bounding box center [522, 552] width 261 height 38
click at [592, 555] on p "Connect with apps you already use to get started immediately" at bounding box center [522, 552] width 261 height 38
click at [313, 406] on link "Removed" at bounding box center [325, 394] width 74 height 33
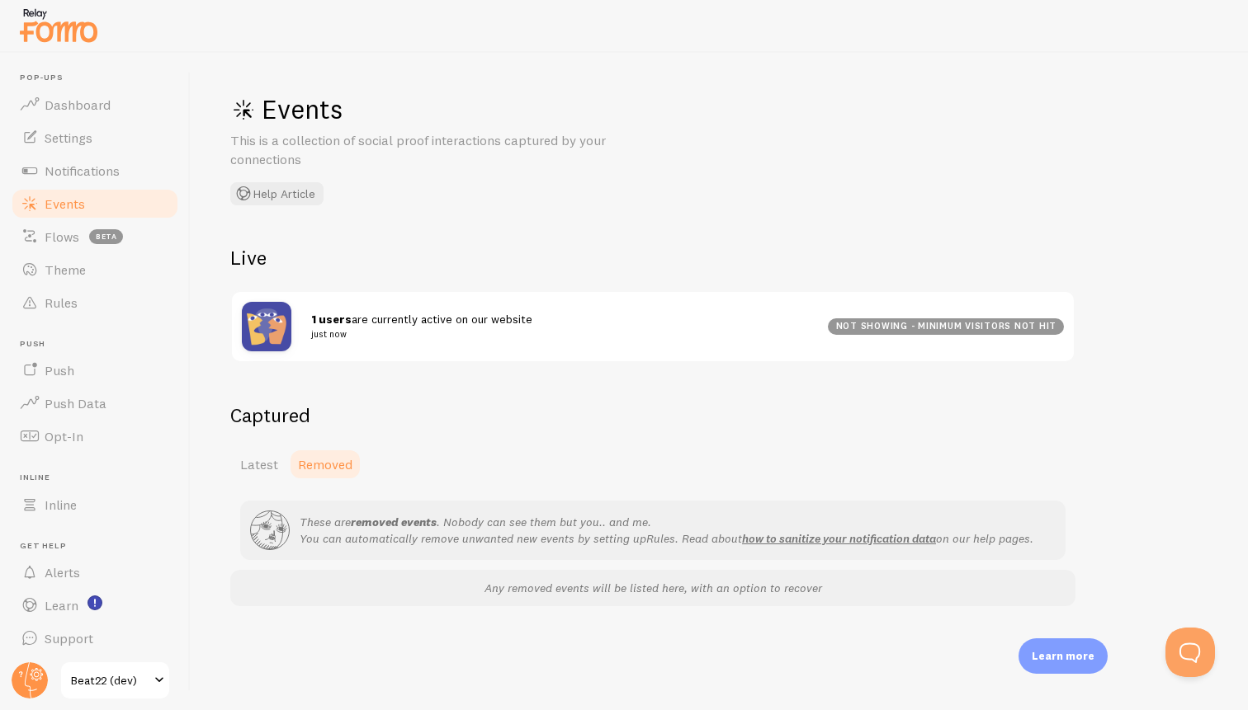
click at [255, 394] on div "Events This is a collection of social proof interactions captured by your conne…" at bounding box center [719, 382] width 1057 height 658
click at [252, 401] on div "Events This is a collection of social proof interactions captured by your conne…" at bounding box center [719, 382] width 1057 height 658
click at [265, 471] on span "Latest" at bounding box center [259, 464] width 38 height 17
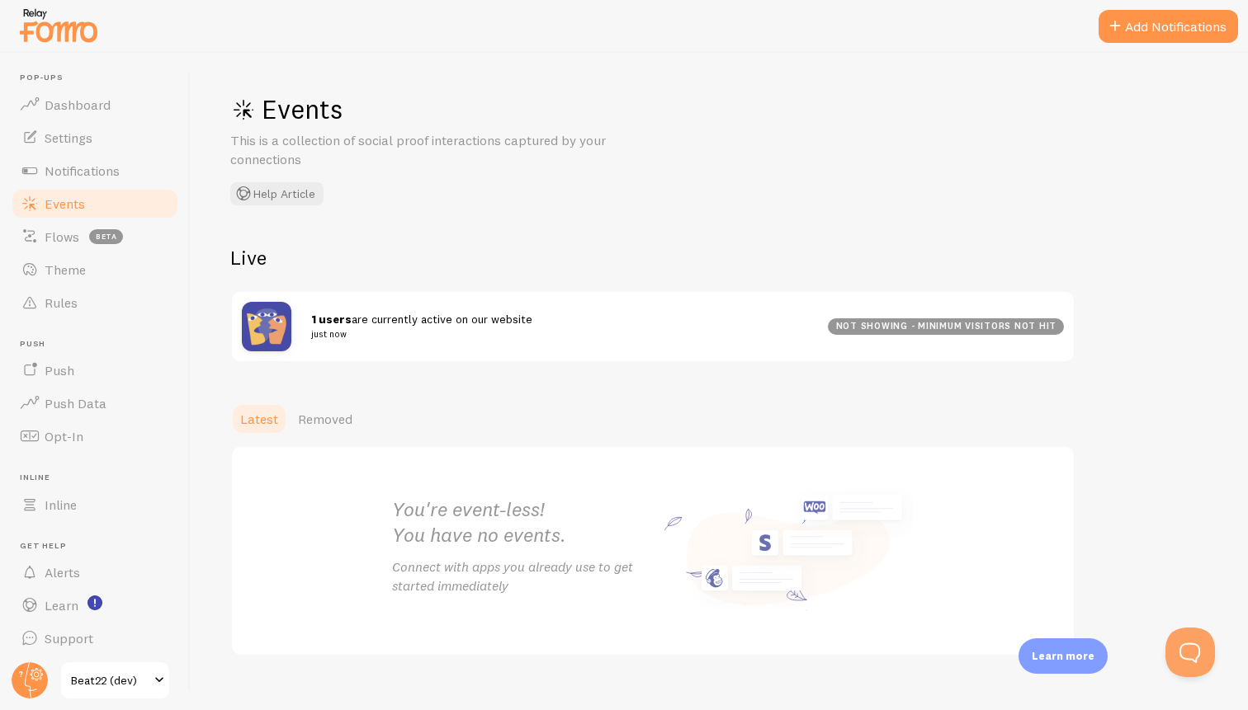
scroll to position [25, 0]
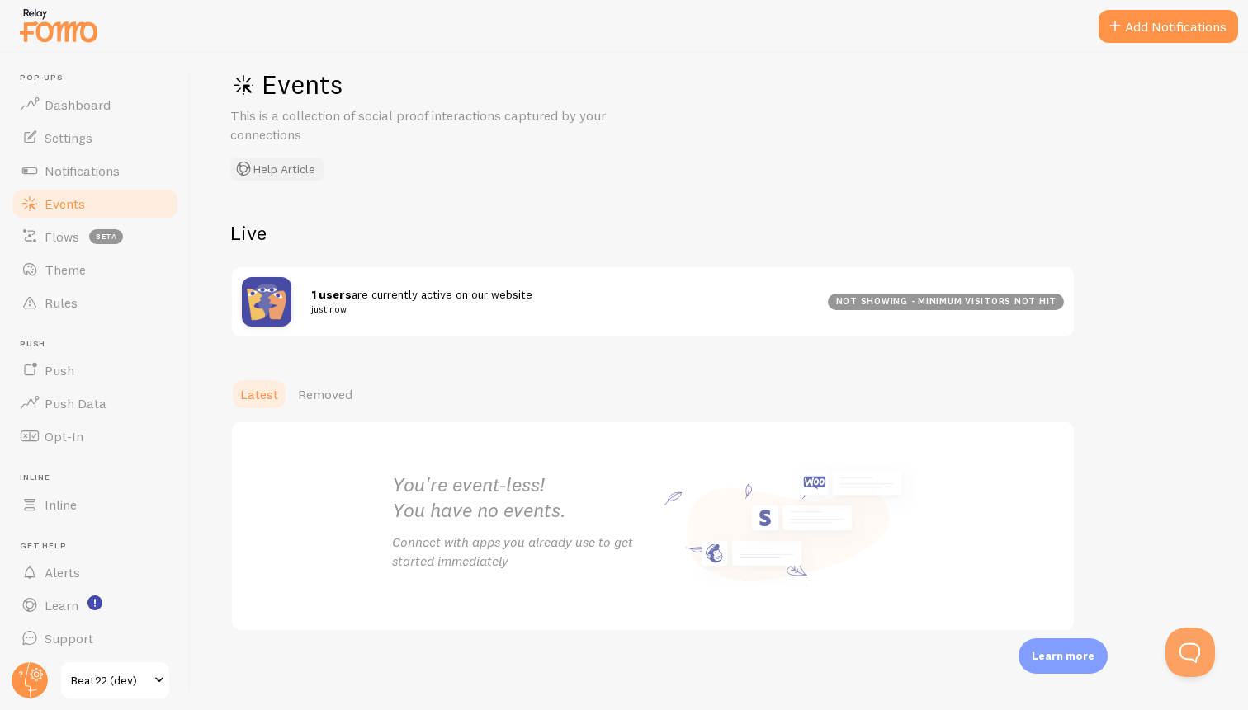
click at [300, 165] on button "Help Article" at bounding box center [276, 169] width 93 height 23
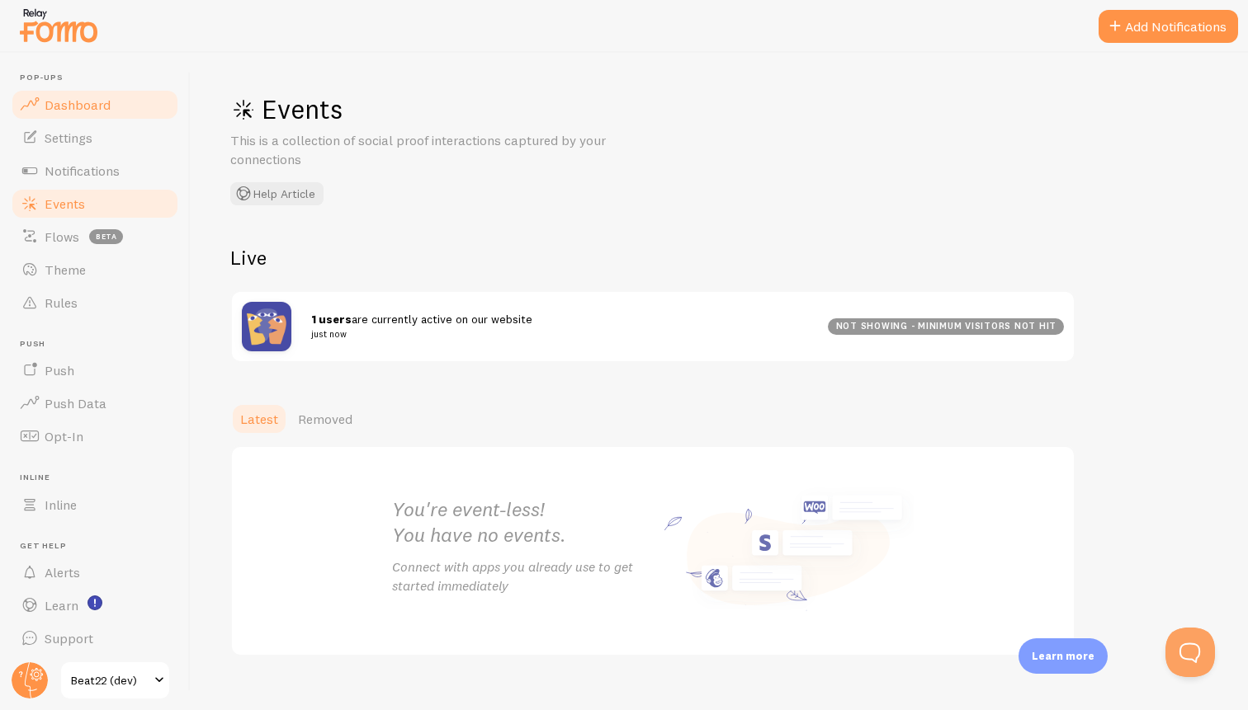
click at [74, 113] on link "Dashboard" at bounding box center [95, 104] width 170 height 33
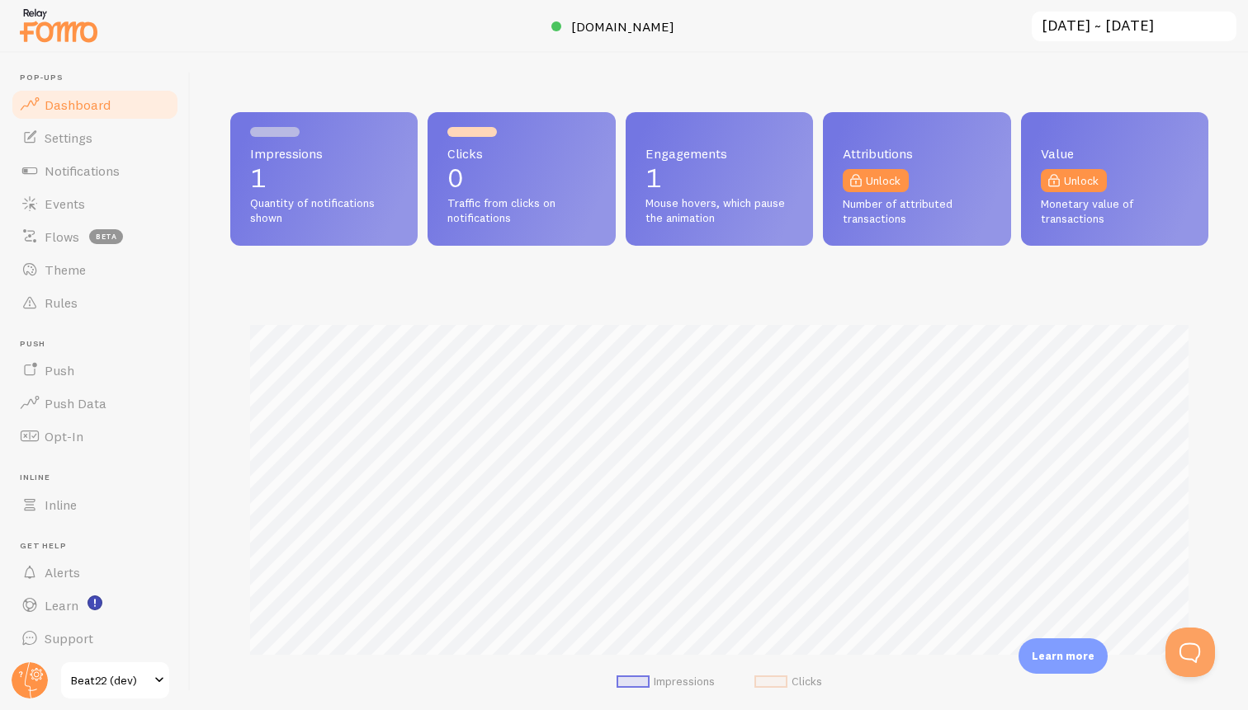
scroll to position [433, 978]
click at [79, 199] on span "Events" at bounding box center [65, 204] width 40 height 17
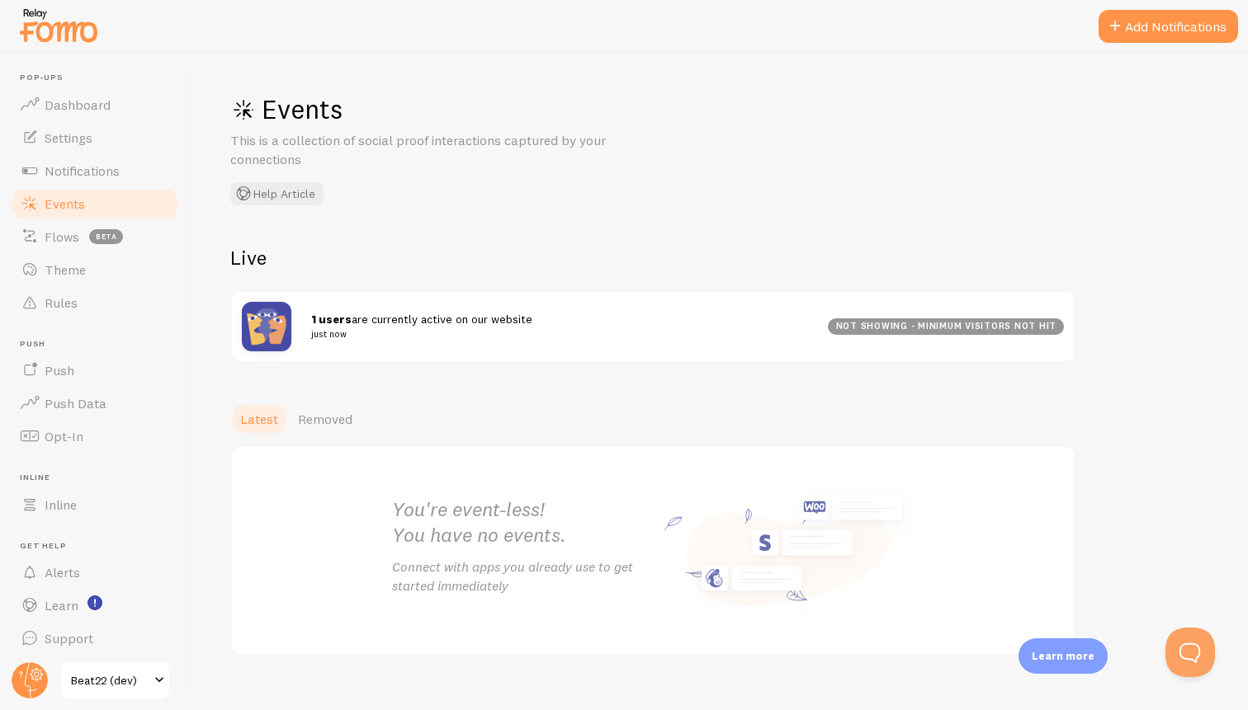
scroll to position [25, 0]
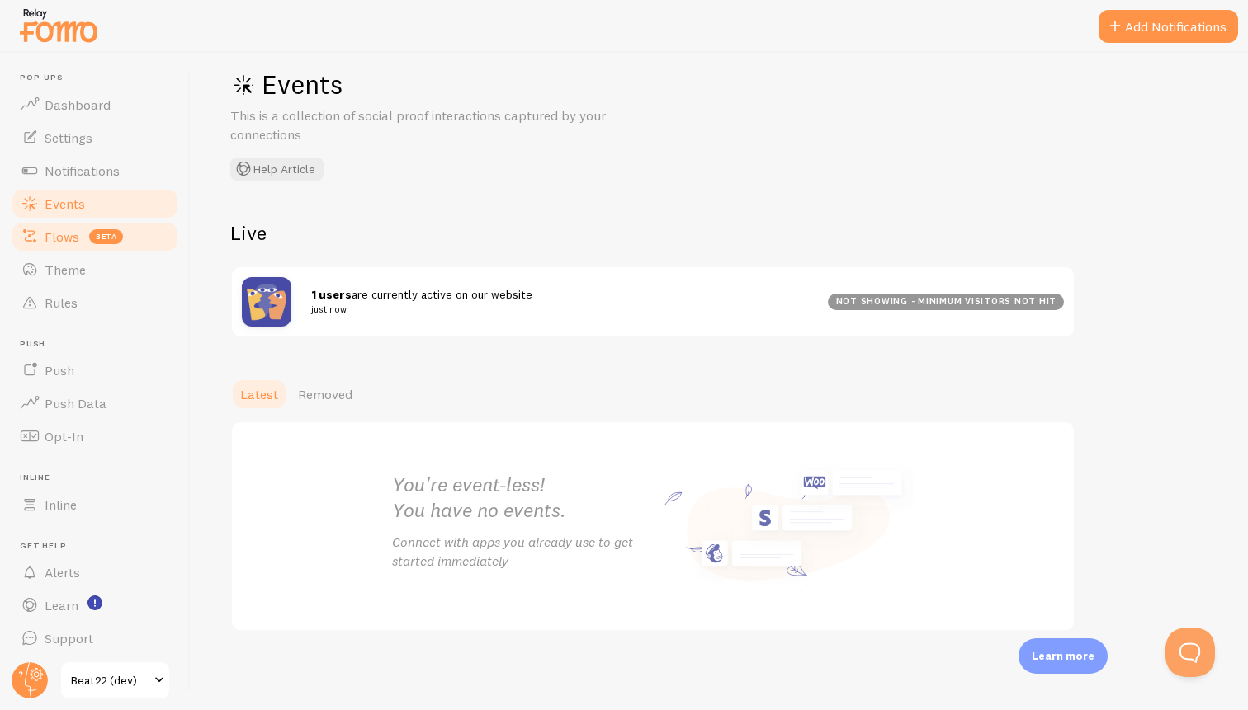
click at [125, 248] on link "Flows beta" at bounding box center [95, 236] width 170 height 33
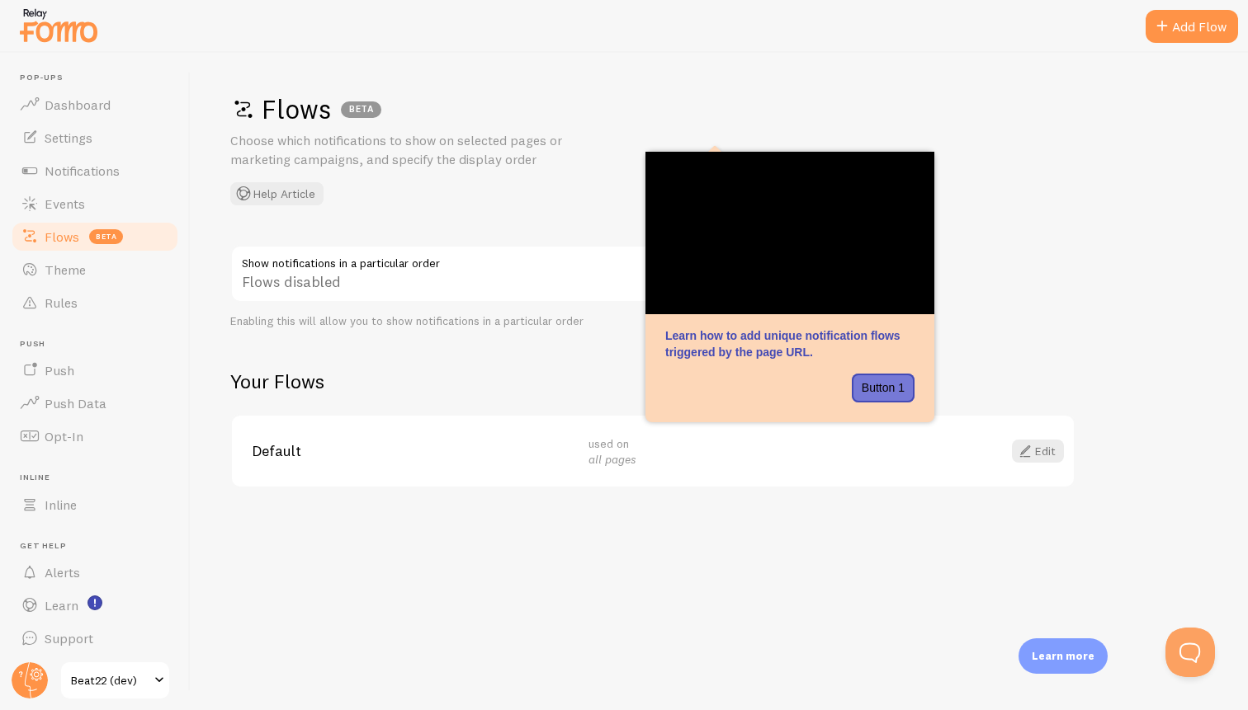
click at [366, 185] on div "Flows BETA Choose which notifications to show on selected pages or marketing ca…" at bounding box center [719, 148] width 978 height 113
click at [58, 271] on span "Theme" at bounding box center [65, 270] width 41 height 17
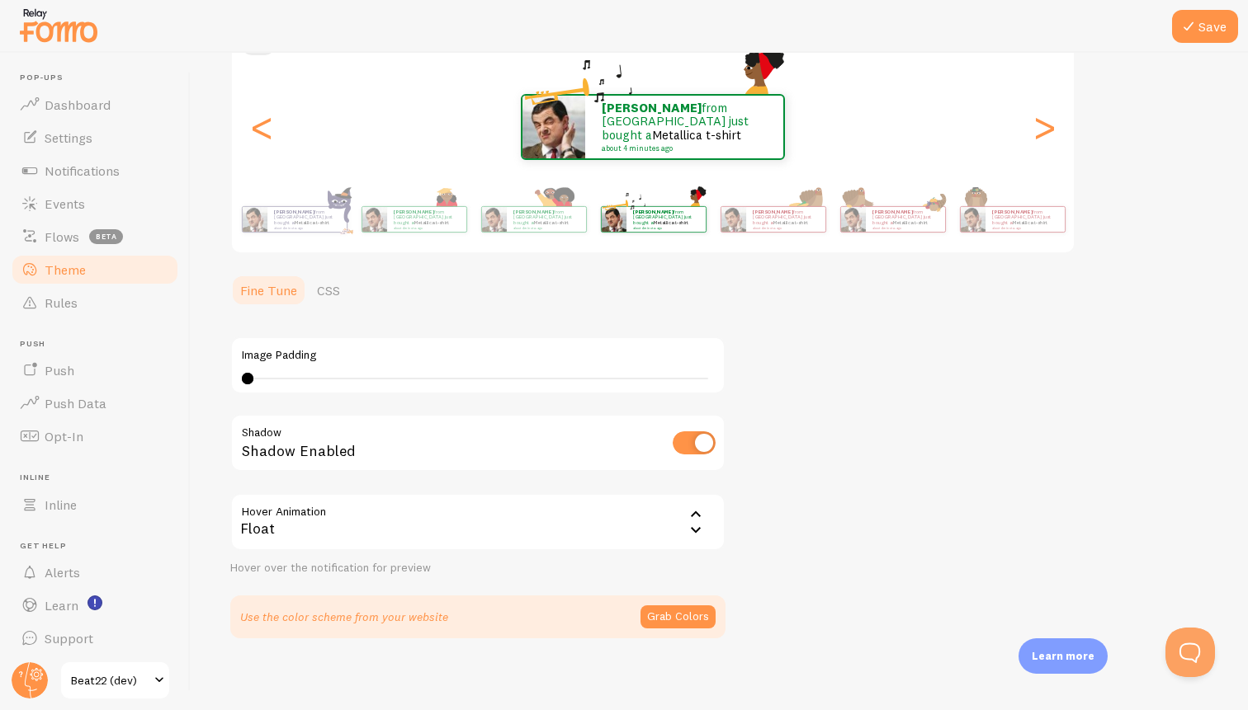
scroll to position [186, 0]
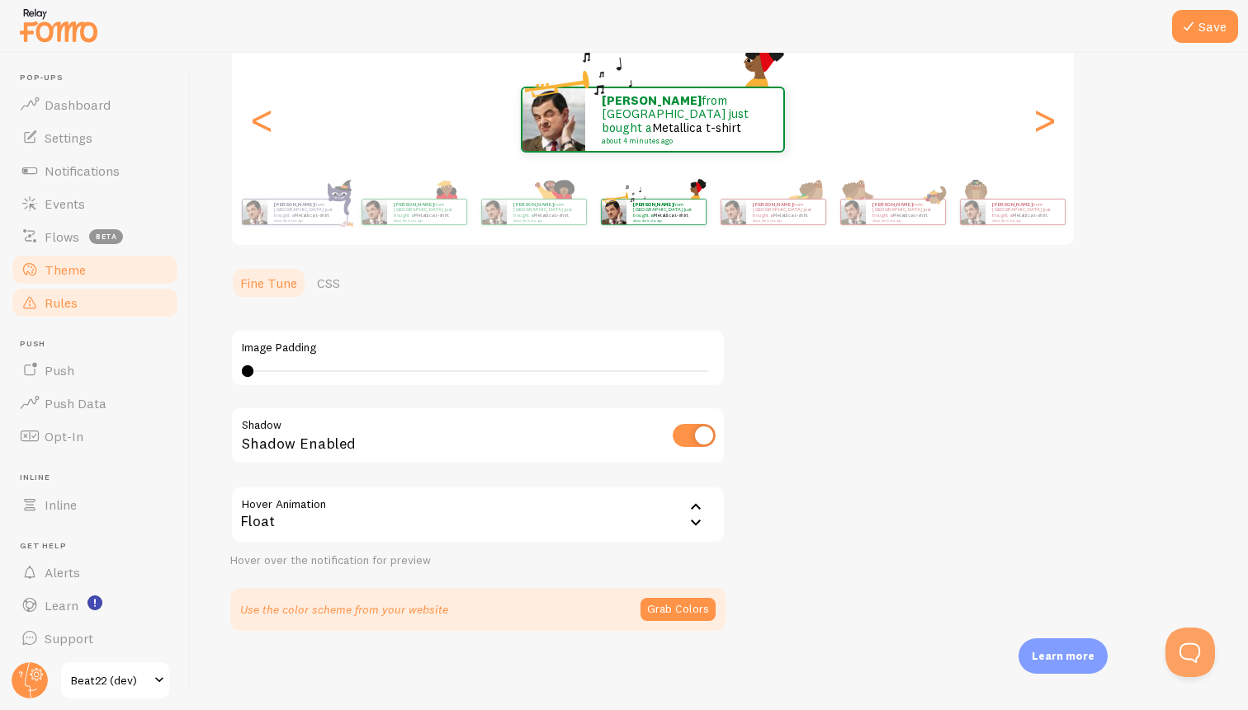
click at [112, 298] on link "Rules" at bounding box center [95, 302] width 170 height 33
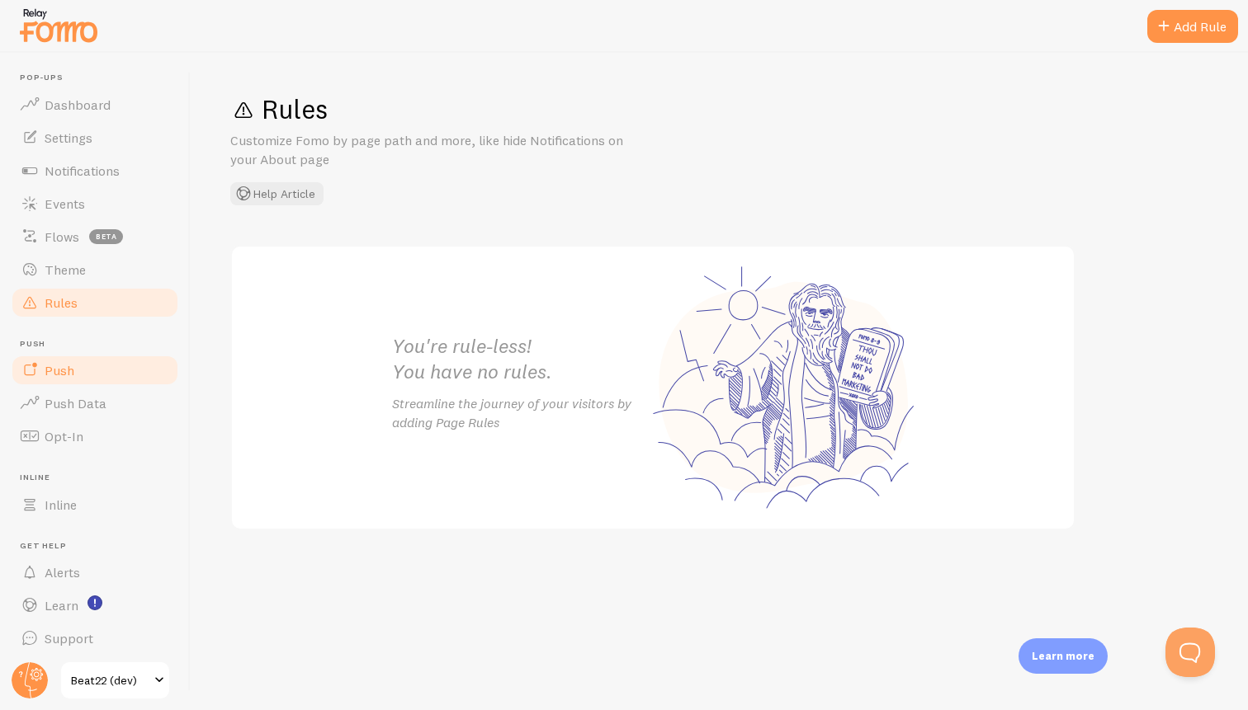
click at [76, 363] on link "Push" at bounding box center [95, 370] width 170 height 33
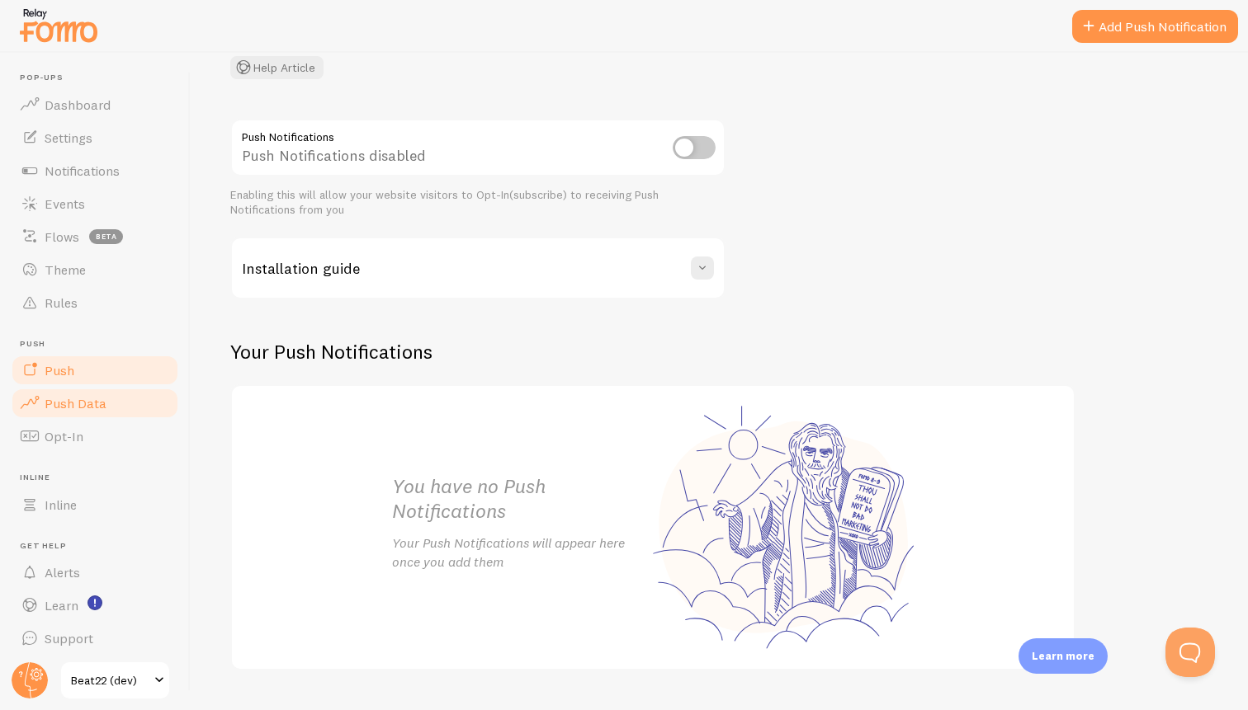
scroll to position [4, 0]
click at [73, 430] on span "Opt-In" at bounding box center [64, 432] width 39 height 17
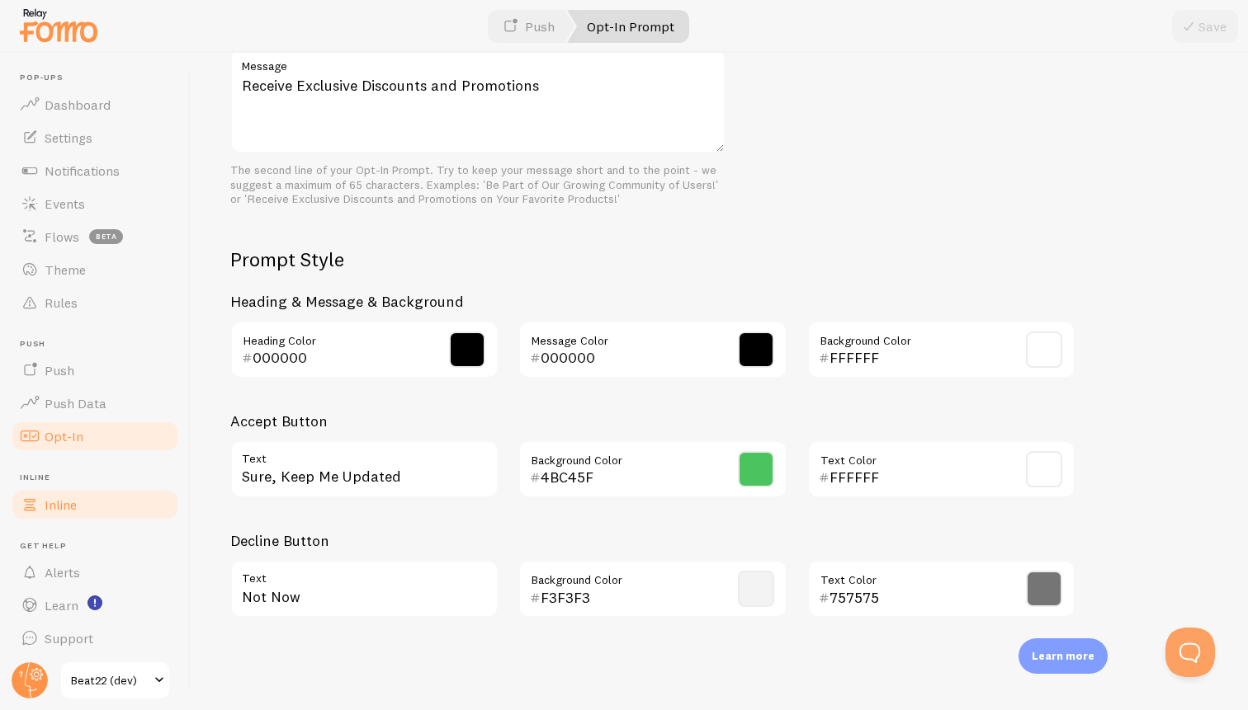
scroll to position [4, 0]
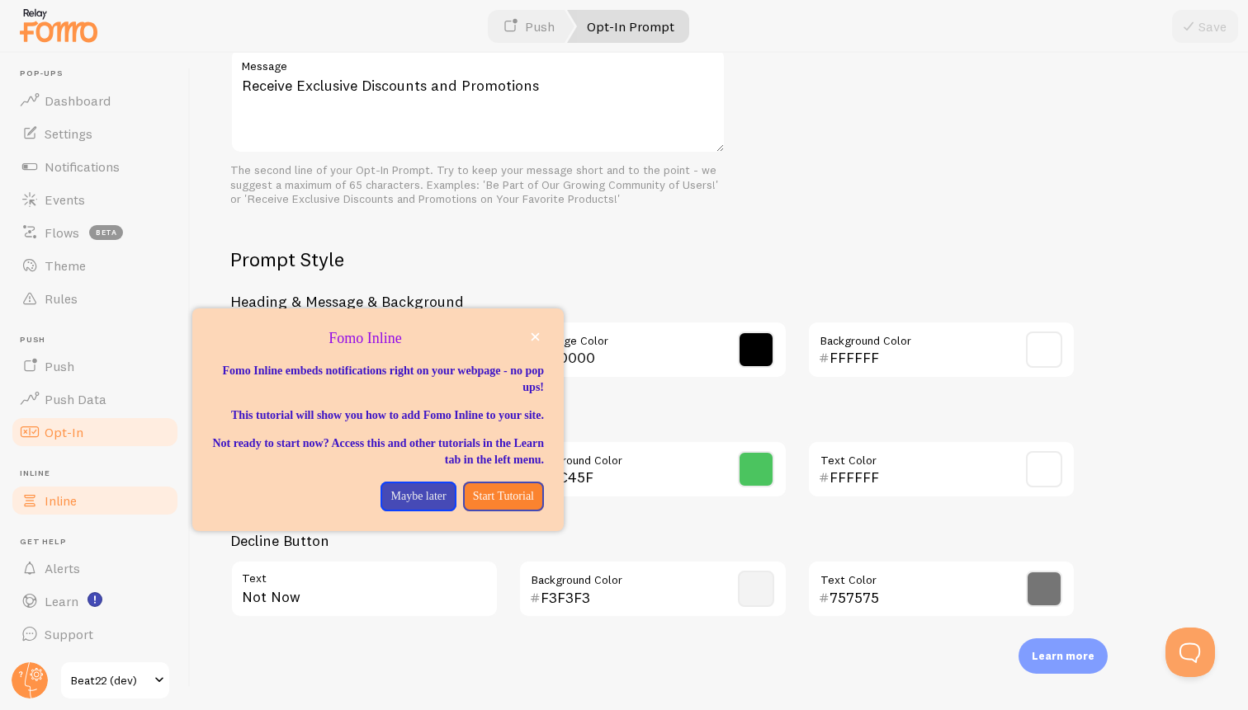
click at [63, 503] on span "Inline" at bounding box center [61, 501] width 32 height 17
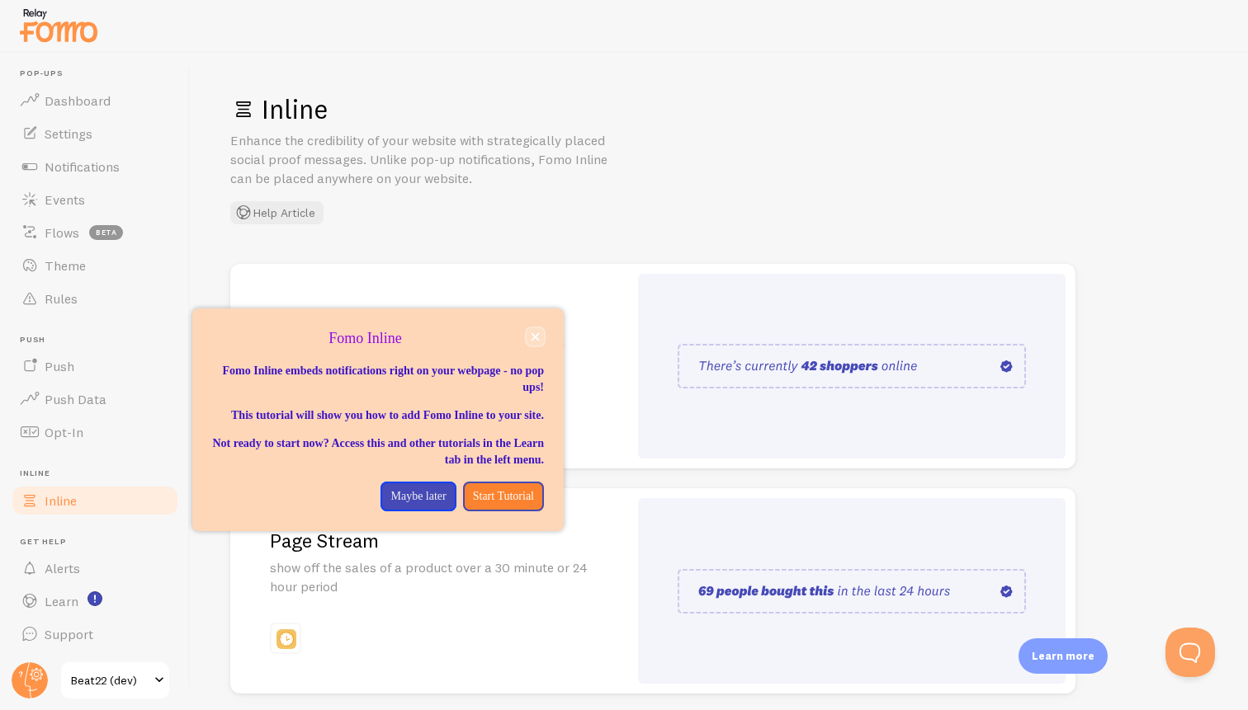
click at [536, 342] on button "close," at bounding box center [534, 336] width 17 height 17
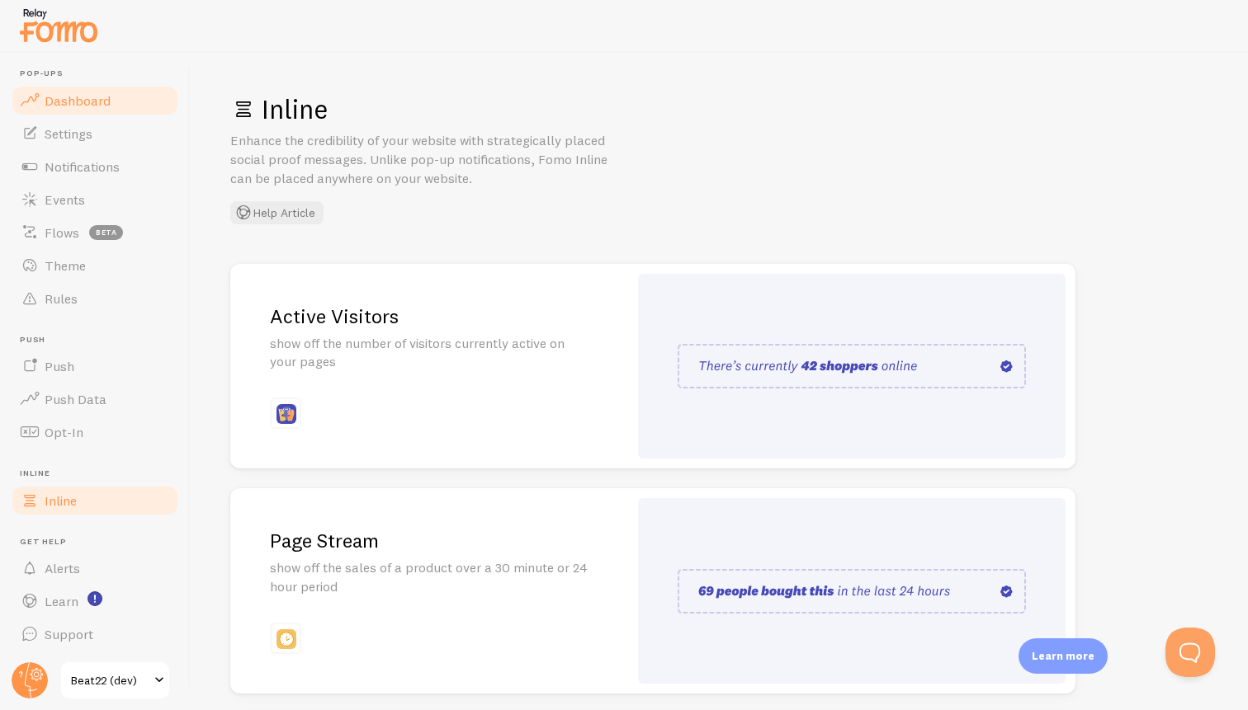
click at [102, 114] on link "Dashboard" at bounding box center [95, 100] width 170 height 33
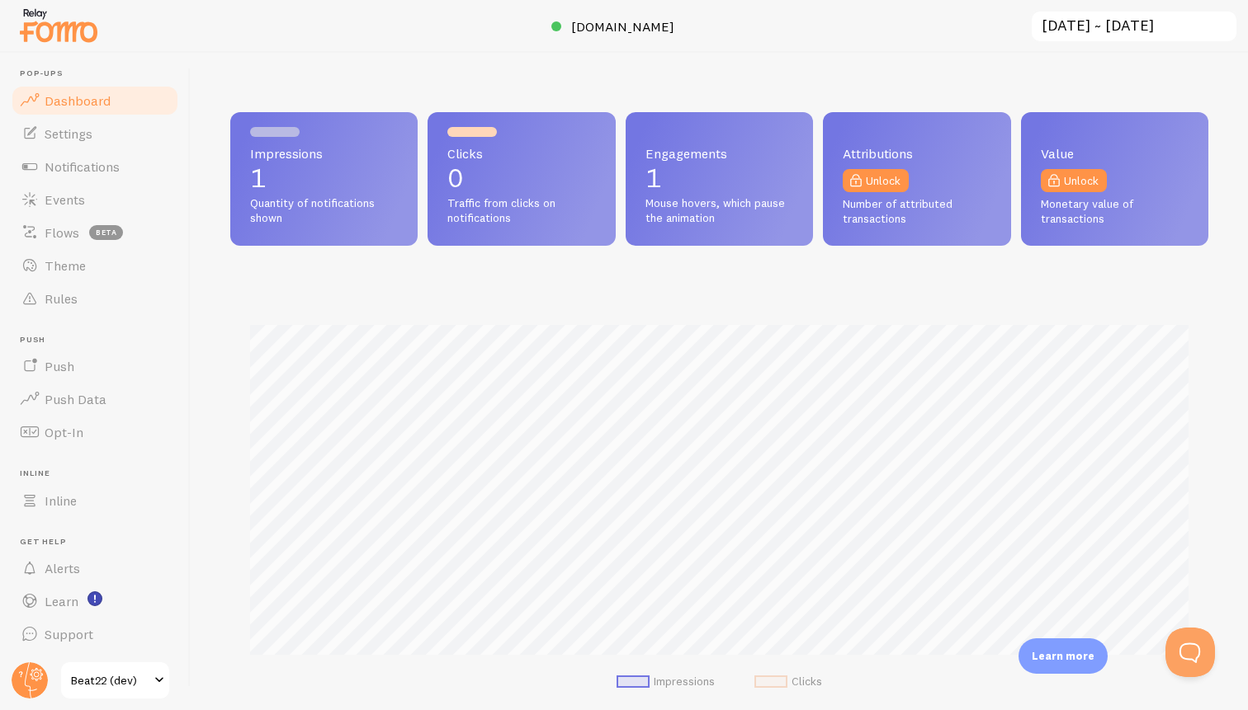
click at [65, 26] on img at bounding box center [58, 25] width 83 height 42
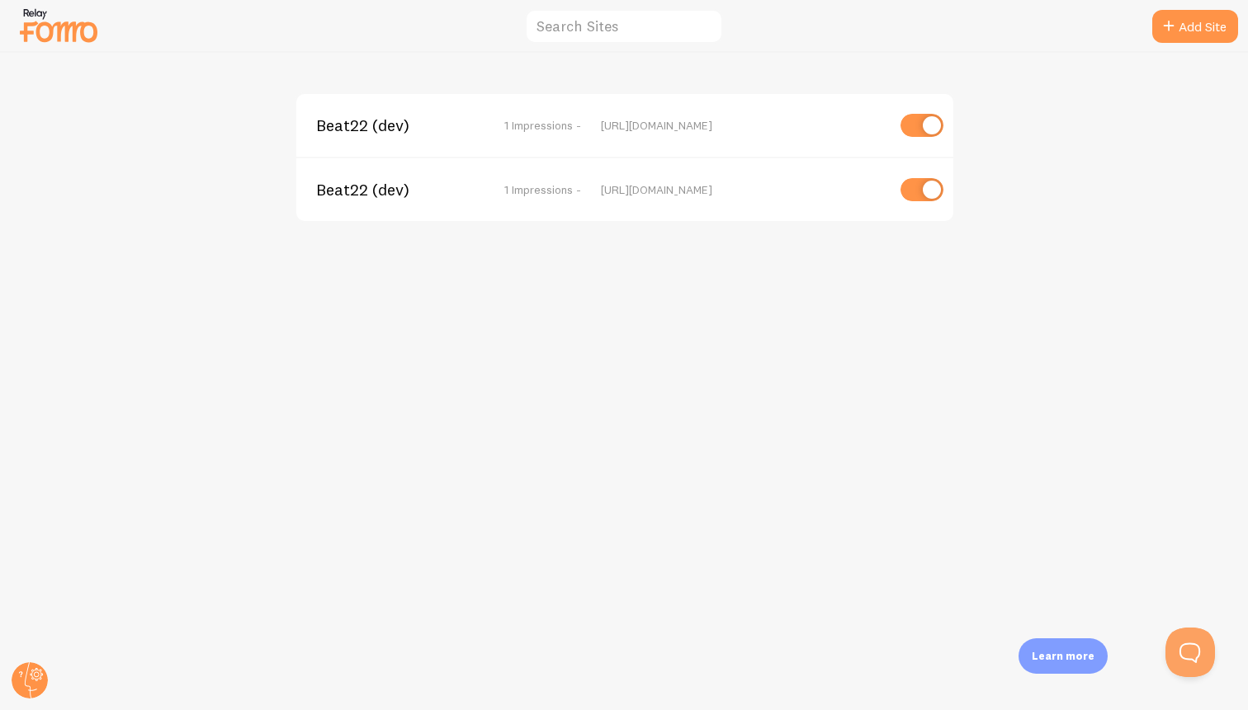
click at [527, 130] on span "1 Impressions -" at bounding box center [542, 125] width 77 height 15
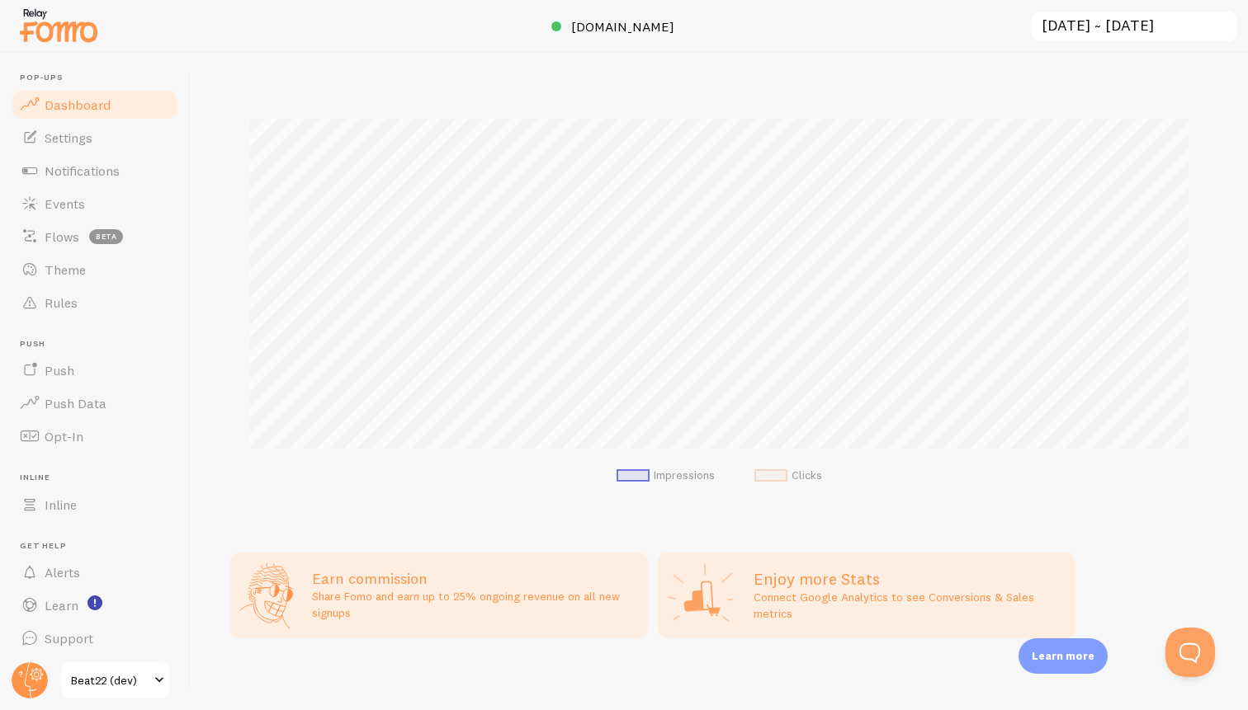
scroll to position [214, 0]
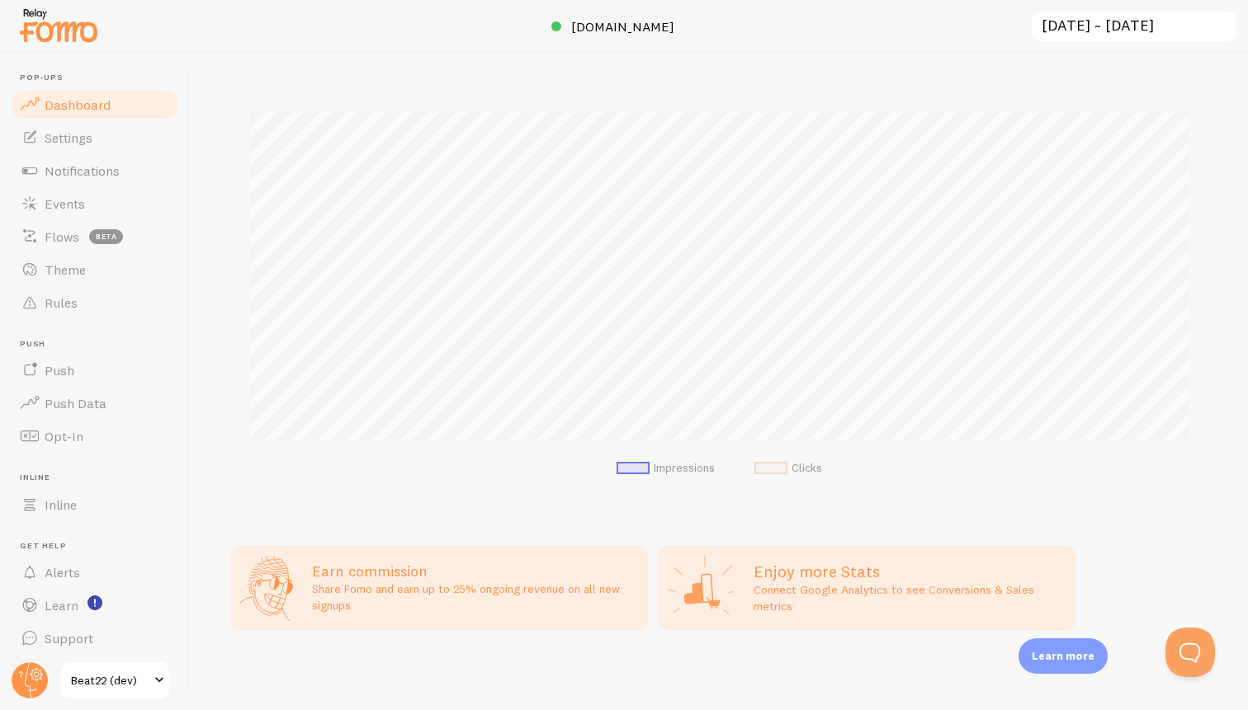
click at [150, 680] on span at bounding box center [159, 681] width 20 height 20
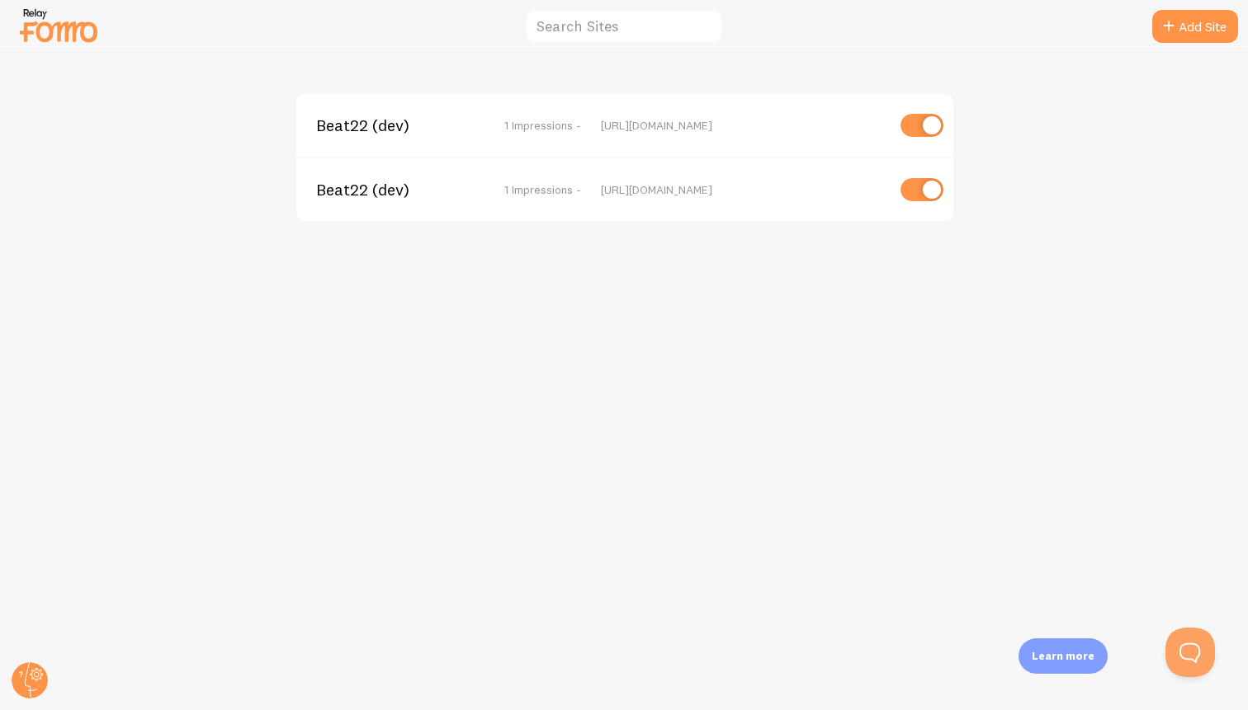
click at [546, 137] on div "Beat22 (dev) 1 Impressions - [URL][DOMAIN_NAME]" at bounding box center [624, 125] width 657 height 63
click at [574, 123] on span "1 Impressions -" at bounding box center [542, 125] width 77 height 15
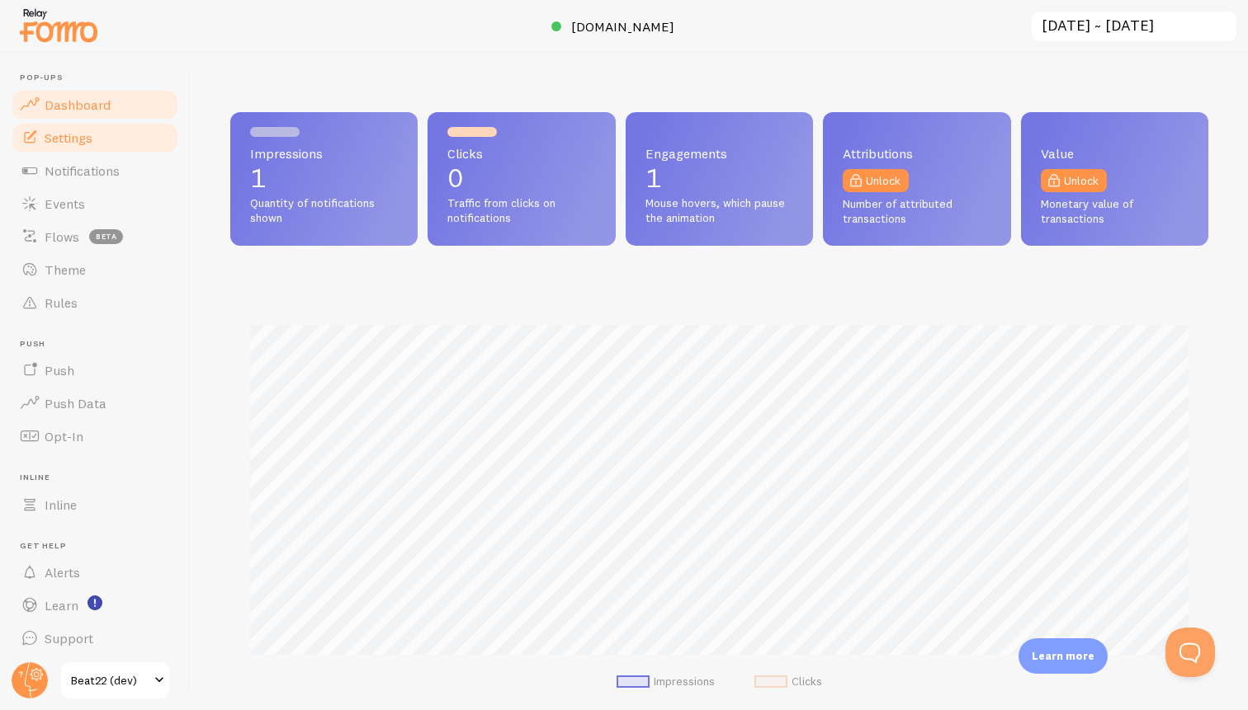
scroll to position [433, 978]
click at [125, 148] on link "Settings" at bounding box center [95, 137] width 170 height 33
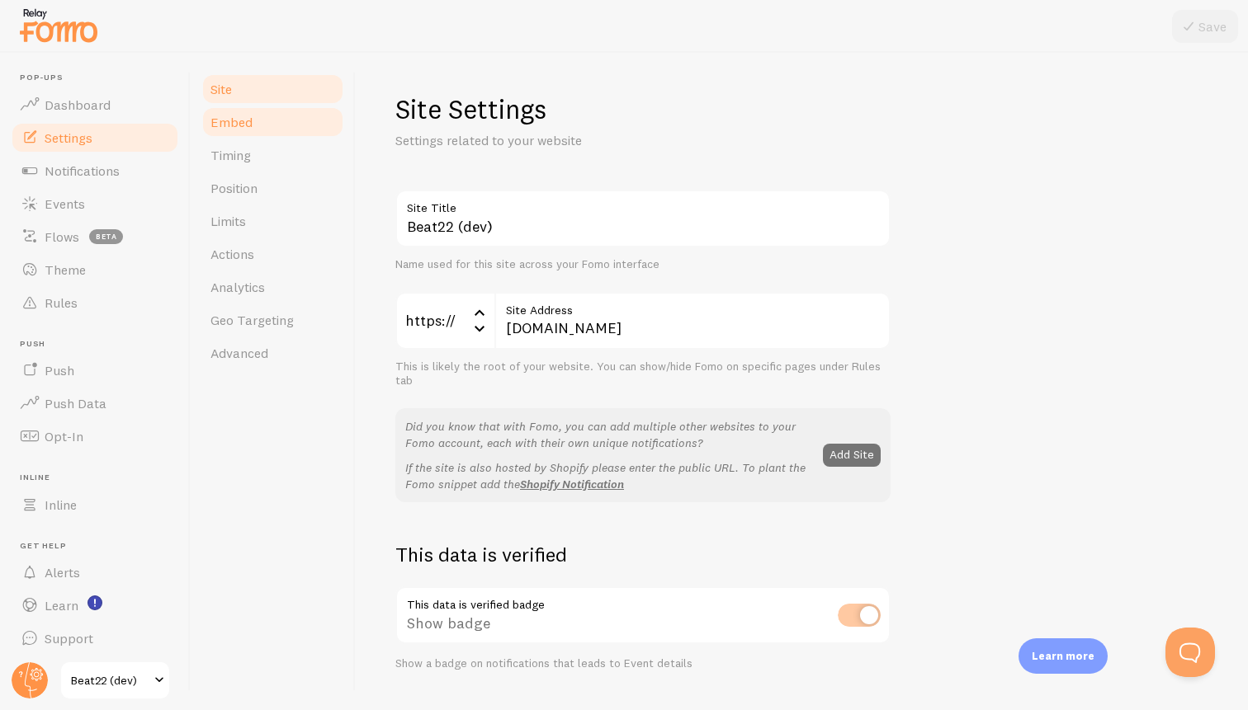
click at [314, 123] on link "Embed" at bounding box center [273, 122] width 144 height 33
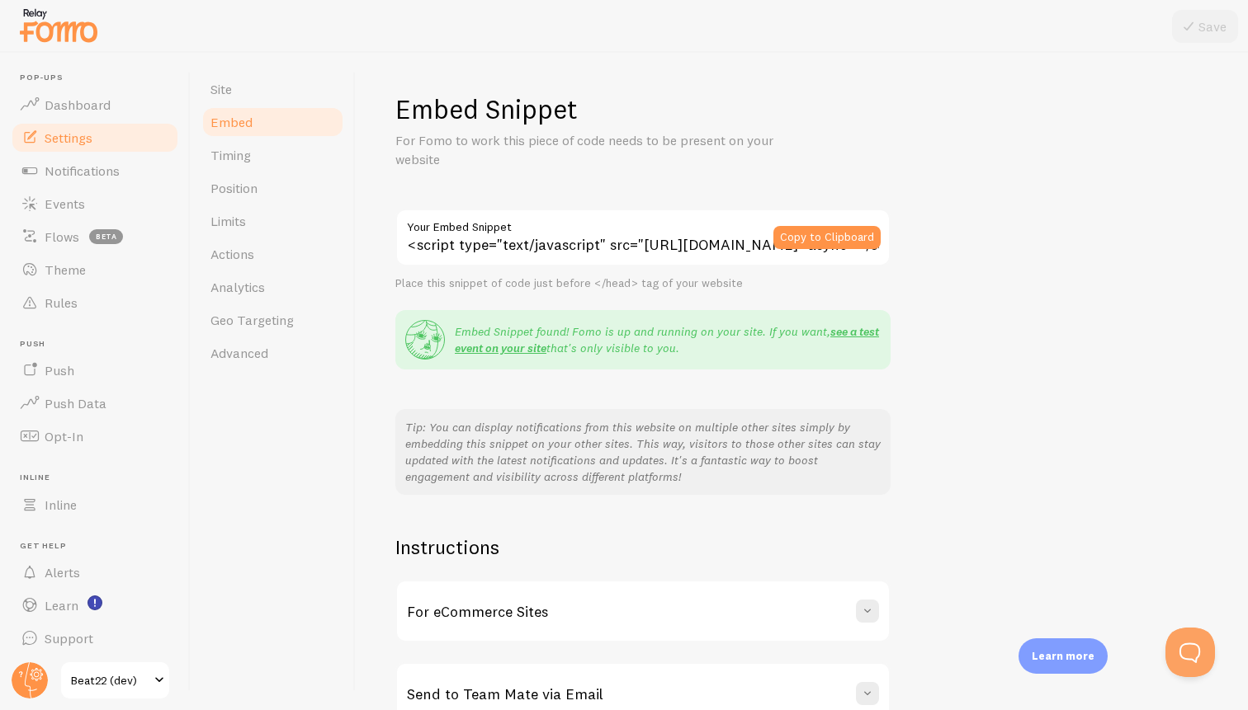
scroll to position [94, 0]
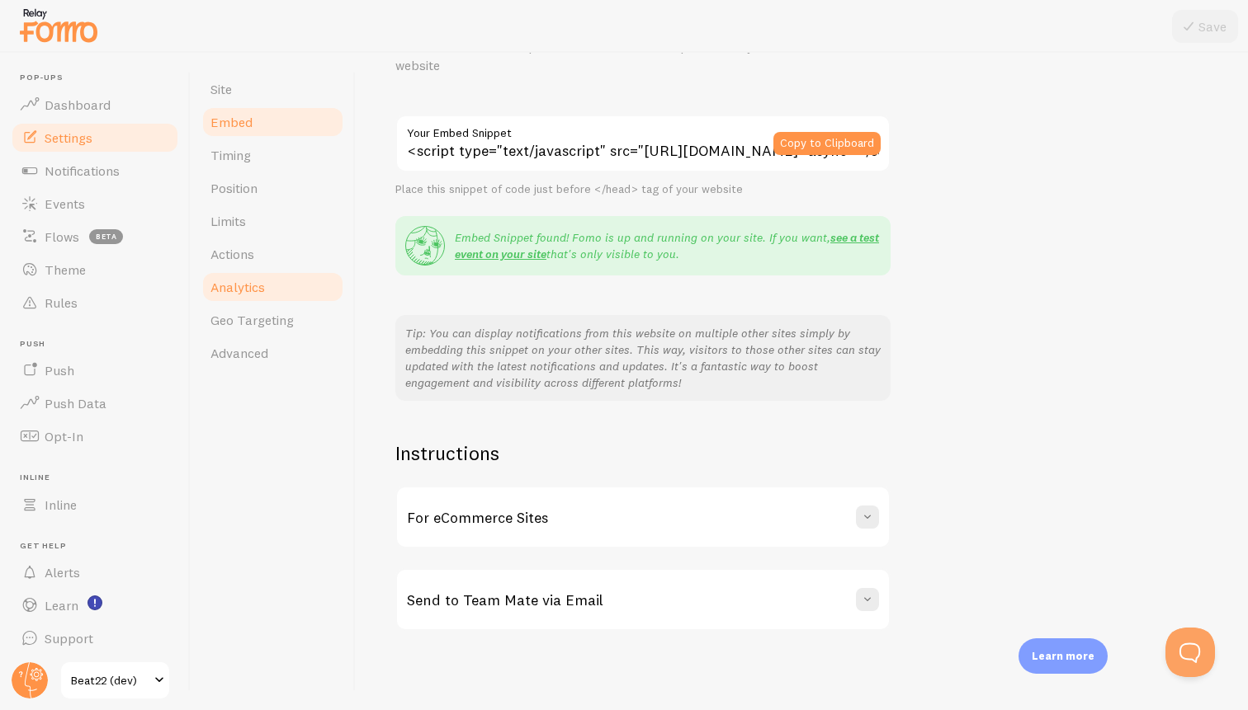
click at [257, 290] on span "Analytics" at bounding box center [237, 287] width 54 height 17
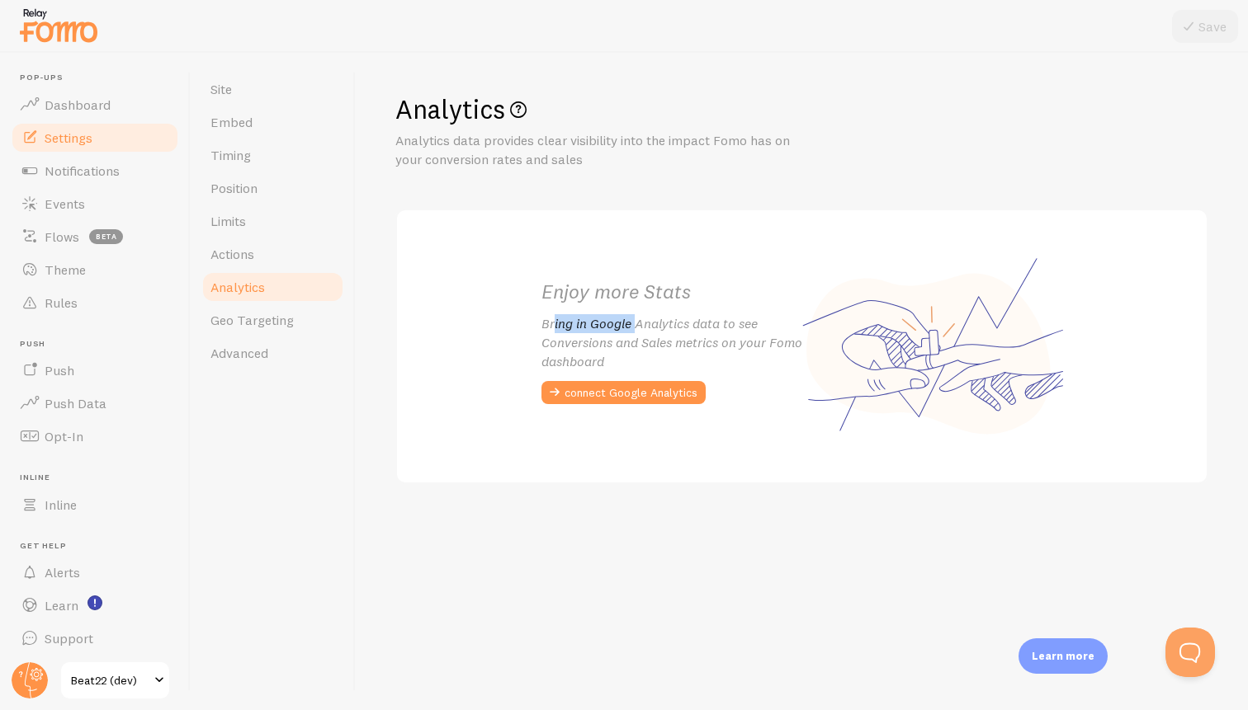
drag, startPoint x: 553, startPoint y: 328, endPoint x: 651, endPoint y: 328, distance: 98.2
click at [651, 328] on p "Bring in Google Analytics data to see Conversions and Sales metrics on your Fom…" at bounding box center [671, 342] width 261 height 57
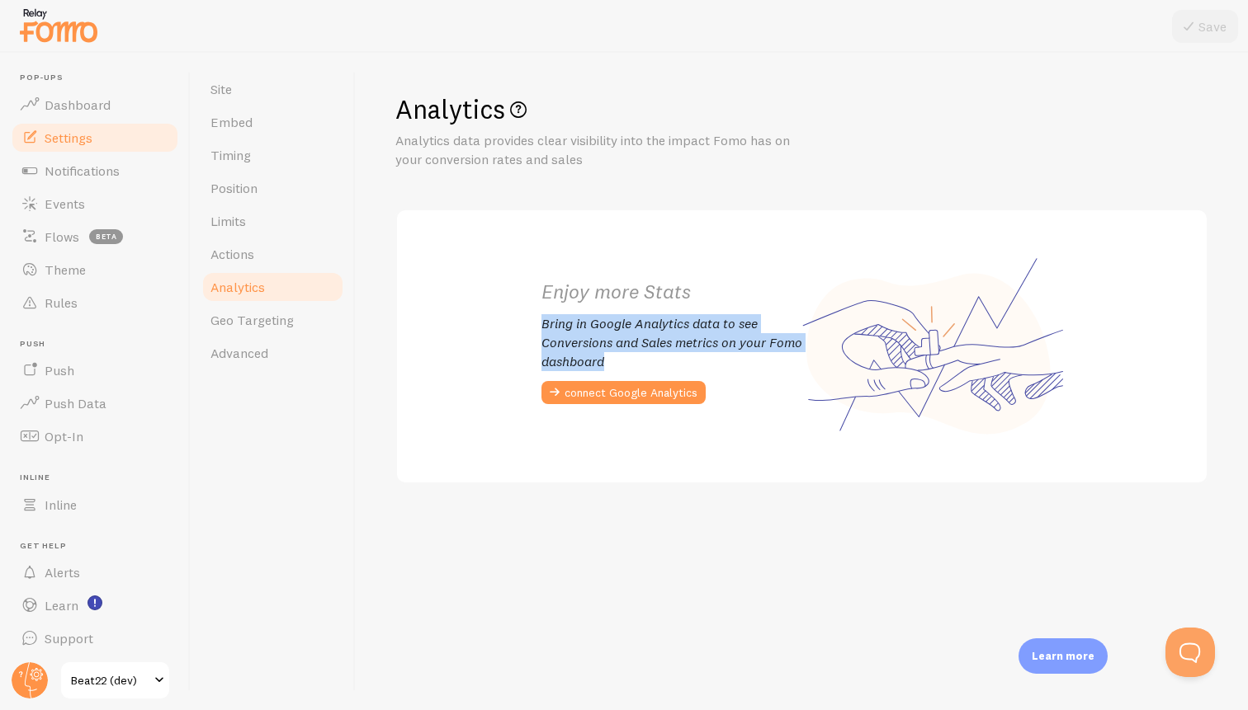
drag, startPoint x: 647, startPoint y: 356, endPoint x: 544, endPoint y: 322, distance: 108.6
click at [544, 322] on p "Bring in Google Analytics data to see Conversions and Sales metrics on your Fom…" at bounding box center [671, 342] width 261 height 57
click at [684, 372] on div "Enjoy more Stats Bring in Google Analytics data to see Conversions and Sales me…" at bounding box center [671, 346] width 261 height 135
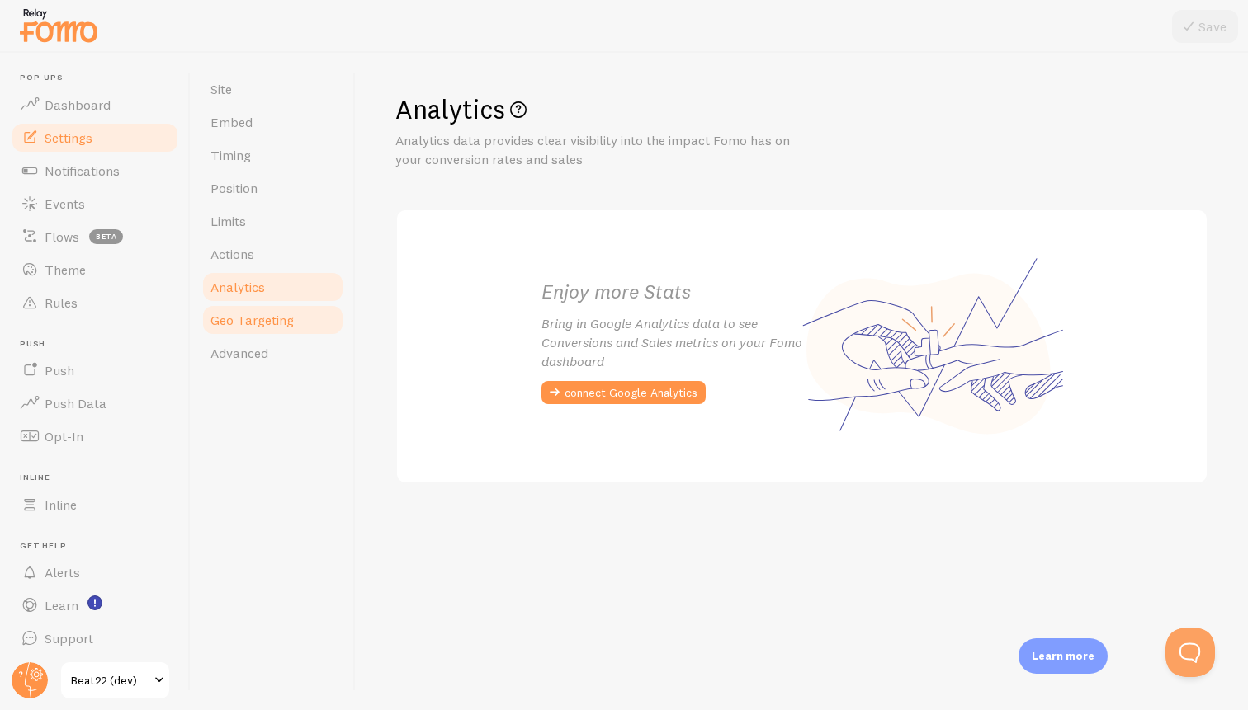
click at [258, 317] on span "Geo Targeting" at bounding box center [251, 320] width 83 height 17
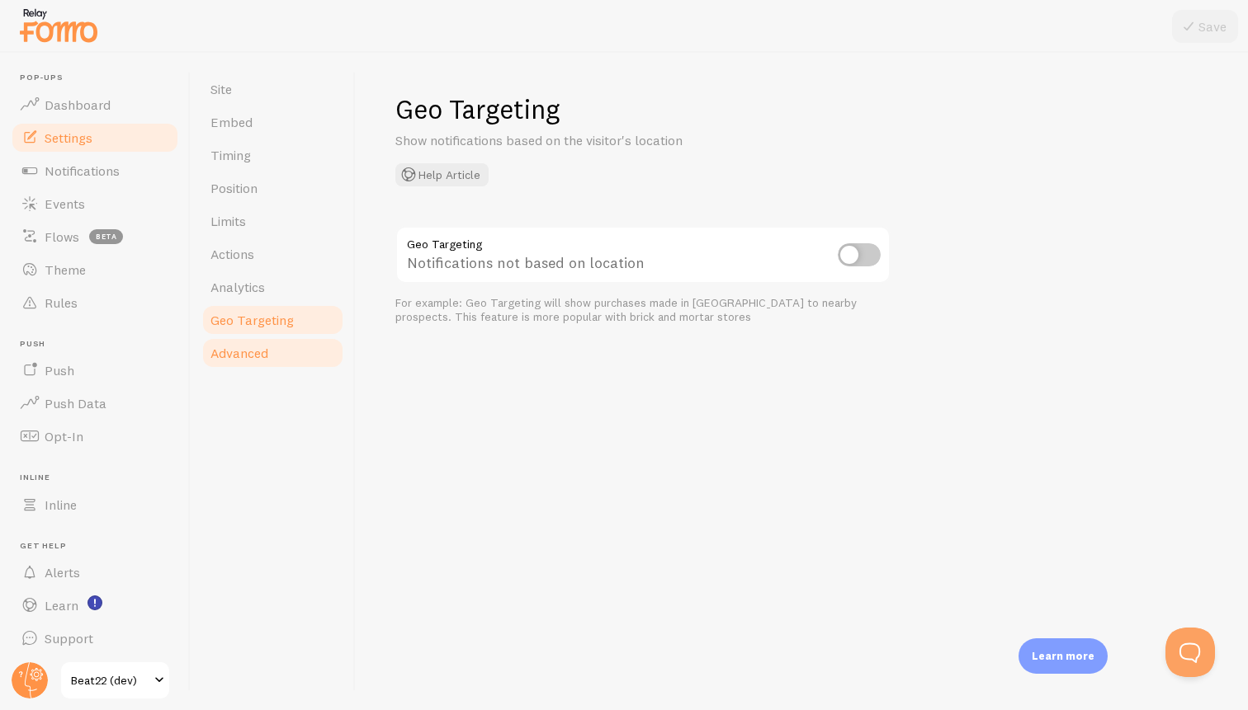
click at [258, 356] on span "Advanced" at bounding box center [239, 353] width 58 height 17
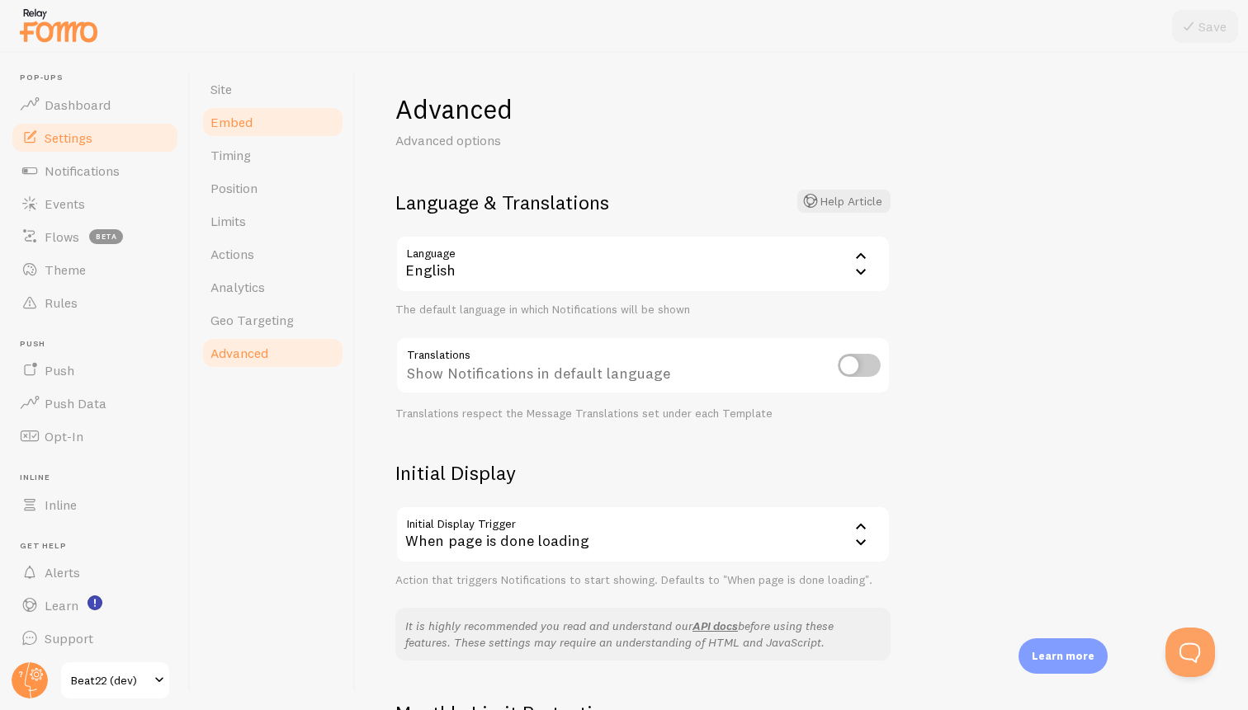
click at [284, 123] on link "Embed" at bounding box center [273, 122] width 144 height 33
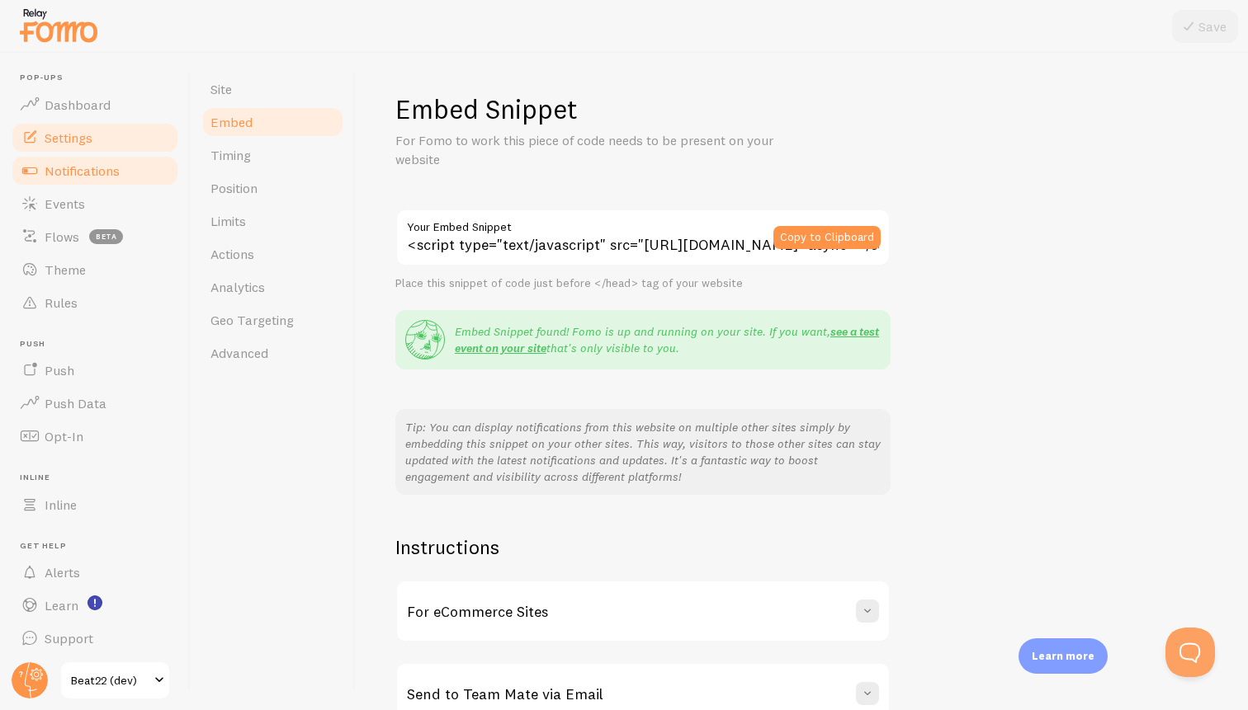
click at [116, 174] on span "Notifications" at bounding box center [82, 171] width 75 height 17
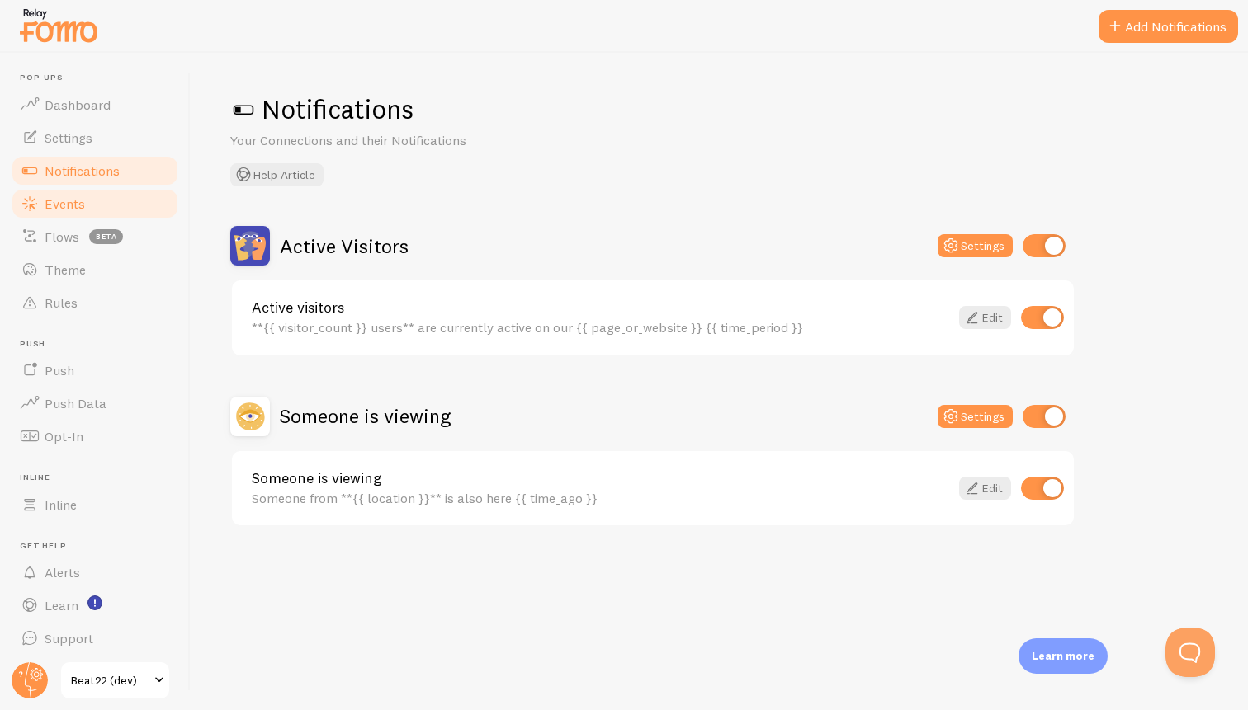
click at [125, 210] on link "Events" at bounding box center [95, 203] width 170 height 33
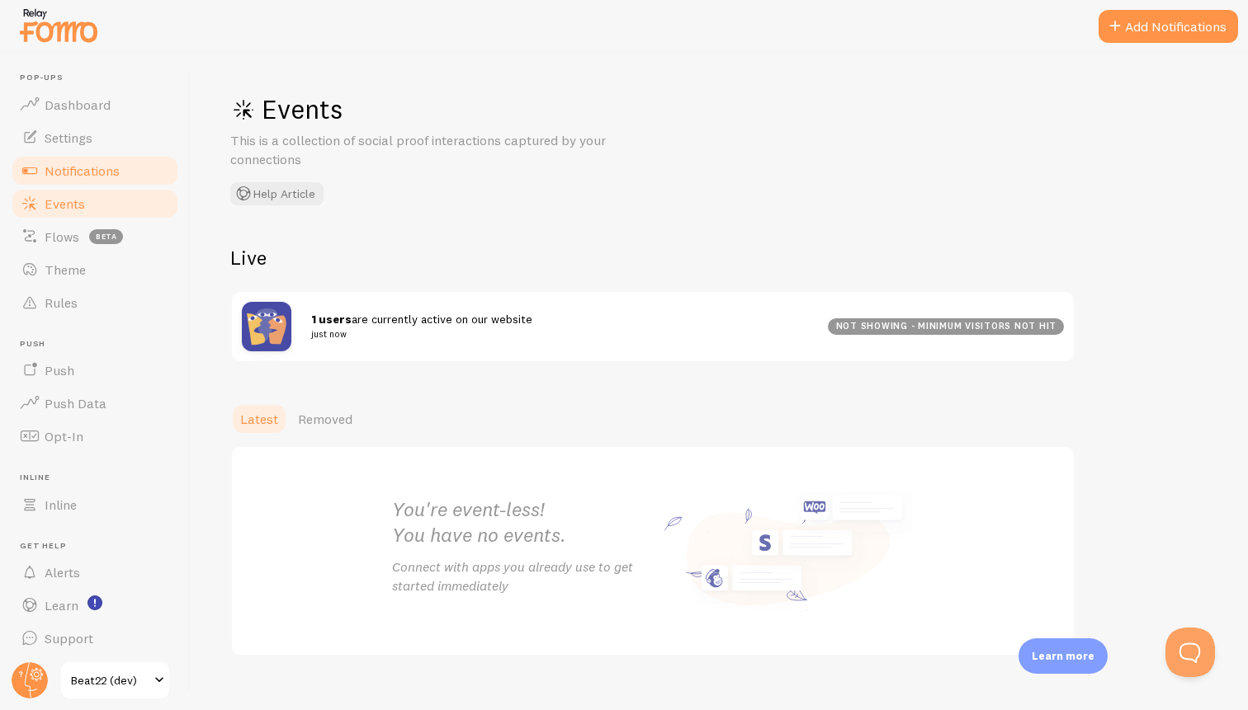
click at [101, 163] on span "Notifications" at bounding box center [82, 171] width 75 height 17
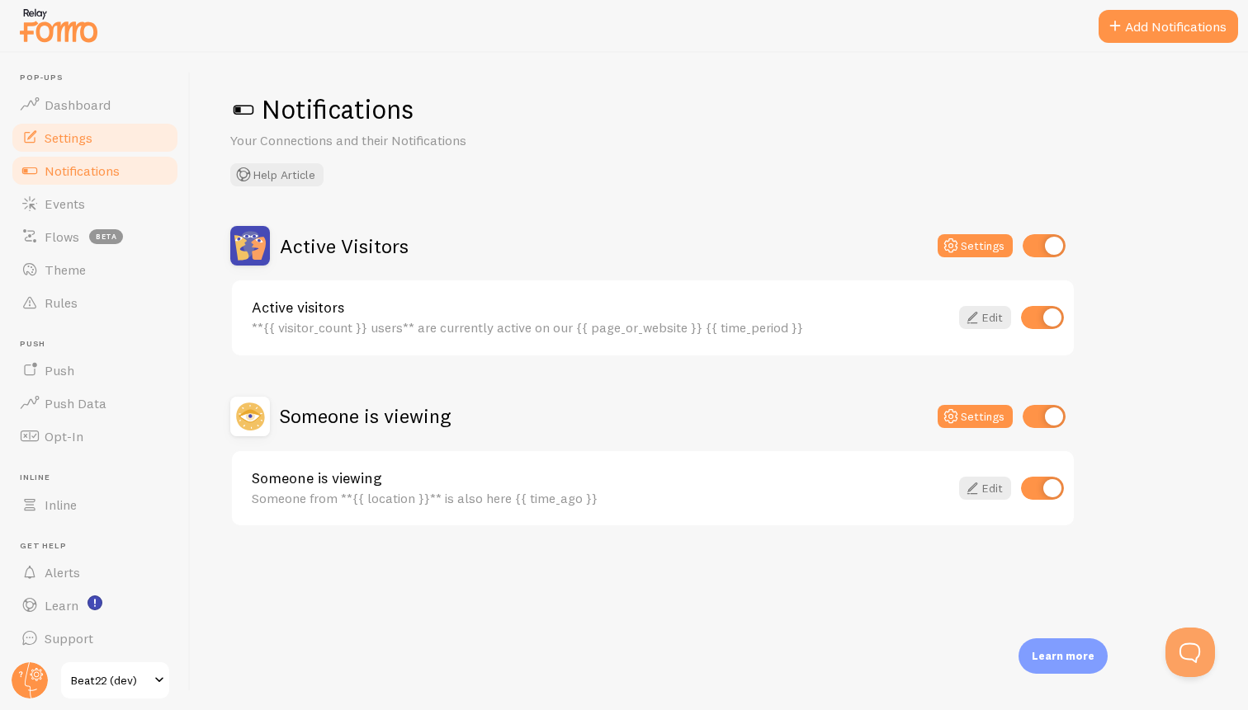
click at [108, 139] on link "Settings" at bounding box center [95, 137] width 170 height 33
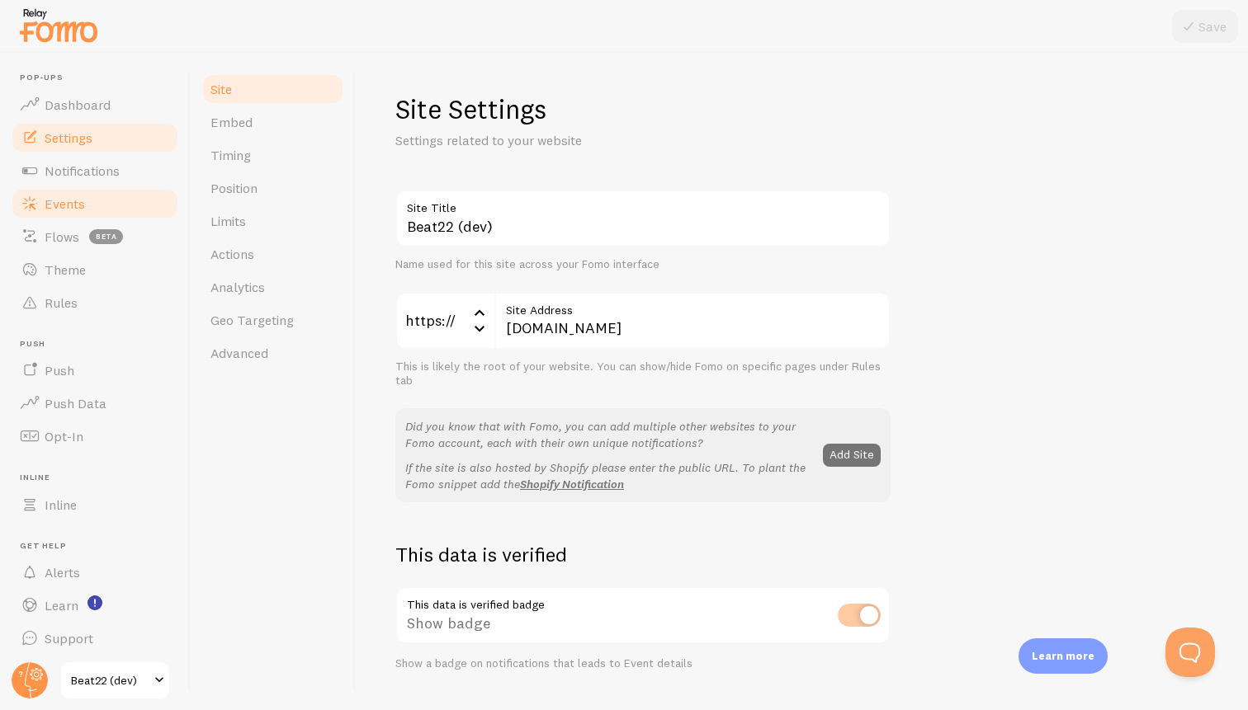
click at [88, 210] on link "Events" at bounding box center [95, 203] width 170 height 33
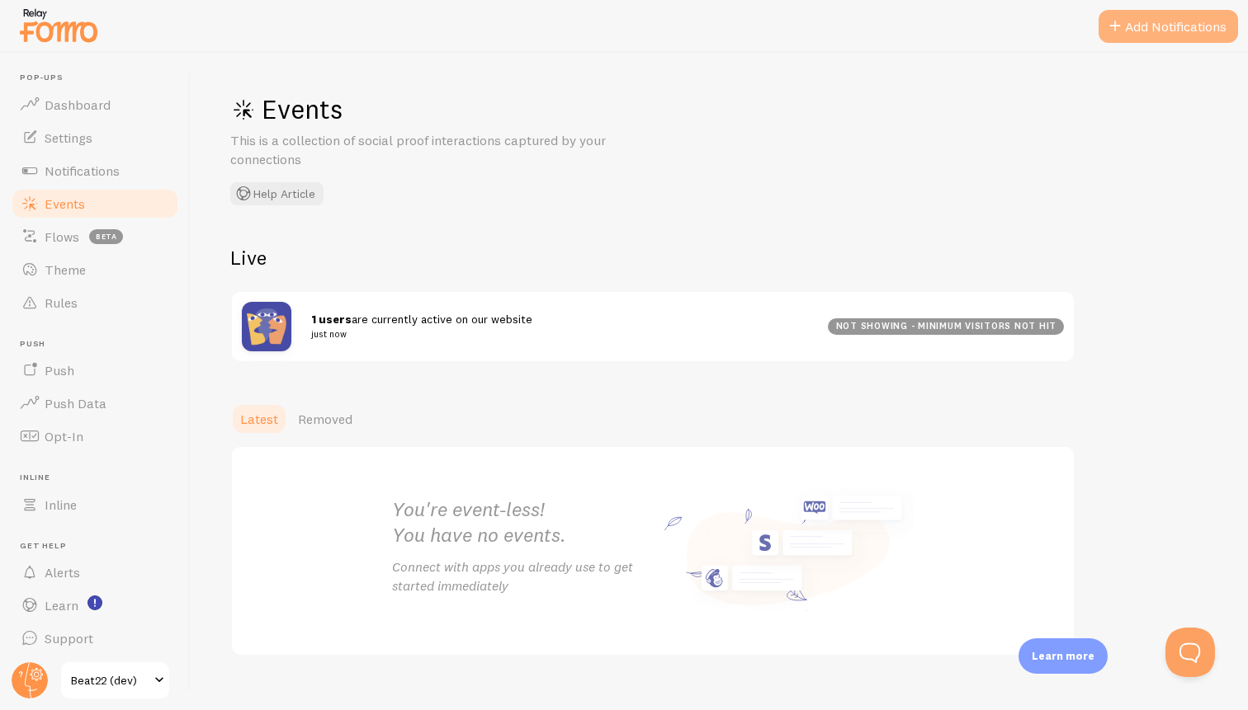
click at [1199, 31] on button "Add Notifications" at bounding box center [1167, 26] width 139 height 33
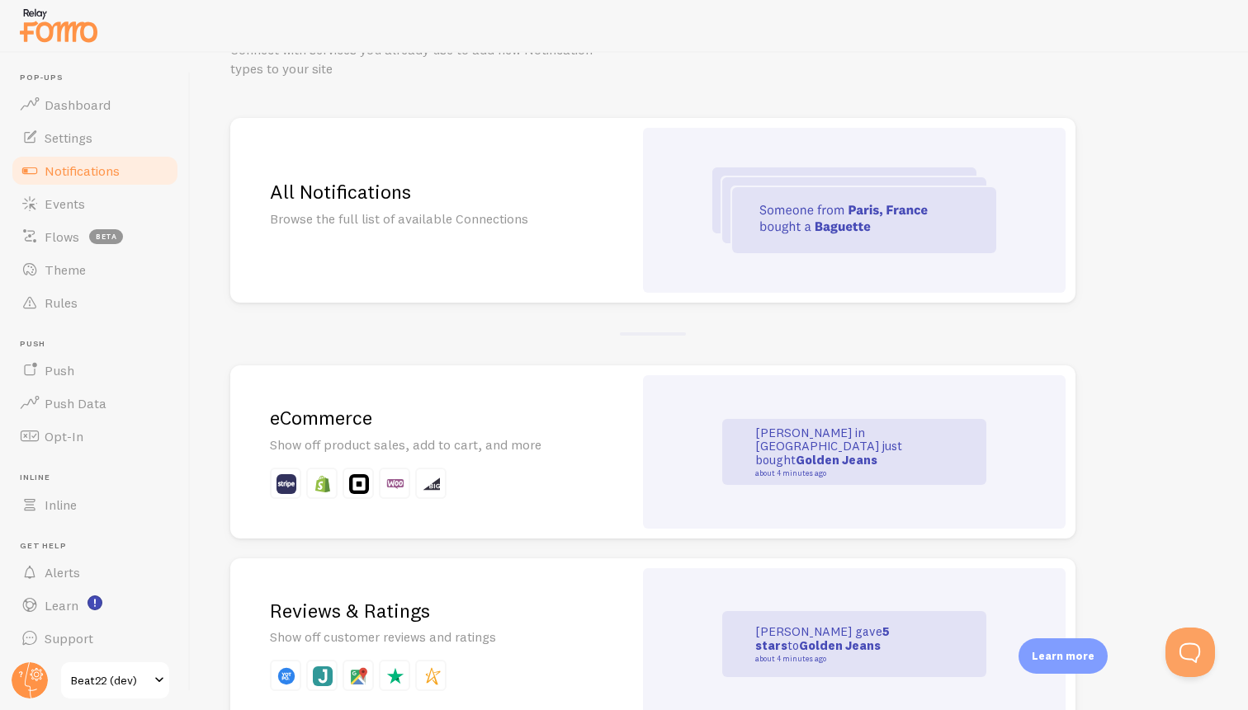
scroll to position [100, 0]
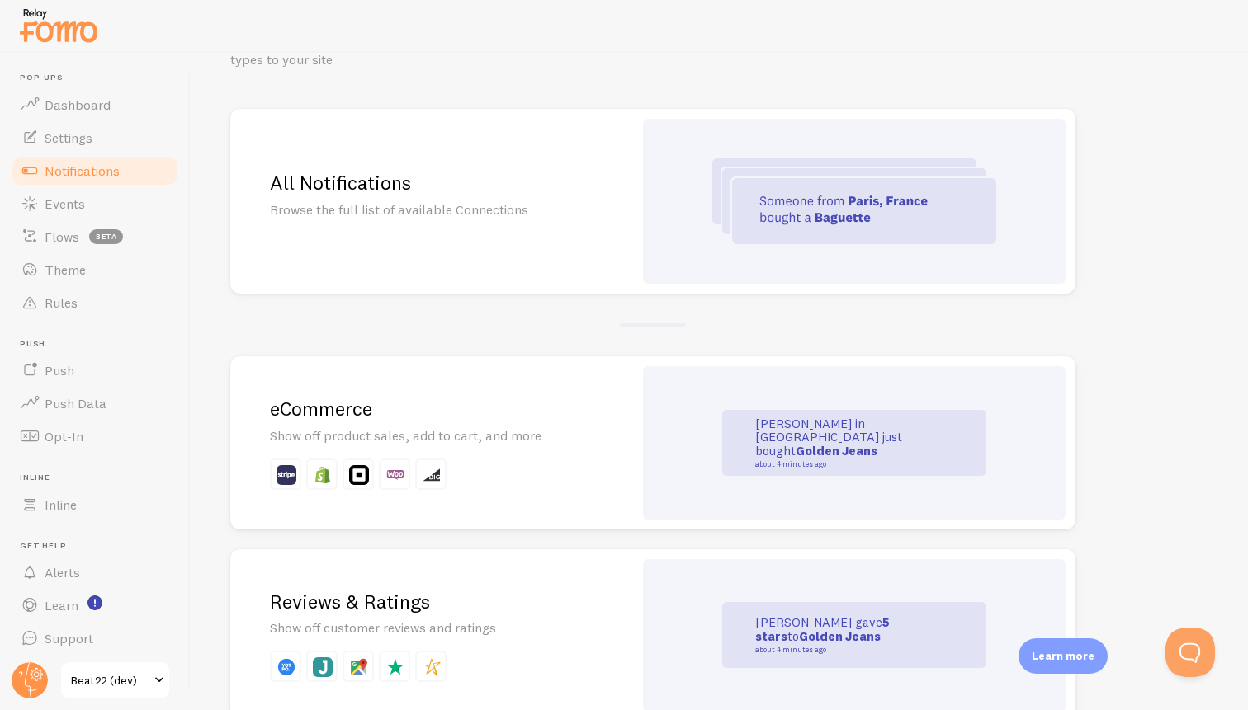
click at [565, 413] on h2 "eCommerce" at bounding box center [431, 409] width 323 height 26
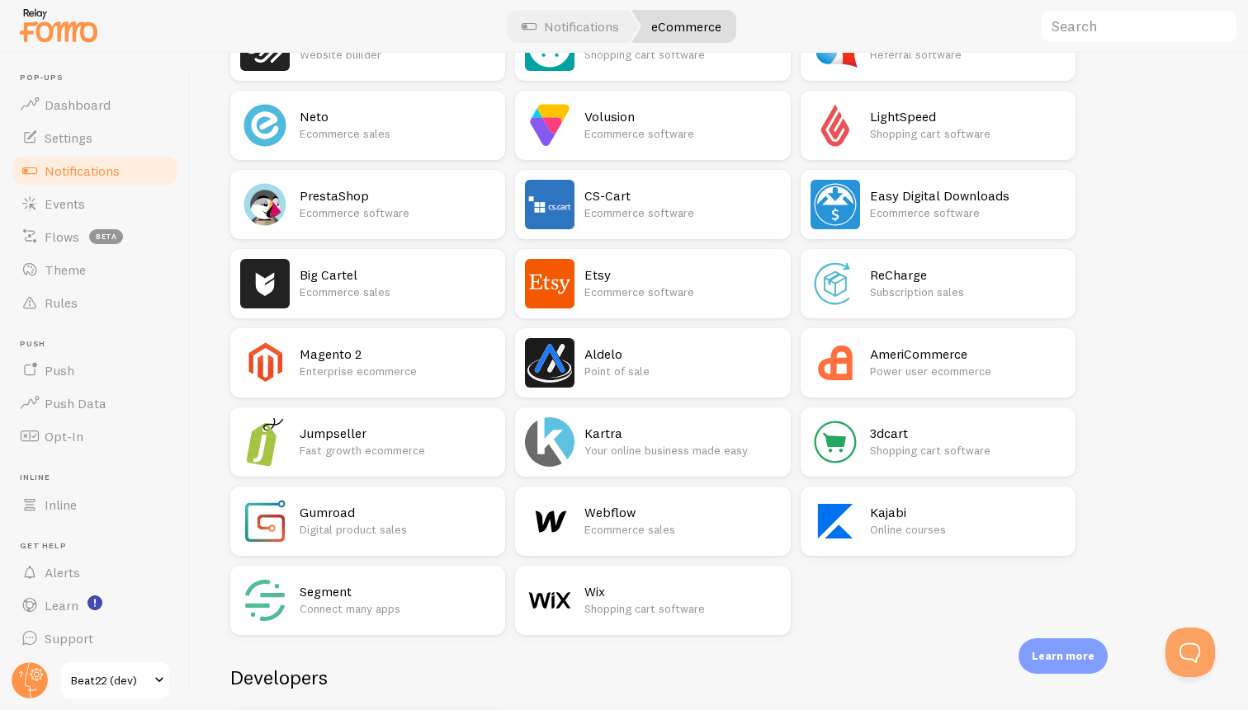
scroll to position [991, 0]
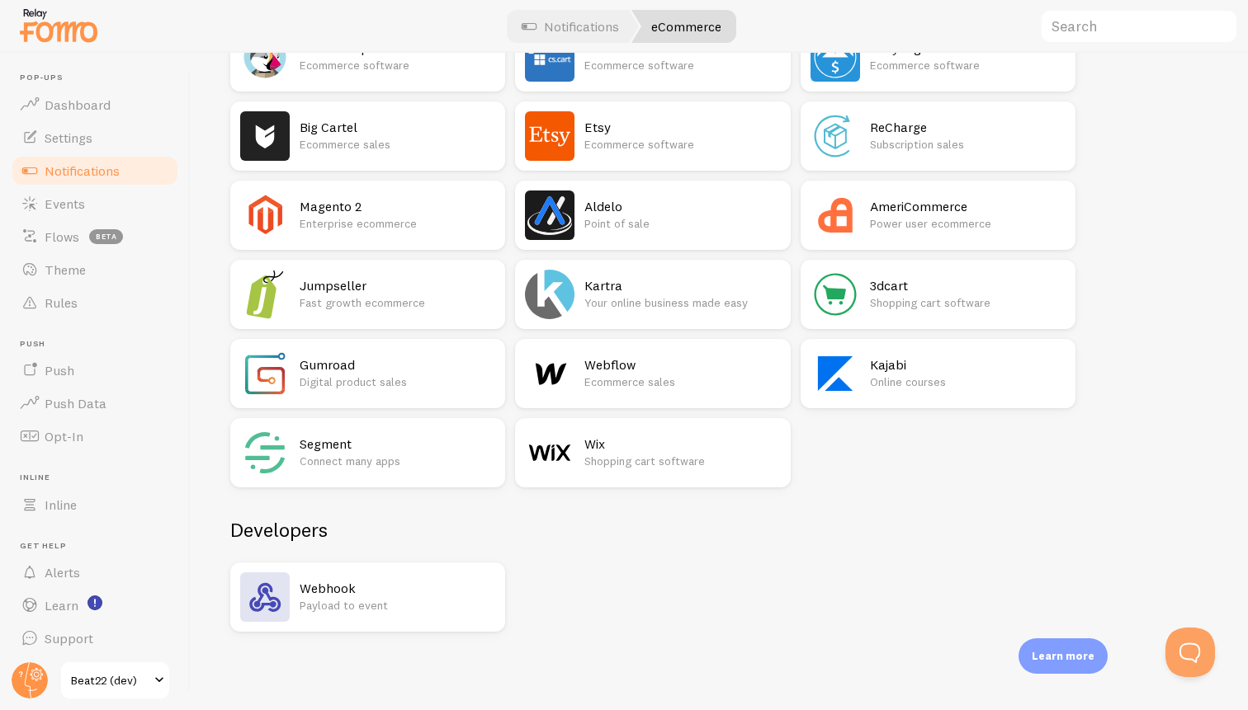
click at [381, 593] on h2 "Webhook" at bounding box center [398, 588] width 196 height 17
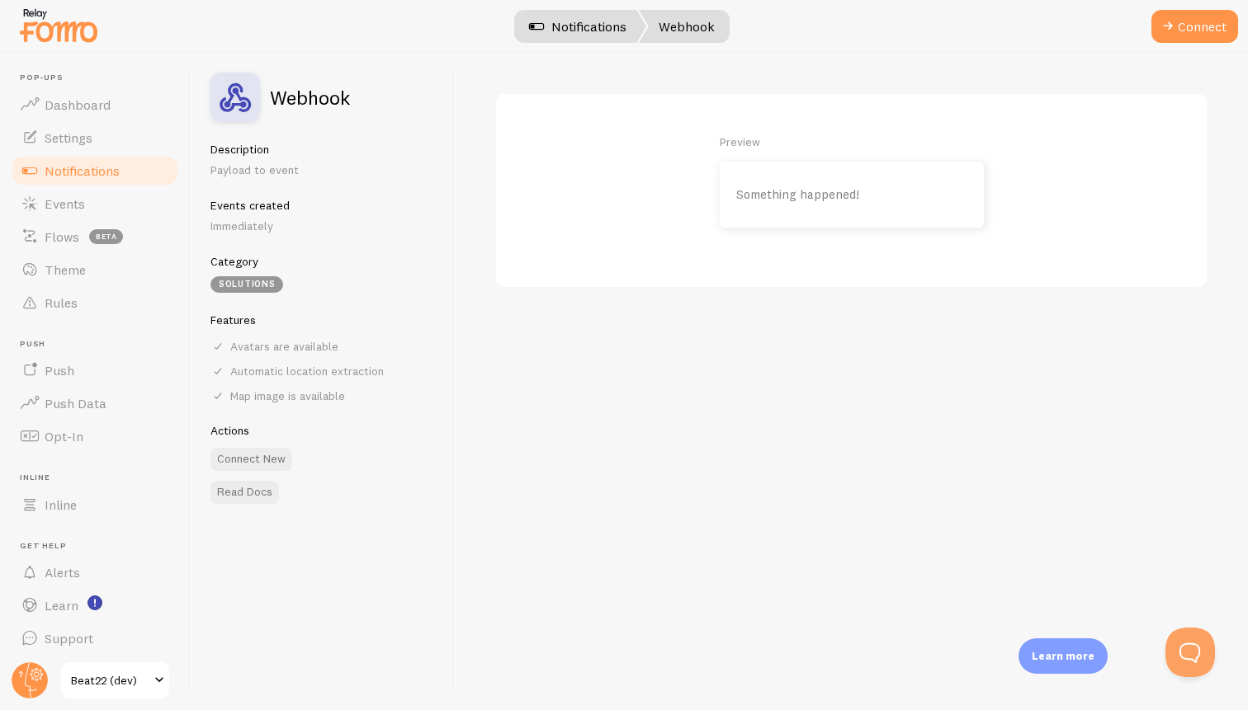
click at [601, 40] on link "Notifications" at bounding box center [577, 26] width 137 height 33
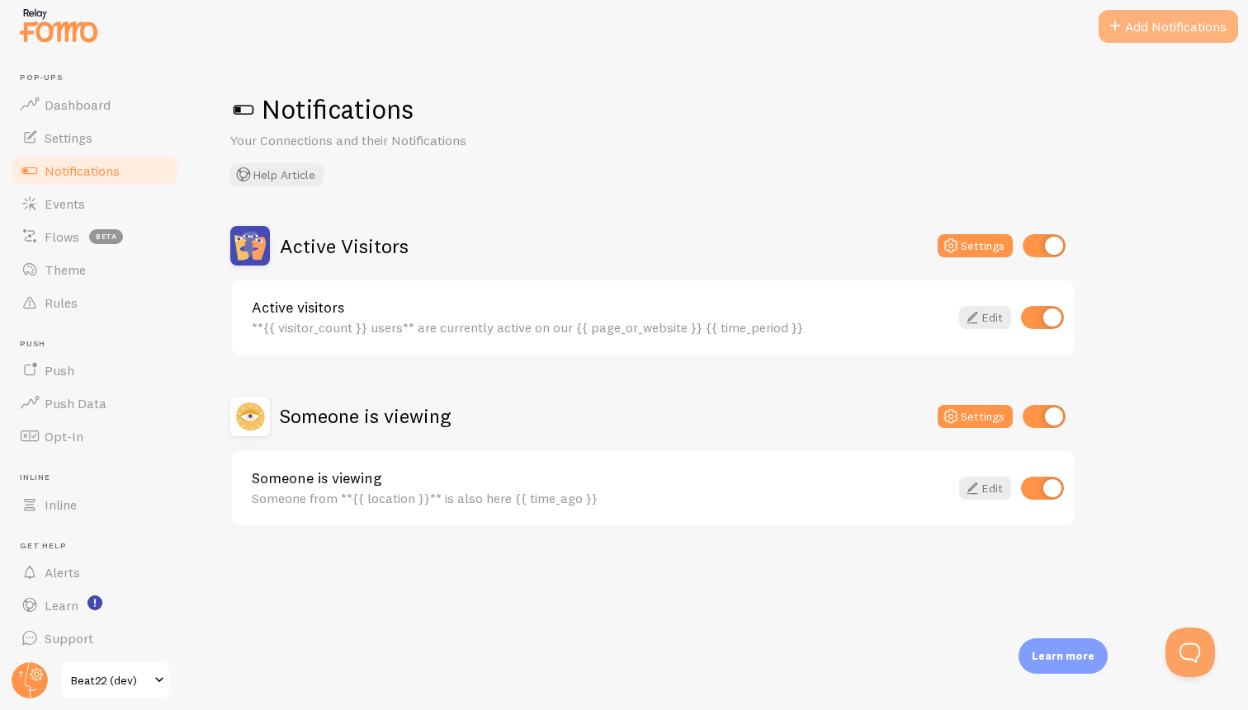
click at [1140, 36] on button "Add Notifications" at bounding box center [1167, 26] width 139 height 33
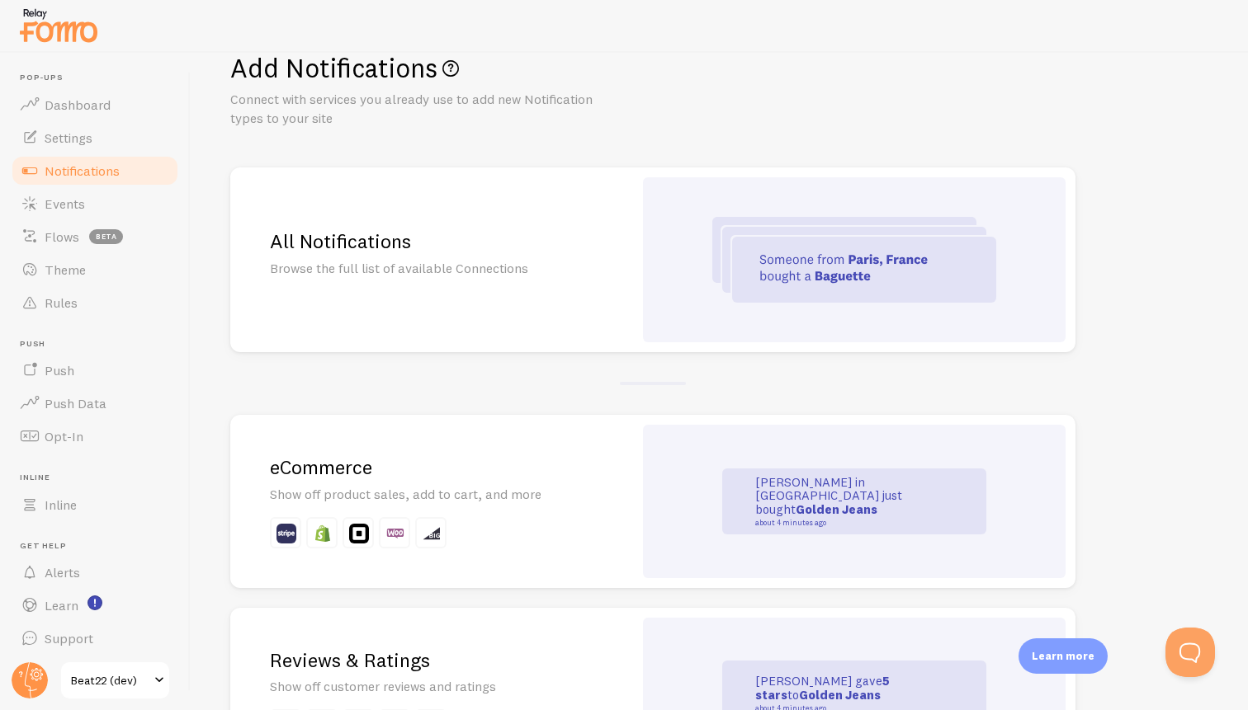
scroll to position [35, 0]
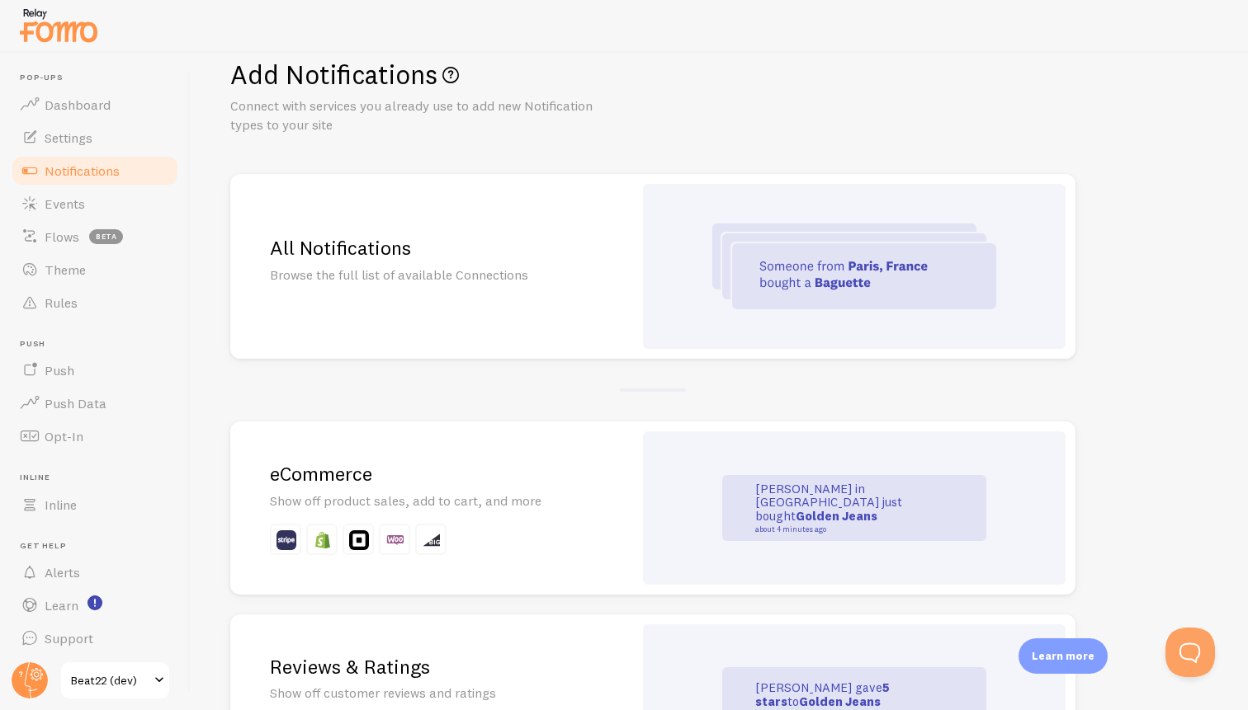
click at [555, 286] on div "All Notifications Browse the full list of available Connections" at bounding box center [431, 266] width 403 height 185
